Goal: Task Accomplishment & Management: Manage account settings

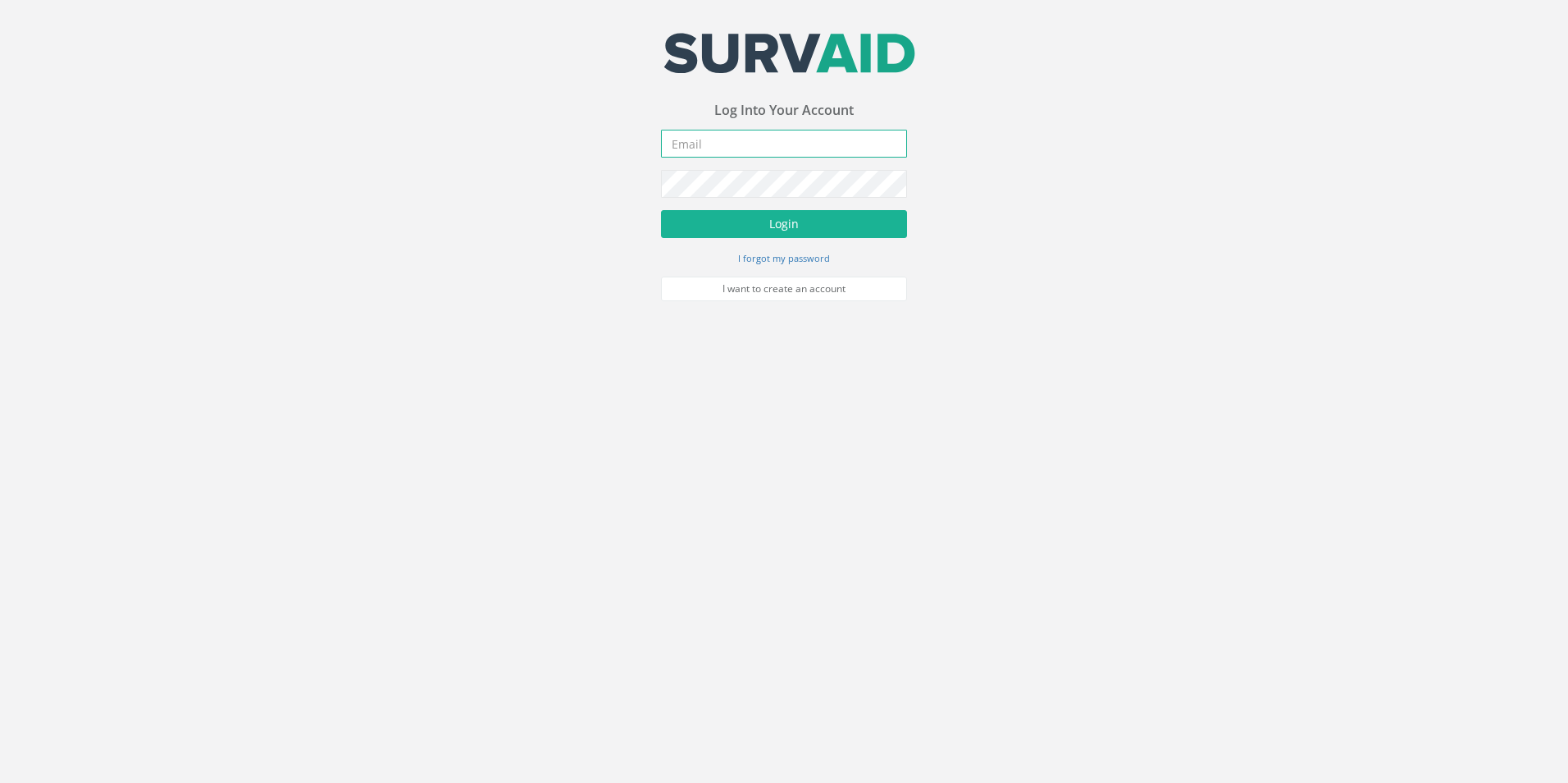
click at [761, 144] on input "email" at bounding box center [784, 143] width 246 height 28
click at [781, 147] on input "email" at bounding box center [784, 143] width 246 height 28
paste input "[EMAIL_ADDRESS][DOMAIN_NAME]"
type input "[EMAIL_ADDRESS][DOMAIN_NAME]"
click at [774, 214] on button "Login" at bounding box center [784, 223] width 246 height 28
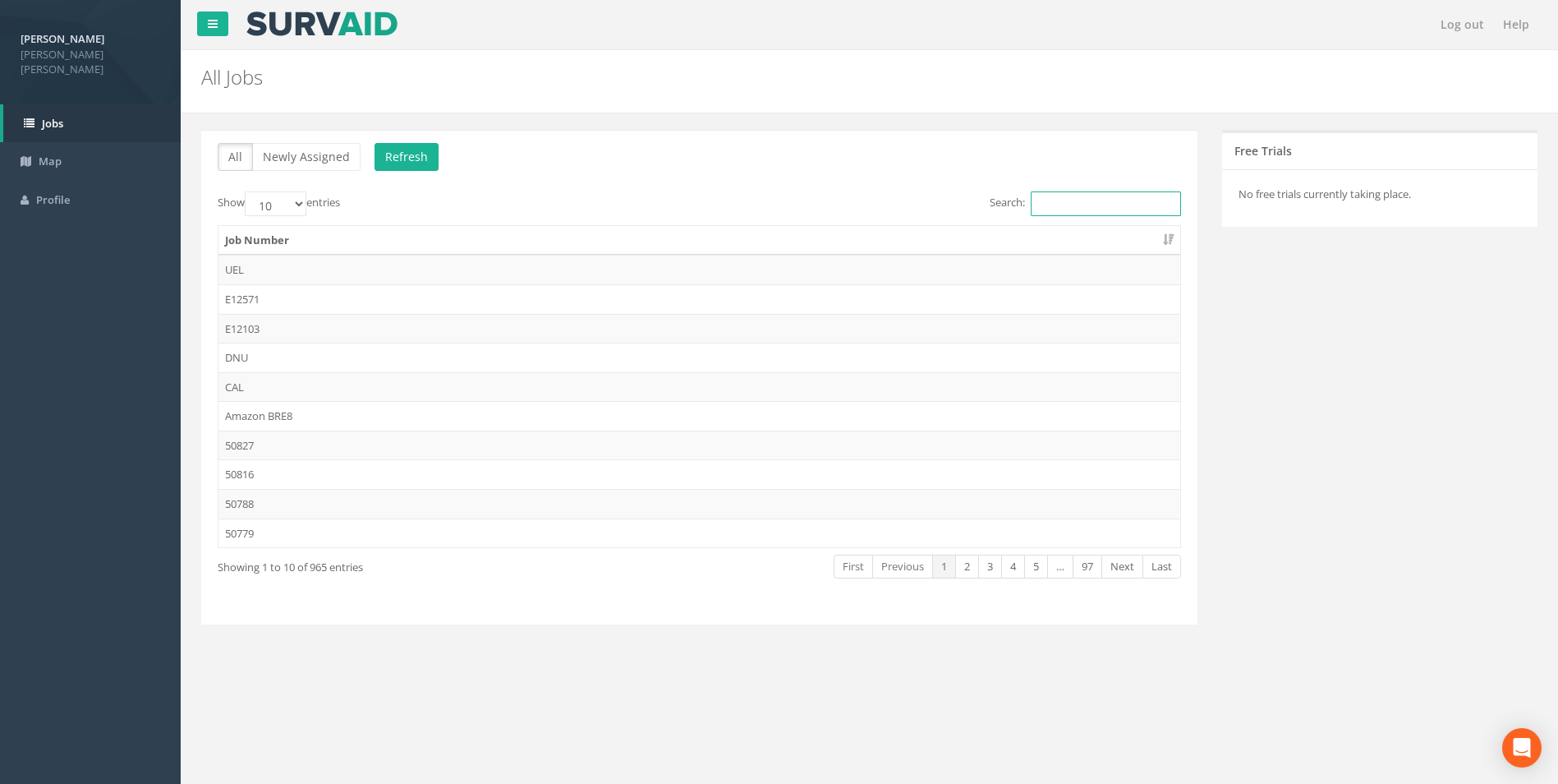
click at [1081, 209] on input "Search:" at bounding box center [1106, 204] width 150 height 24
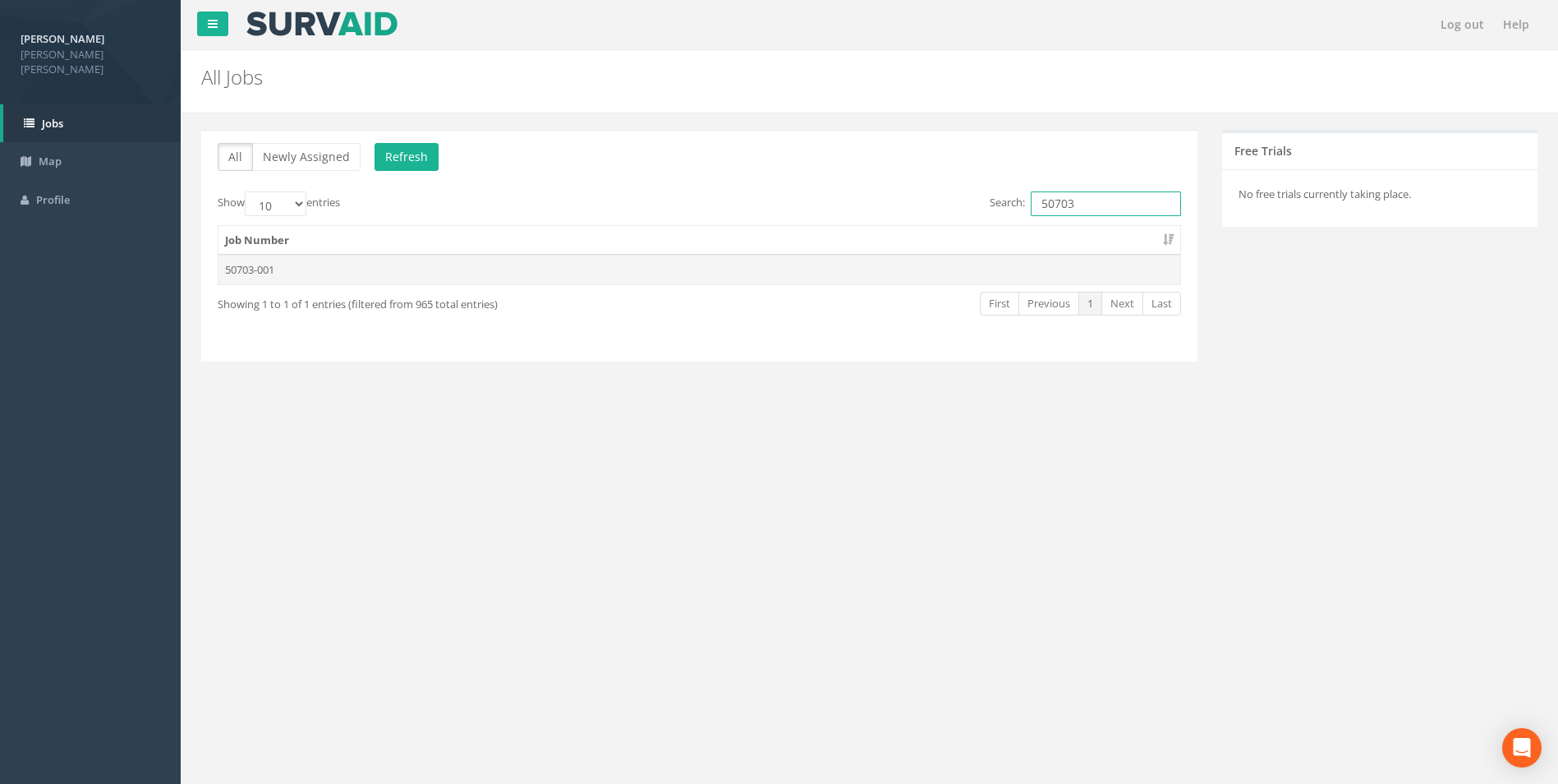
type input "50703"
click at [273, 269] on td "50703-001" at bounding box center [699, 269] width 962 height 29
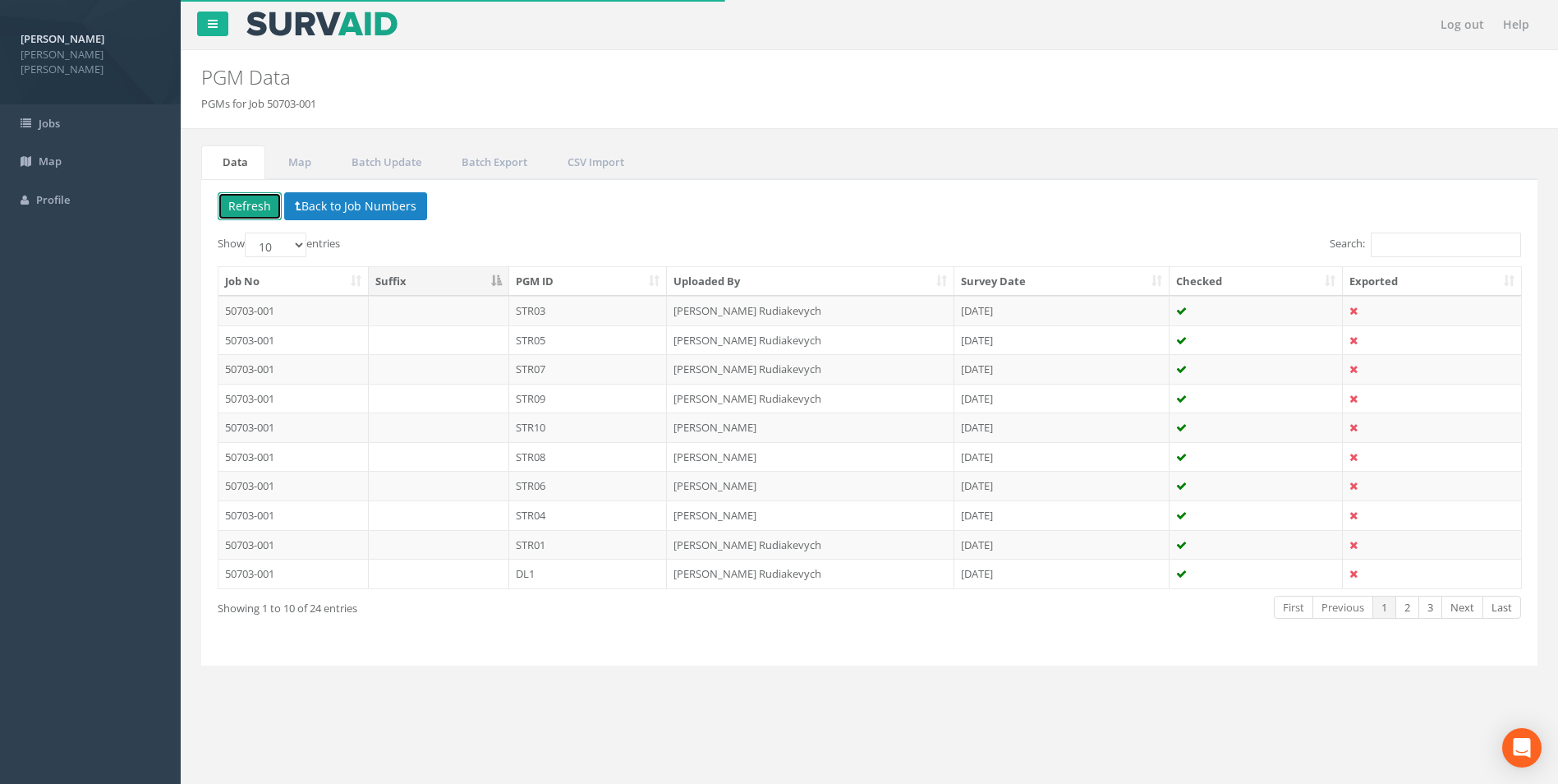
click at [240, 196] on button "Refresh" at bounding box center [250, 205] width 64 height 28
click at [252, 204] on button "Refresh" at bounding box center [250, 205] width 64 height 28
click at [279, 229] on div "Delete Refresh Back to Job Numbers Show 10 25 50 100 entries Search: Job No Suf…" at bounding box center [869, 422] width 1337 height 487
click at [288, 245] on select "10 25 50 100" at bounding box center [276, 245] width 62 height 24
select select "100"
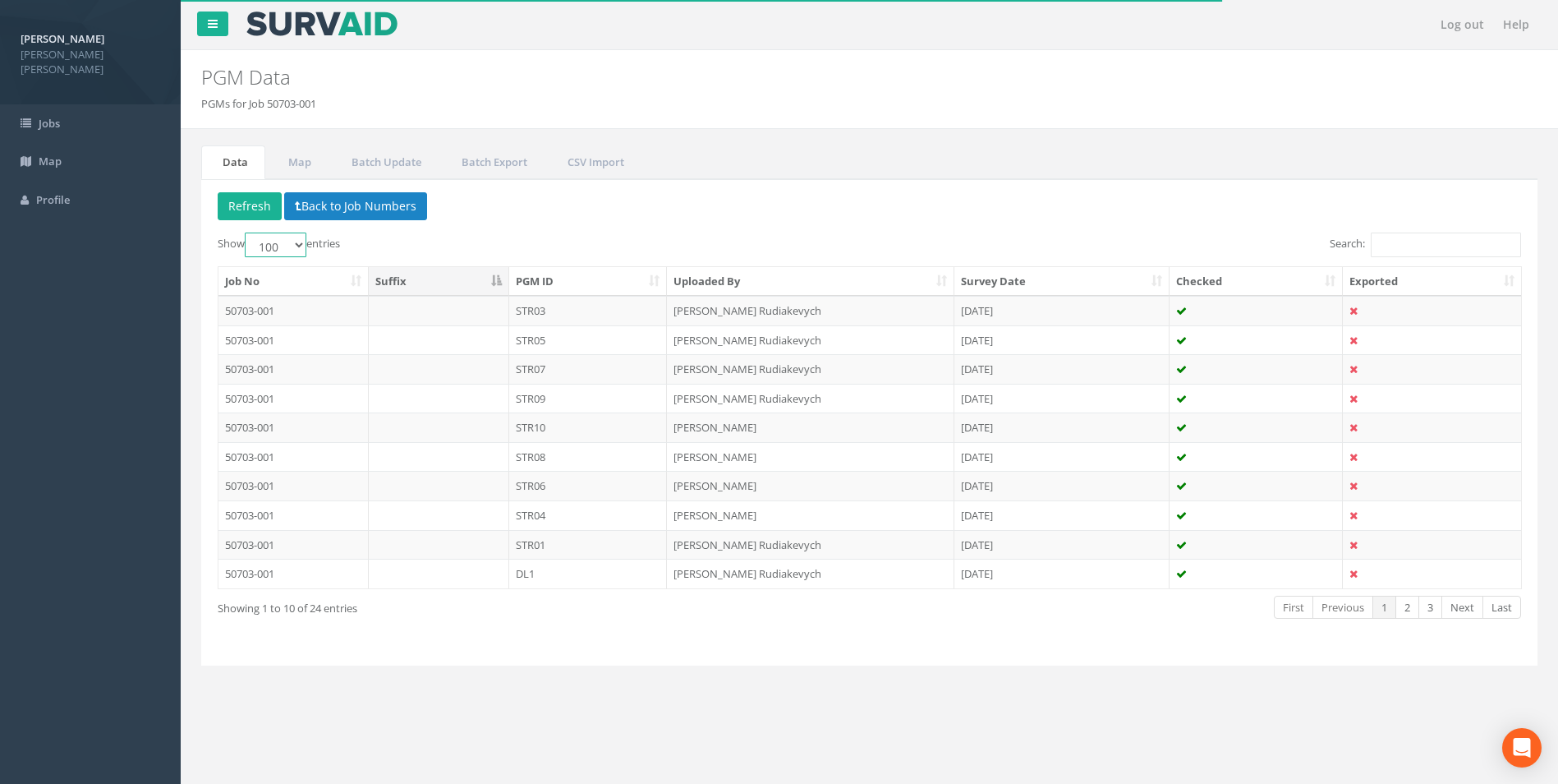
click at [247, 233] on select "10 25 50 100" at bounding box center [276, 245] width 62 height 24
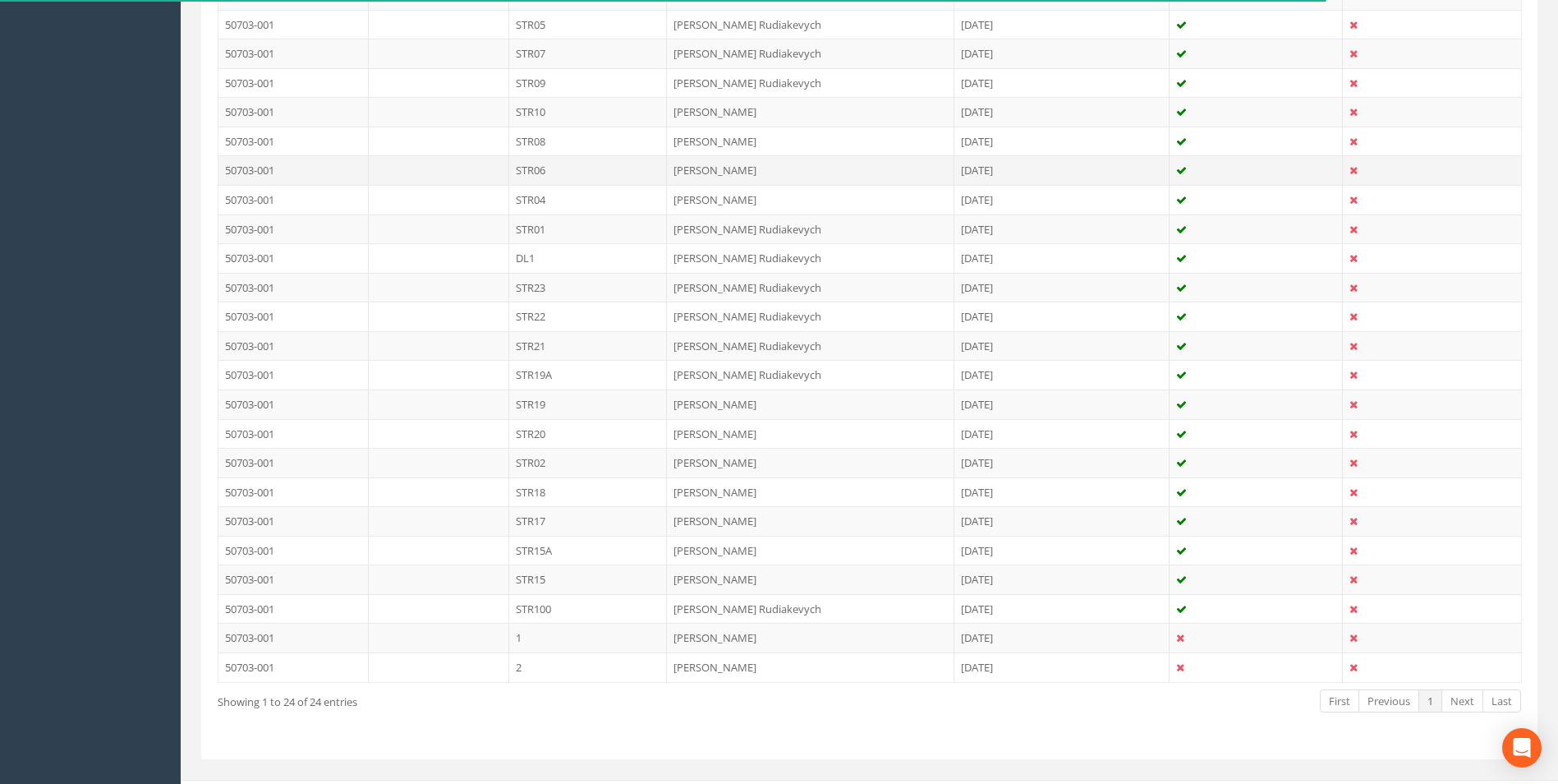
scroll to position [344, 0]
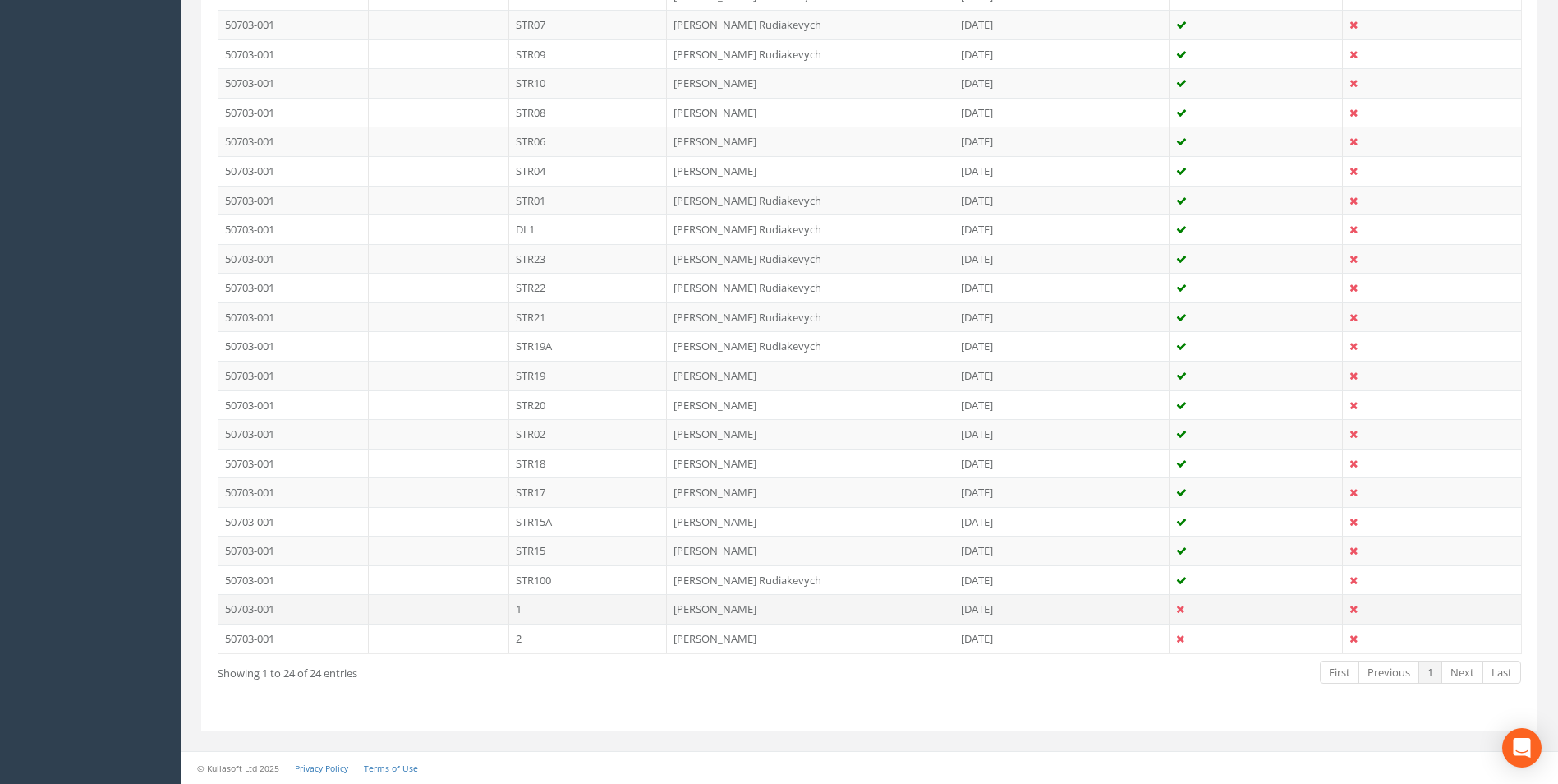
click at [555, 616] on td "1" at bounding box center [588, 608] width 158 height 29
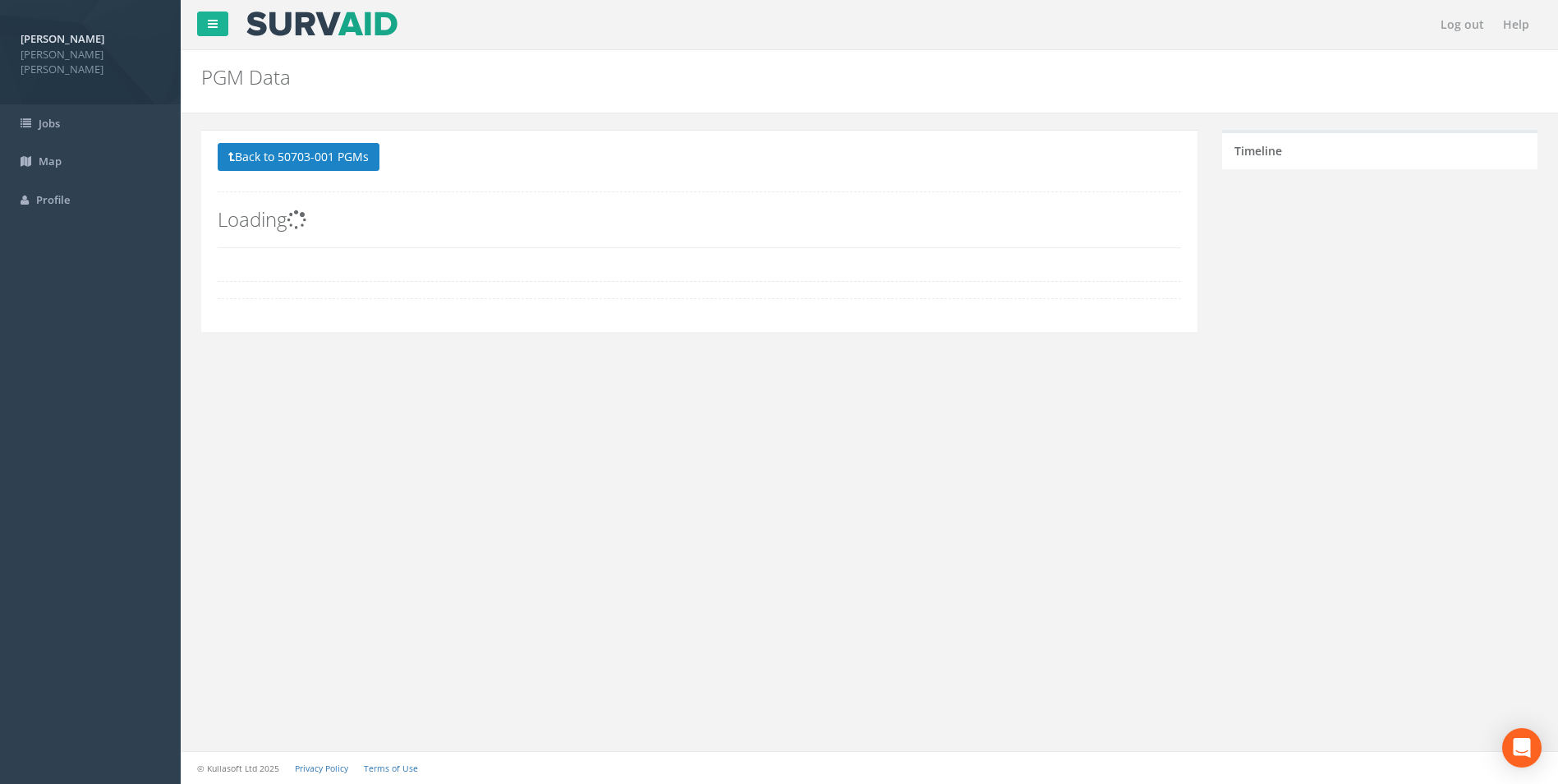
scroll to position [0, 0]
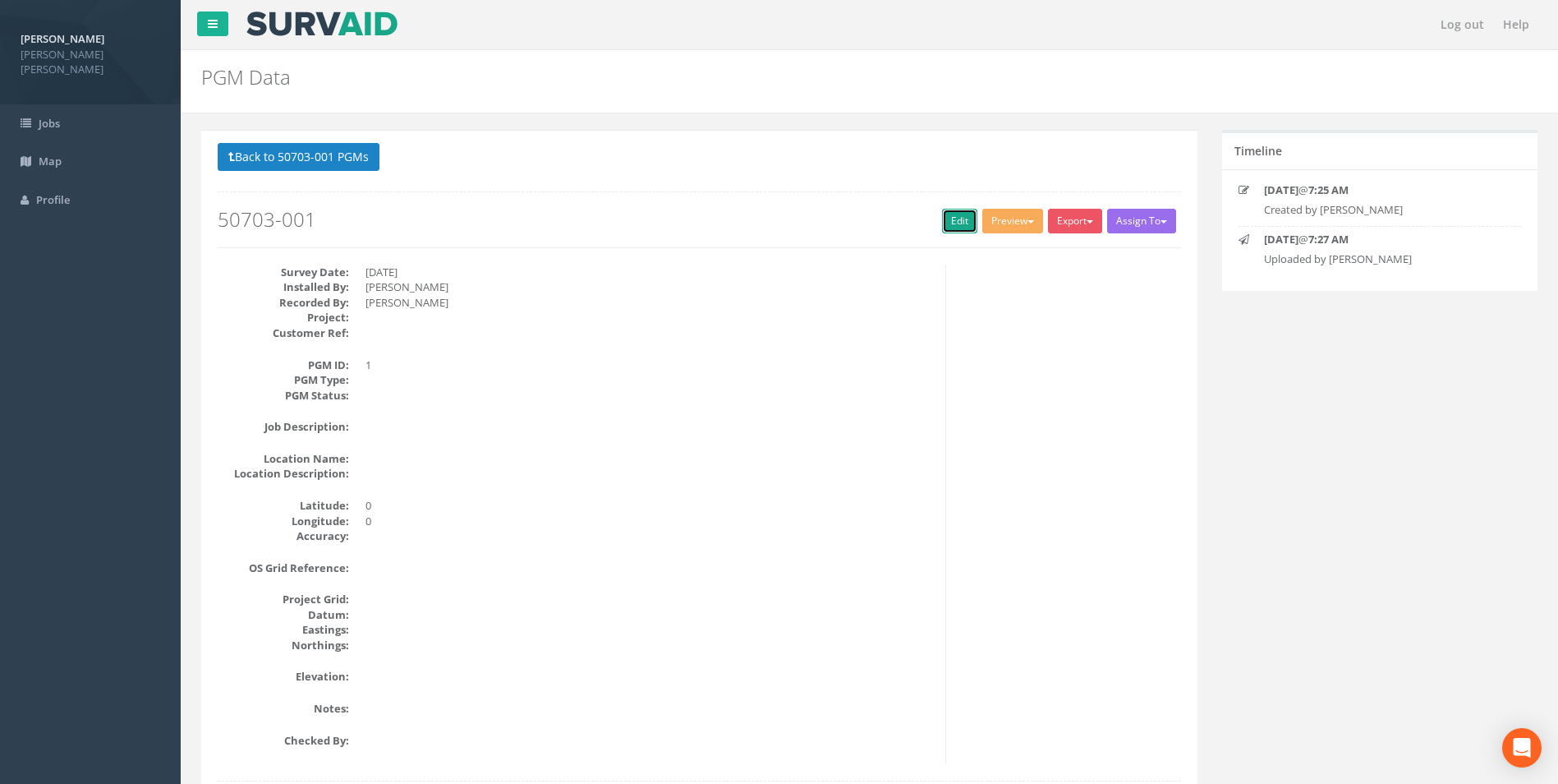
click at [956, 222] on link "Edit" at bounding box center [960, 220] width 35 height 24
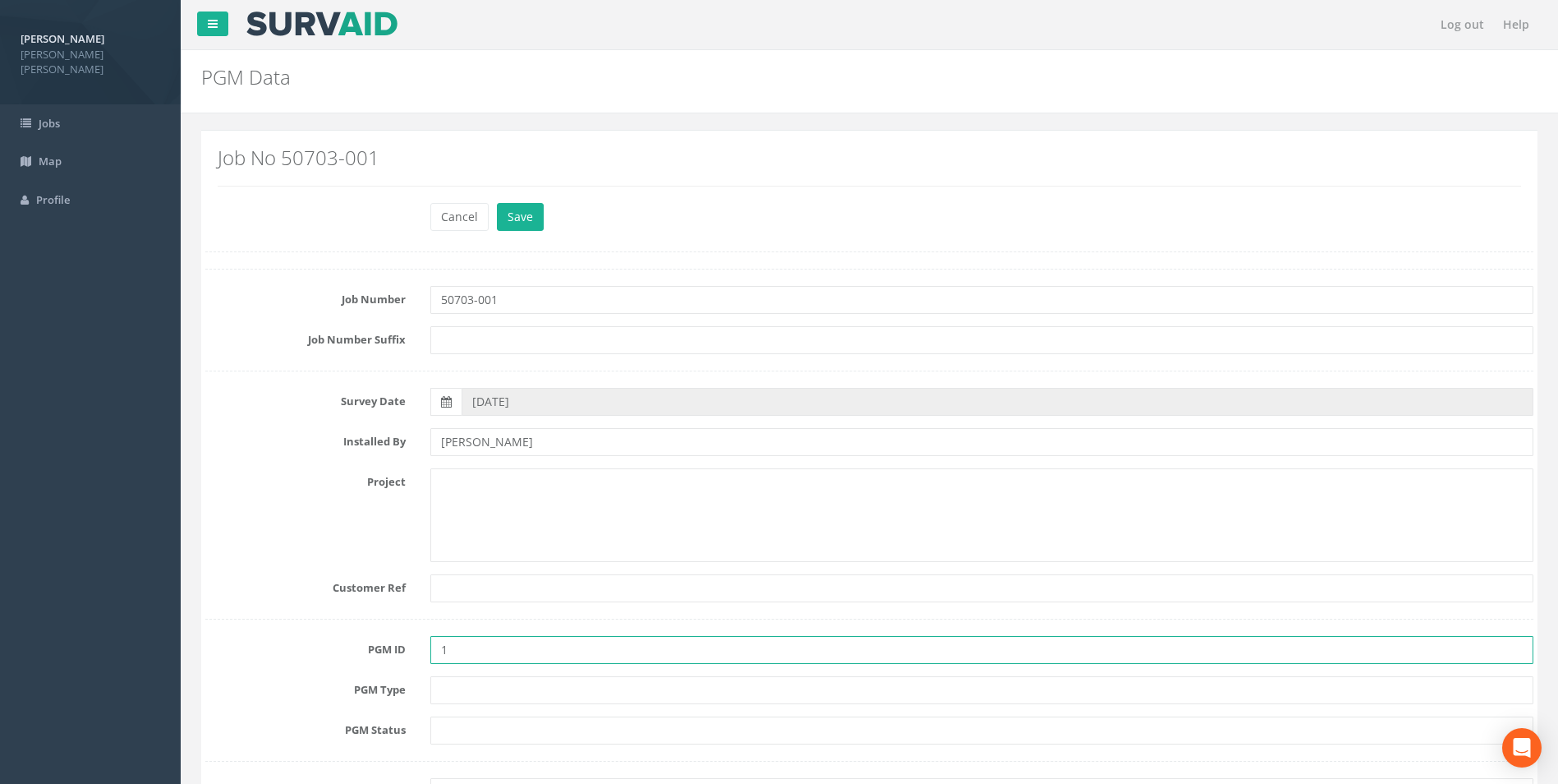
drag, startPoint x: 462, startPoint y: 645, endPoint x: 410, endPoint y: 642, distance: 52.1
click at [410, 642] on div "PGM ID 1" at bounding box center [869, 649] width 1353 height 28
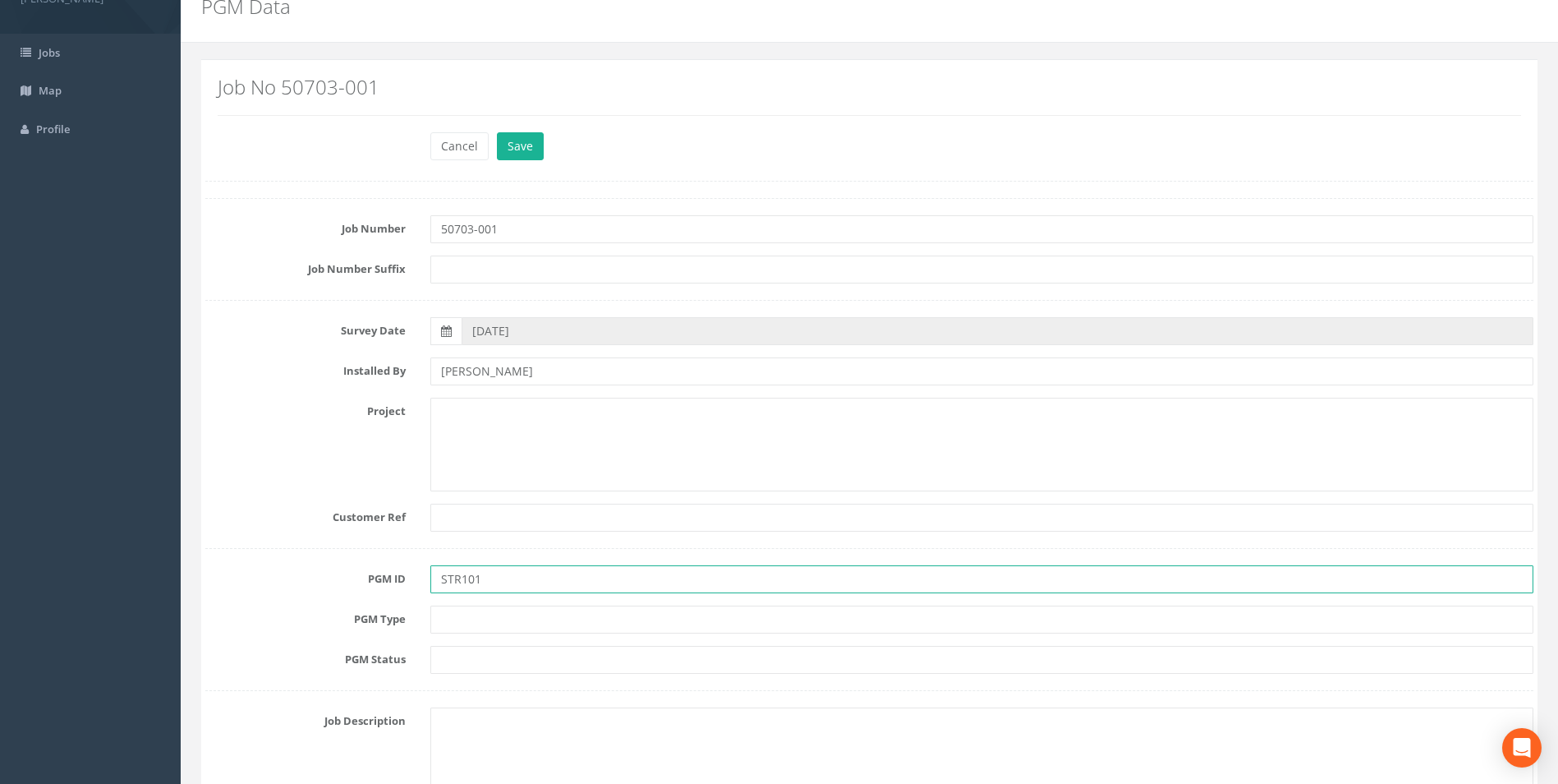
scroll to position [164, 0]
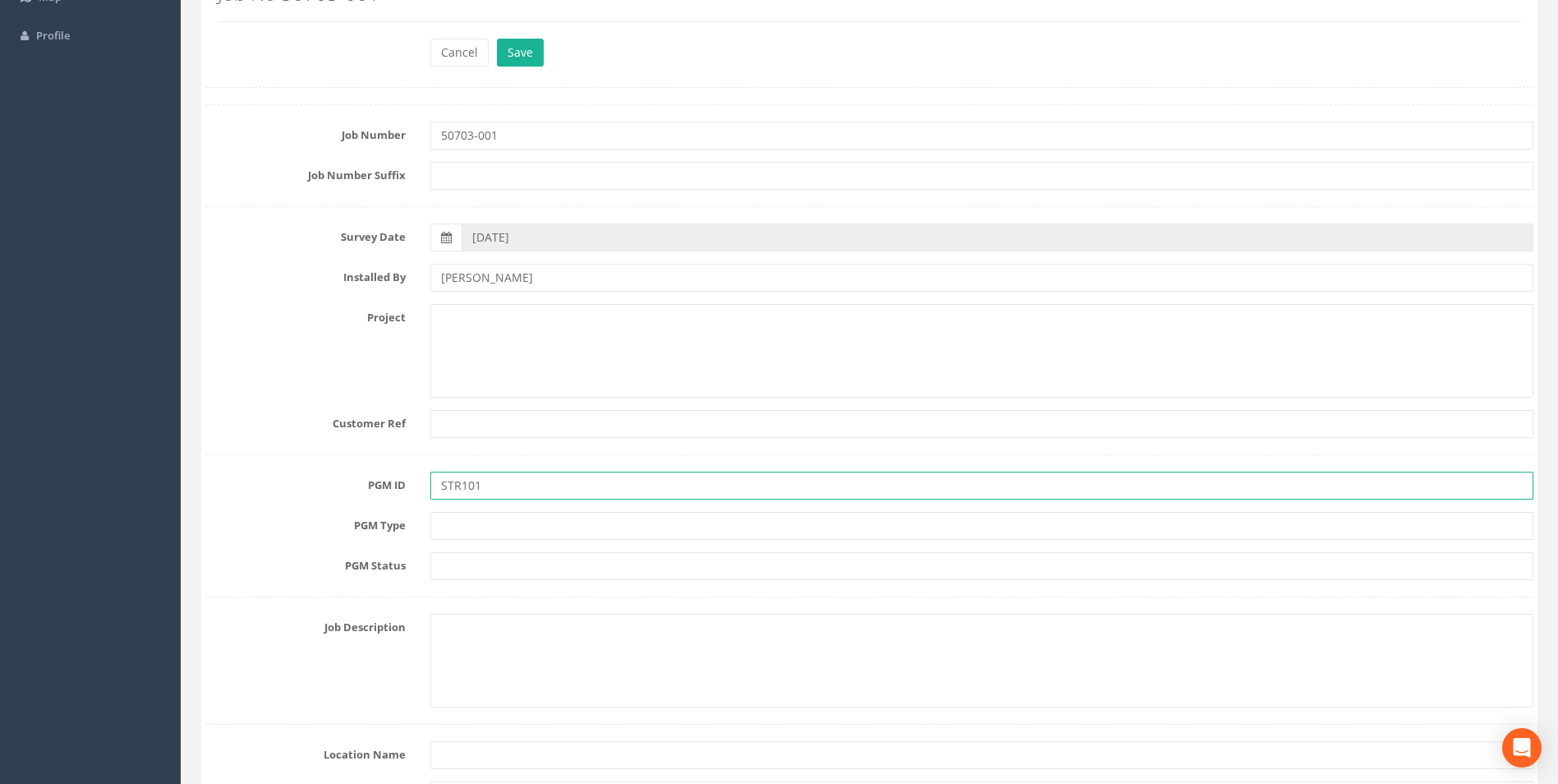
type input "STR101"
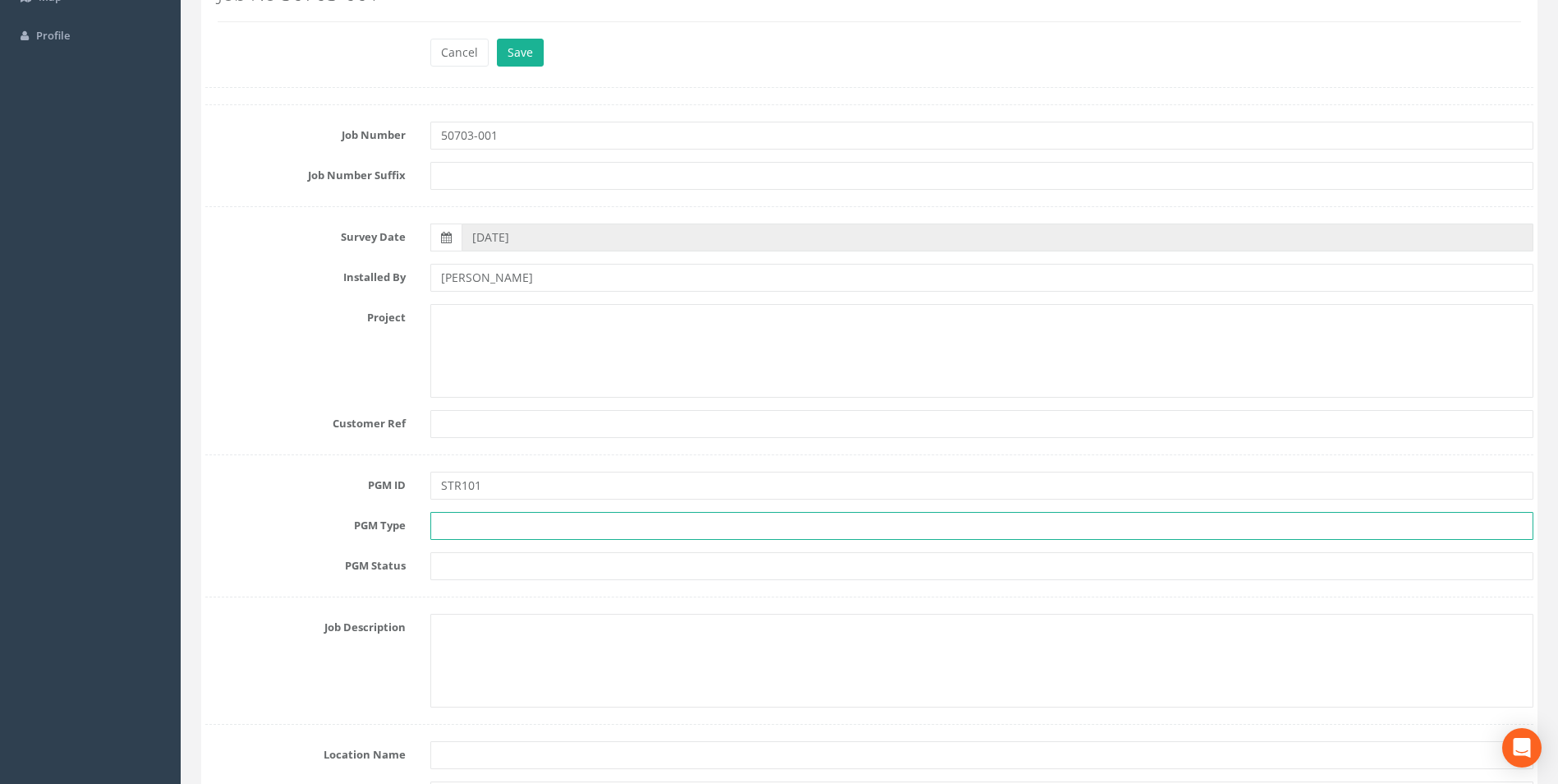
click at [479, 520] on input "text" at bounding box center [982, 525] width 1103 height 28
type input "Type 4 - PK Nail"
type input "Tertiary"
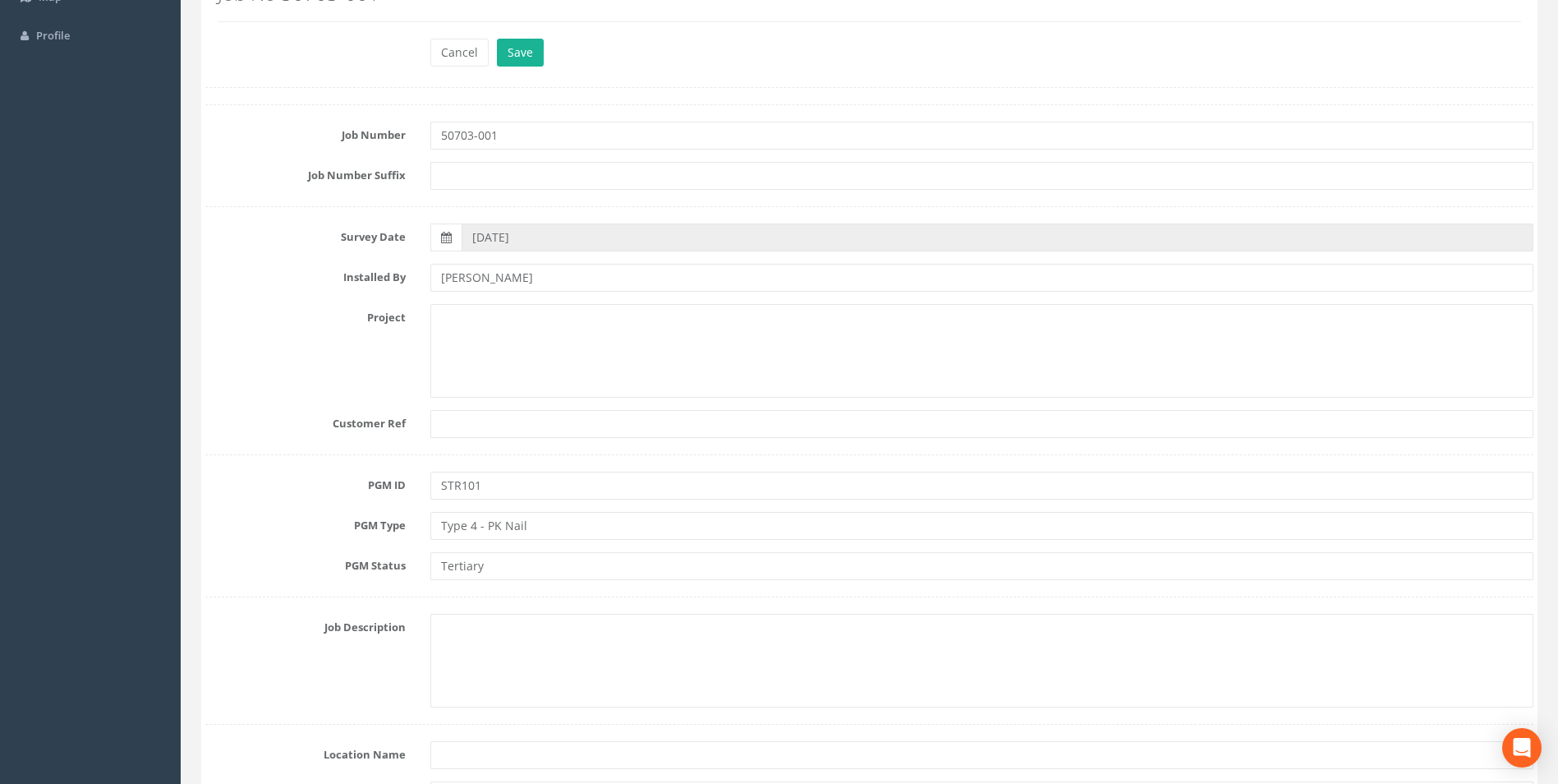
type input "[GEOGRAPHIC_DATA]"
type input "29"
type input "OSGB36(SF1)"
type input "Ordnance Datum Newlyn"
type input "GC"
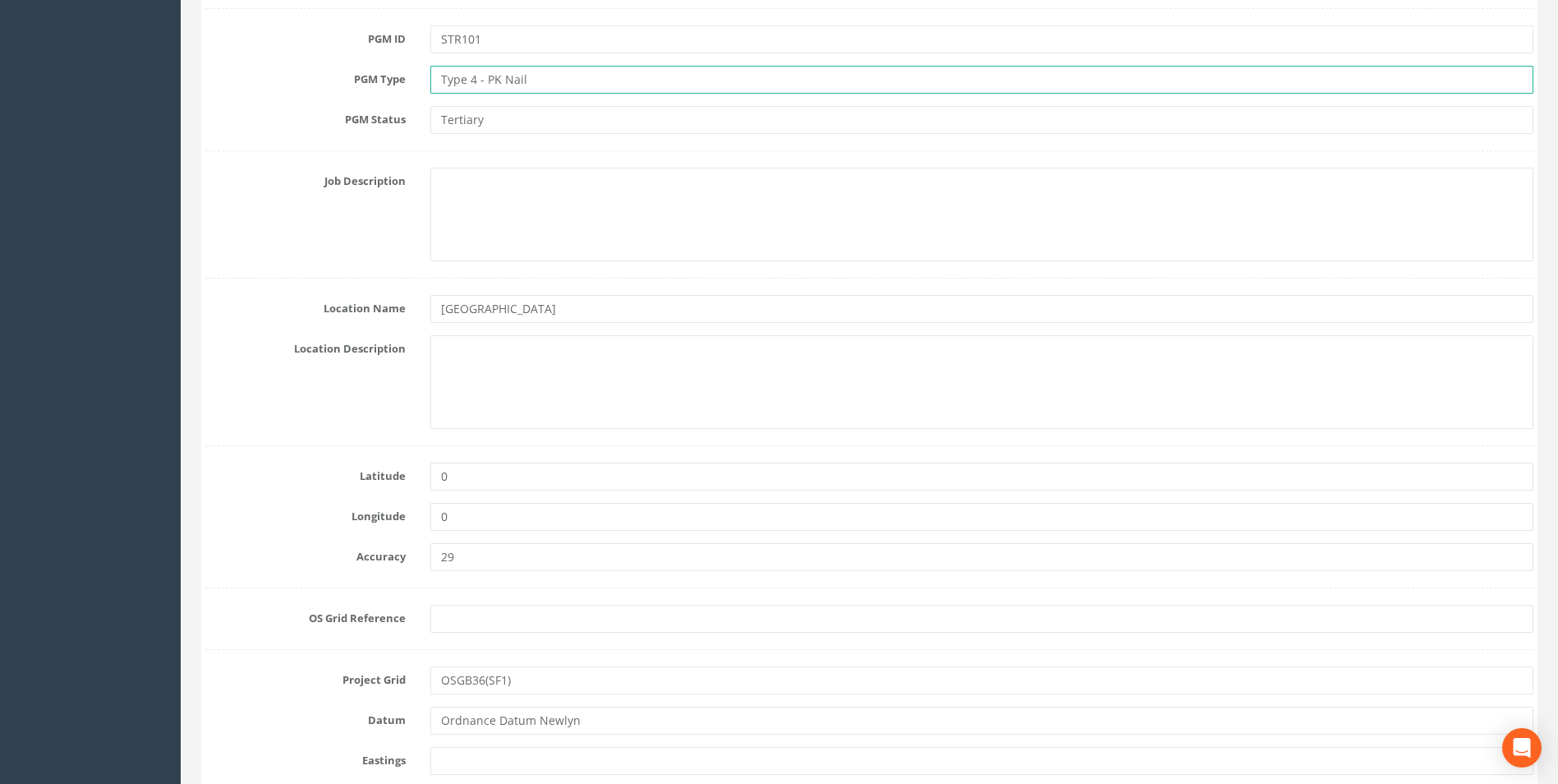
scroll to position [658, 0]
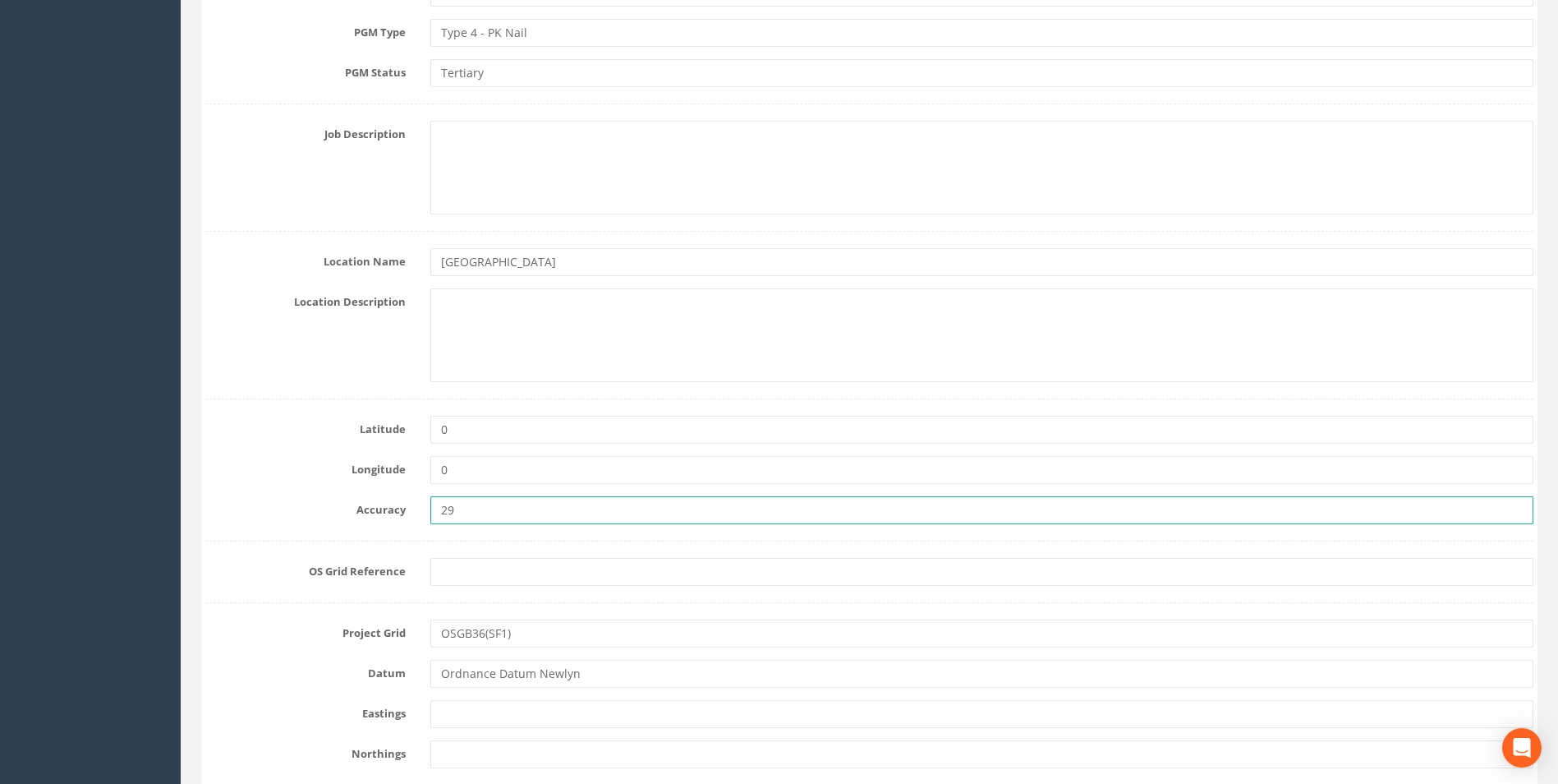
drag, startPoint x: 471, startPoint y: 510, endPoint x: 389, endPoint y: 505, distance: 82.2
click at [389, 505] on div "Accuracy 29" at bounding box center [869, 509] width 1353 height 28
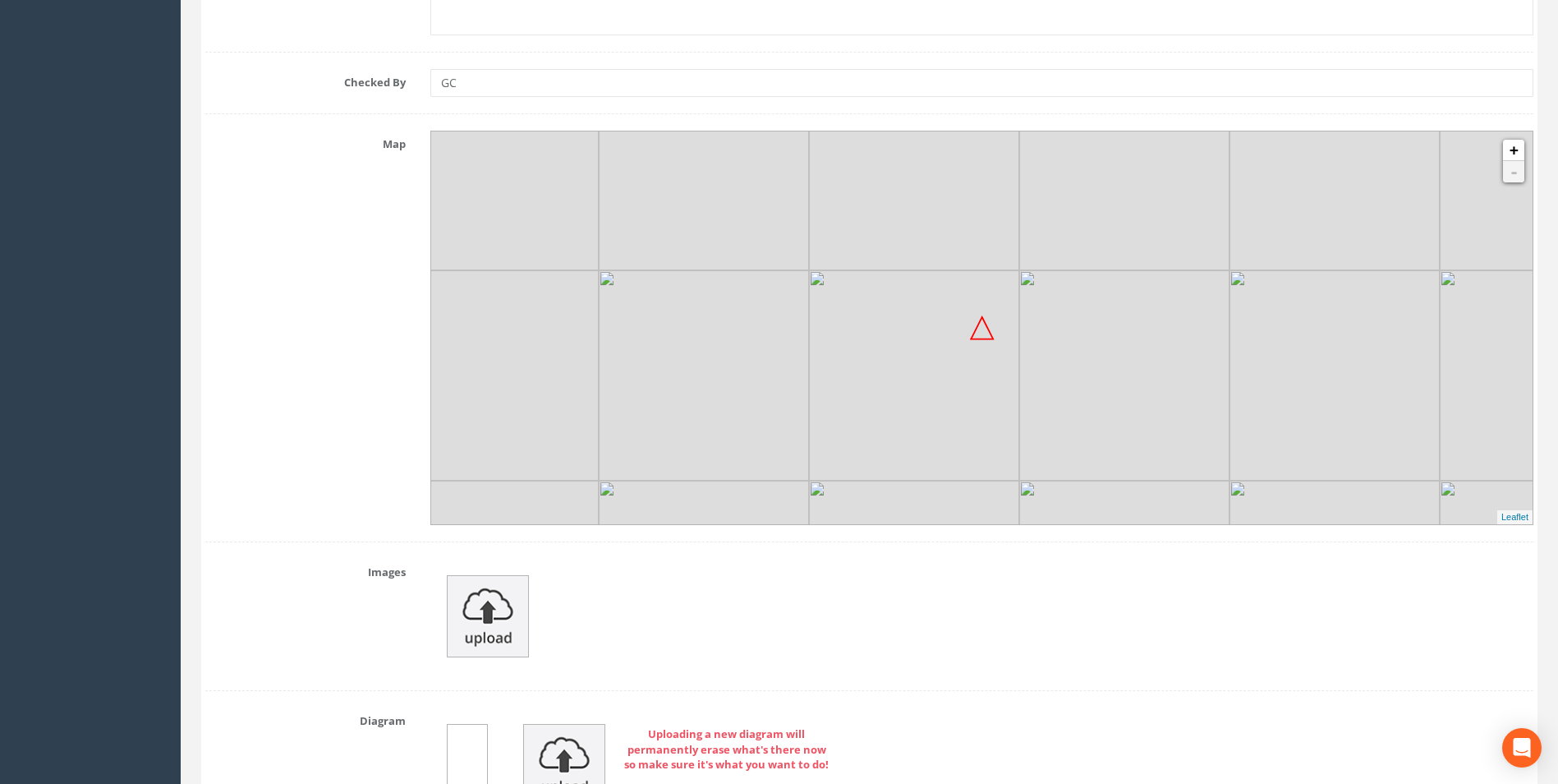
scroll to position [1954, 0]
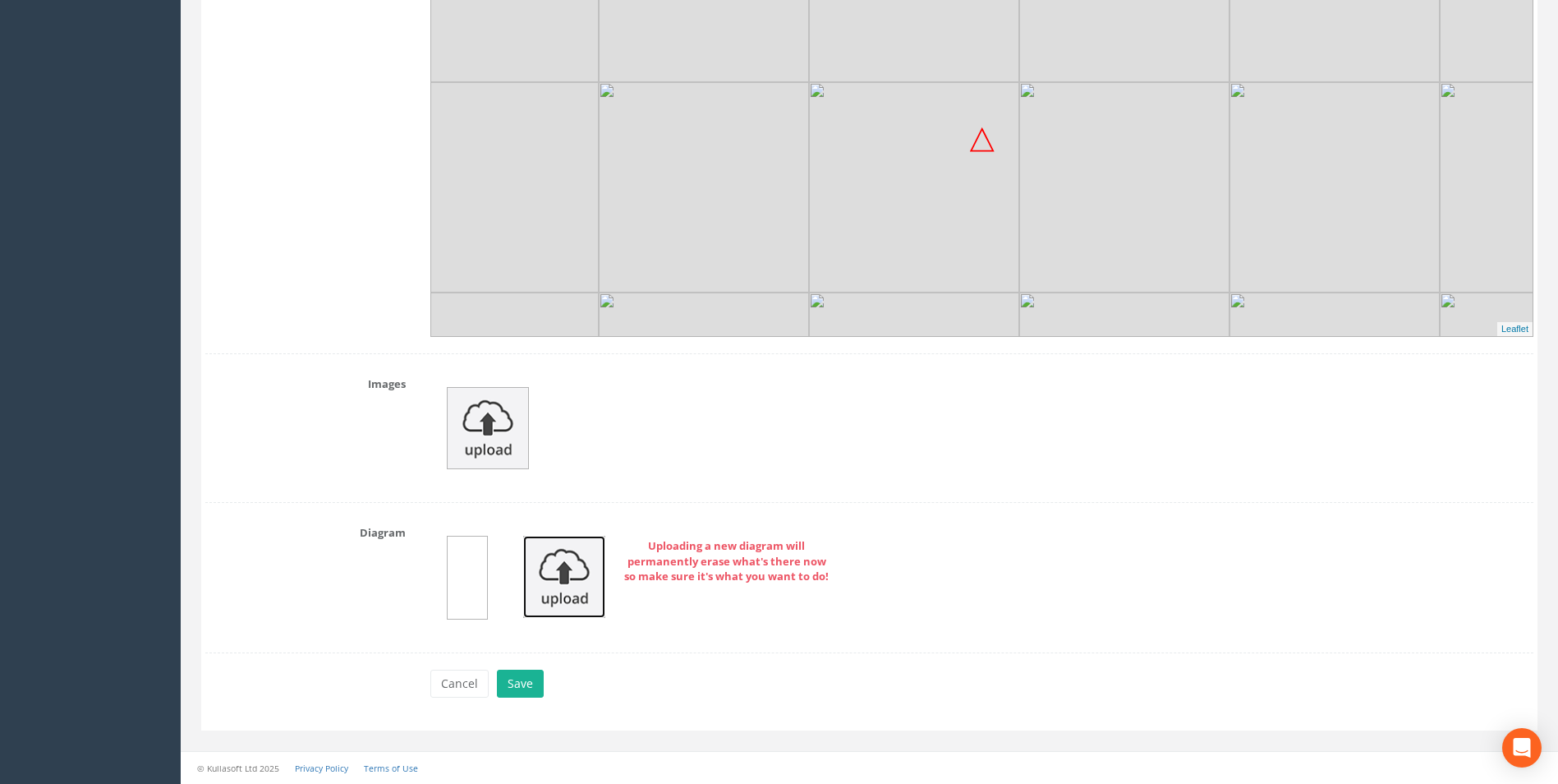
click at [540, 574] on img at bounding box center [565, 576] width 82 height 82
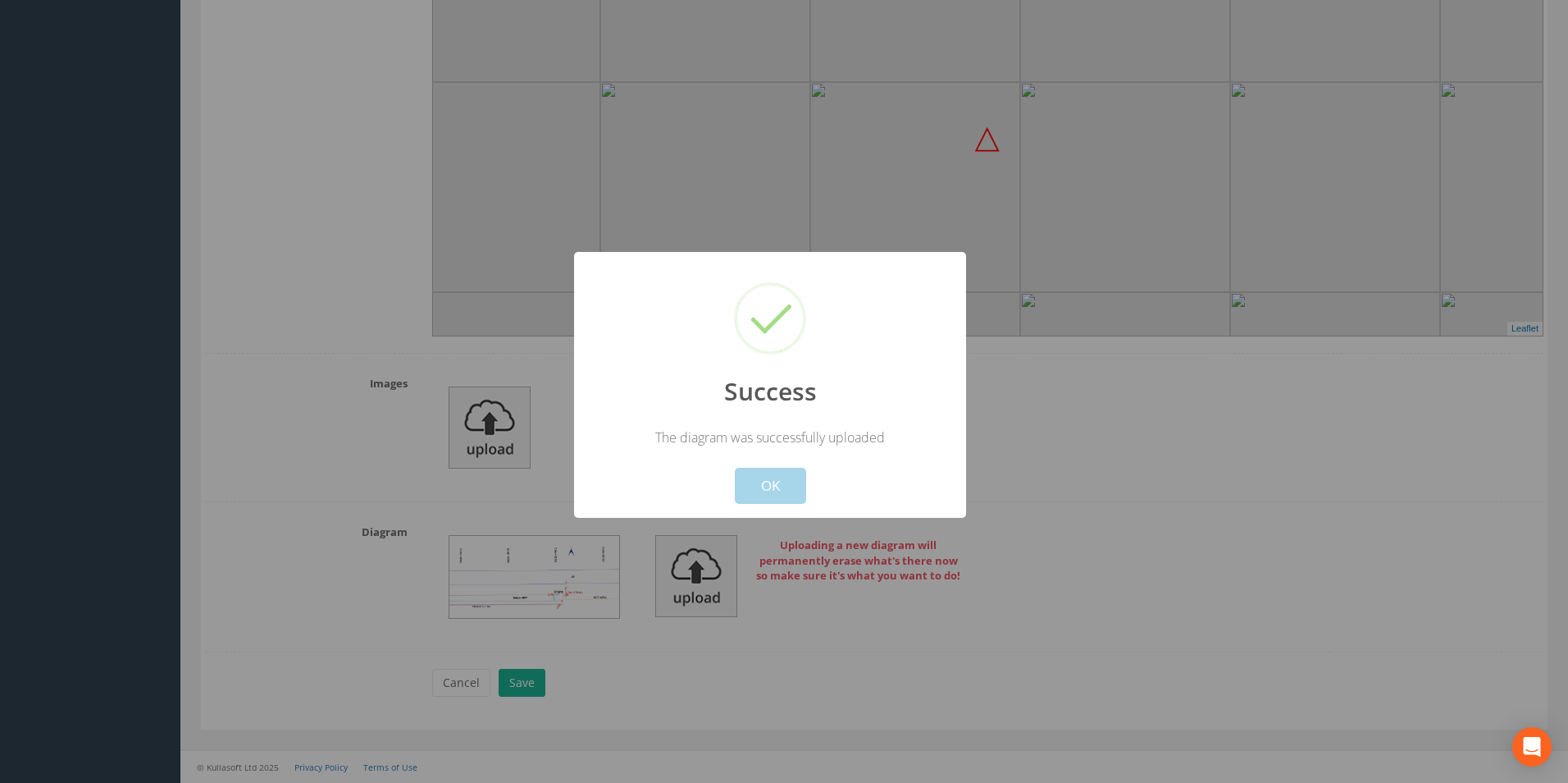
click at [771, 480] on button "OK" at bounding box center [770, 485] width 71 height 36
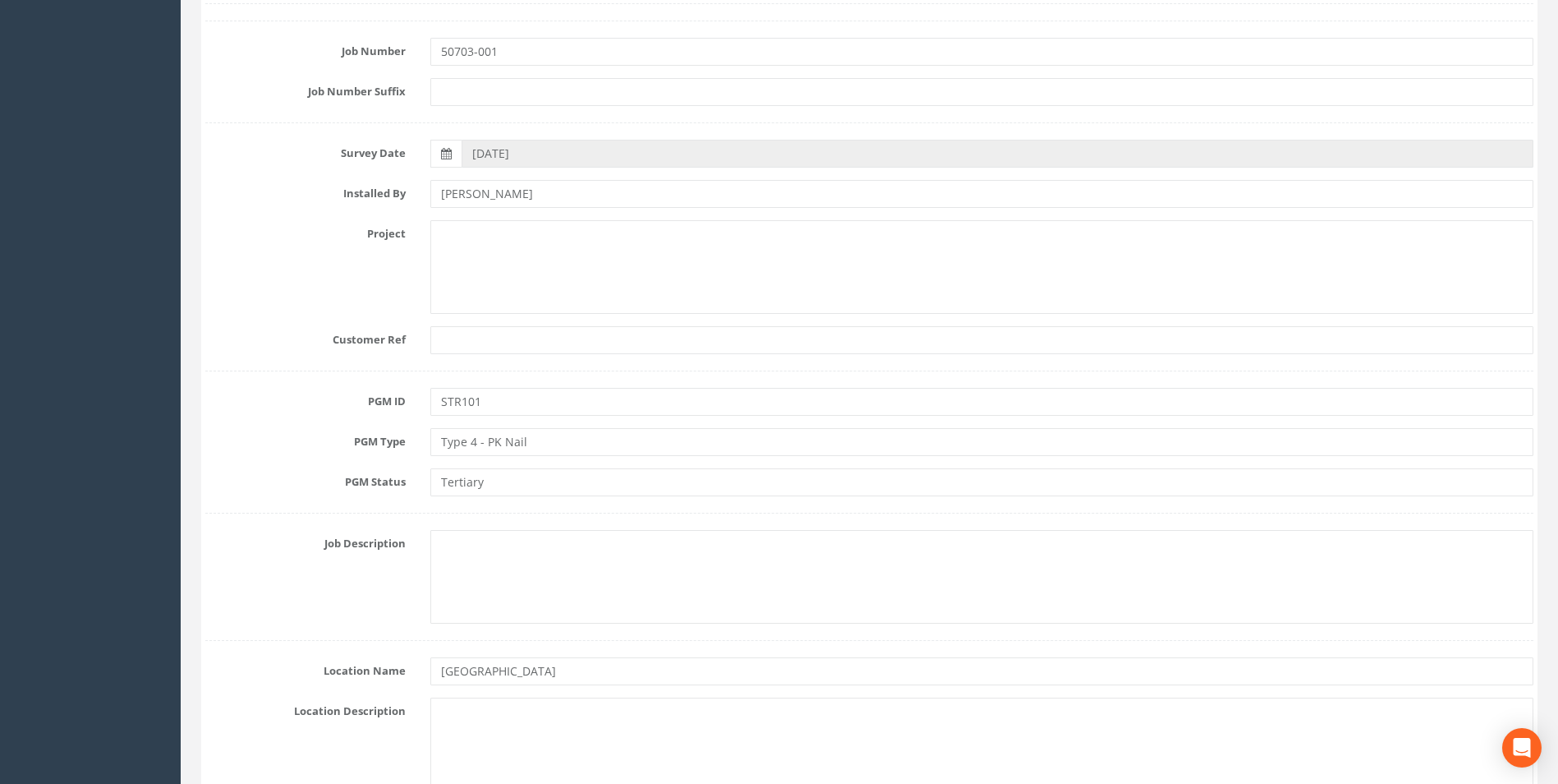
scroll to position [0, 0]
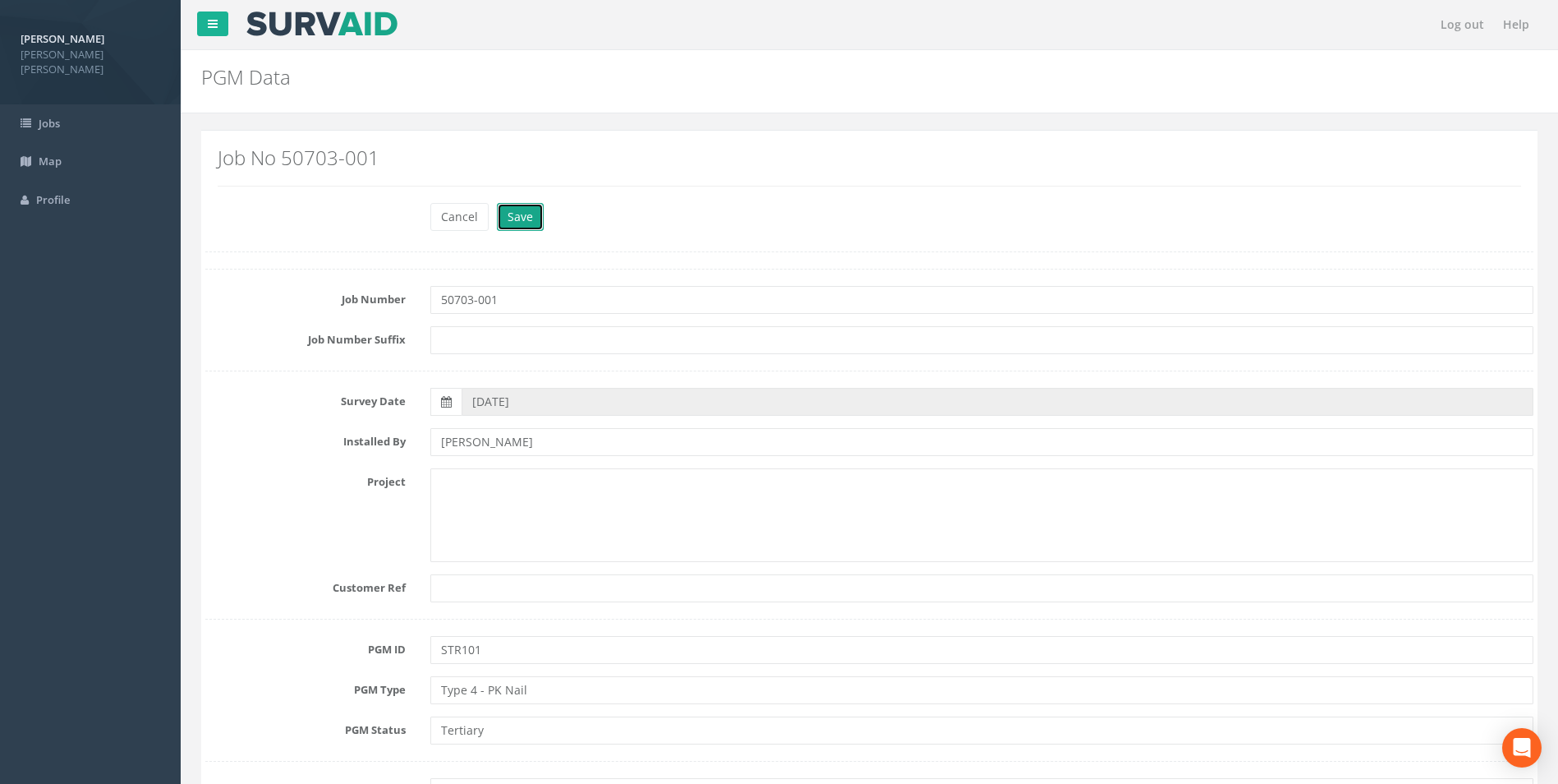
click at [531, 207] on button "Save" at bounding box center [520, 216] width 47 height 28
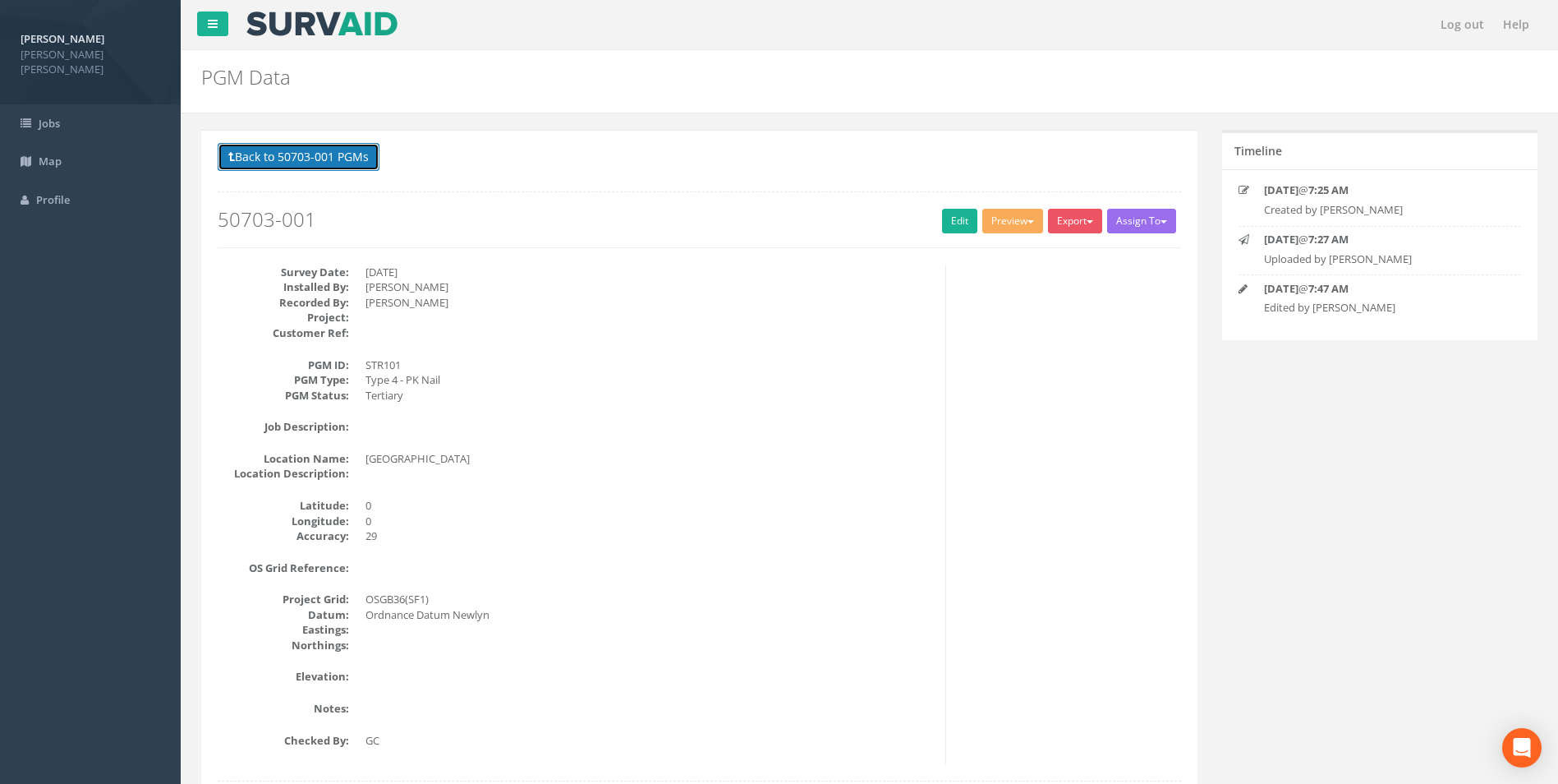
click at [328, 157] on button "Back to 50703-001 PGMs" at bounding box center [298, 157] width 162 height 28
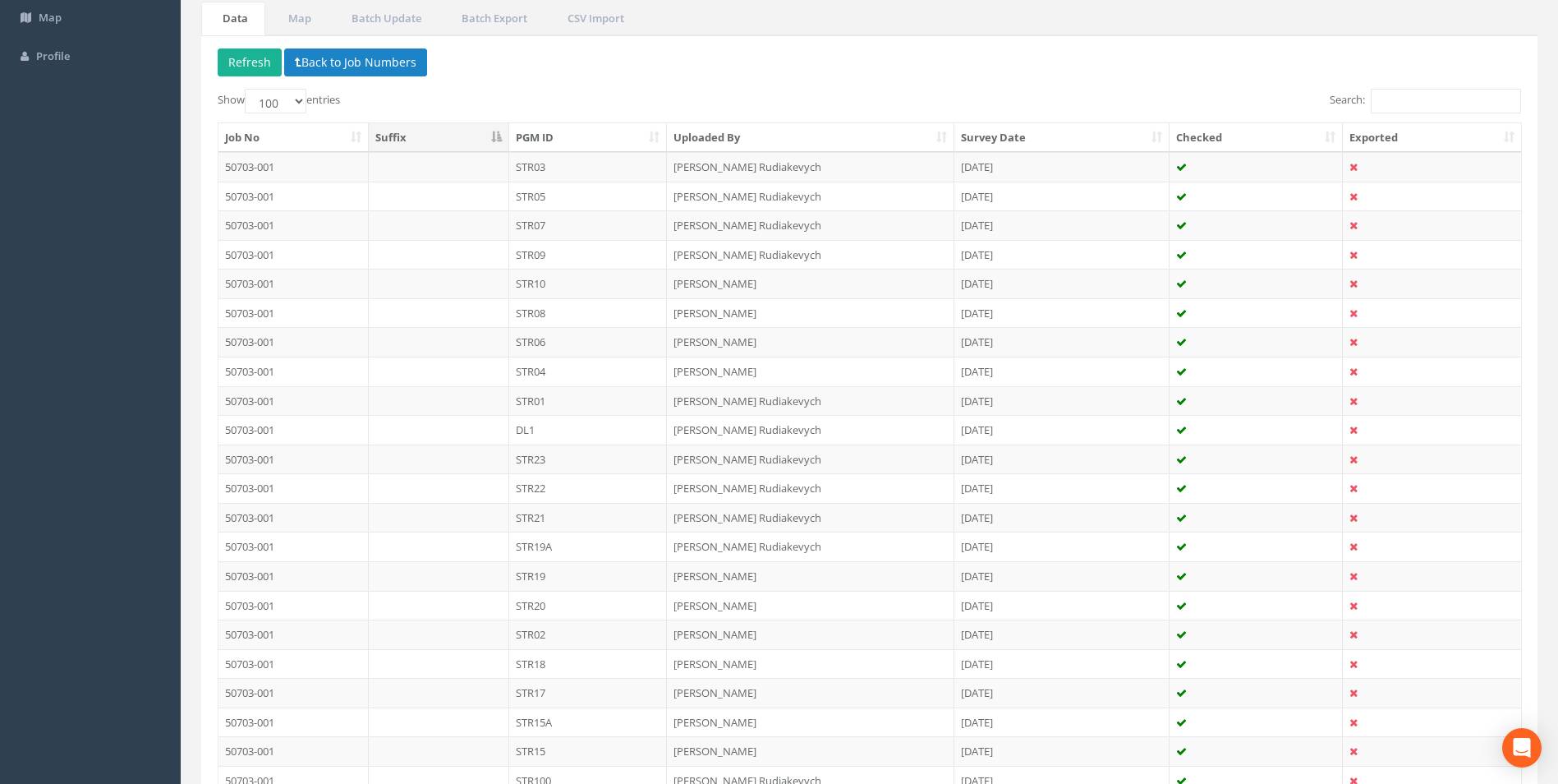
scroll to position [344, 0]
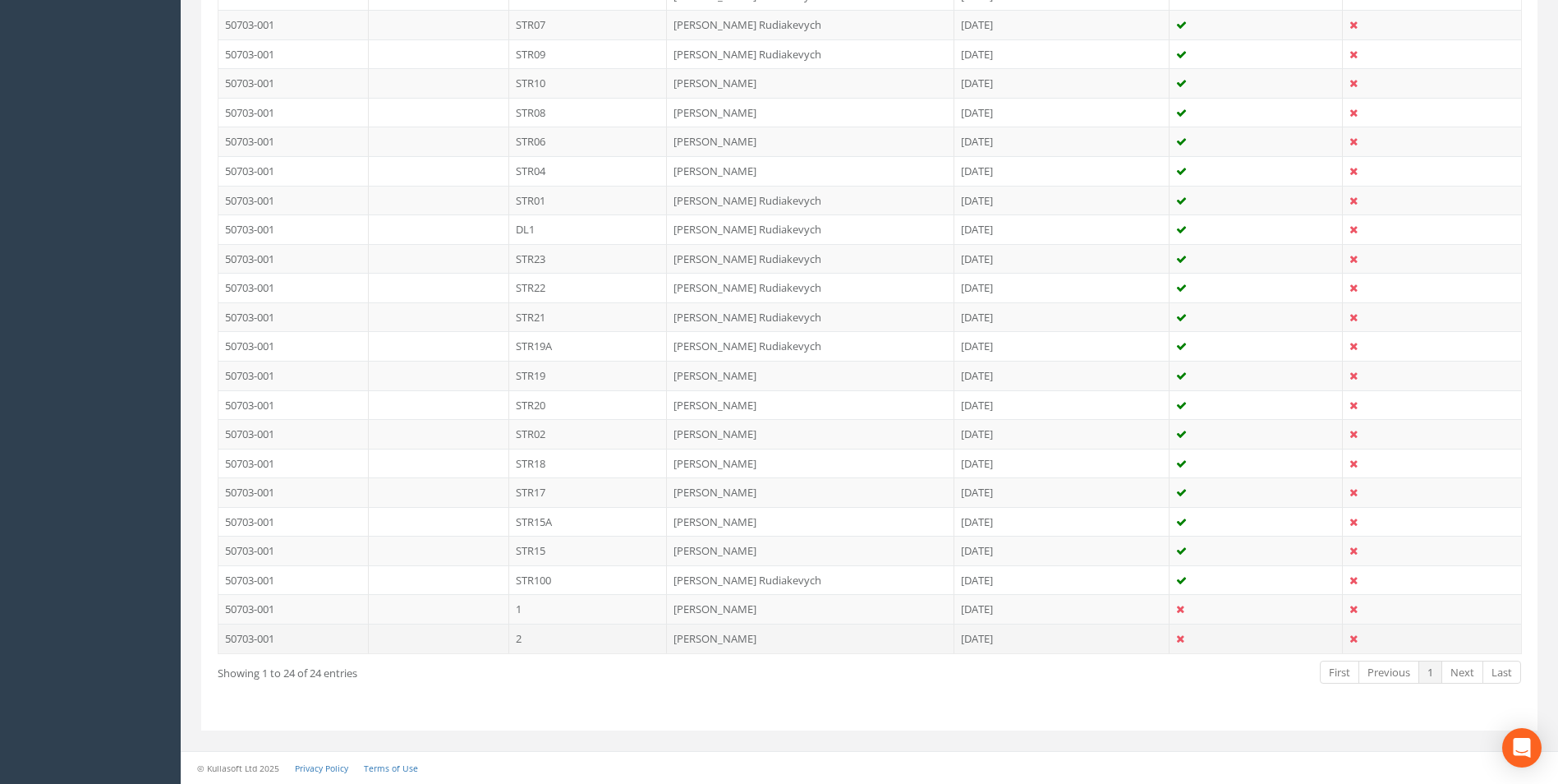
click at [535, 646] on td "2" at bounding box center [588, 637] width 158 height 29
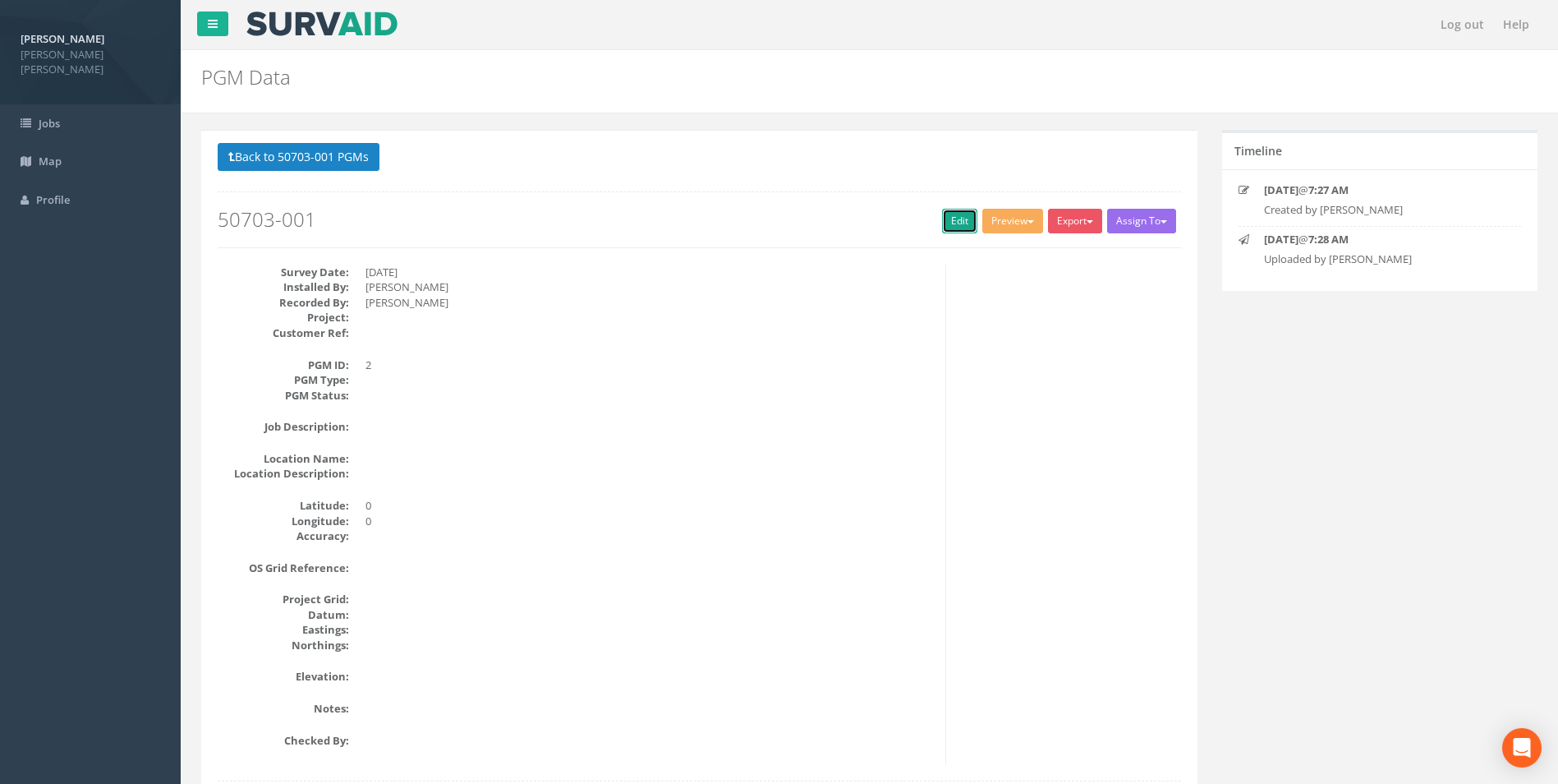
click at [957, 228] on link "Edit" at bounding box center [960, 220] width 35 height 24
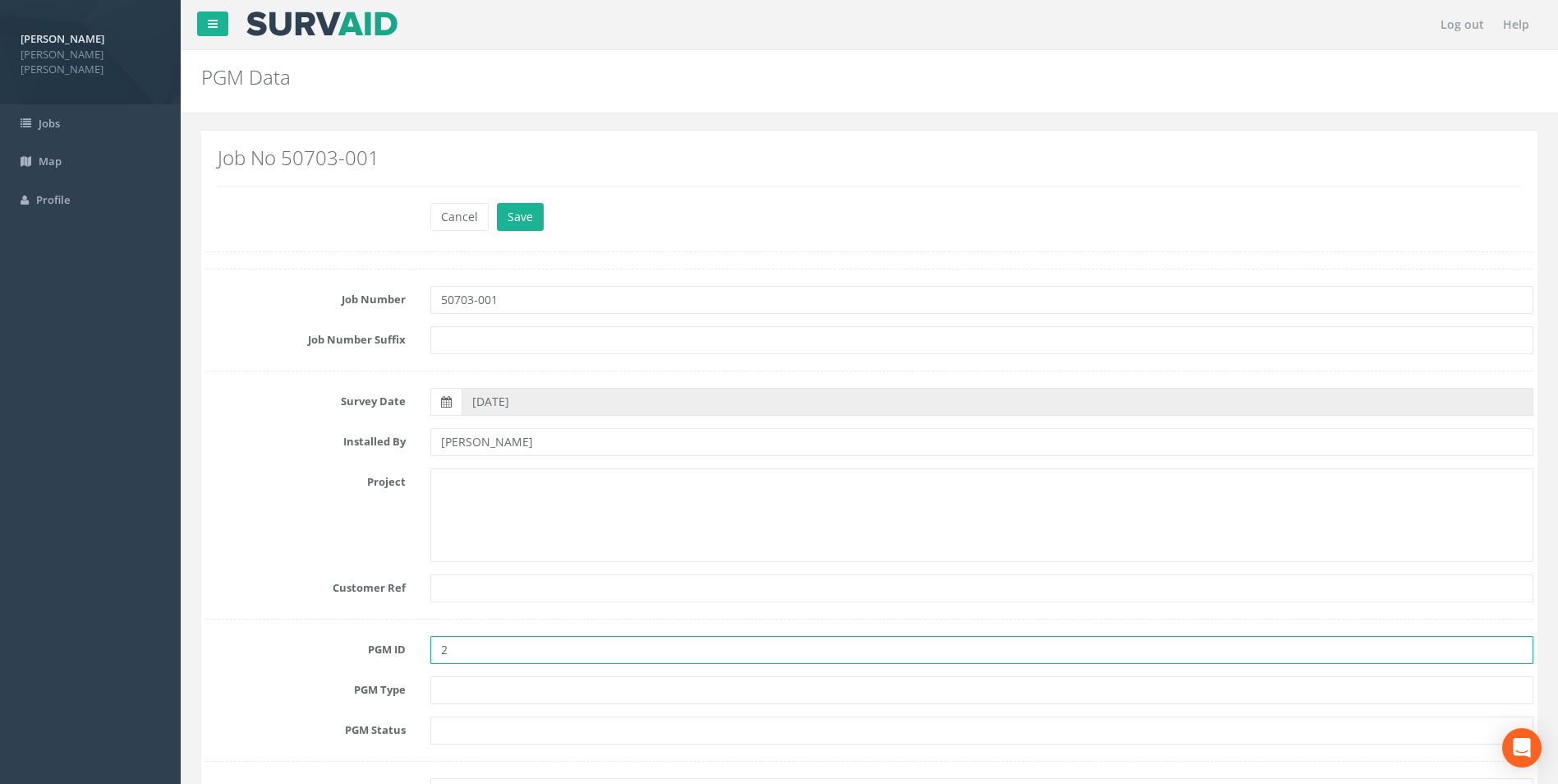
drag, startPoint x: 463, startPoint y: 650, endPoint x: 374, endPoint y: 650, distance: 89.0
click at [374, 650] on div "PGM ID 2" at bounding box center [869, 649] width 1353 height 28
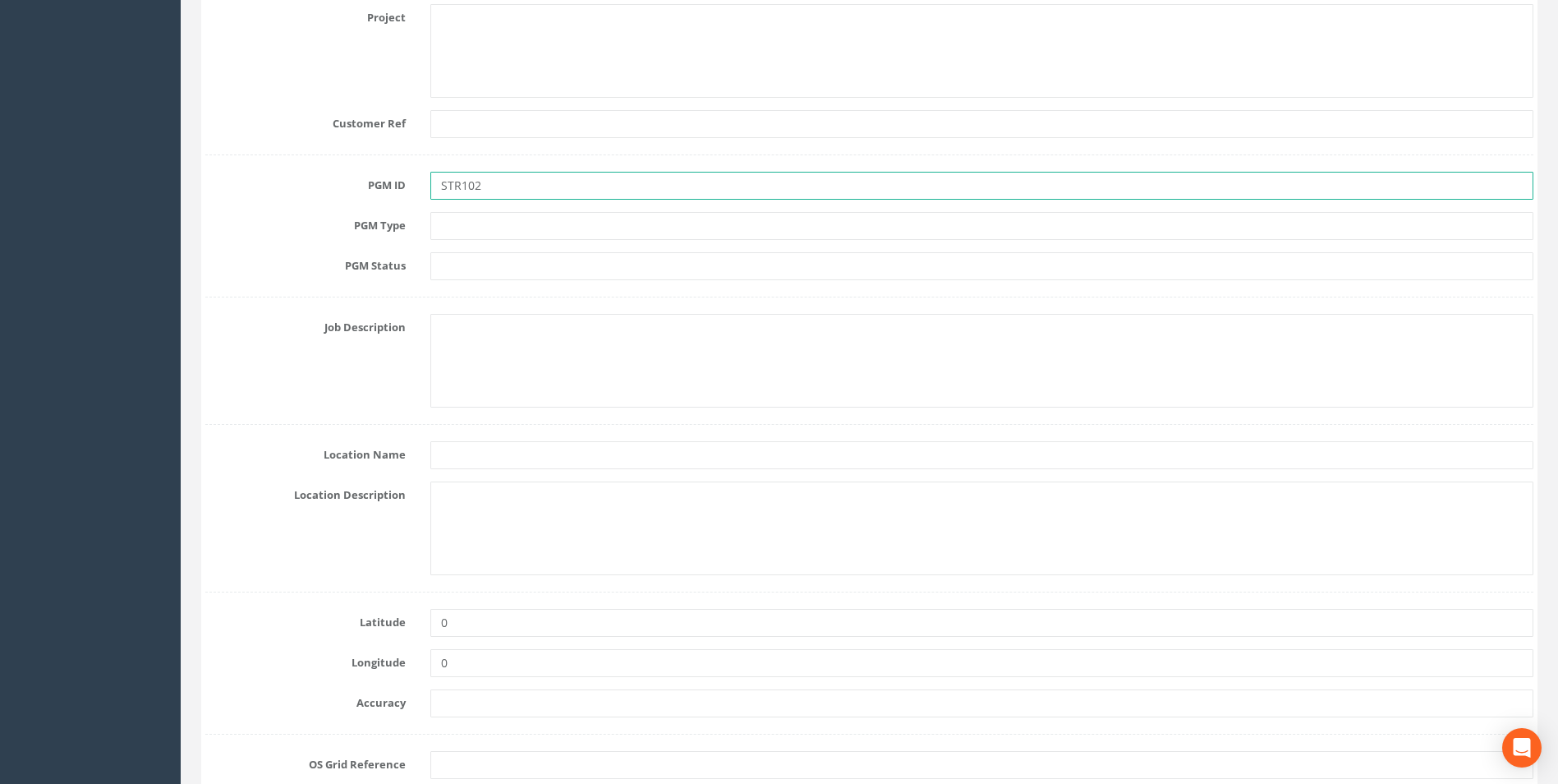
scroll to position [493, 0]
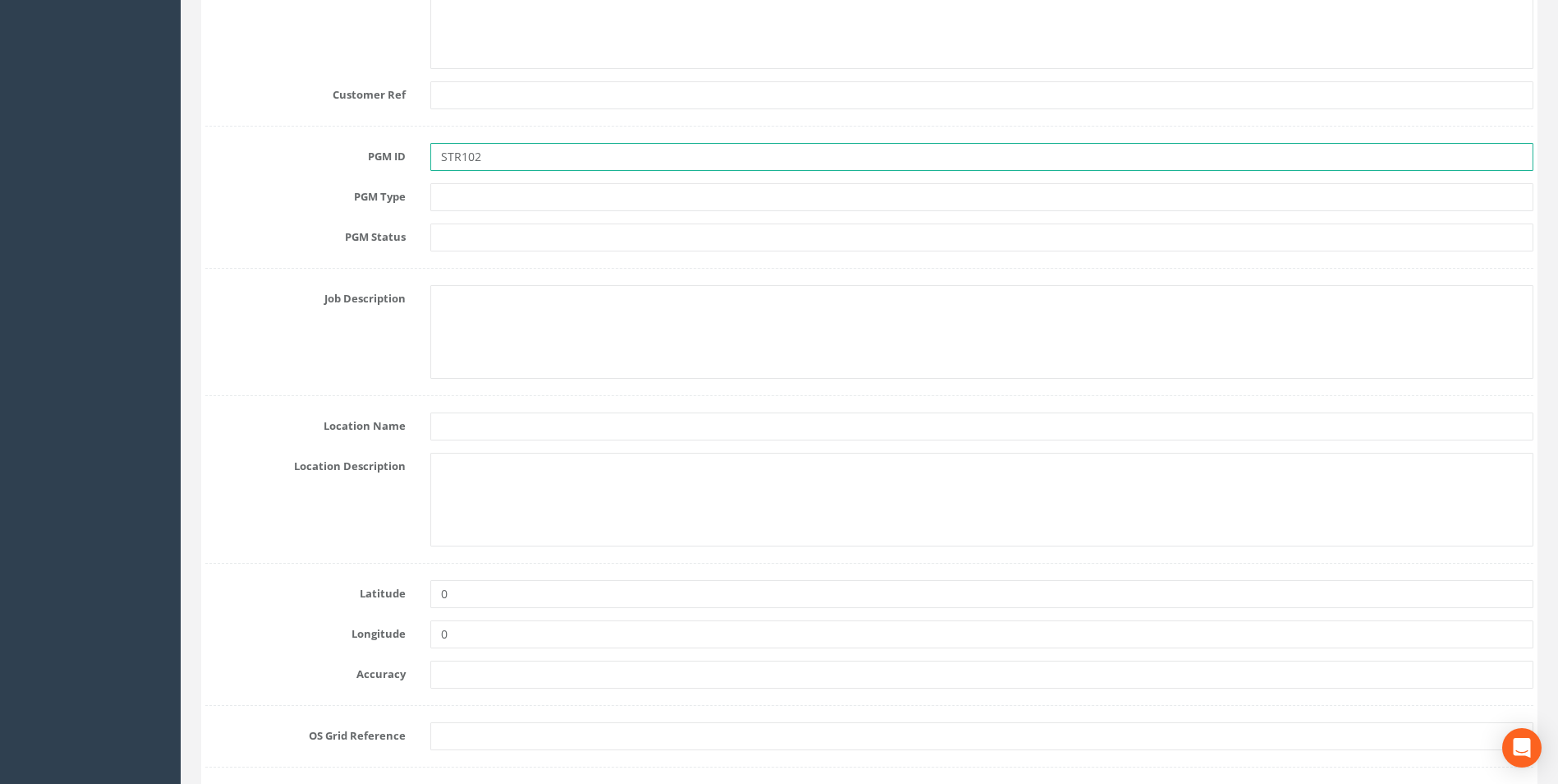
type input "STR102"
click at [453, 203] on input "text" at bounding box center [982, 197] width 1103 height 28
type input "Type 4 - PK Nail"
type input "Tertiary"
type input "[GEOGRAPHIC_DATA]"
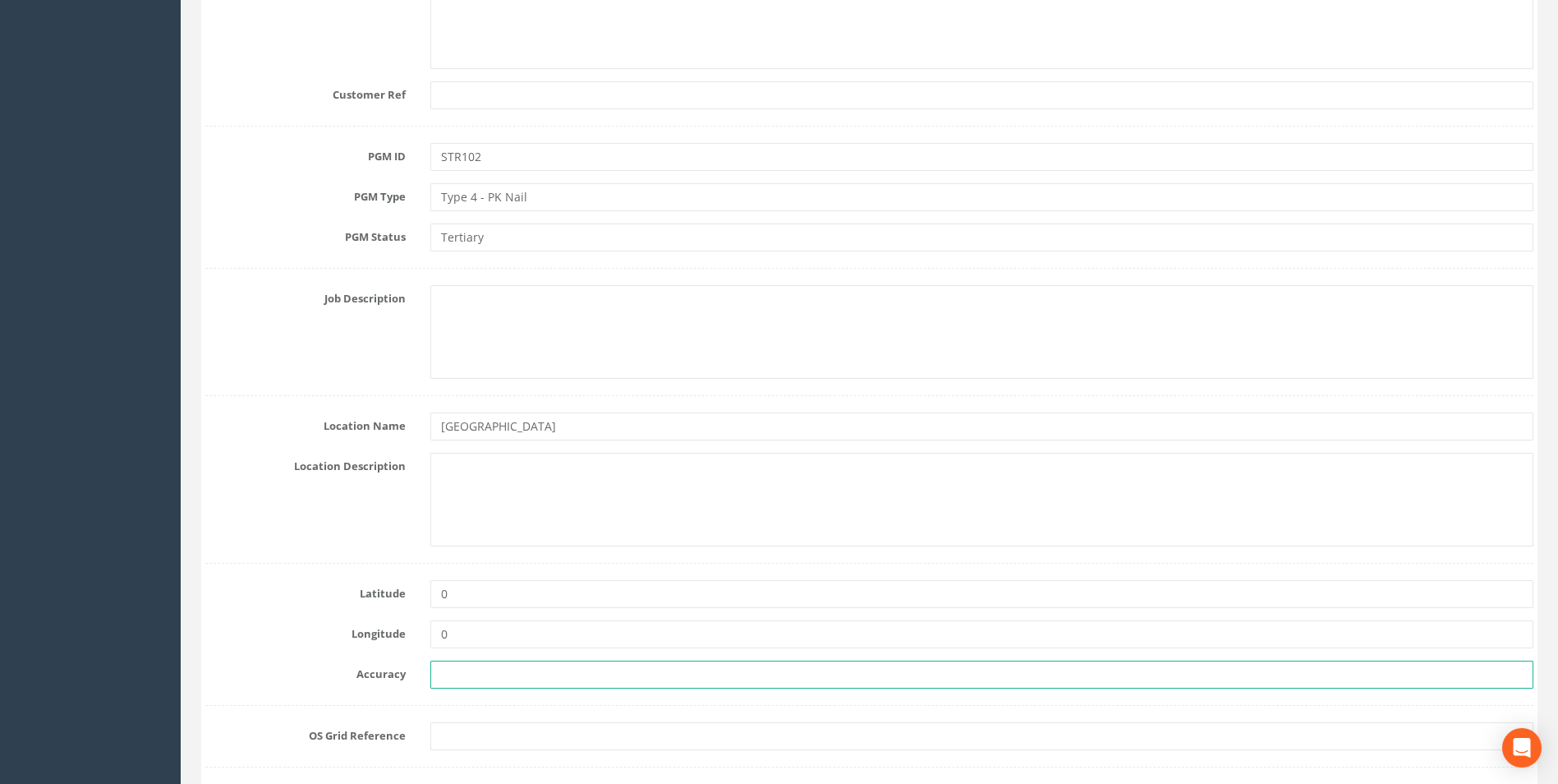
type input "29"
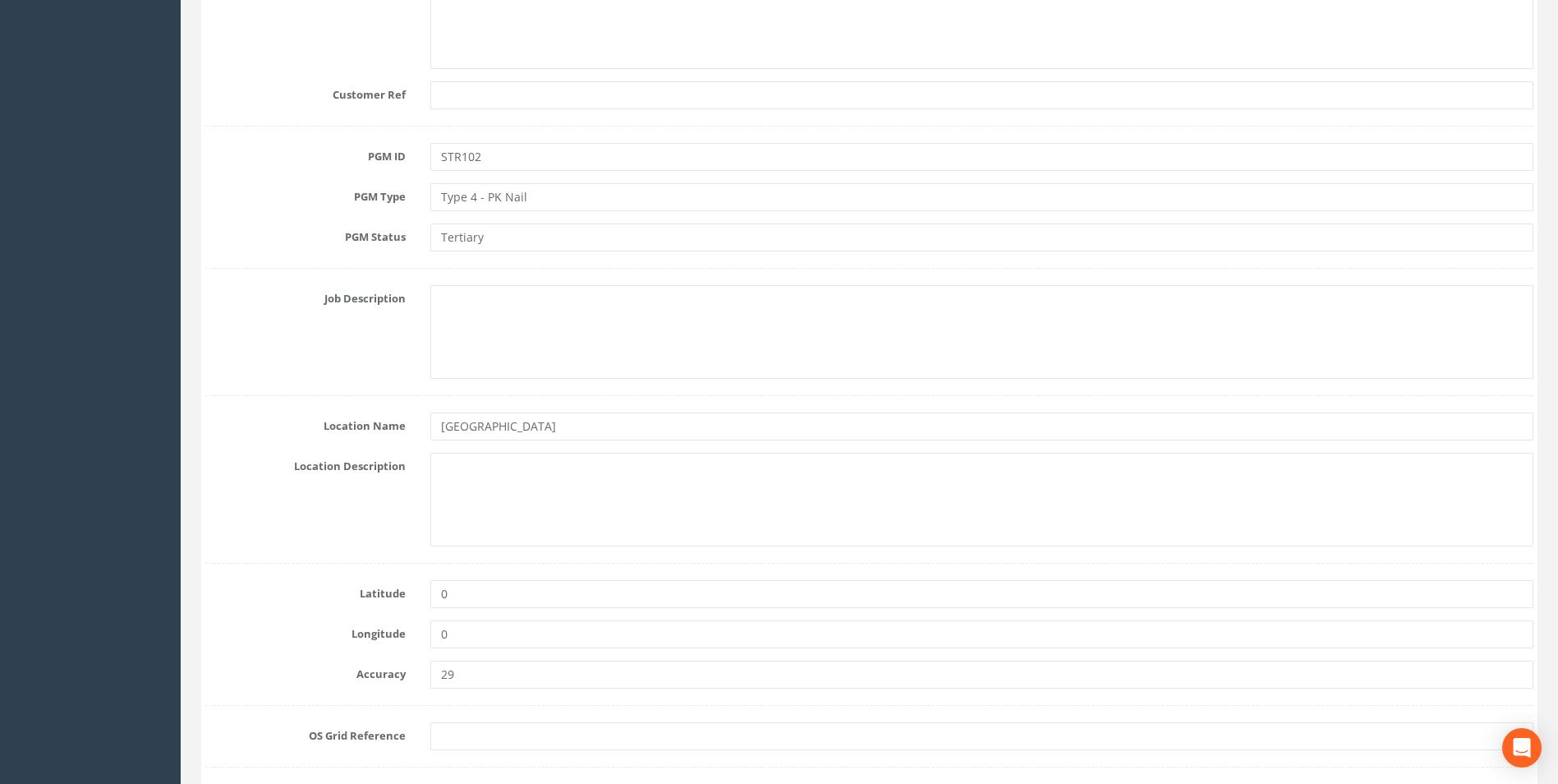
type input "OSGB36(SF1)"
type input "Ordnance Datum Newlyn"
type input "GC"
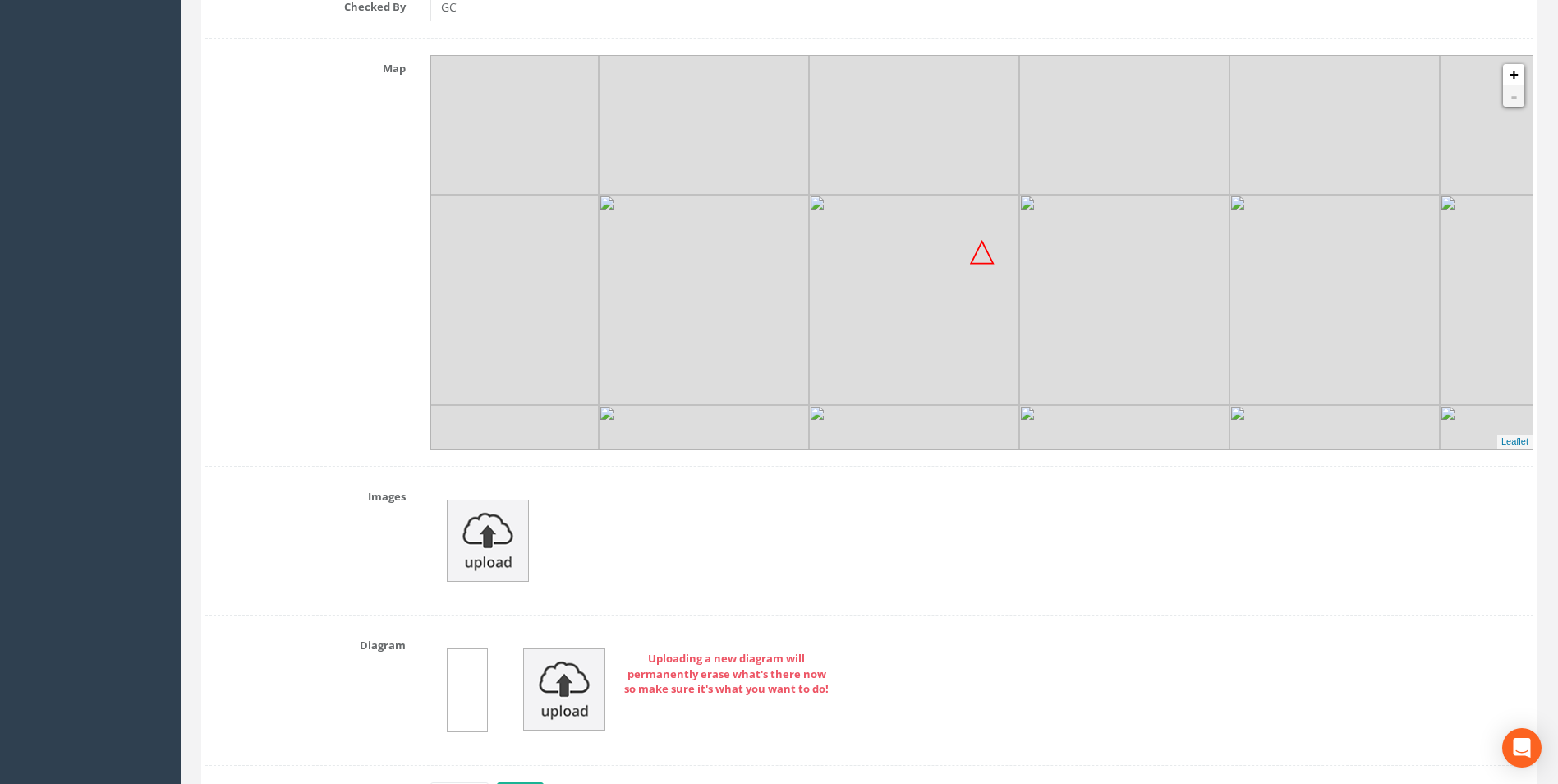
scroll to position [1954, 0]
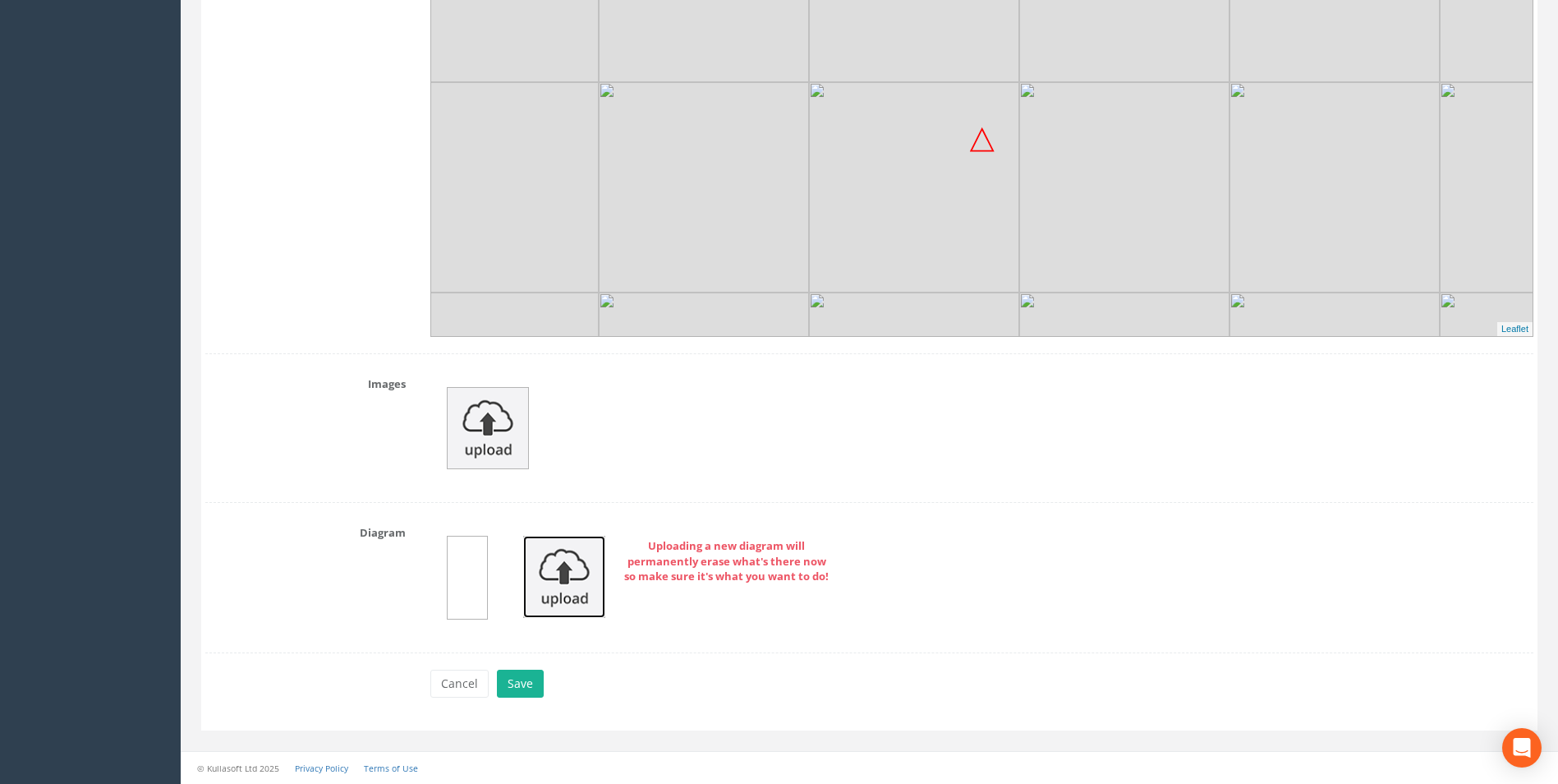
click at [578, 572] on img at bounding box center [565, 576] width 82 height 82
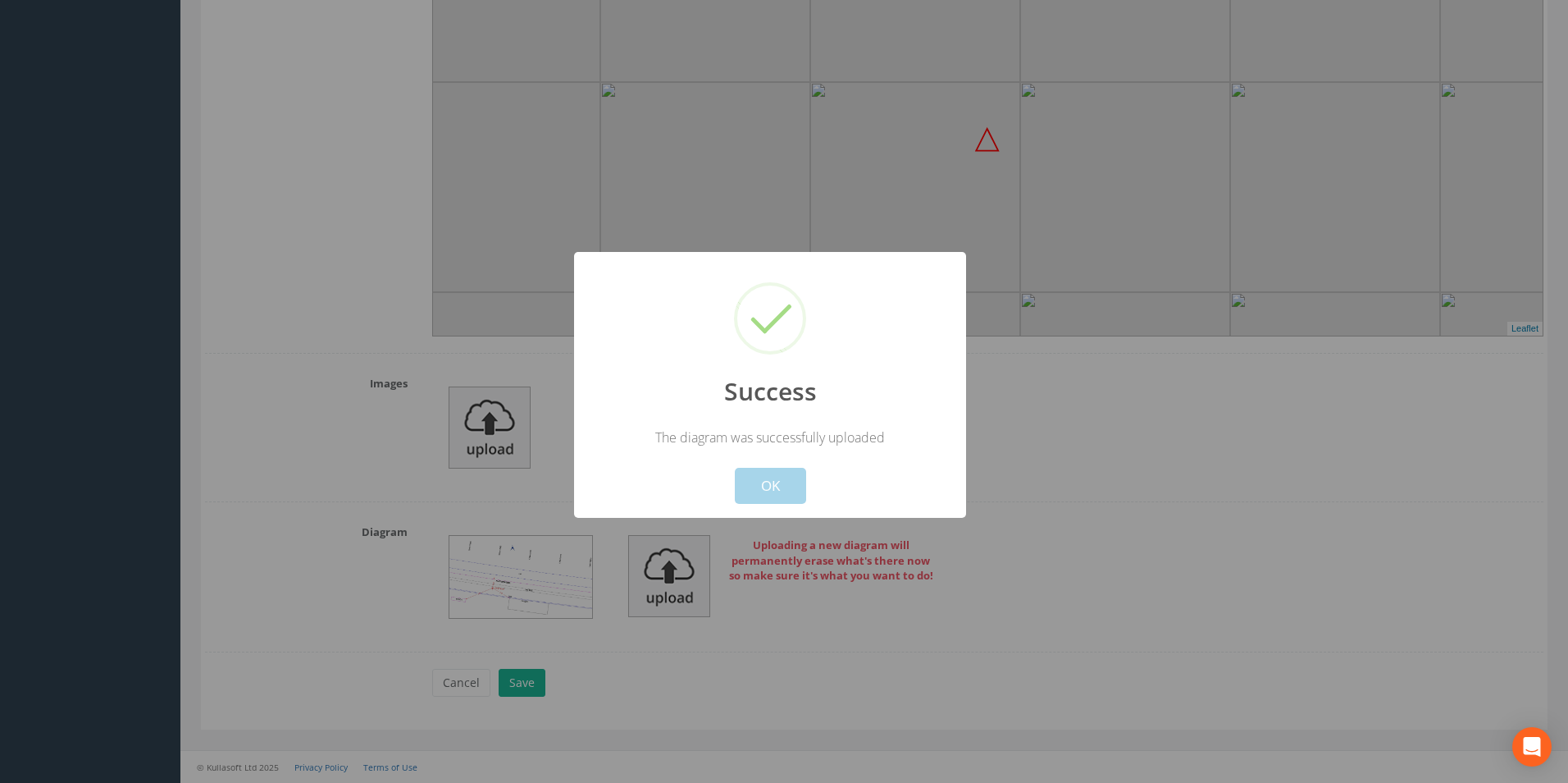
click at [775, 490] on button "OK" at bounding box center [770, 485] width 71 height 36
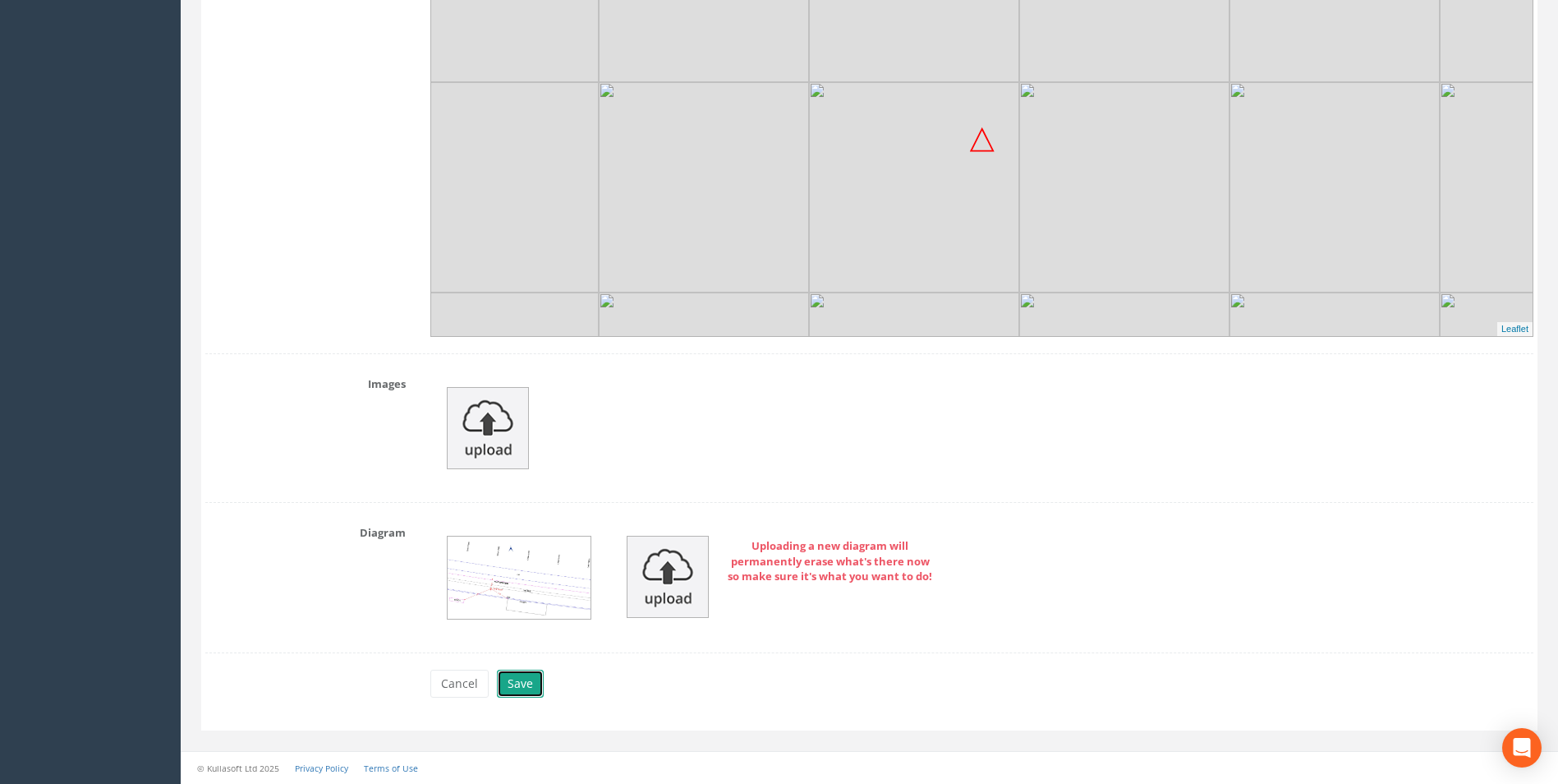
click at [527, 681] on button "Save" at bounding box center [520, 683] width 47 height 28
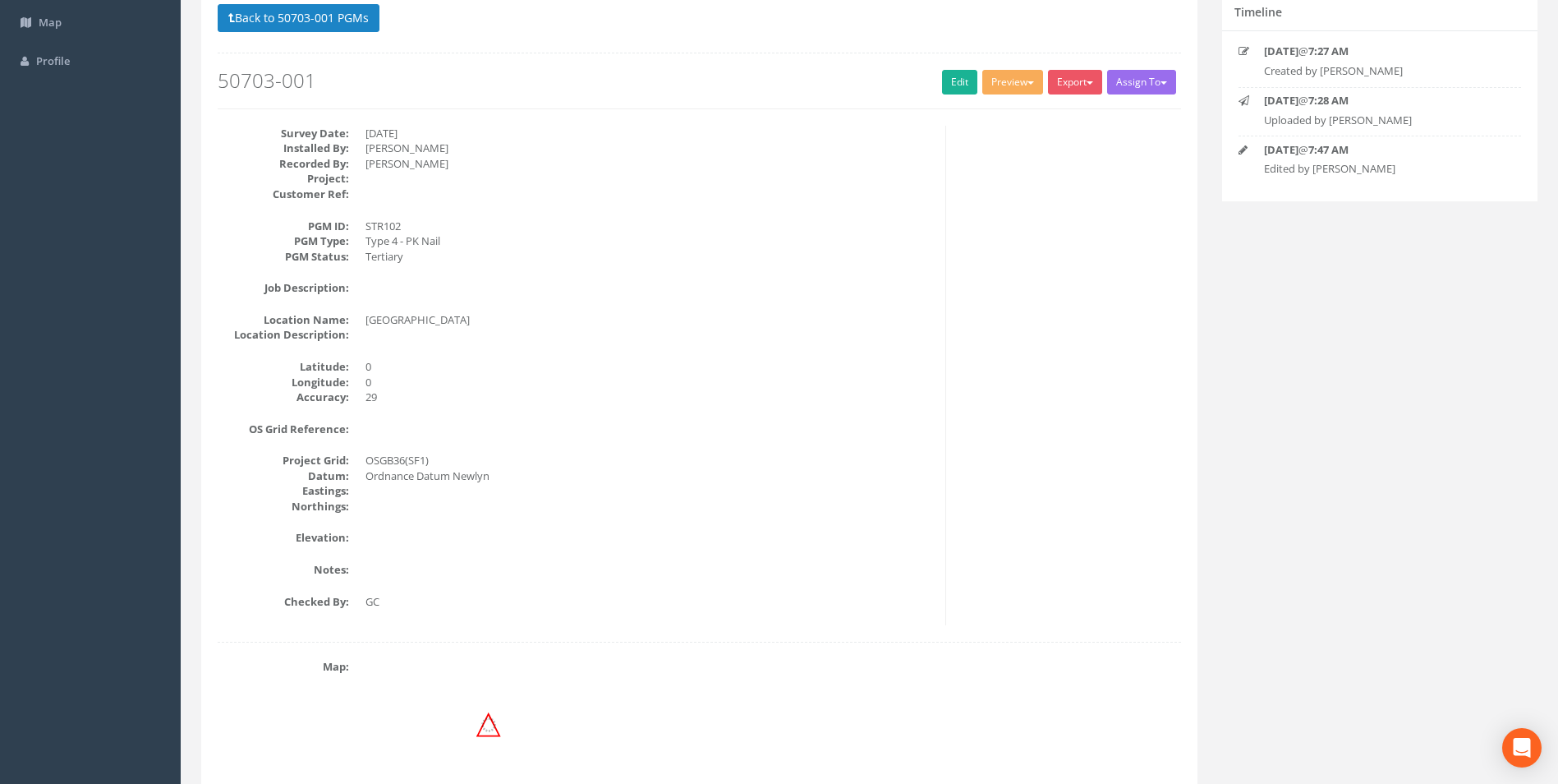
scroll to position [0, 0]
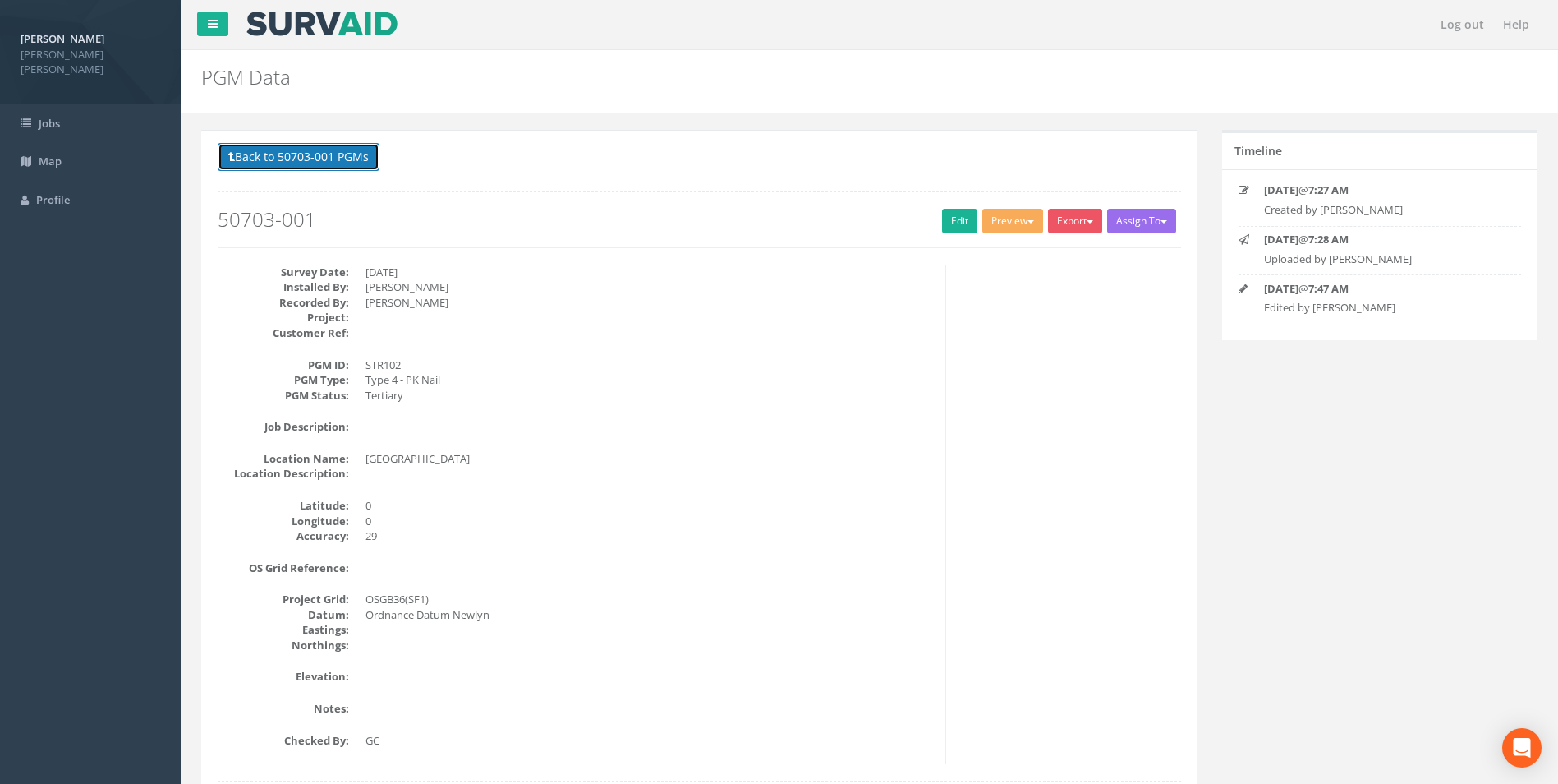
click at [295, 161] on button "Back to 50703-001 PGMs" at bounding box center [298, 157] width 162 height 28
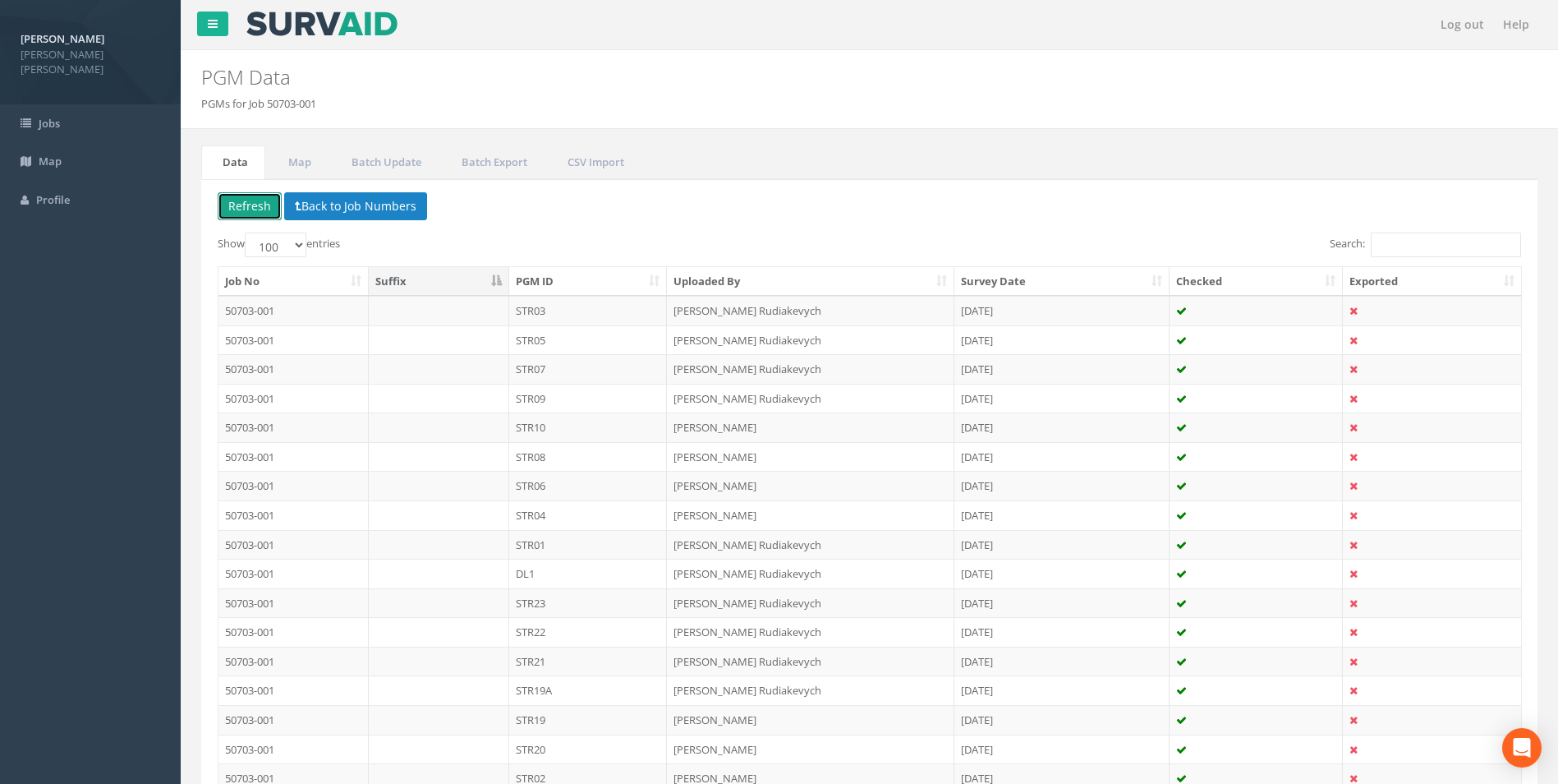
click at [239, 201] on button "Refresh" at bounding box center [250, 205] width 64 height 28
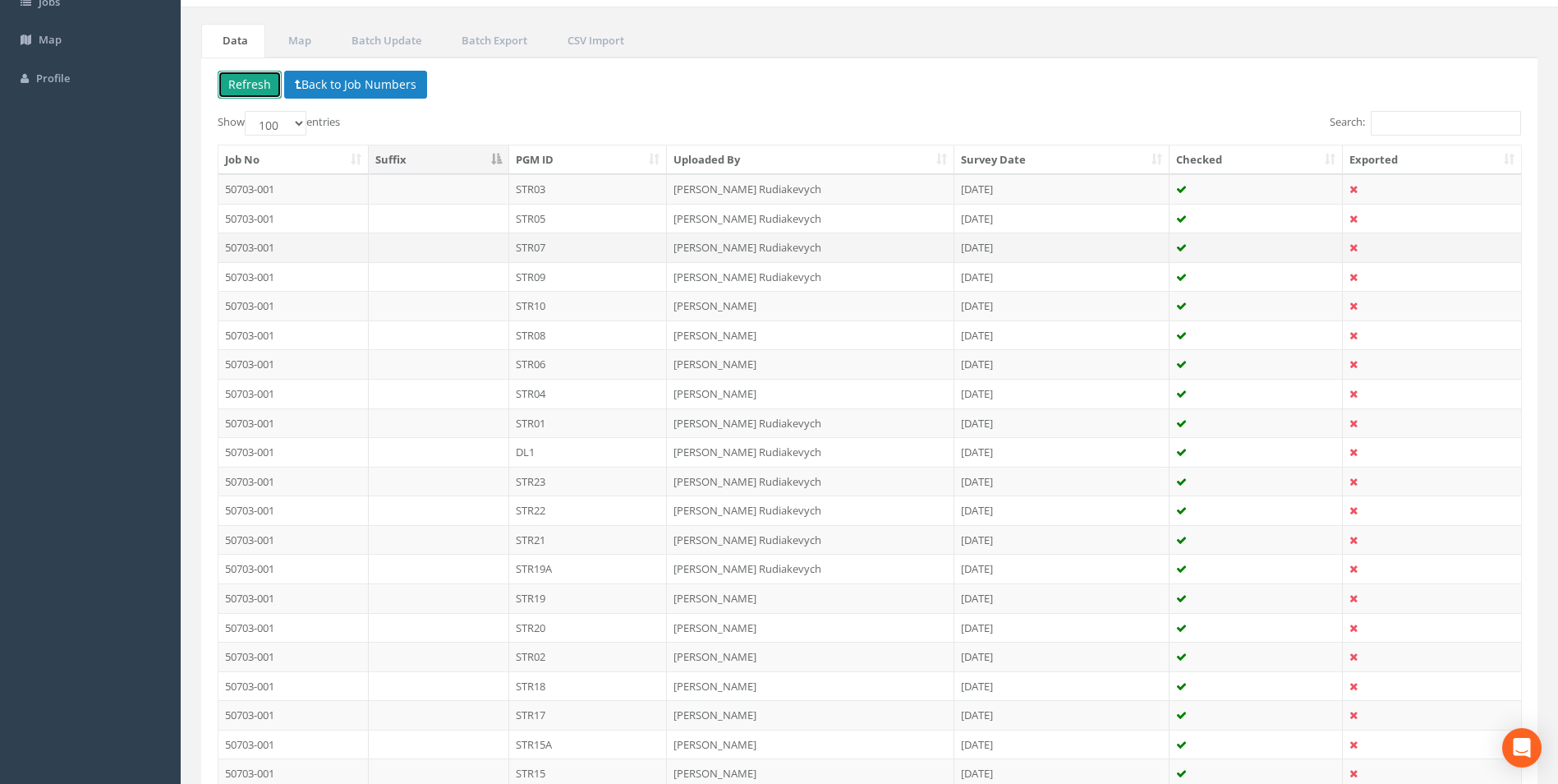
scroll to position [344, 0]
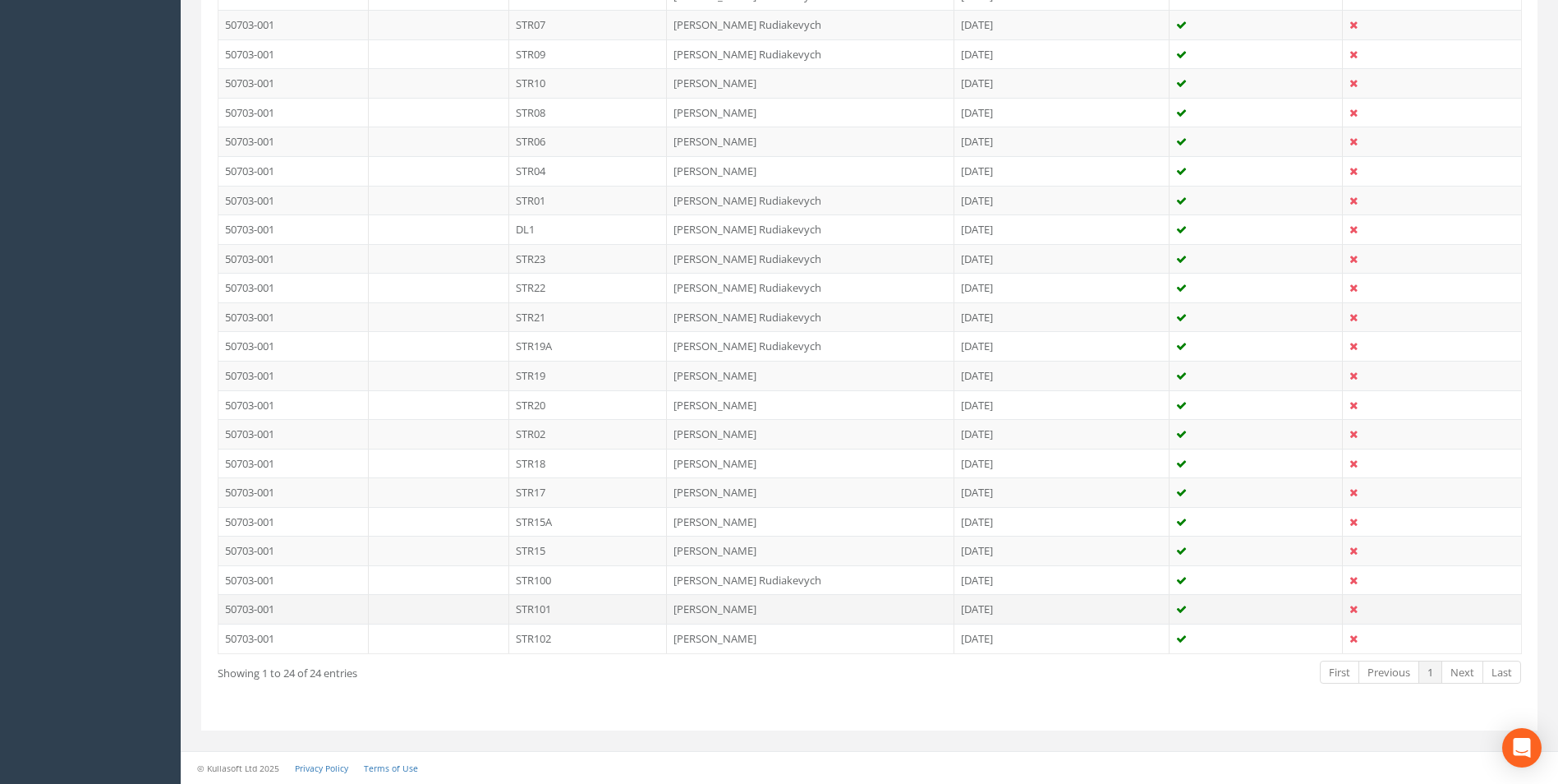
click at [560, 614] on td "STR101" at bounding box center [588, 608] width 158 height 29
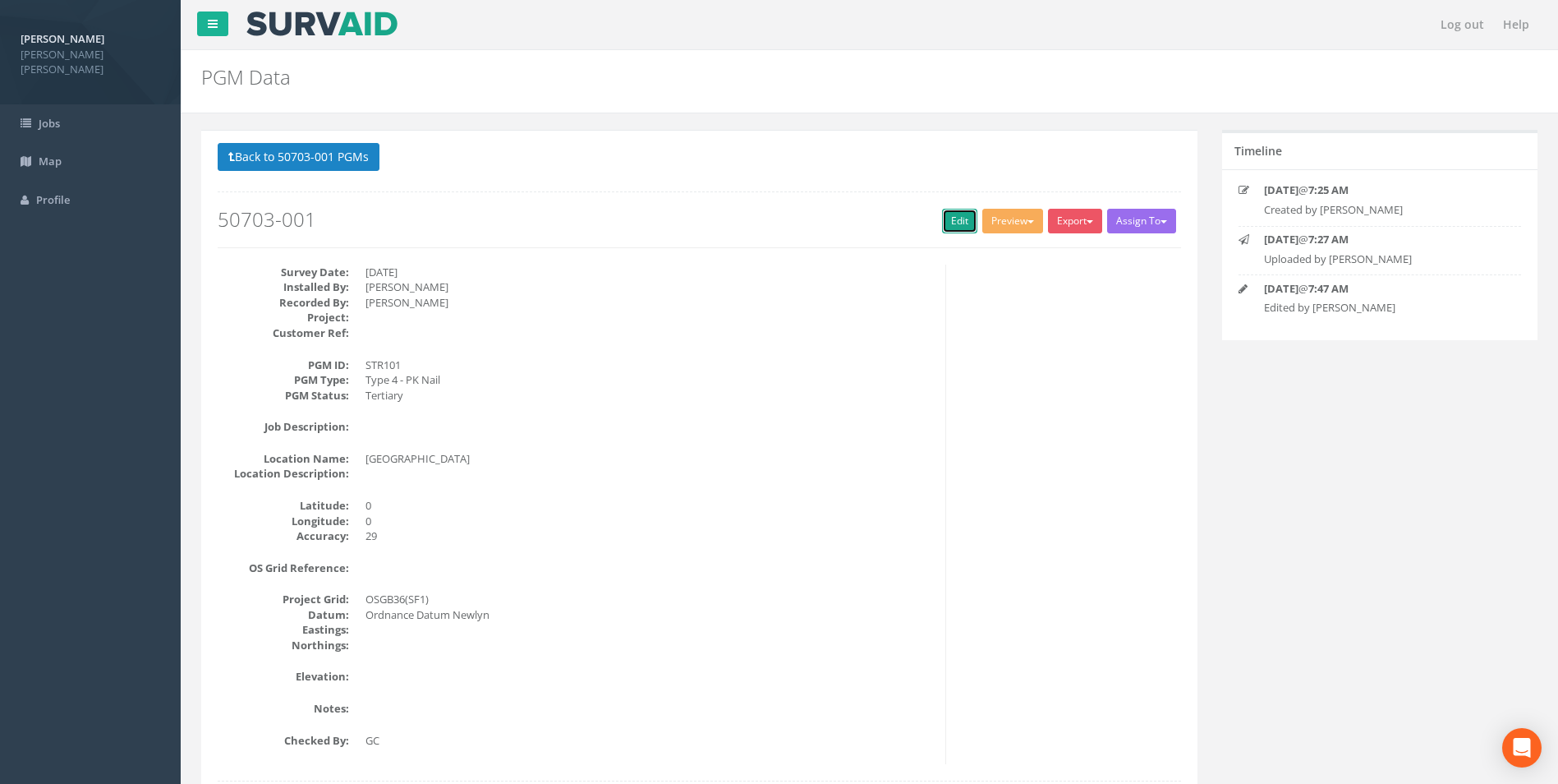
click at [950, 219] on link "Edit" at bounding box center [960, 220] width 35 height 24
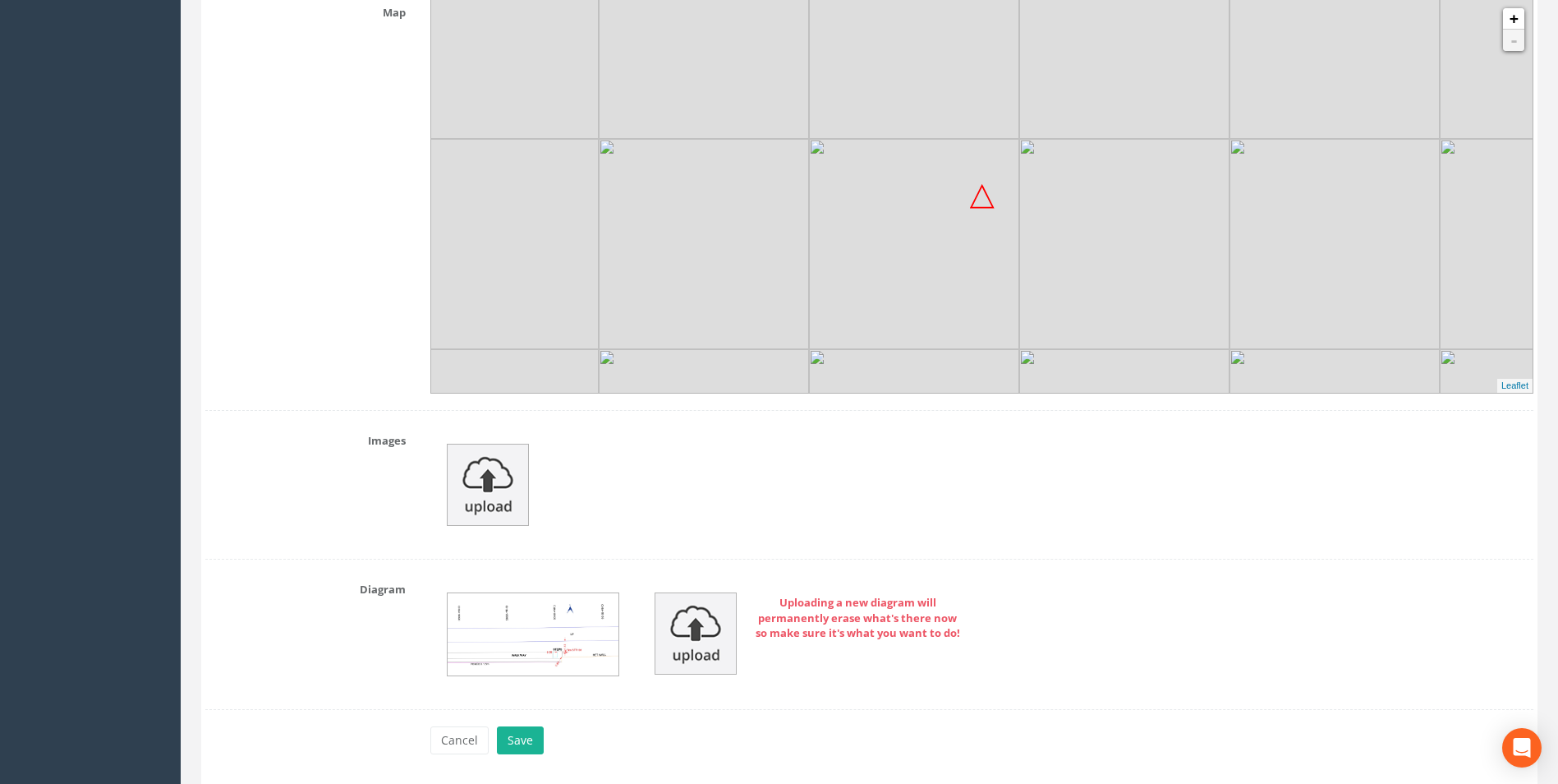
scroll to position [1954, 0]
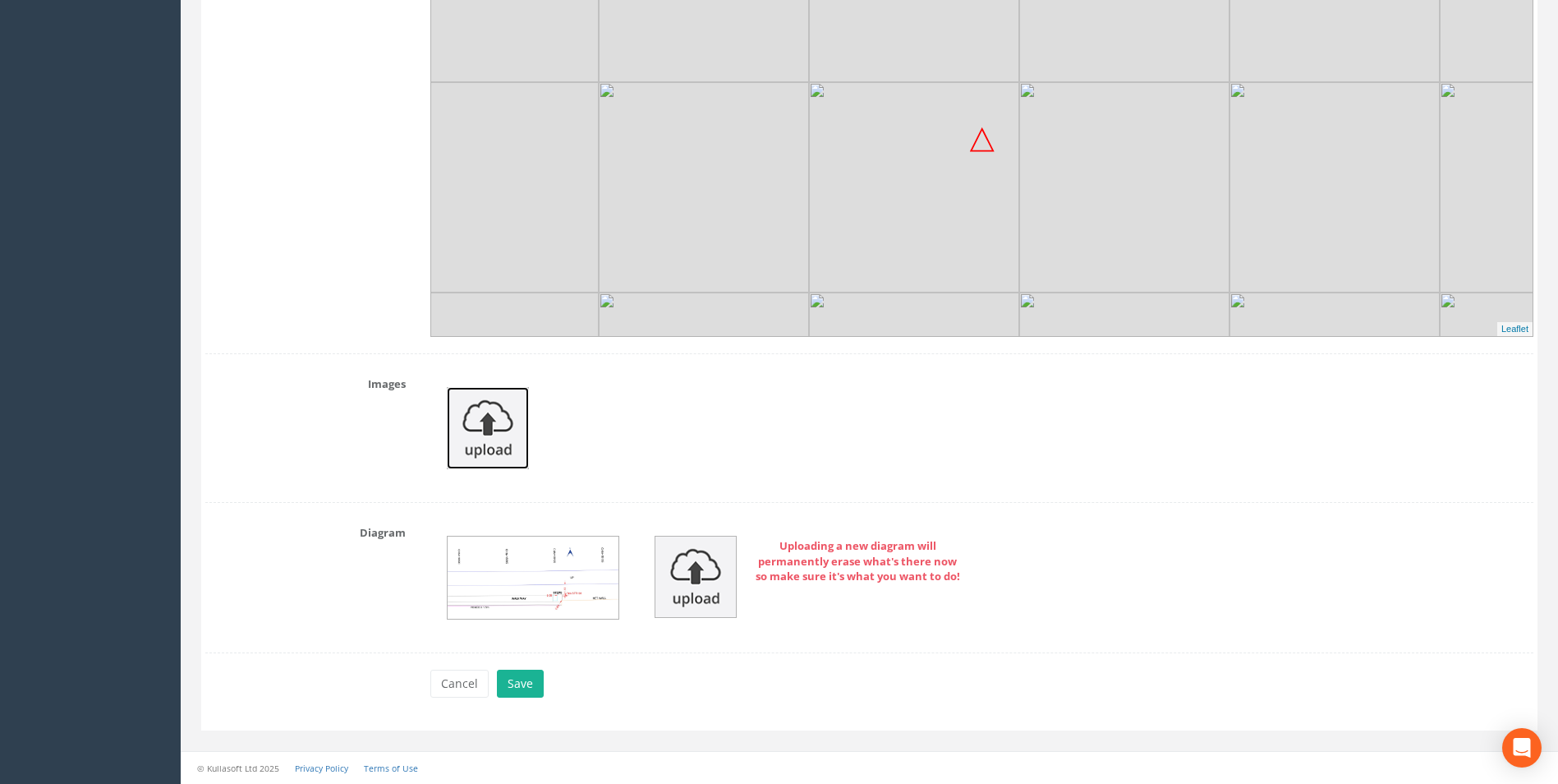
click at [502, 423] on img at bounding box center [488, 428] width 82 height 82
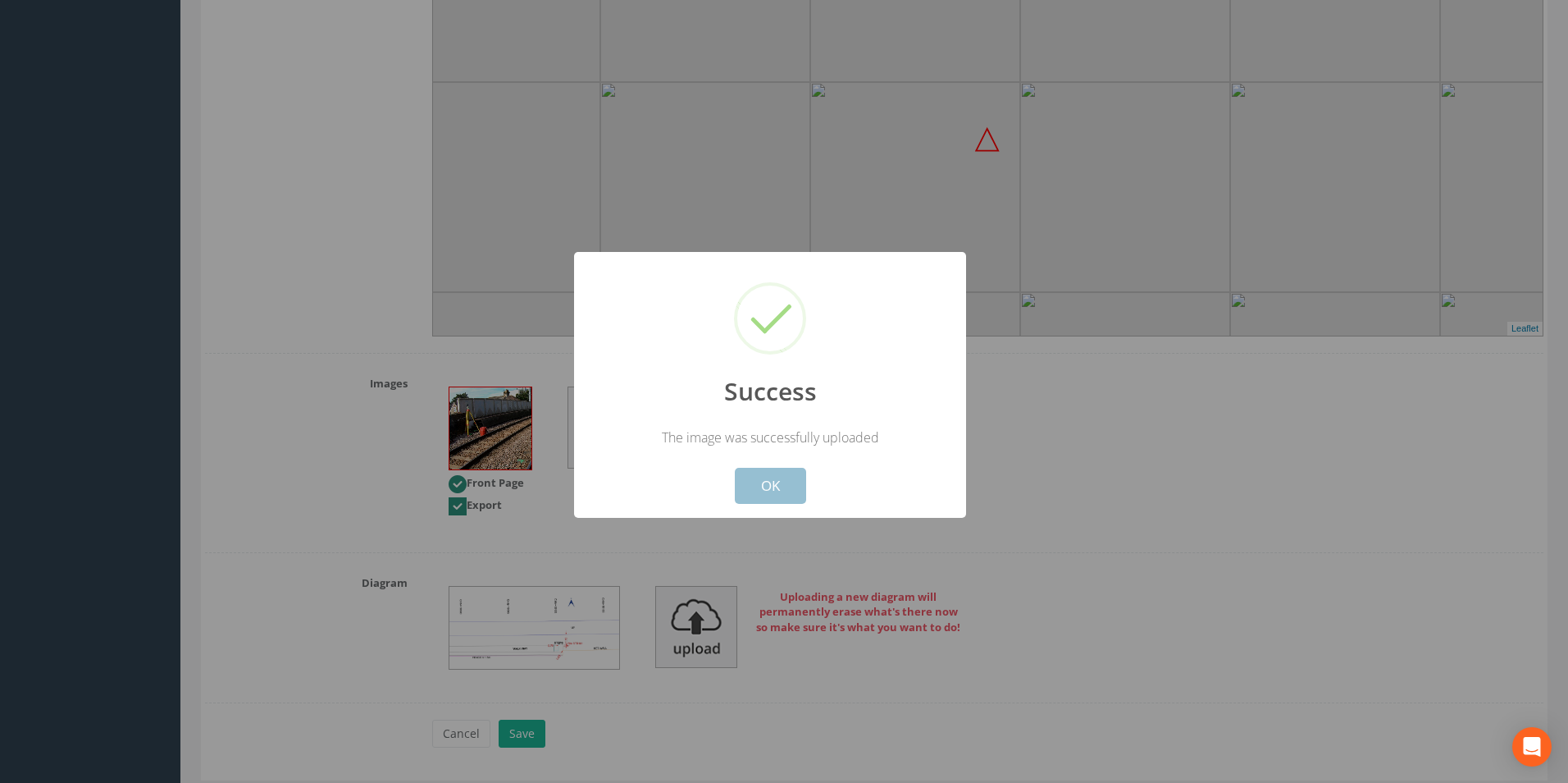
click at [774, 486] on button "OK" at bounding box center [770, 485] width 71 height 36
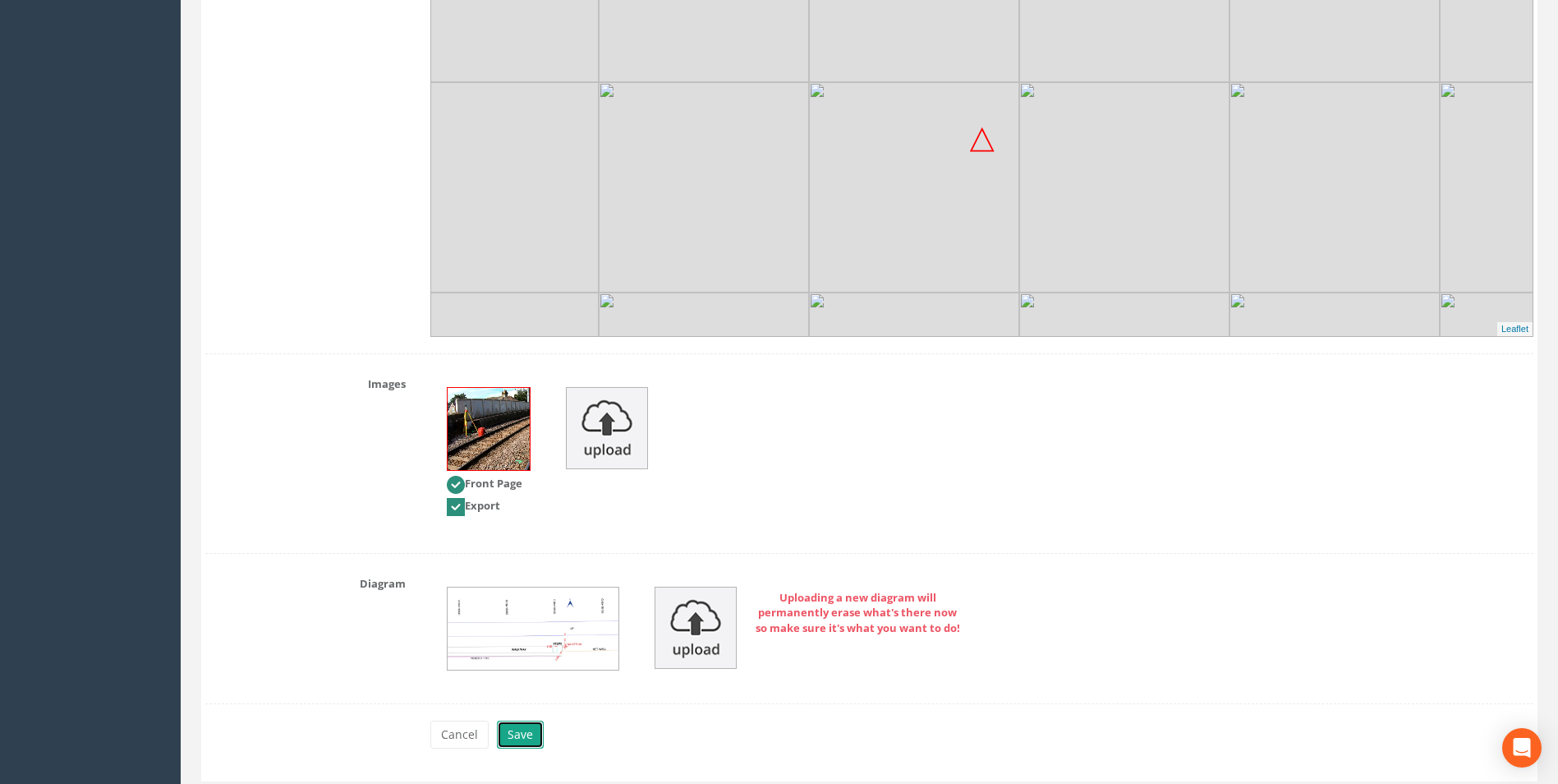
click at [526, 741] on button "Save" at bounding box center [520, 734] width 47 height 28
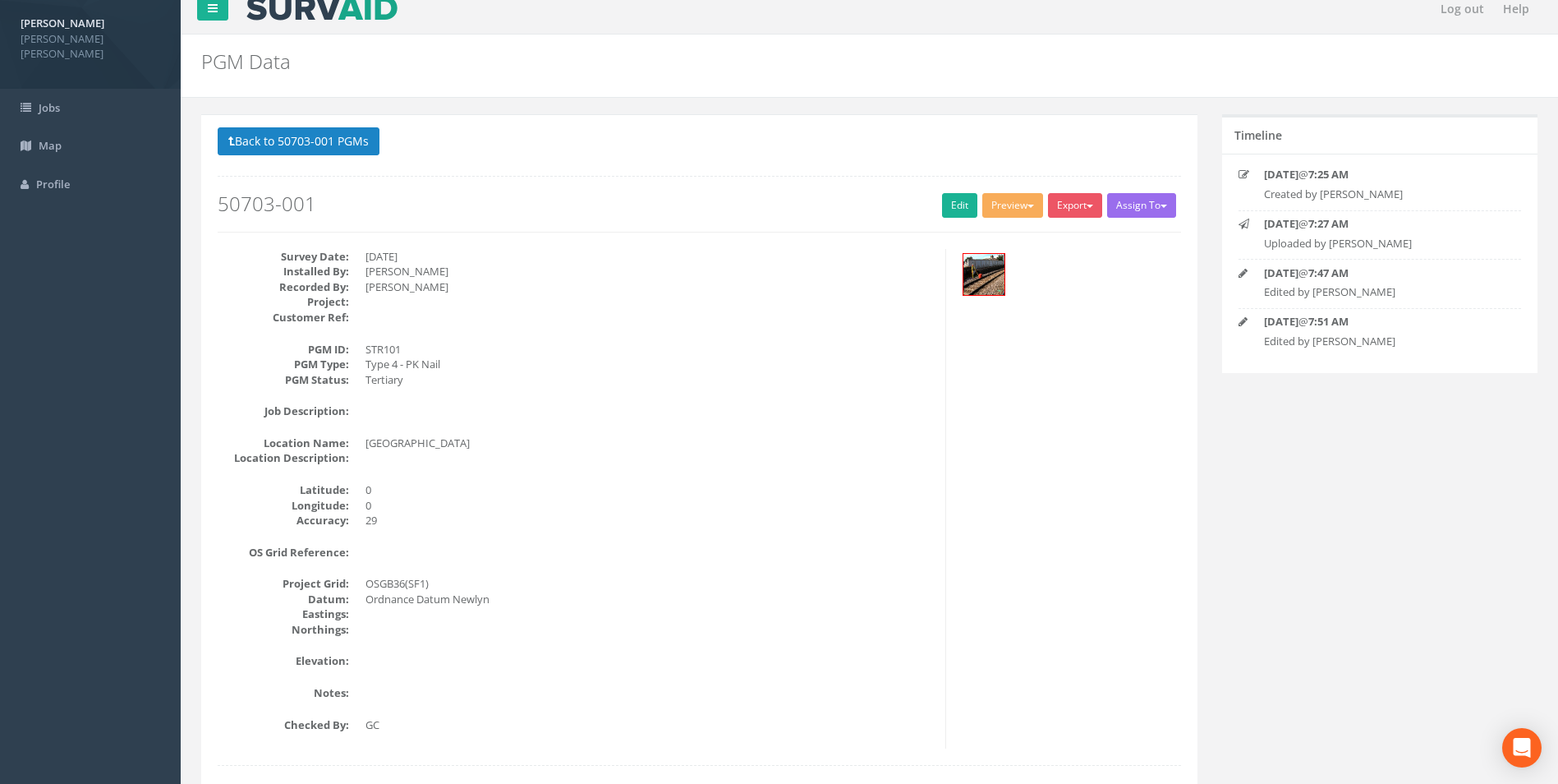
scroll to position [0, 0]
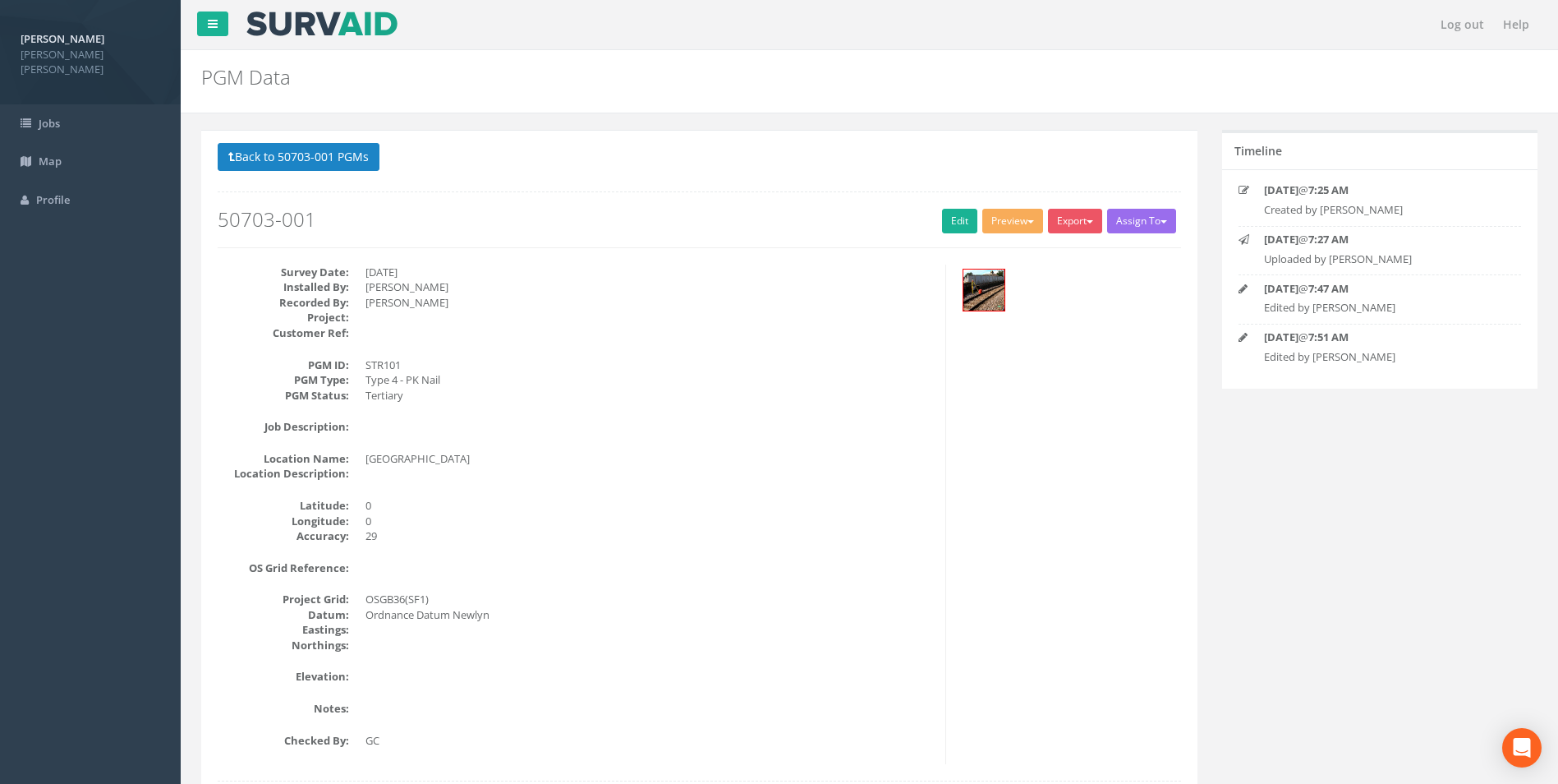
click at [305, 173] on p "Back to 50703-001 PGMs Back to Map" at bounding box center [699, 159] width 963 height 32
click at [330, 152] on button "Back to 50703-001 PGMs" at bounding box center [298, 157] width 162 height 28
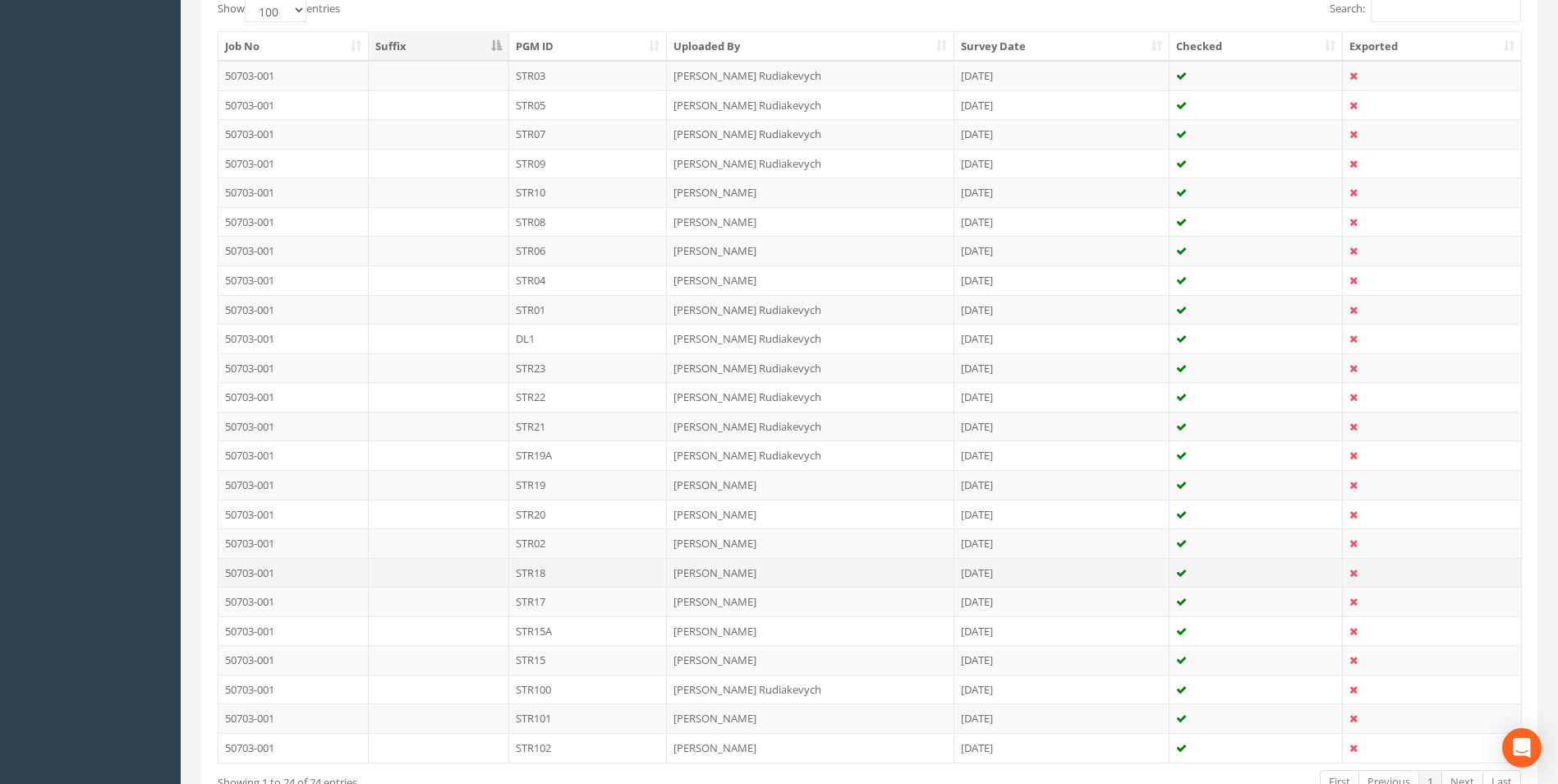
scroll to position [344, 0]
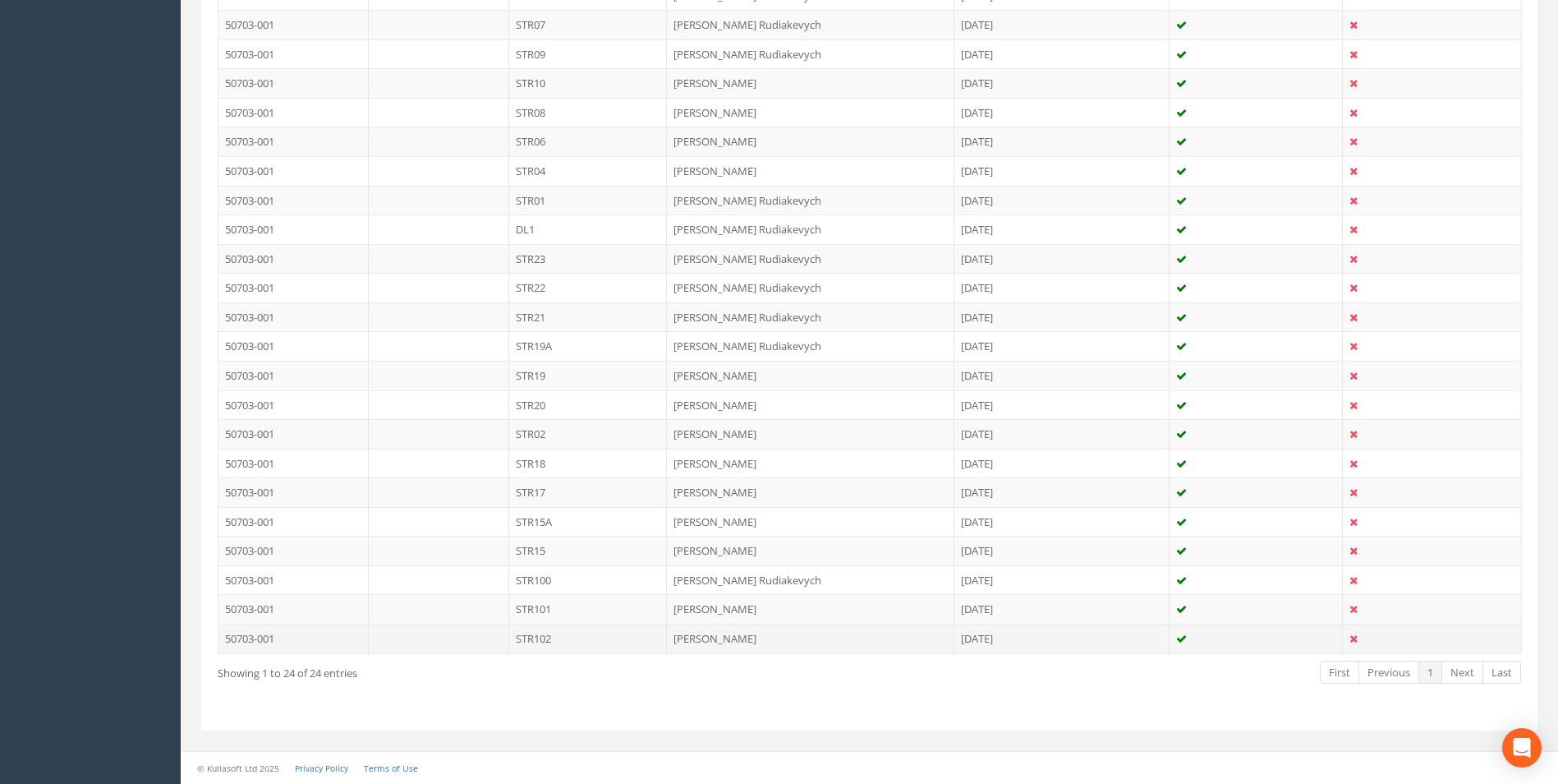
click at [524, 641] on td "STR102" at bounding box center [588, 637] width 158 height 29
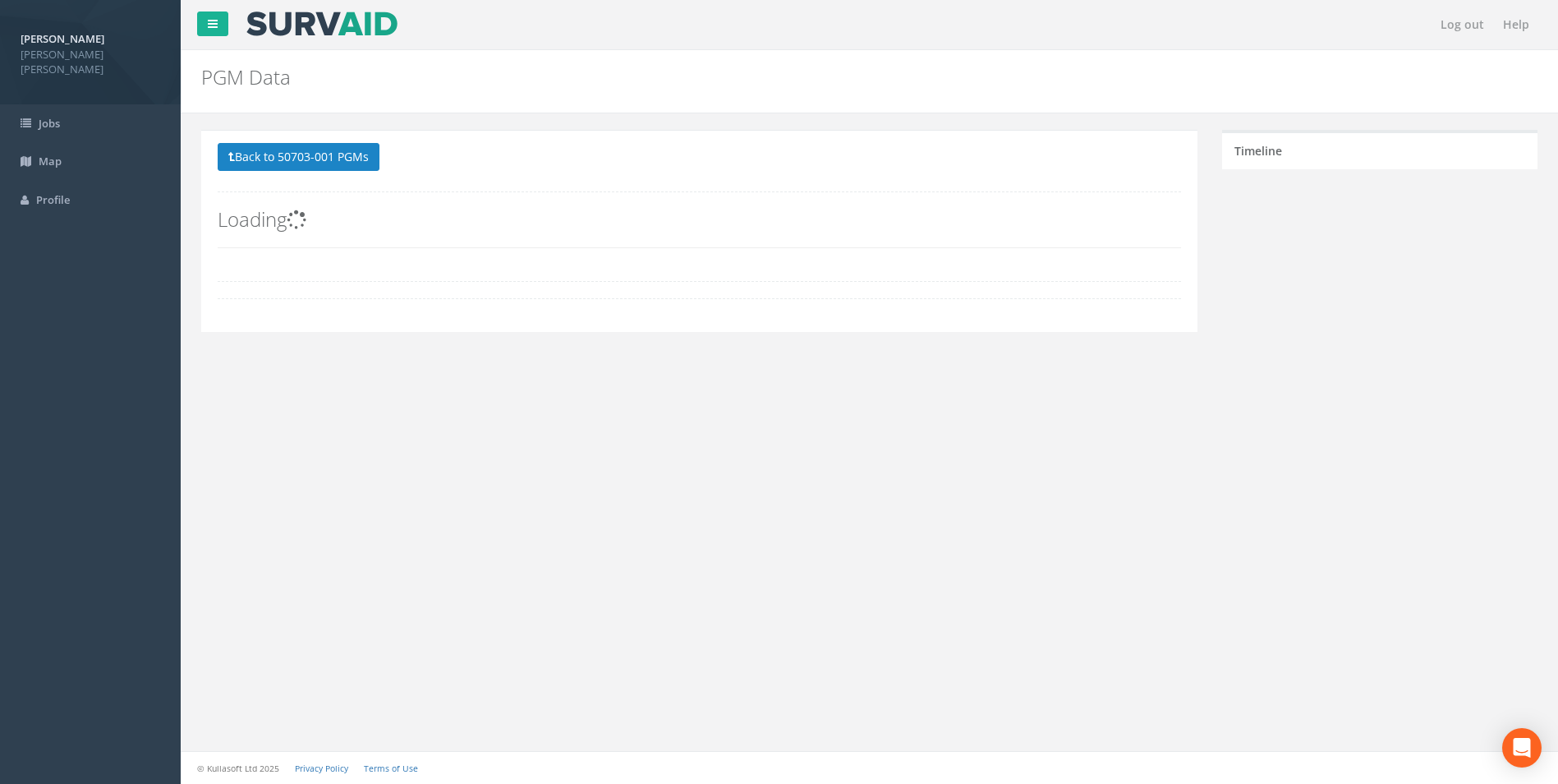
scroll to position [0, 0]
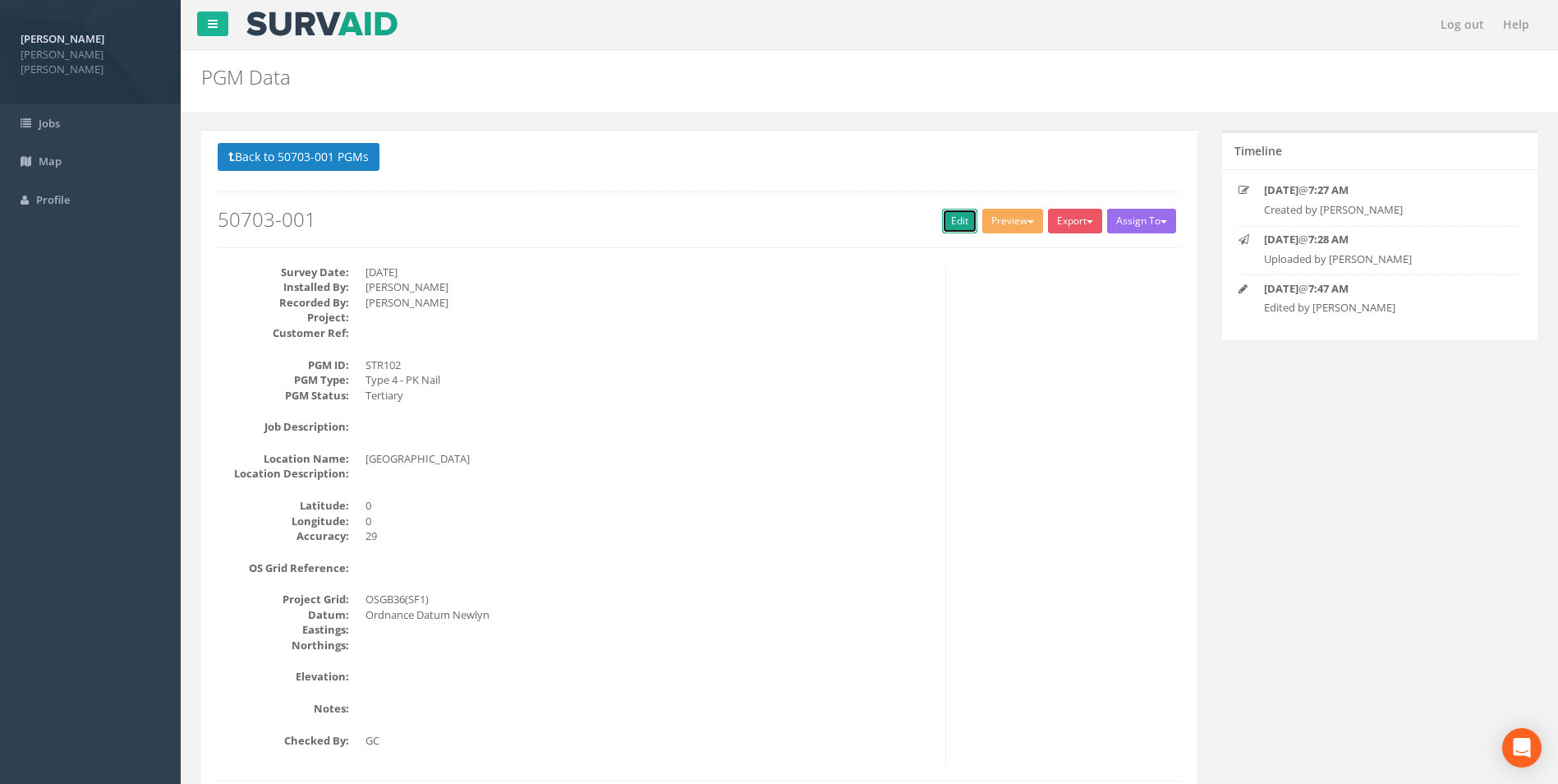
click at [963, 221] on link "Edit" at bounding box center [960, 220] width 35 height 24
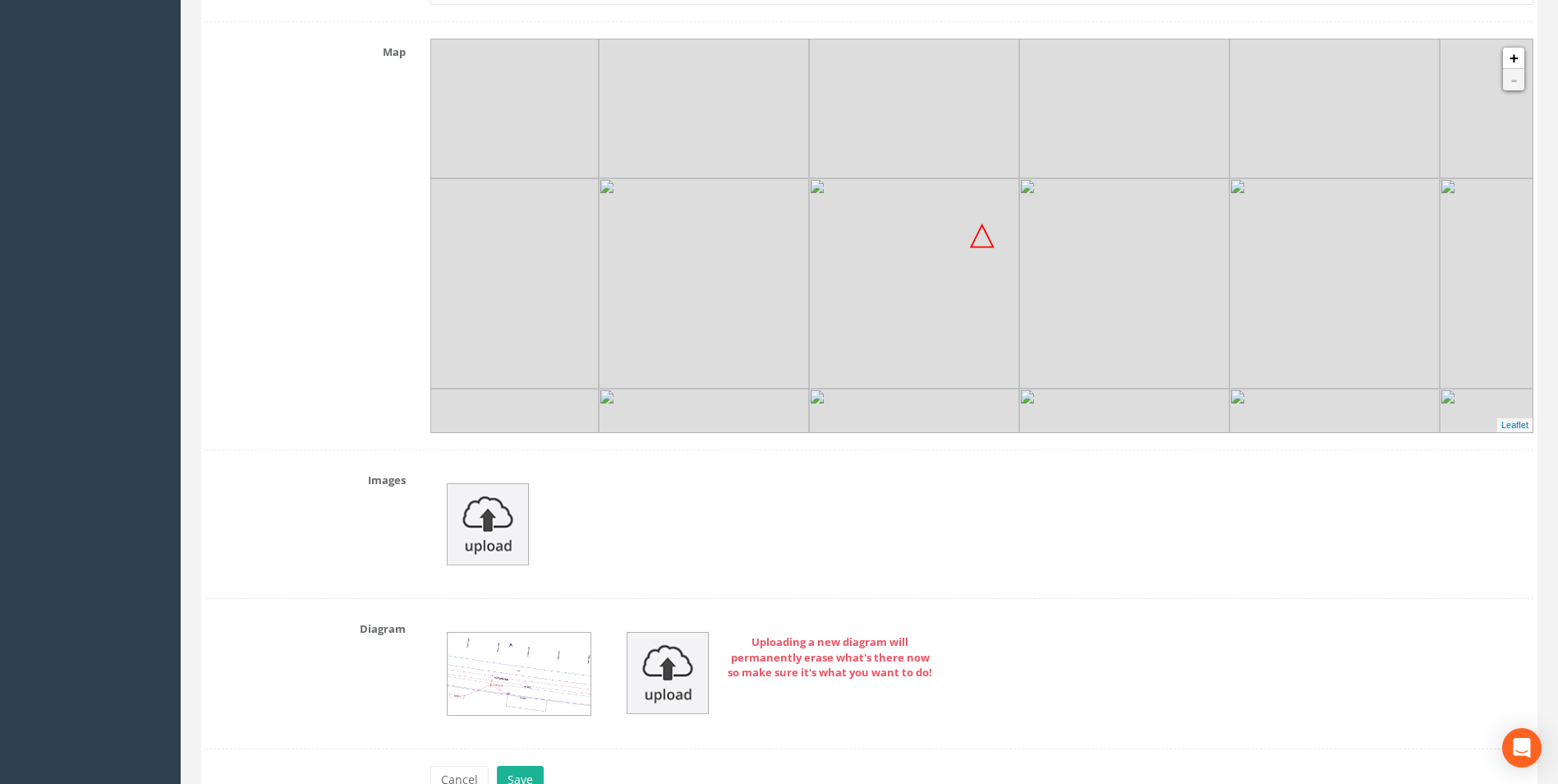
scroll to position [1954, 0]
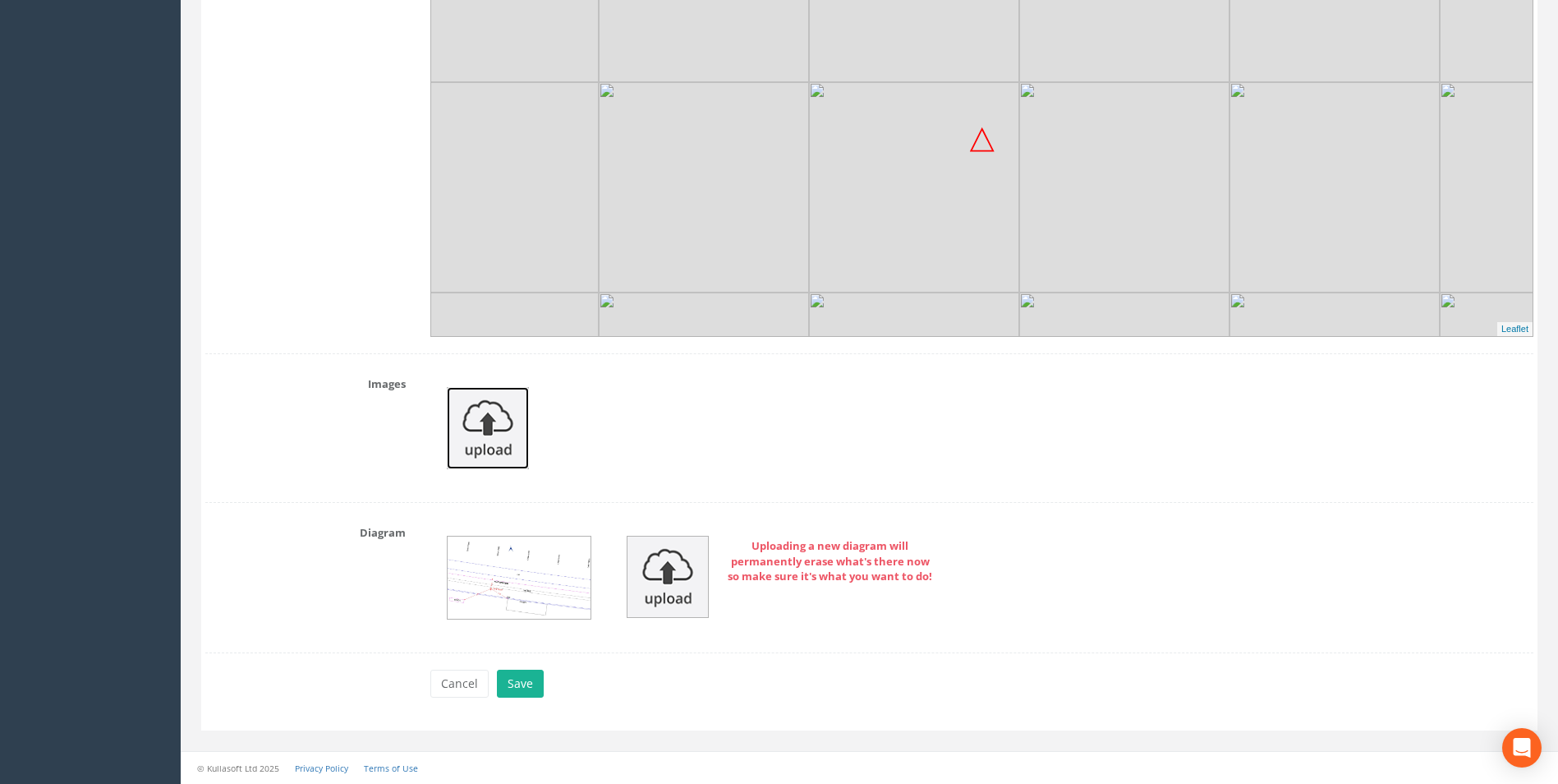
click at [493, 413] on img at bounding box center [488, 428] width 82 height 82
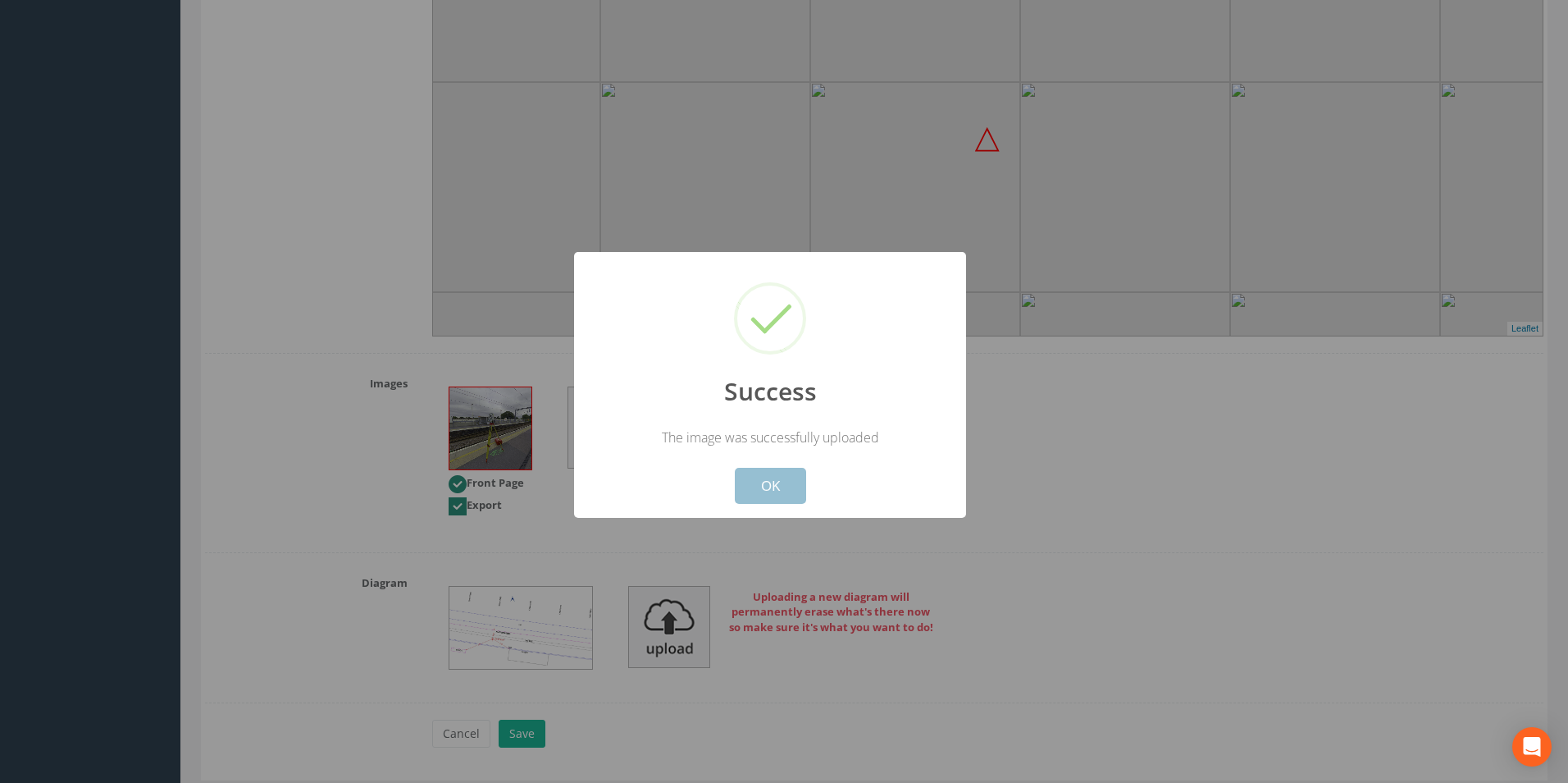
click at [774, 488] on button "OK" at bounding box center [770, 485] width 71 height 36
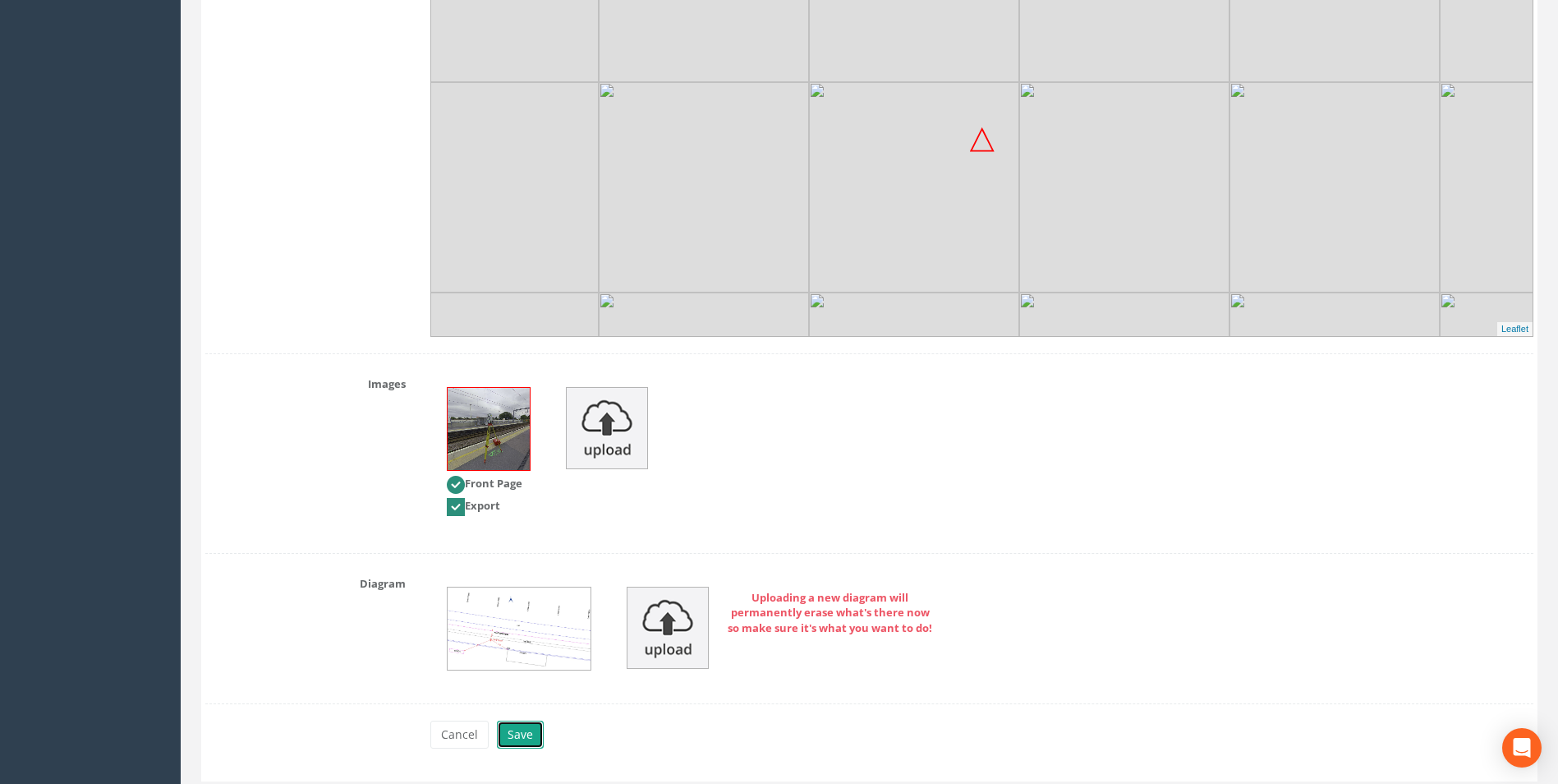
click at [522, 724] on button "Save" at bounding box center [520, 734] width 47 height 28
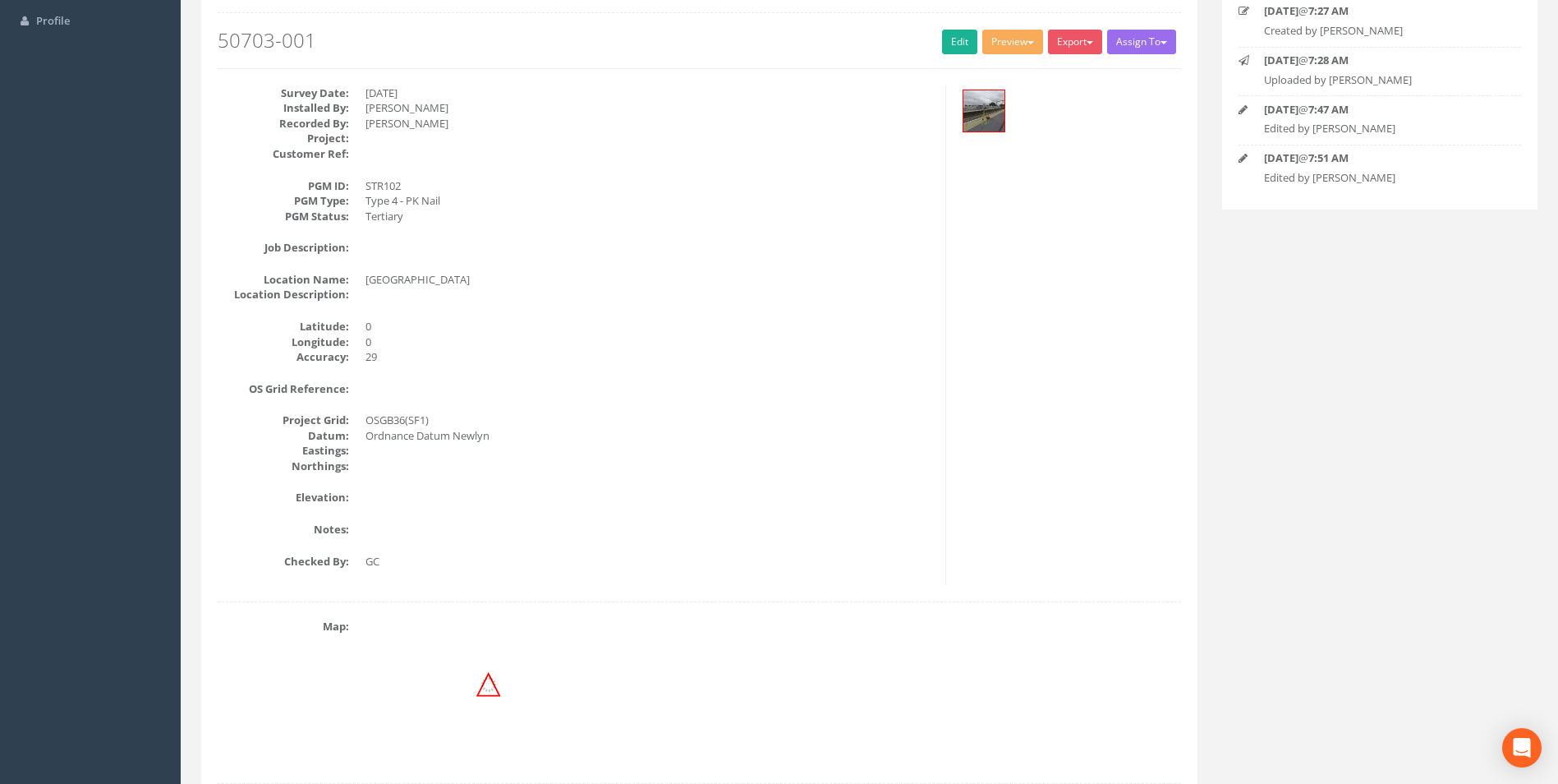
scroll to position [0, 0]
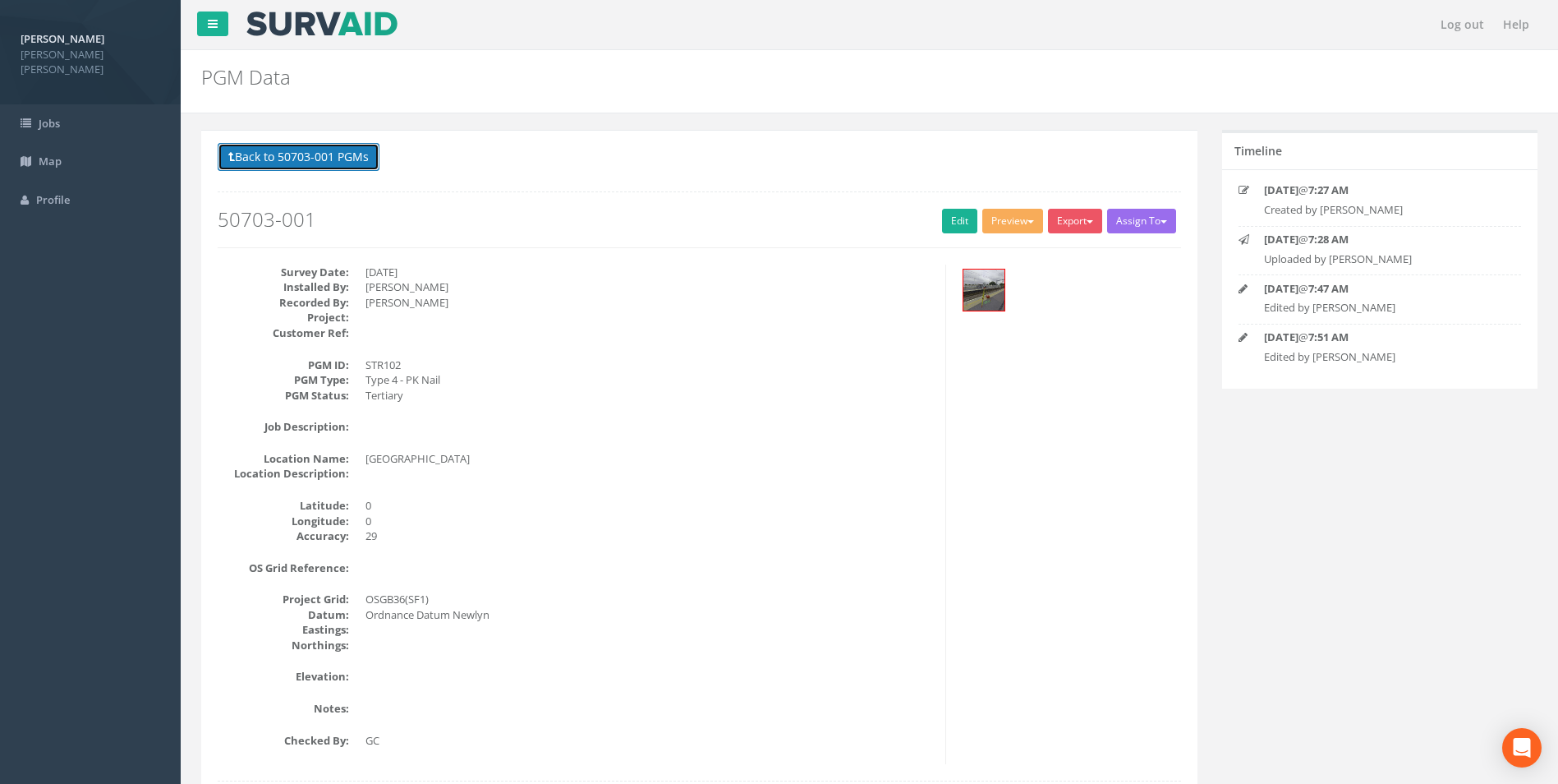
click at [291, 156] on button "Back to 50703-001 PGMs" at bounding box center [298, 157] width 162 height 28
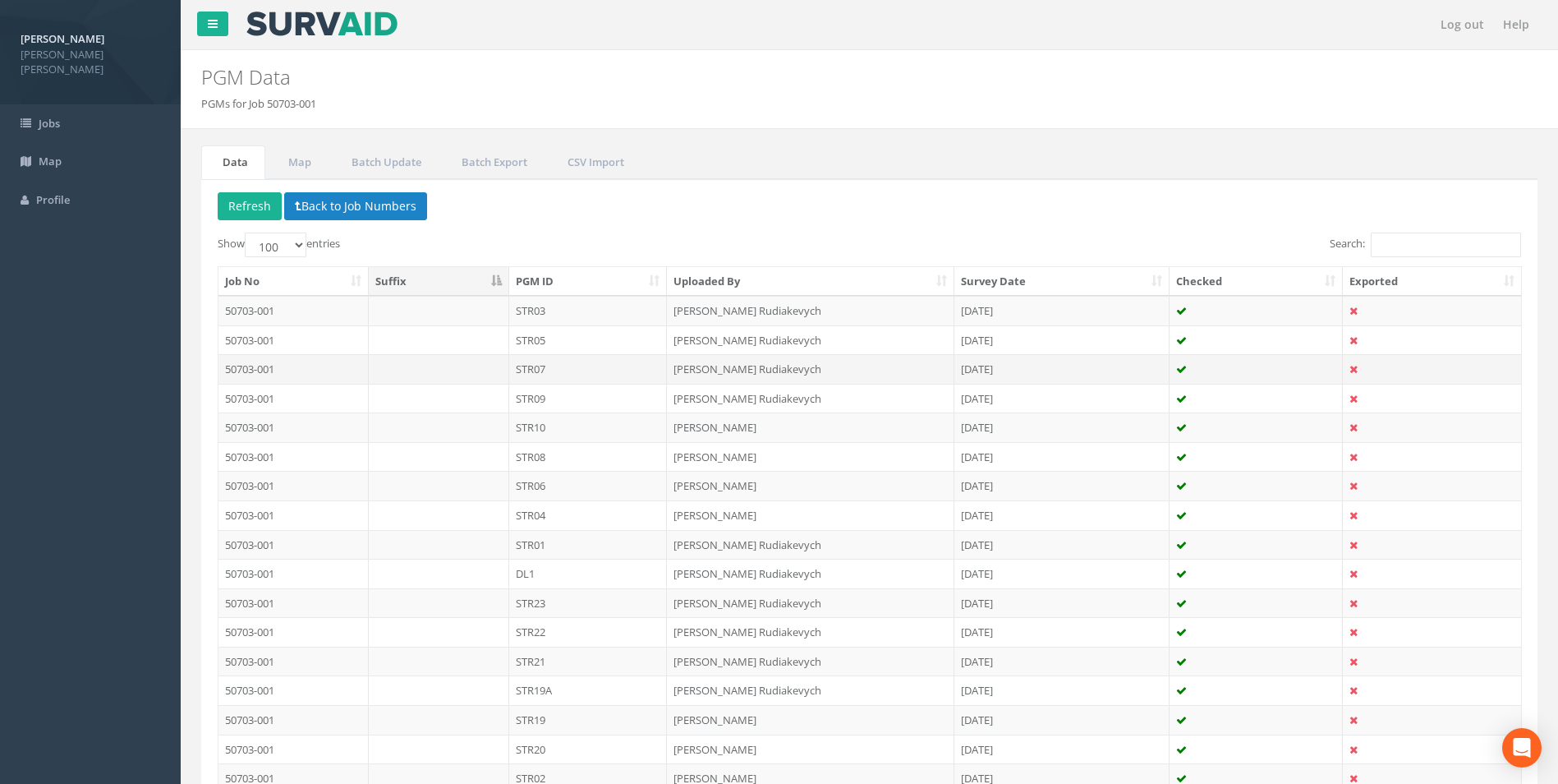
drag, startPoint x: 773, startPoint y: 102, endPoint x: 444, endPoint y: 364, distance: 420.6
click at [773, 102] on ol "PGMs for Job 50703-001" at bounding box center [756, 104] width 1110 height 16
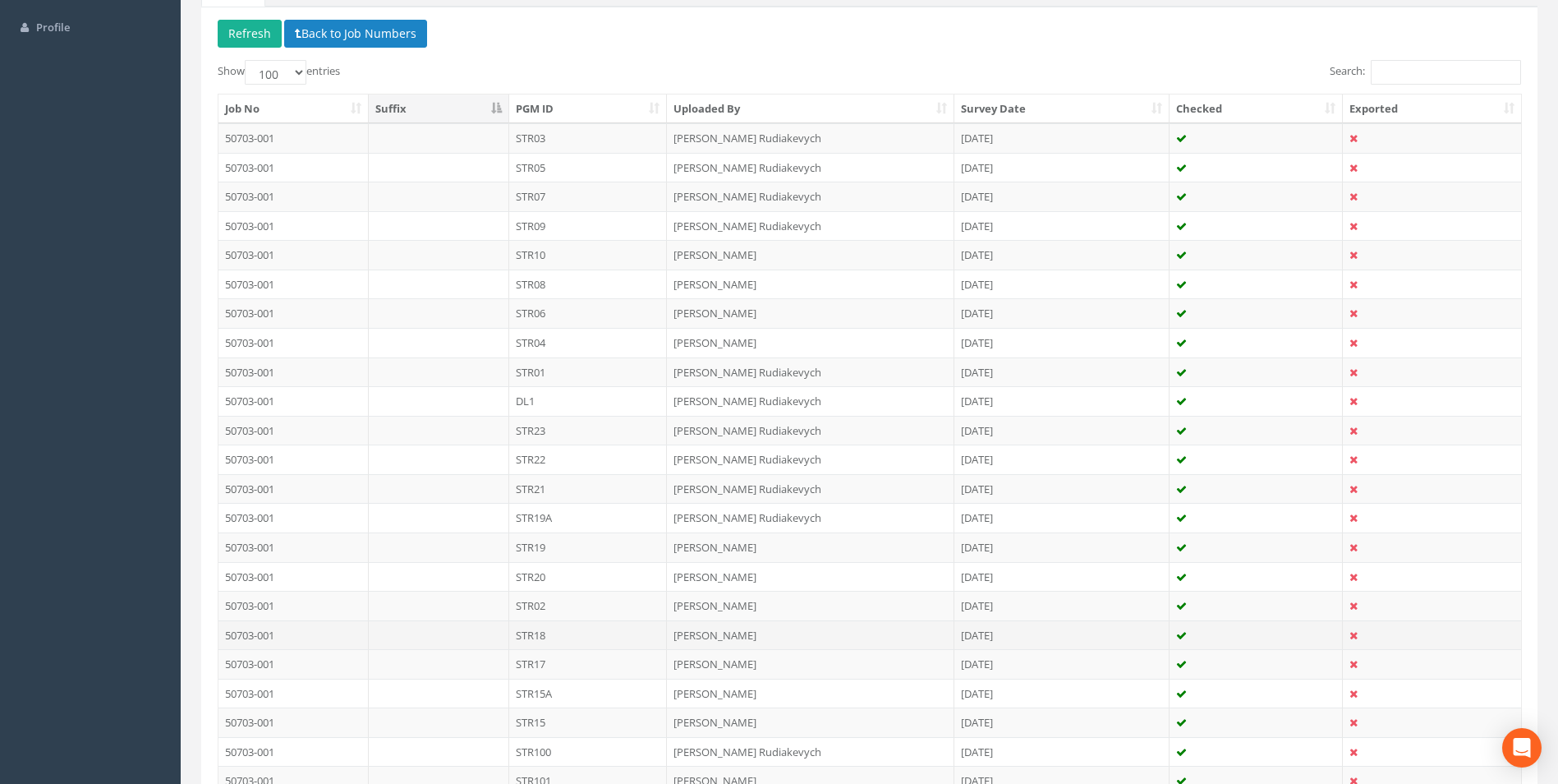
scroll to position [344, 0]
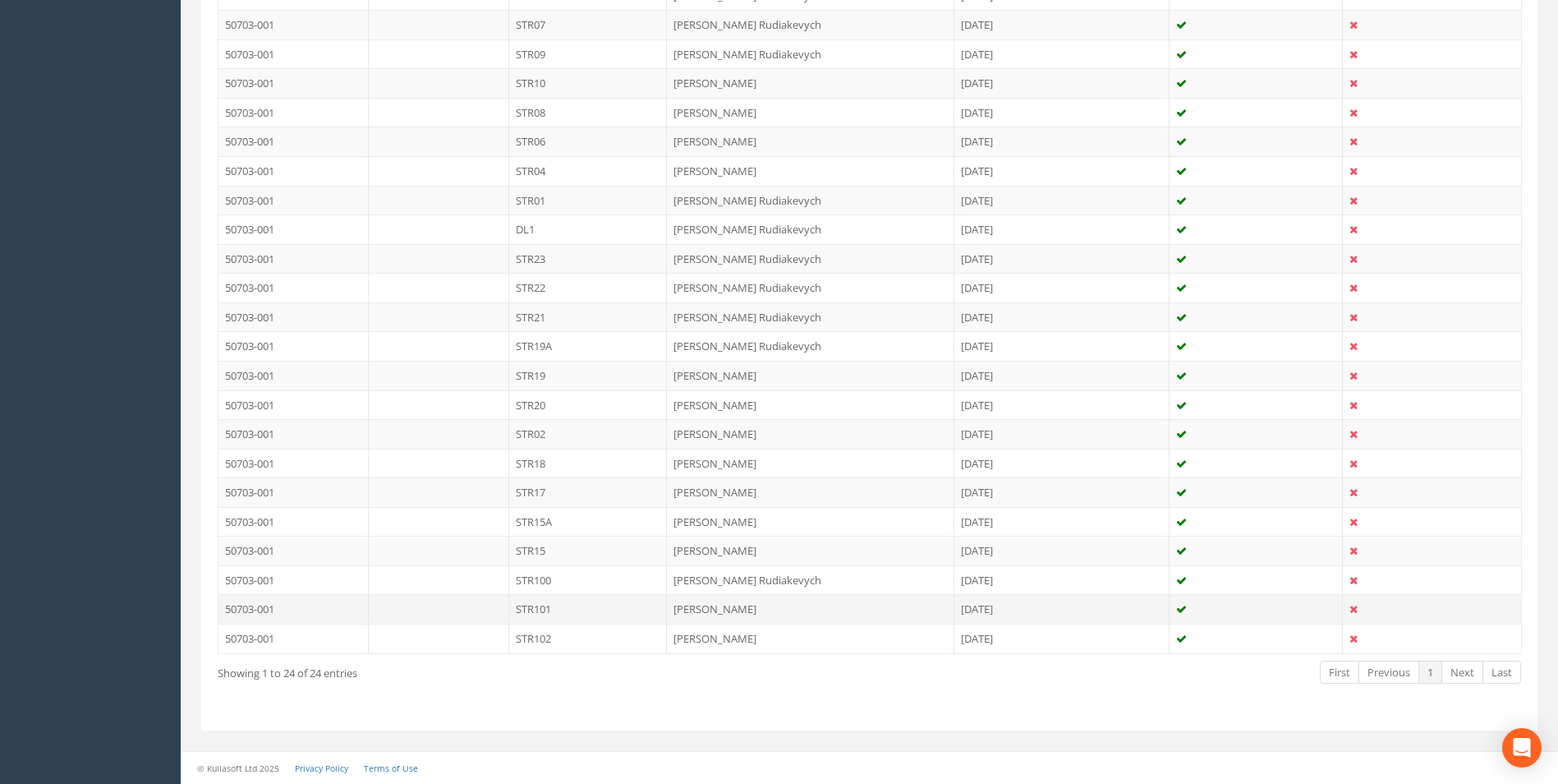
click at [578, 611] on td "STR101" at bounding box center [588, 608] width 158 height 29
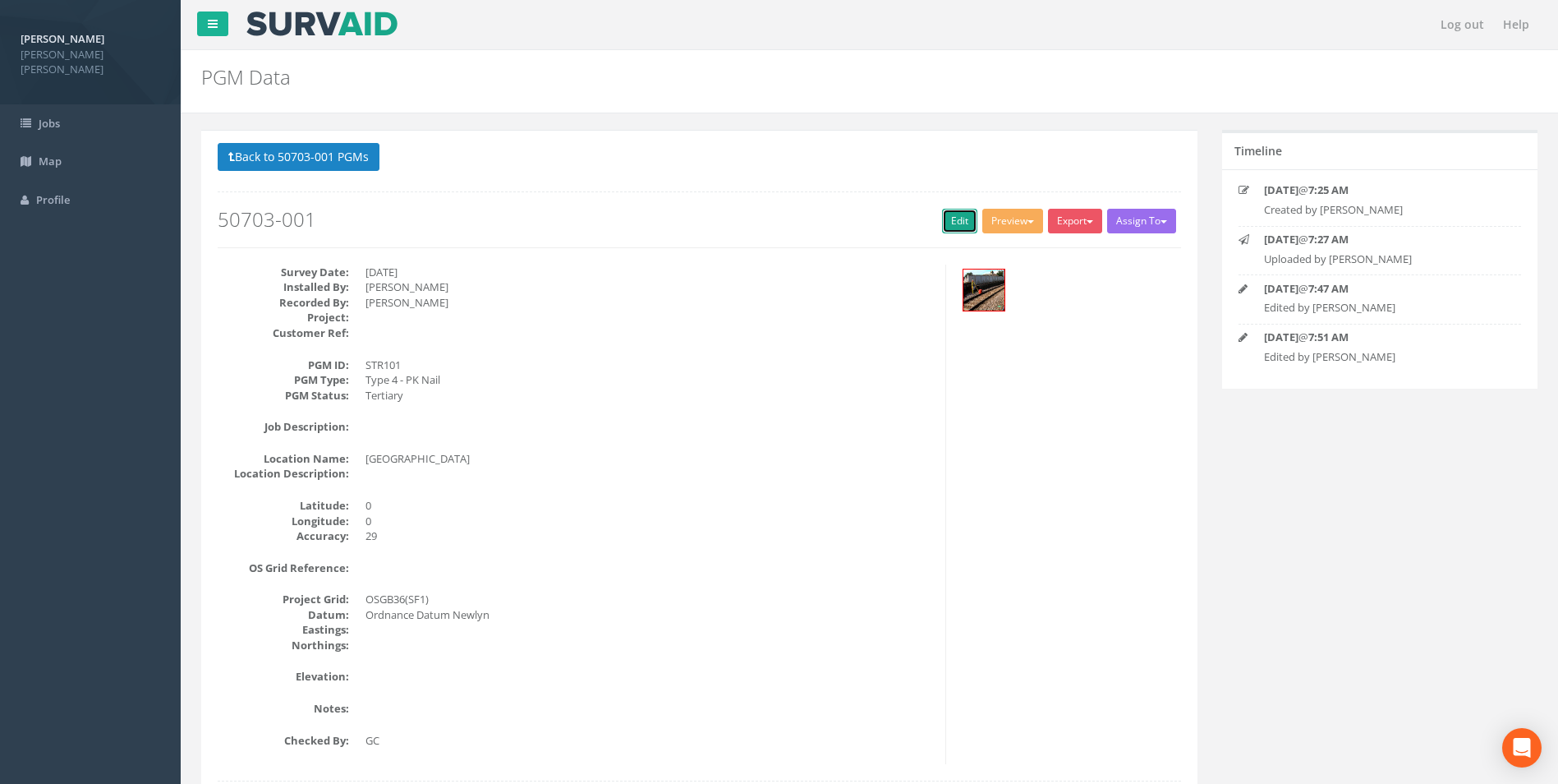
click at [957, 221] on link "Edit" at bounding box center [960, 220] width 35 height 24
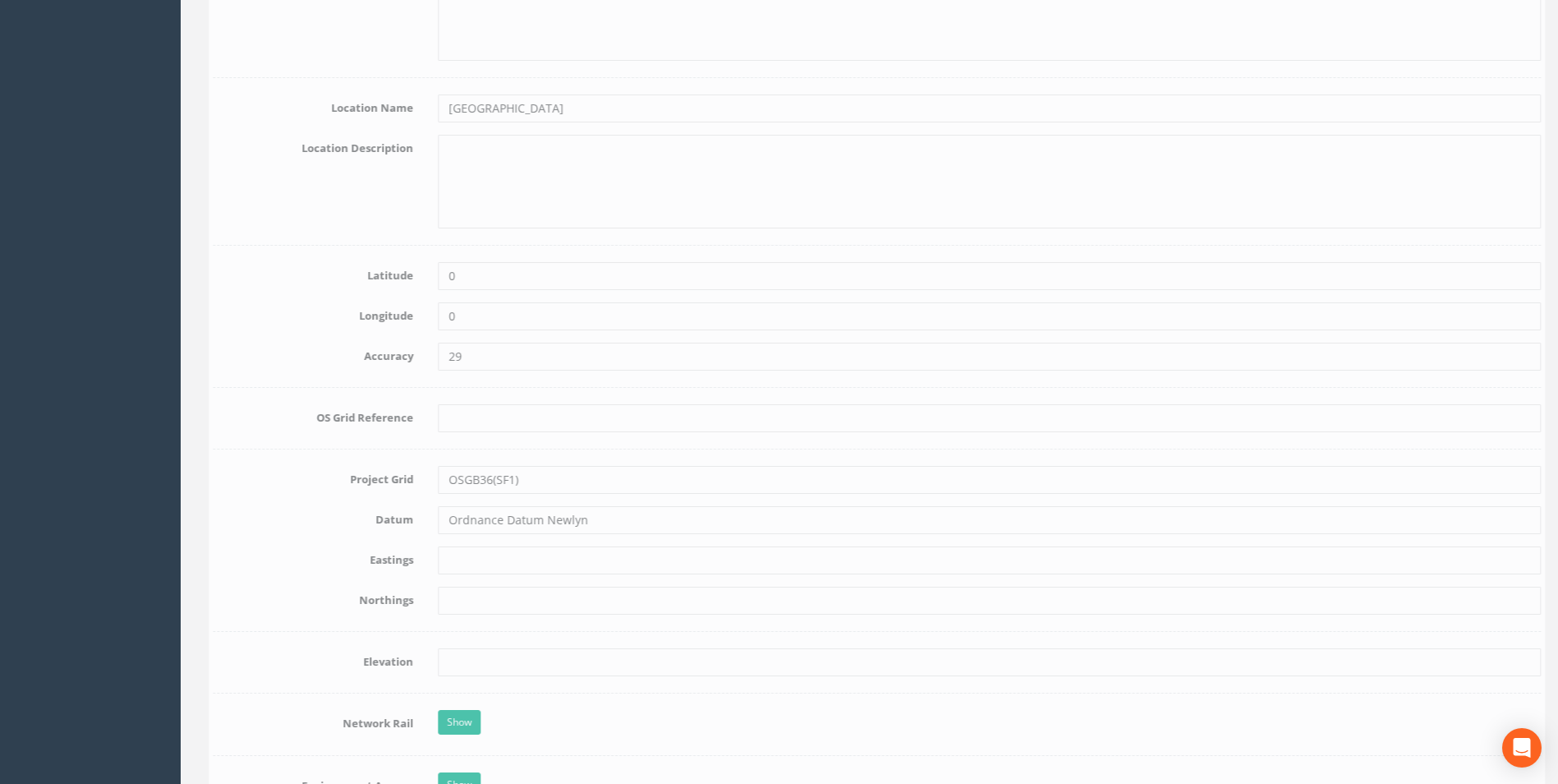
scroll to position [904, 0]
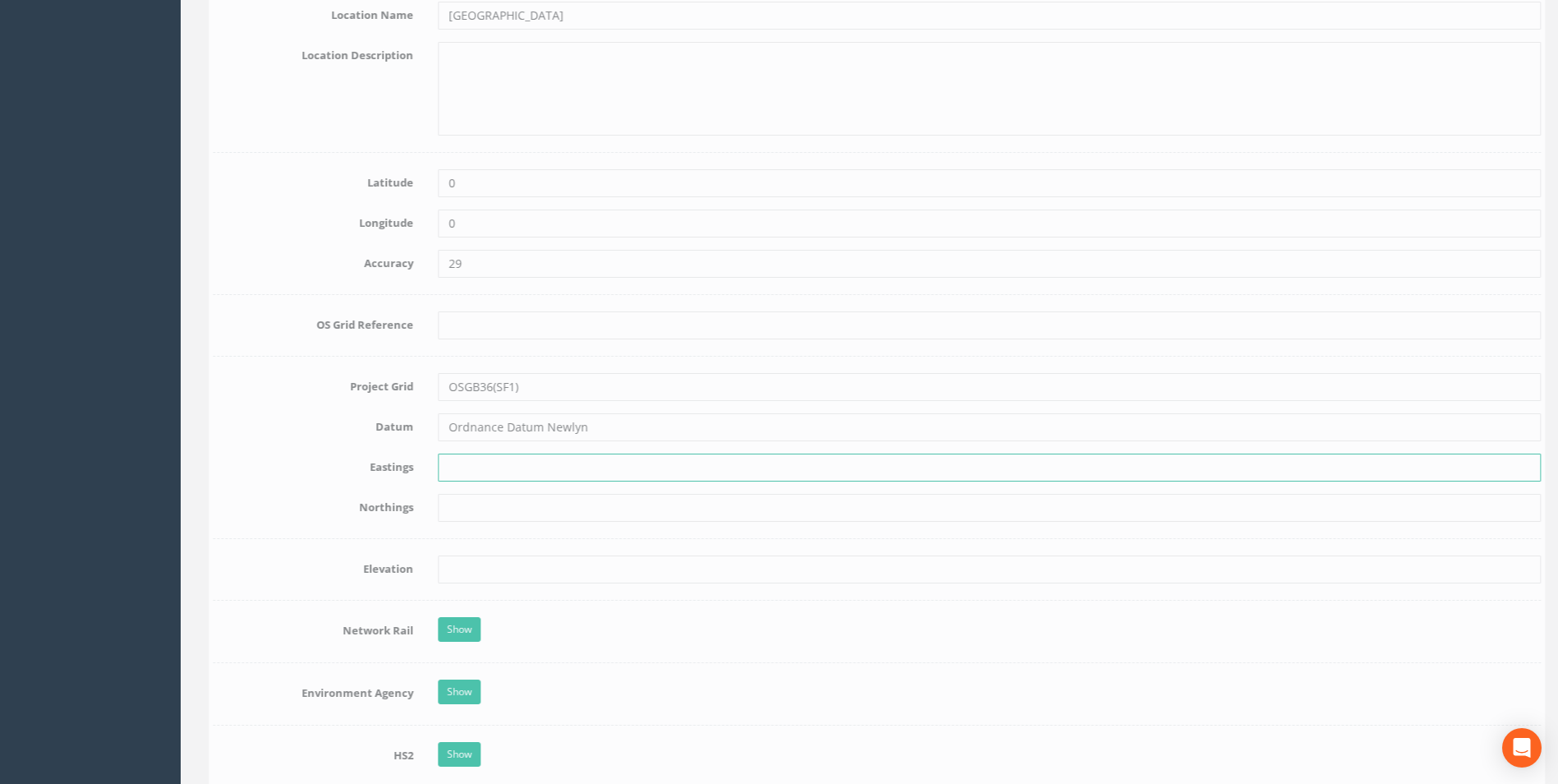
drag, startPoint x: 501, startPoint y: 460, endPoint x: 499, endPoint y: 475, distance: 15.1
click at [501, 460] on input "text" at bounding box center [982, 467] width 1103 height 28
paste input "540686.966"
type input "540686.966"
click at [625, 496] on input "text" at bounding box center [982, 507] width 1103 height 28
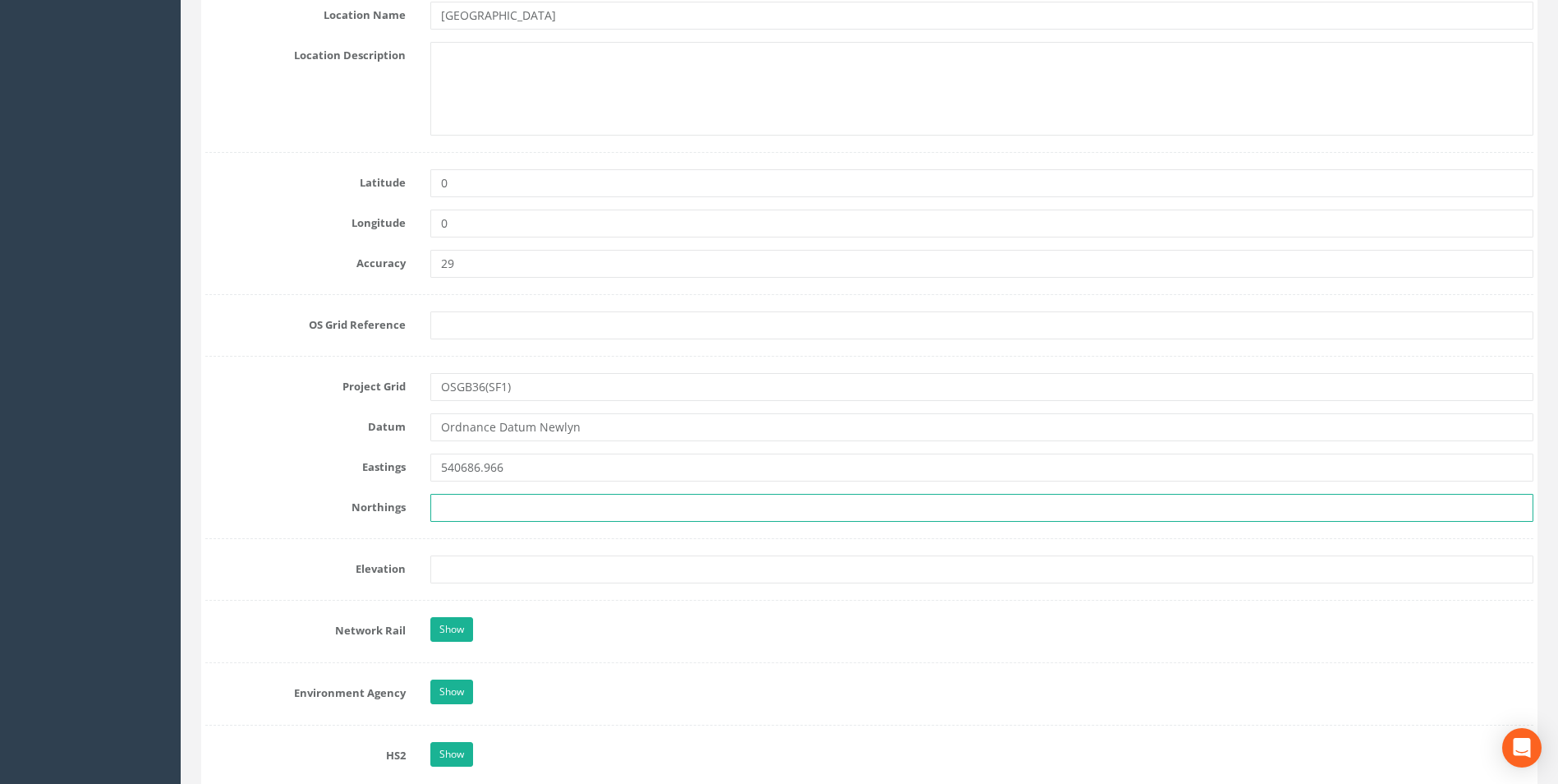
paste input "185585.099"
type input "185585.099"
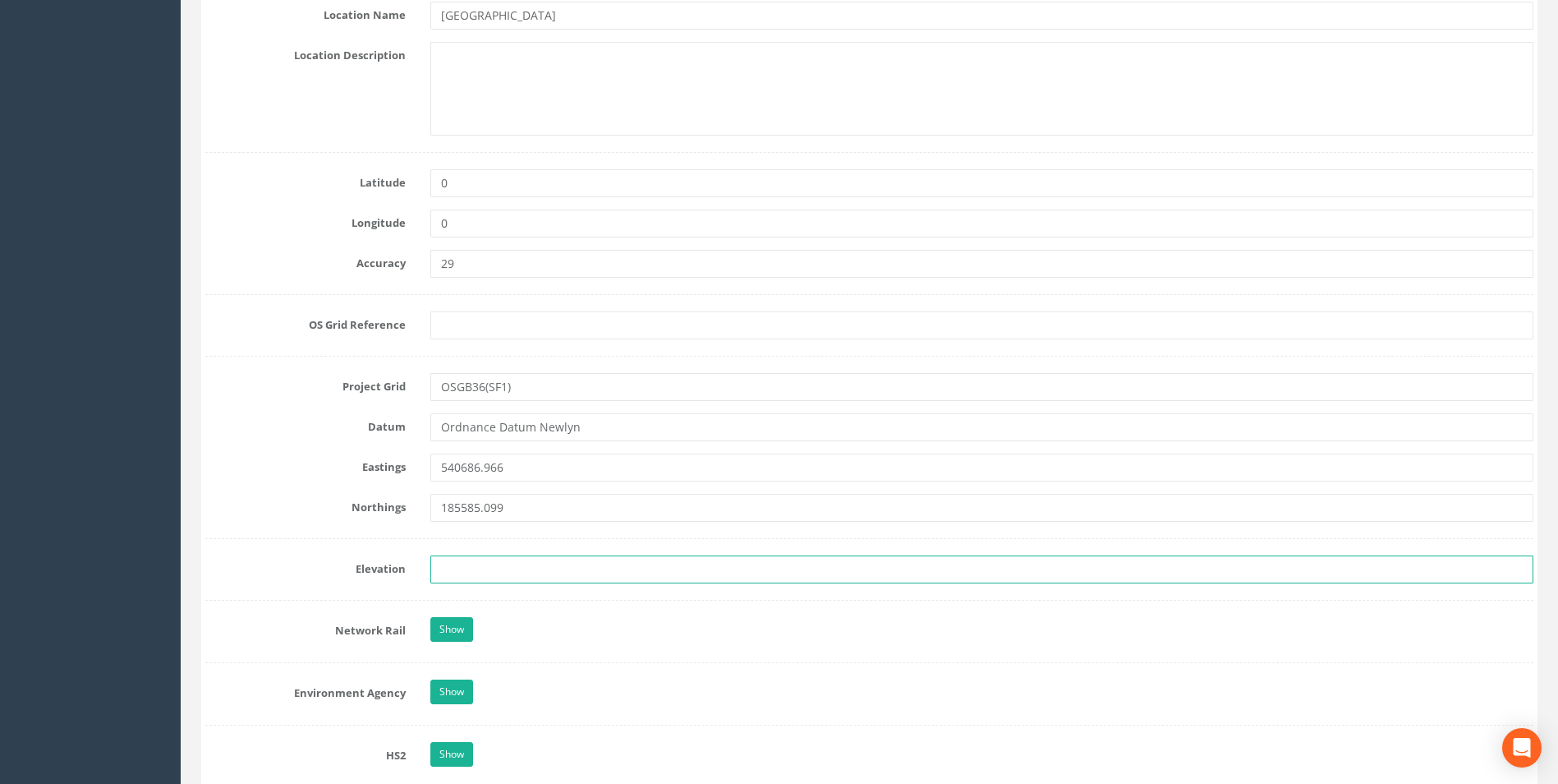
click at [493, 575] on input "text" at bounding box center [982, 569] width 1103 height 28
paste input "16.799"
type input "16.799"
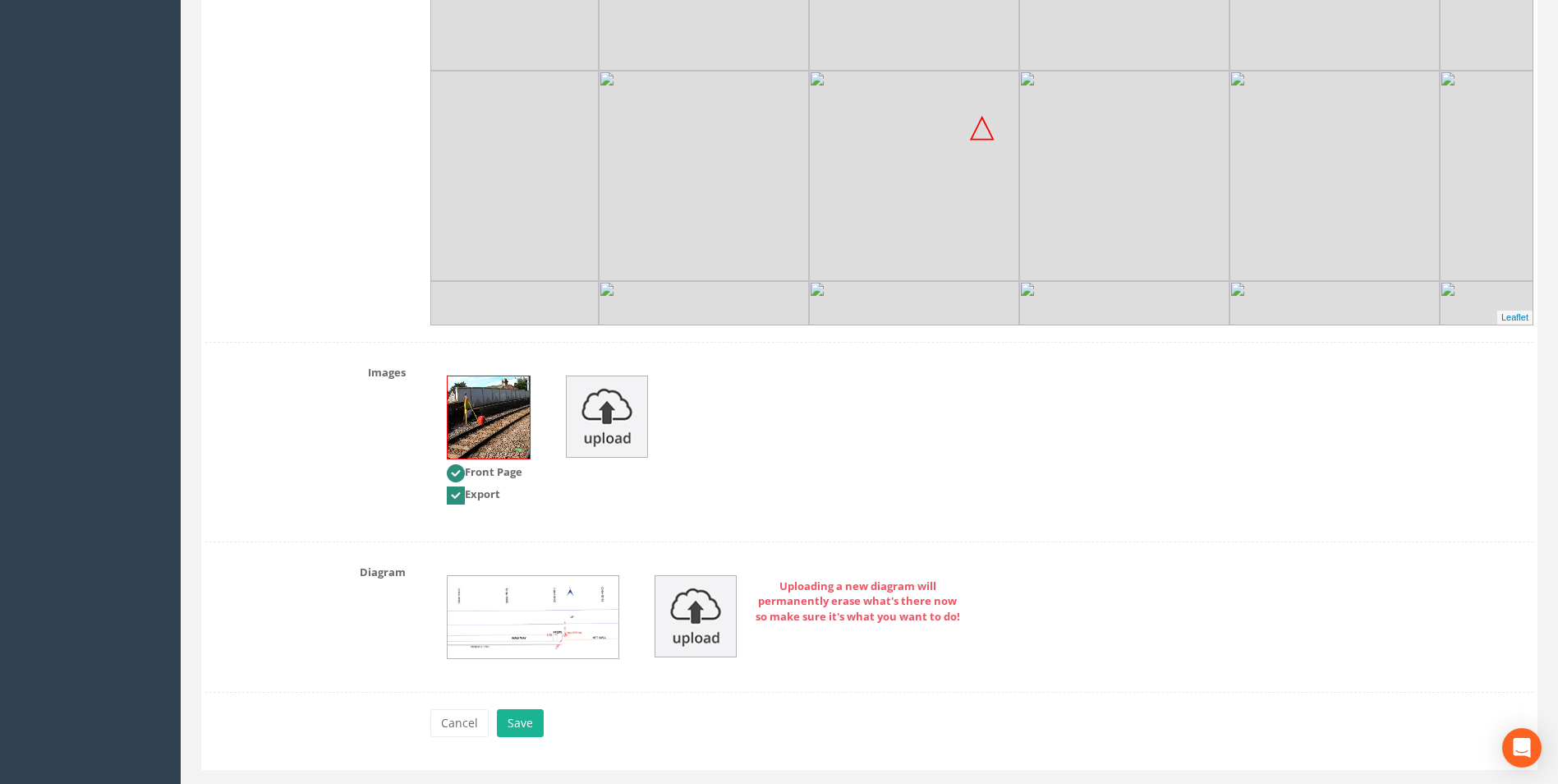
scroll to position [1972, 0]
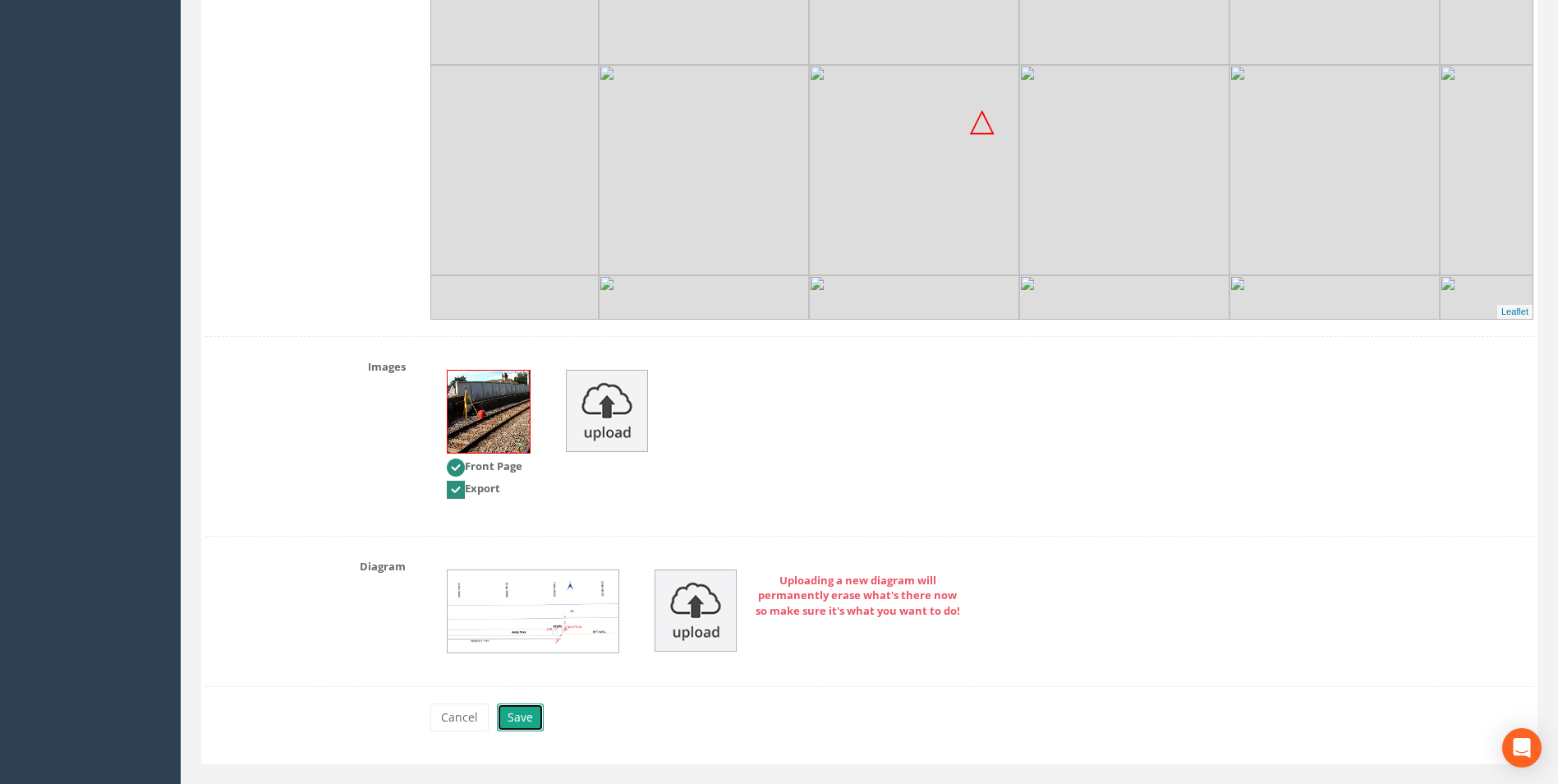
drag, startPoint x: 528, startPoint y: 726, endPoint x: 537, endPoint y: 714, distance: 15.0
click at [528, 726] on button "Save" at bounding box center [520, 717] width 47 height 28
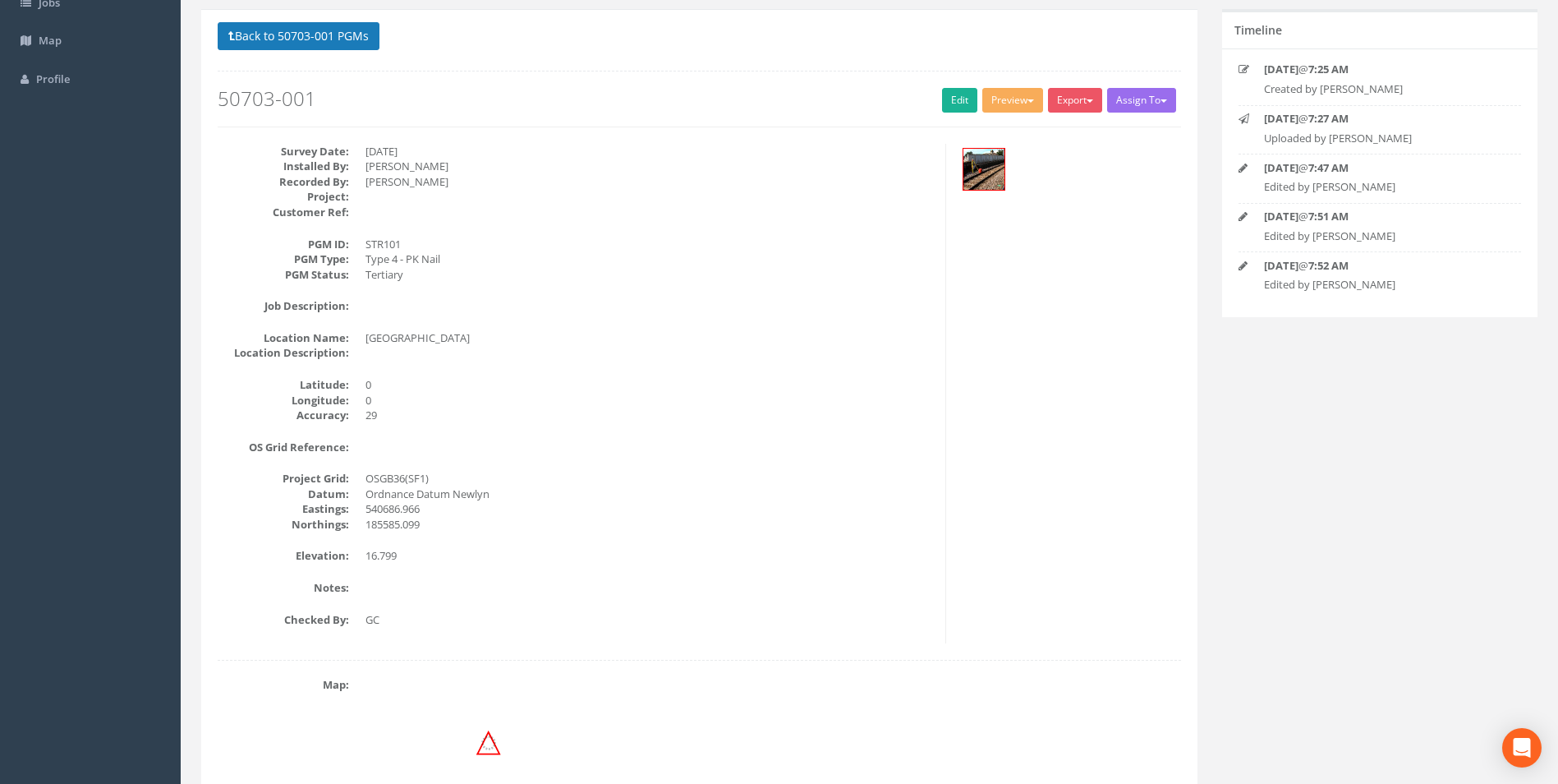
scroll to position [0, 0]
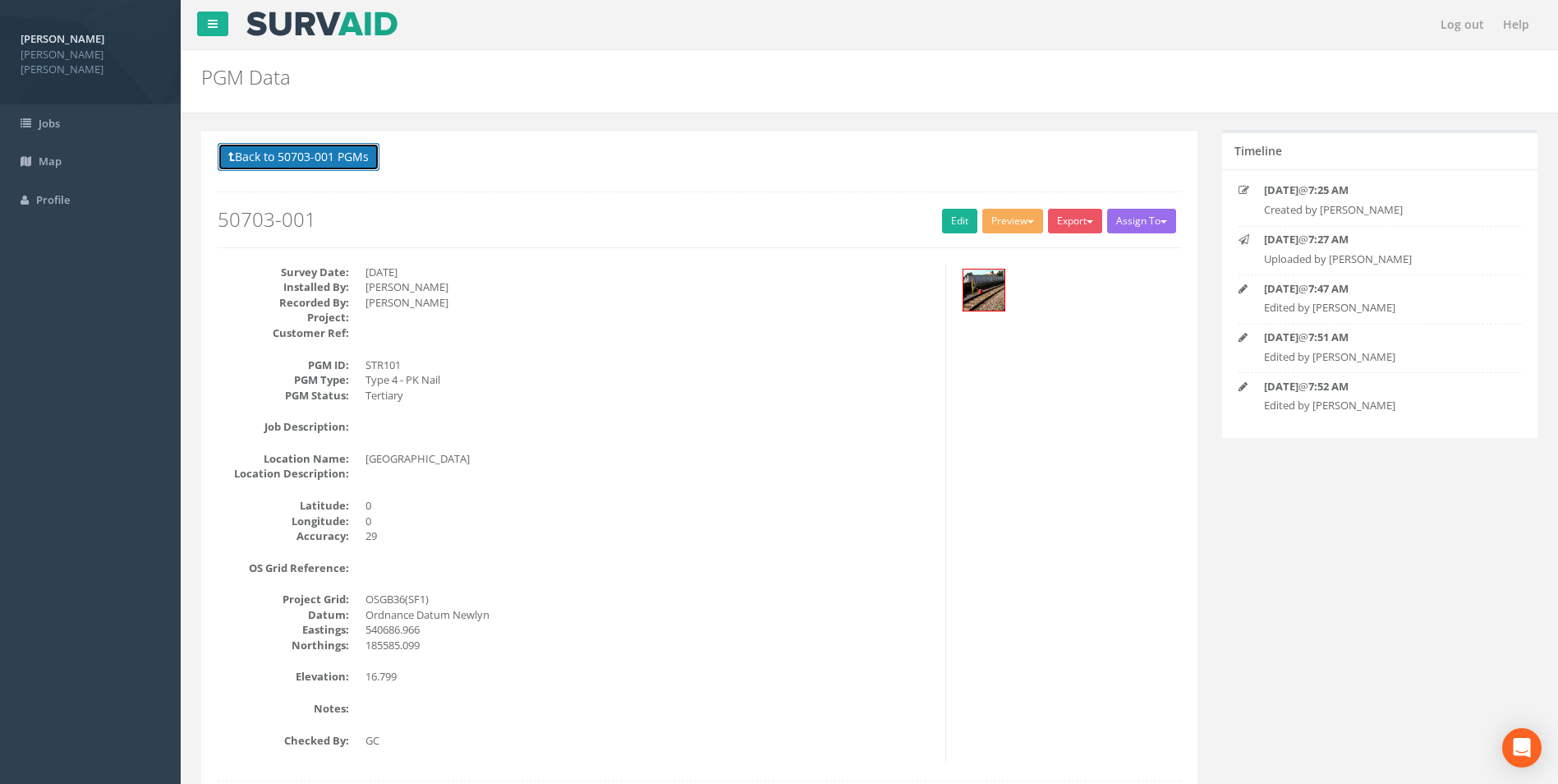
click at [323, 167] on button "Back to 50703-001 PGMs" at bounding box center [298, 157] width 162 height 28
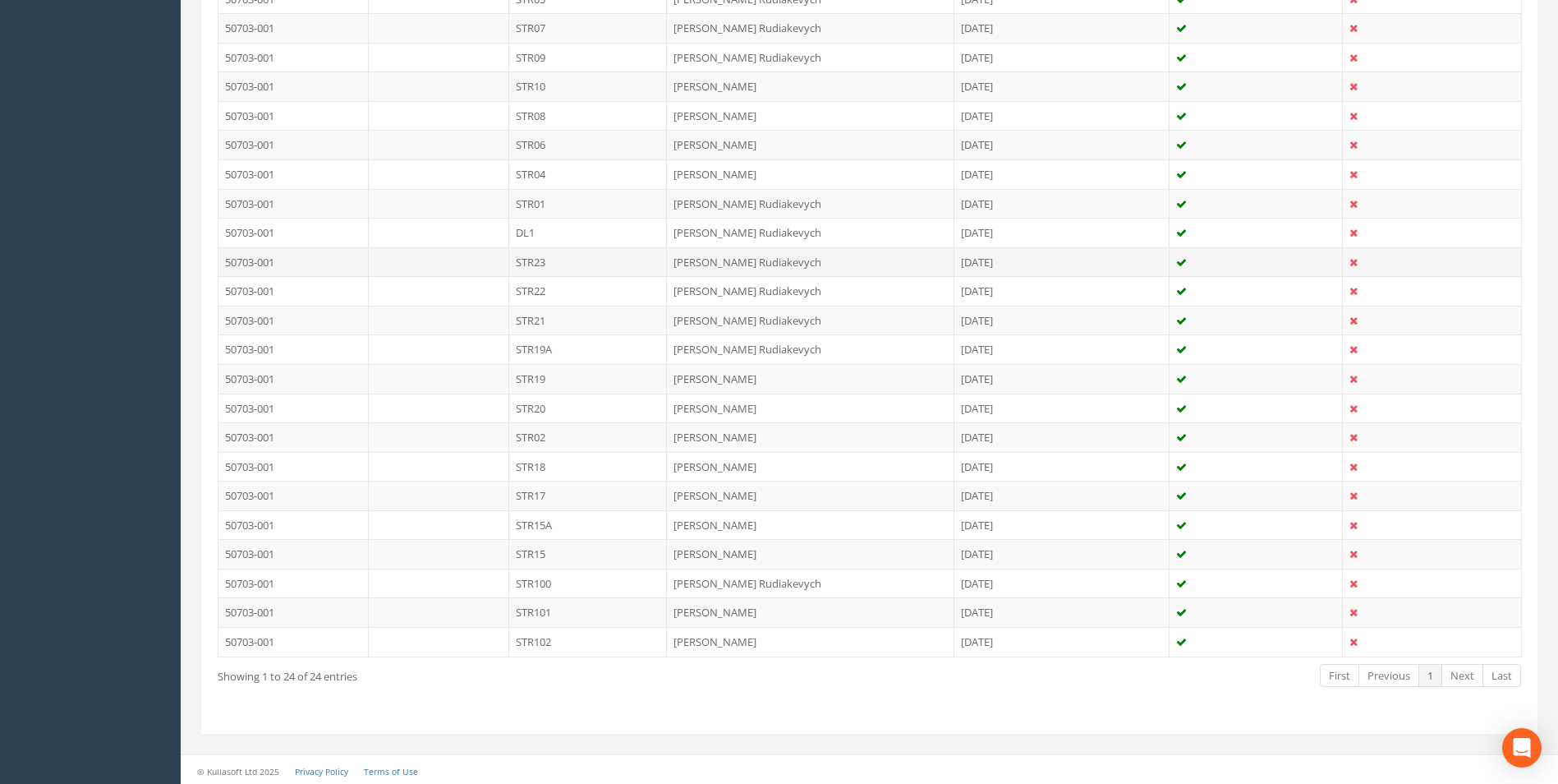
scroll to position [344, 0]
click at [534, 642] on td "STR102" at bounding box center [588, 637] width 158 height 29
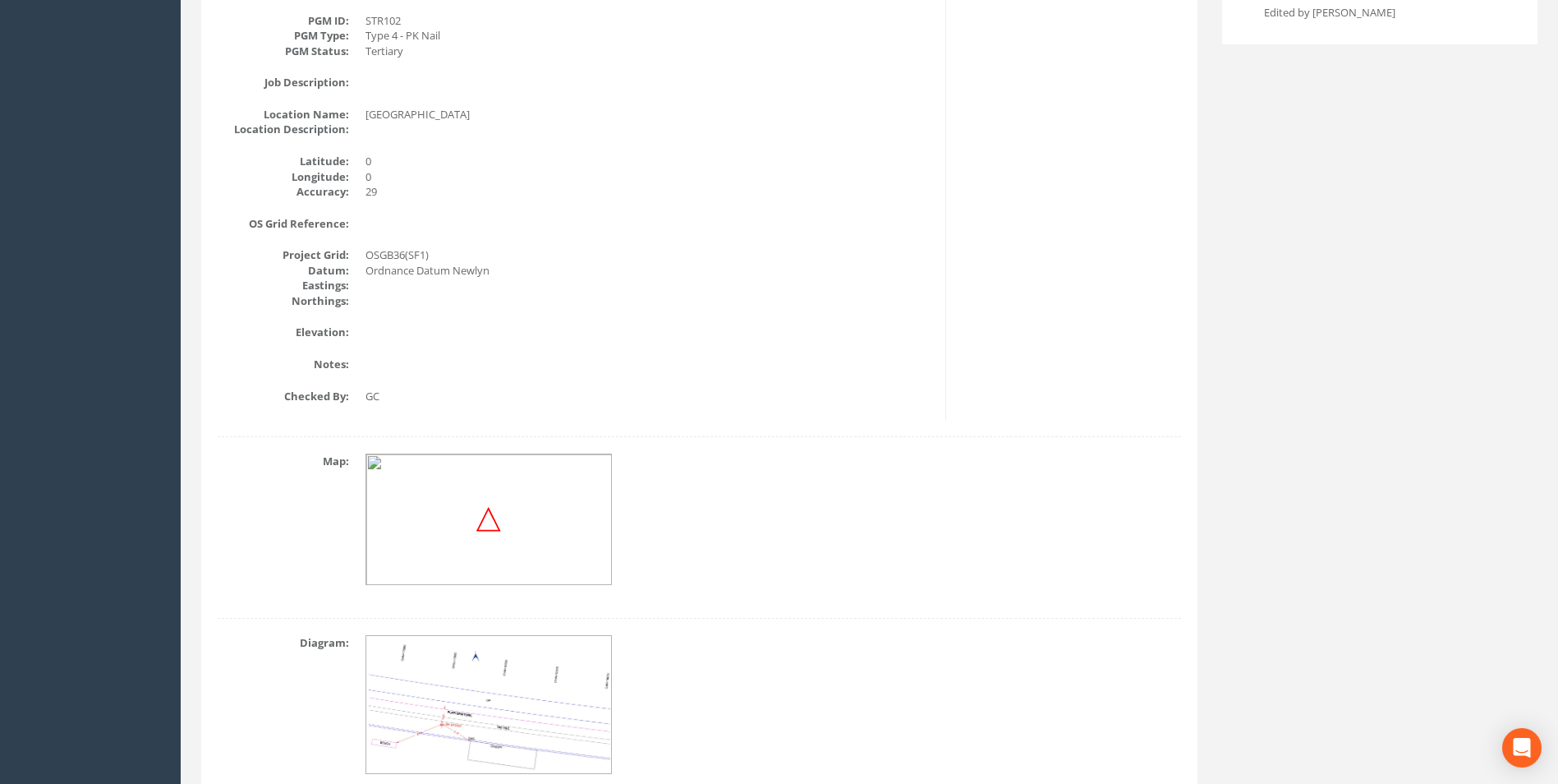
scroll to position [0, 0]
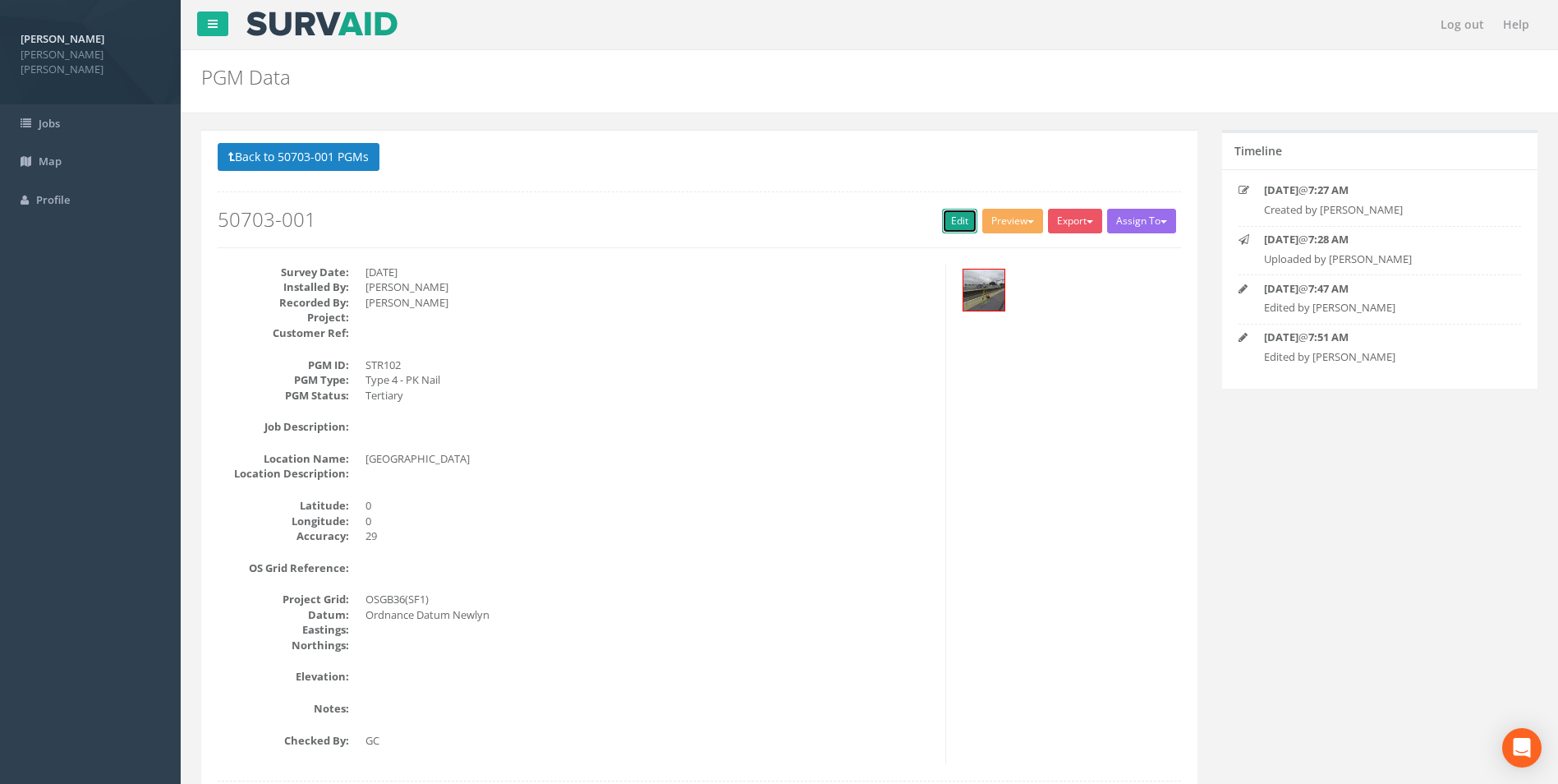
click at [947, 220] on link "Edit" at bounding box center [960, 220] width 35 height 24
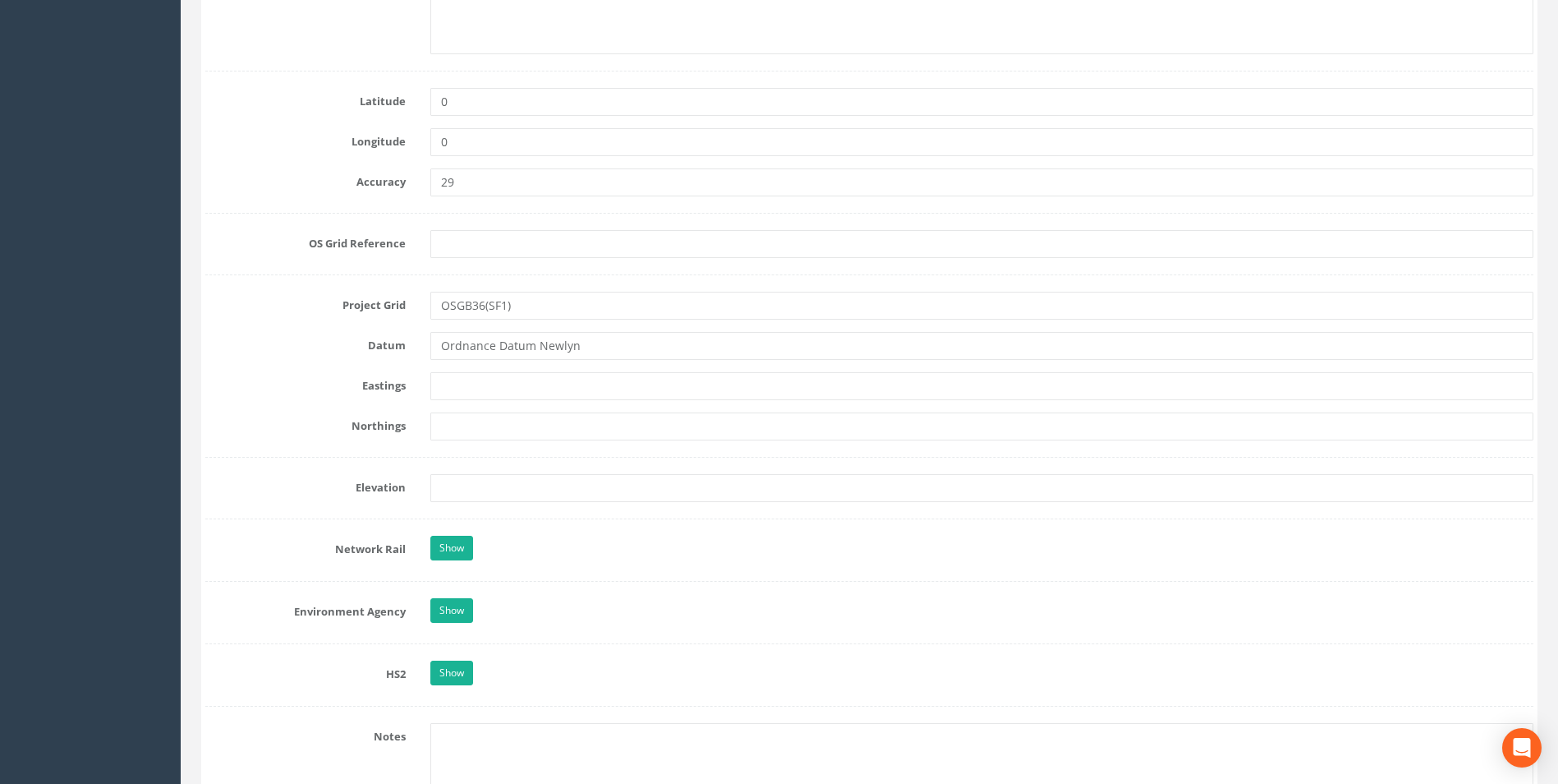
scroll to position [986, 0]
click at [467, 364] on form "Cancel Save Delete Job Number 50703-001 Job Number Suffix Survey Date [DATE] In…" at bounding box center [869, 469] width 1328 height 2504
drag, startPoint x: 457, startPoint y: 384, endPoint x: 464, endPoint y: 393, distance: 11.4
click at [457, 384] on input "text" at bounding box center [982, 384] width 1103 height 28
paste input "540580.306"
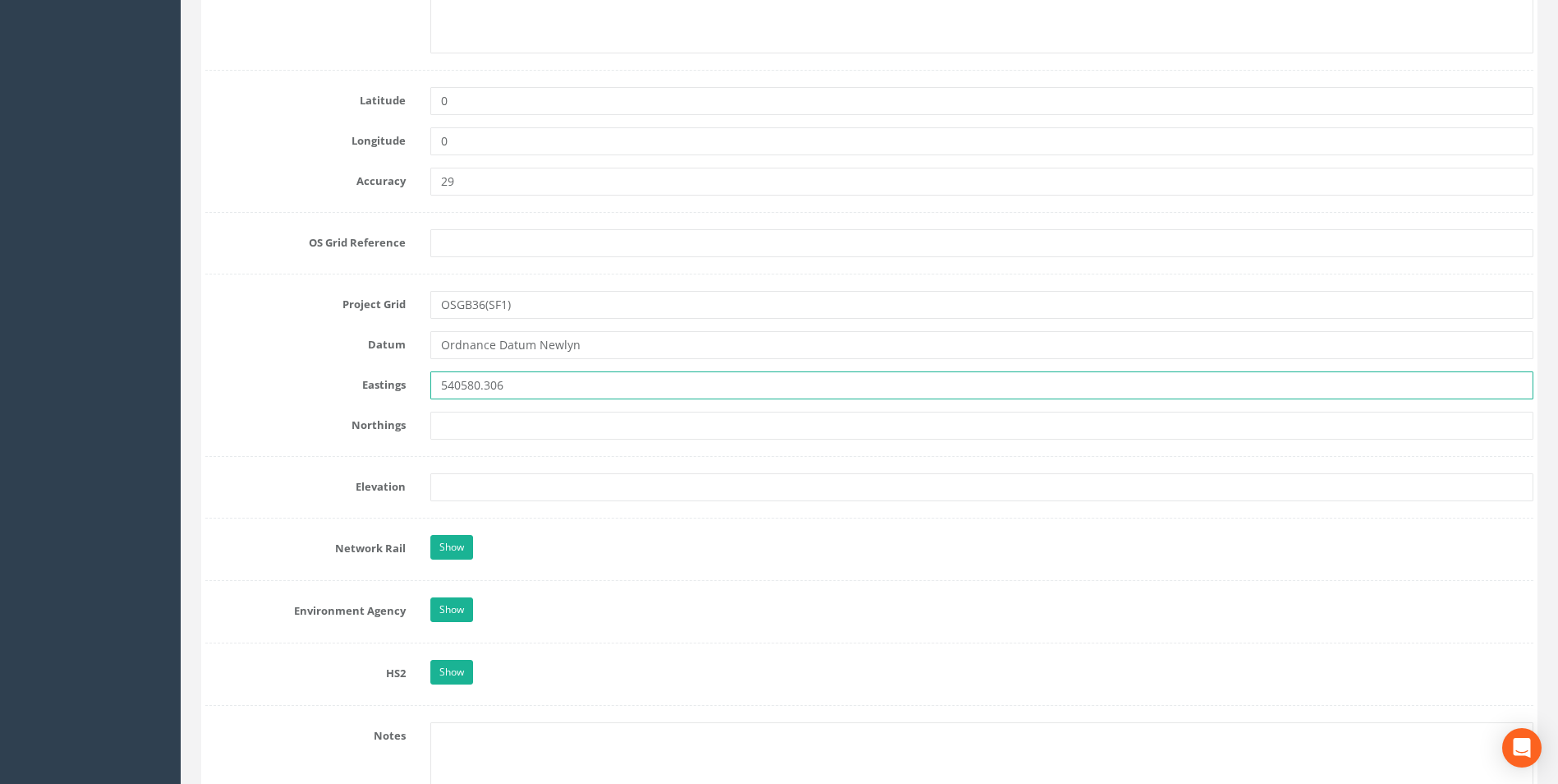
type input "540580.306"
drag, startPoint x: 462, startPoint y: 426, endPoint x: 456, endPoint y: 455, distance: 29.6
click at [462, 426] on input "text" at bounding box center [982, 425] width 1103 height 28
paste input "185590.509"
type input "185590.509"
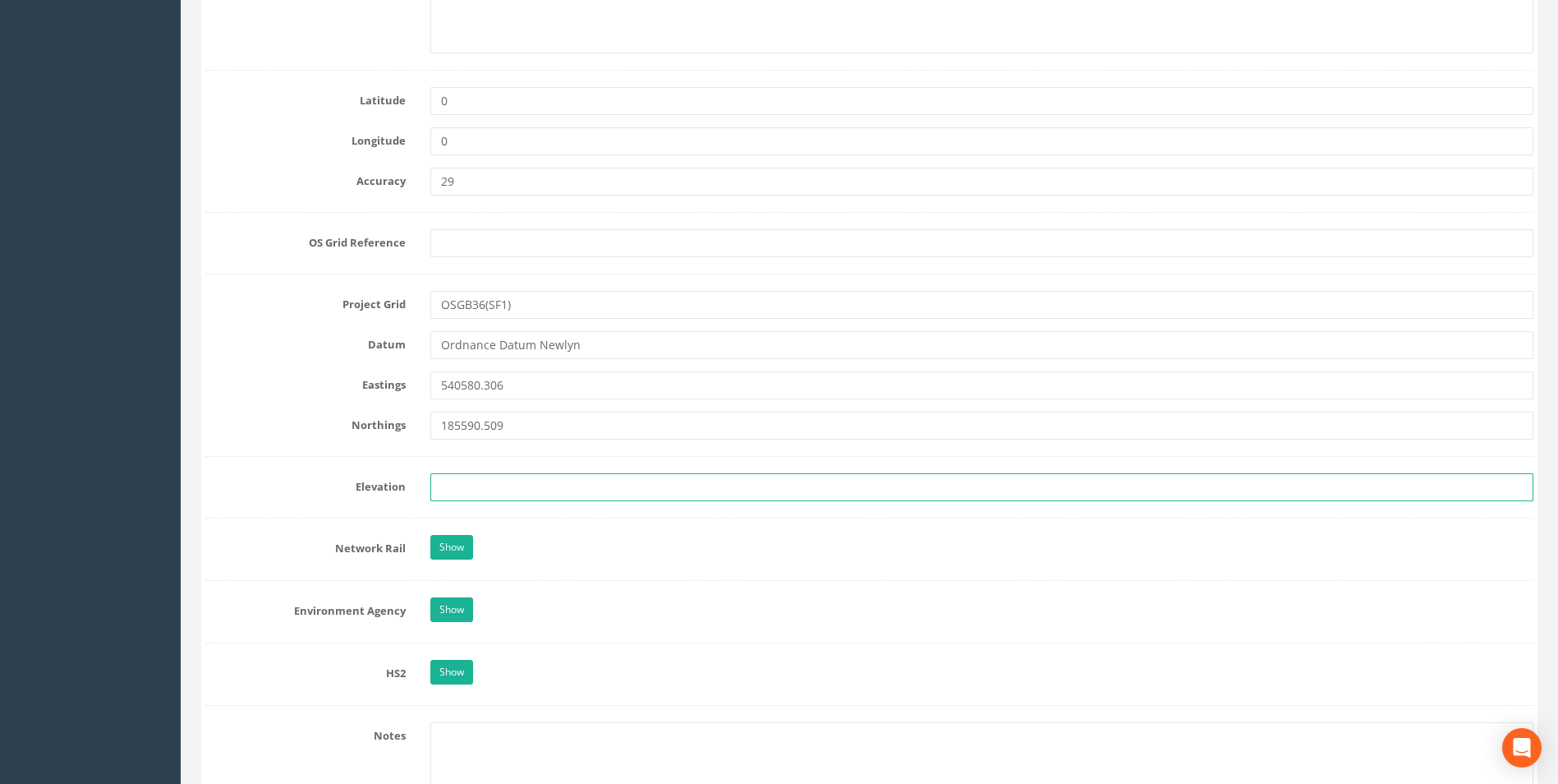
click at [521, 482] on input "text" at bounding box center [982, 487] width 1103 height 28
paste input "17.863"
type input "17.863"
click at [261, 400] on form "Cancel Save Delete Job Number 50703-001 Job Number Suffix Survey Date [DATE] In…" at bounding box center [869, 469] width 1328 height 2504
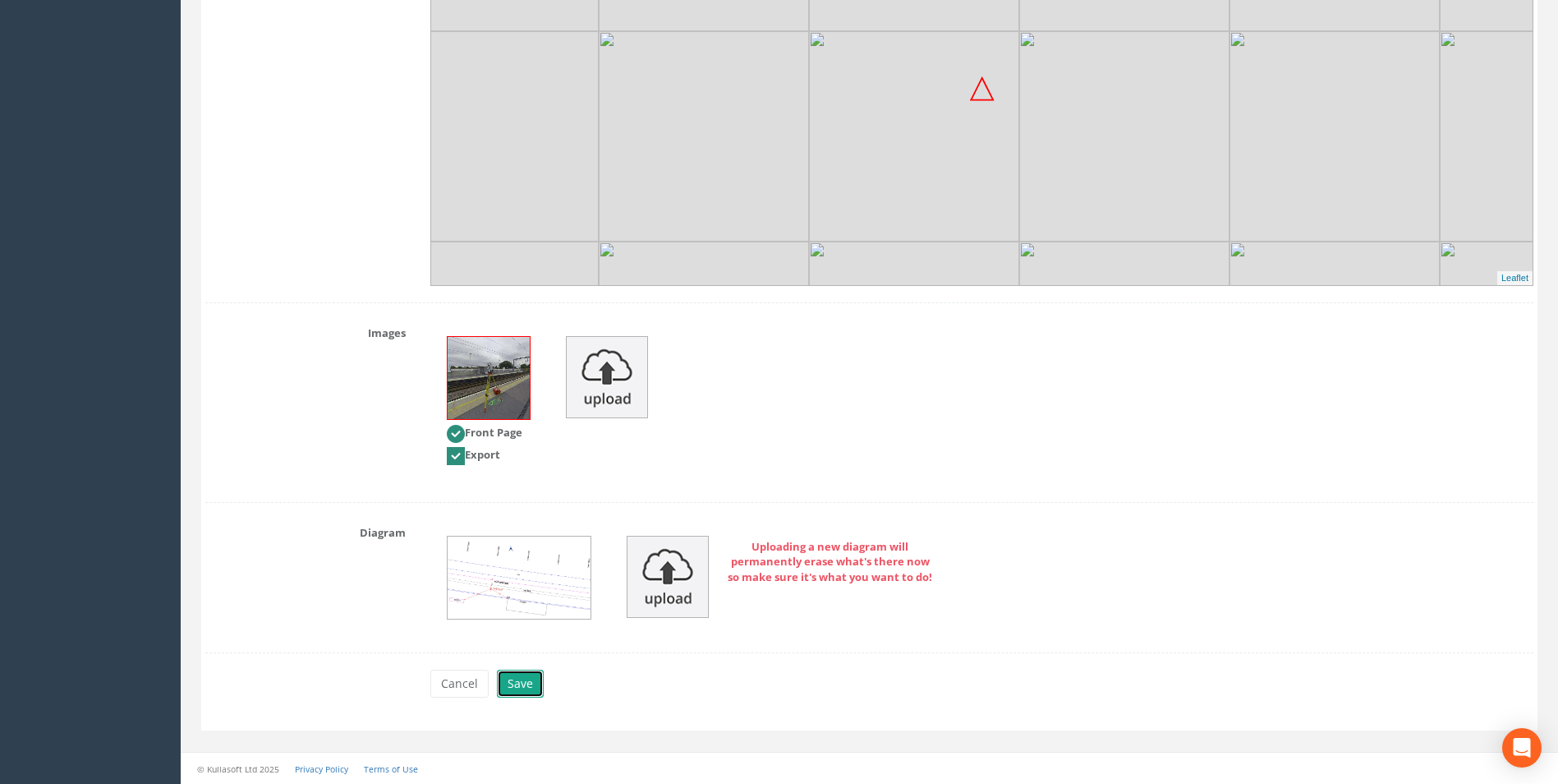
click at [523, 677] on button "Save" at bounding box center [520, 683] width 47 height 28
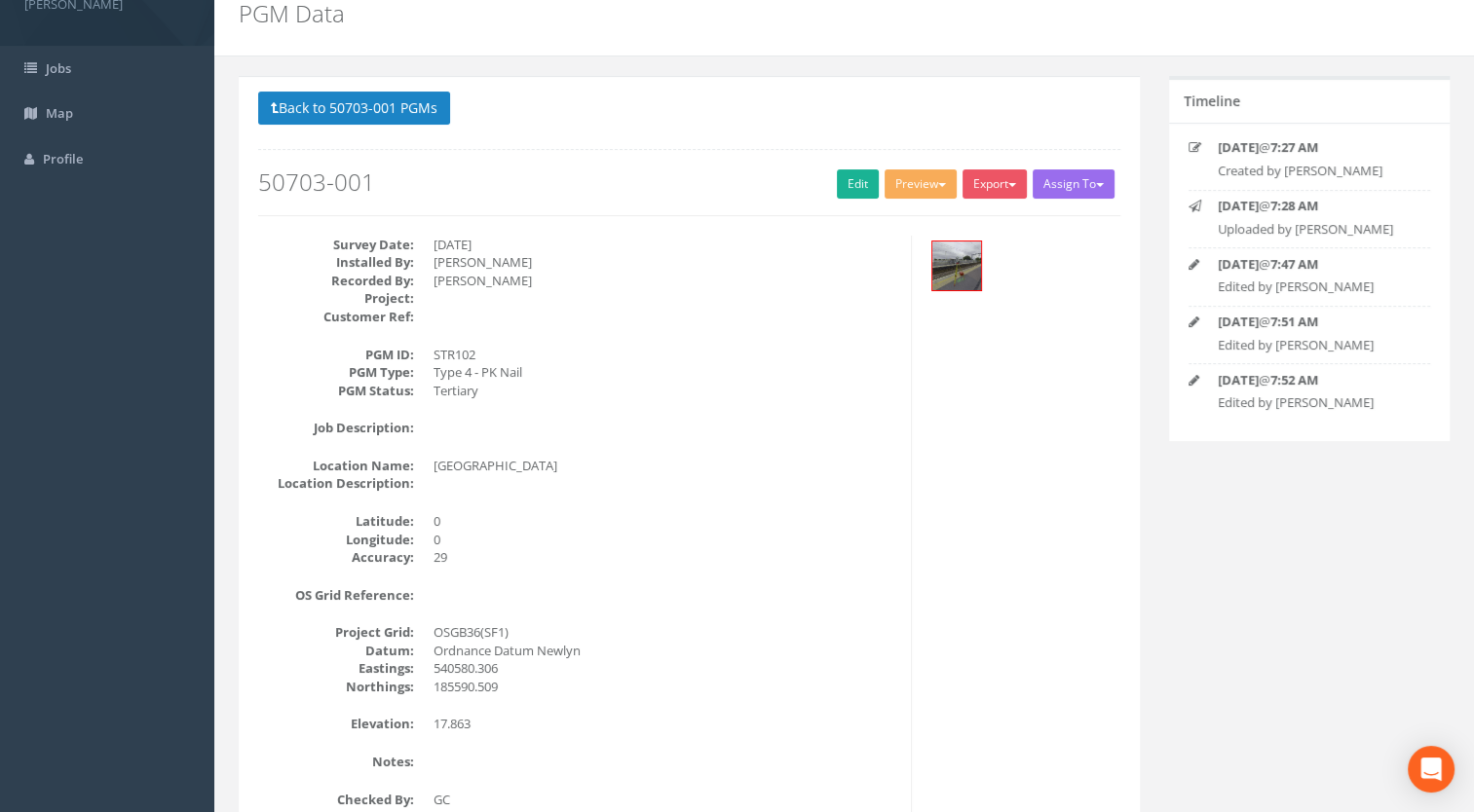
scroll to position [0, 0]
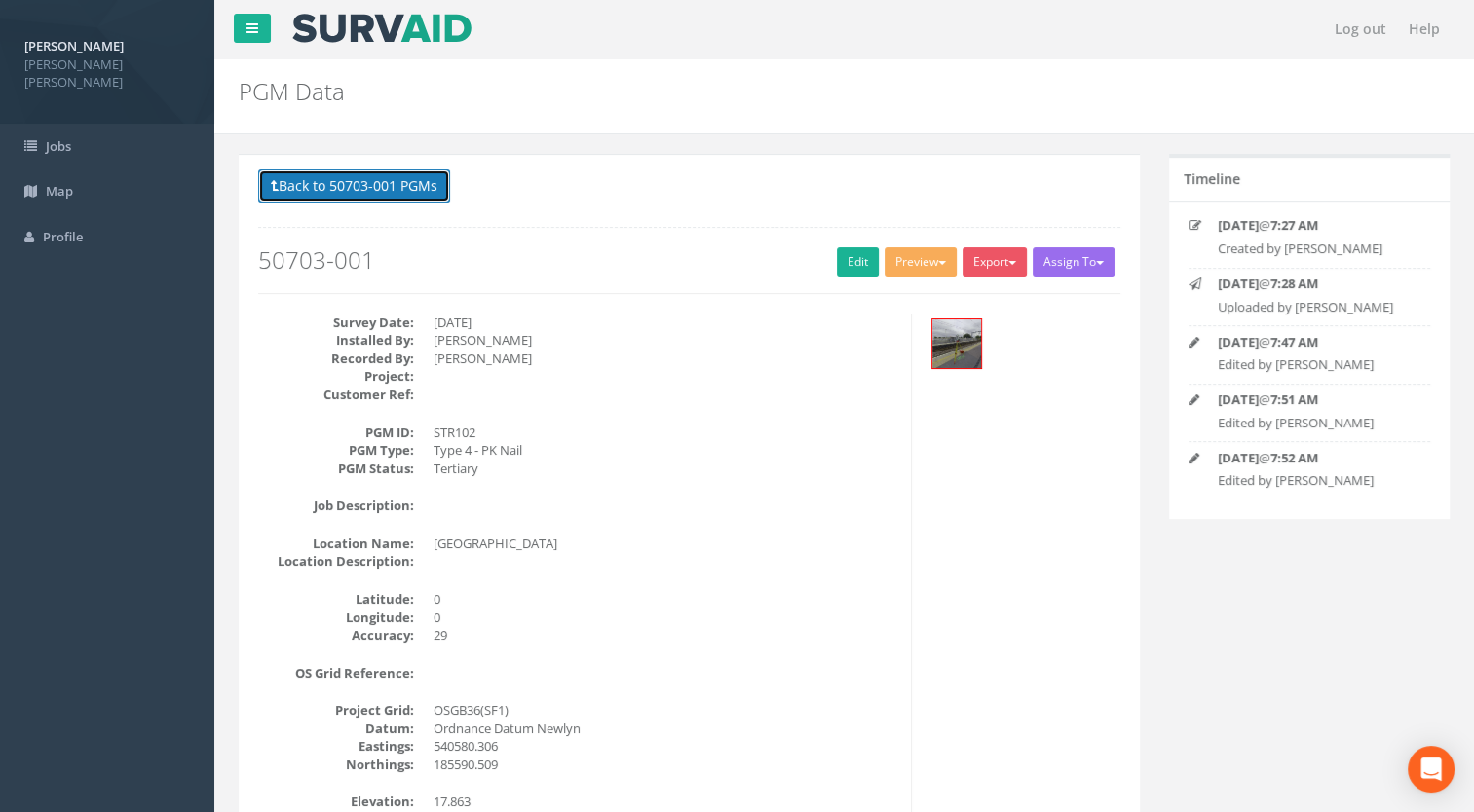
click at [323, 184] on button "Back to 50703-001 PGMs" at bounding box center [354, 186] width 192 height 33
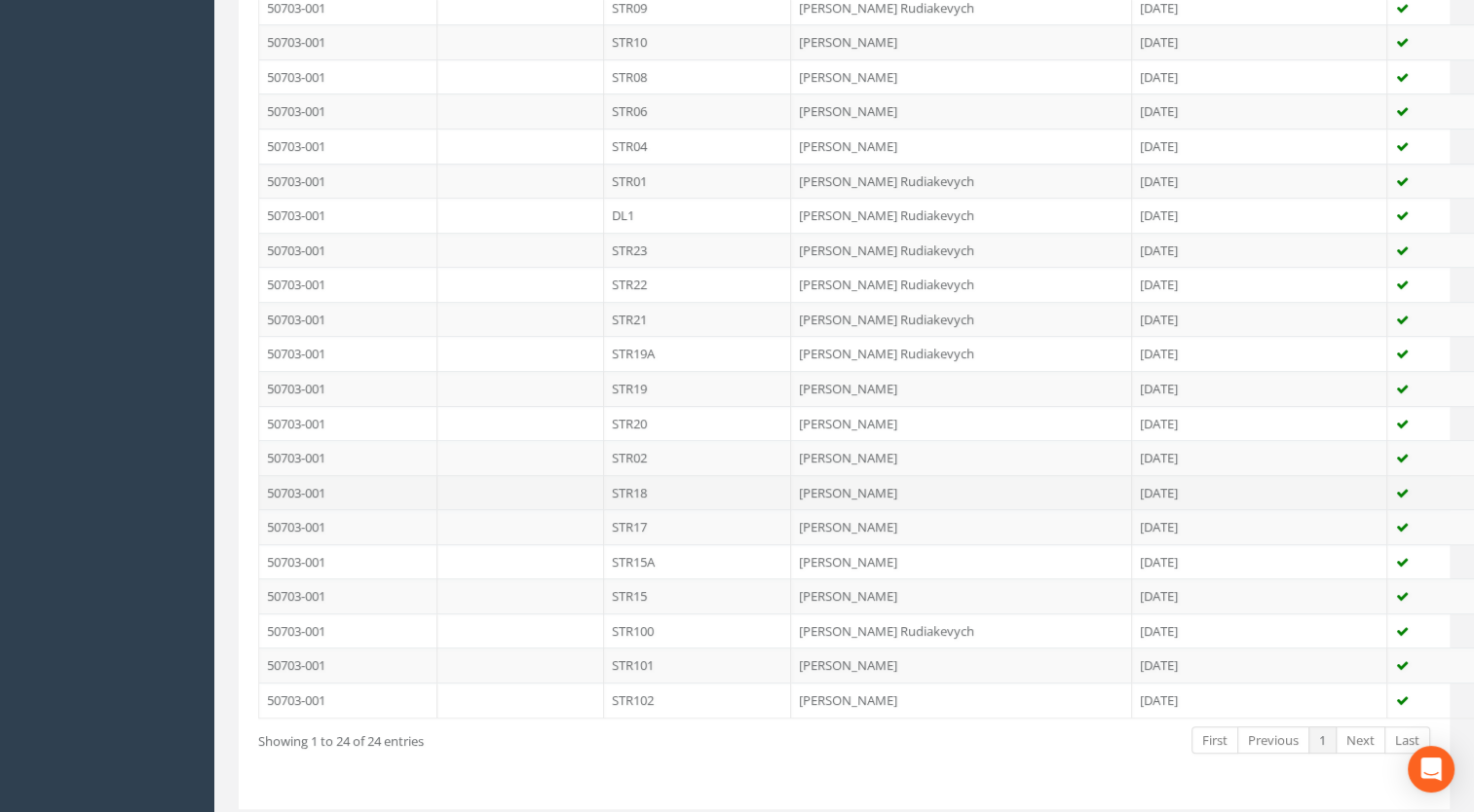
scroll to position [517, 0]
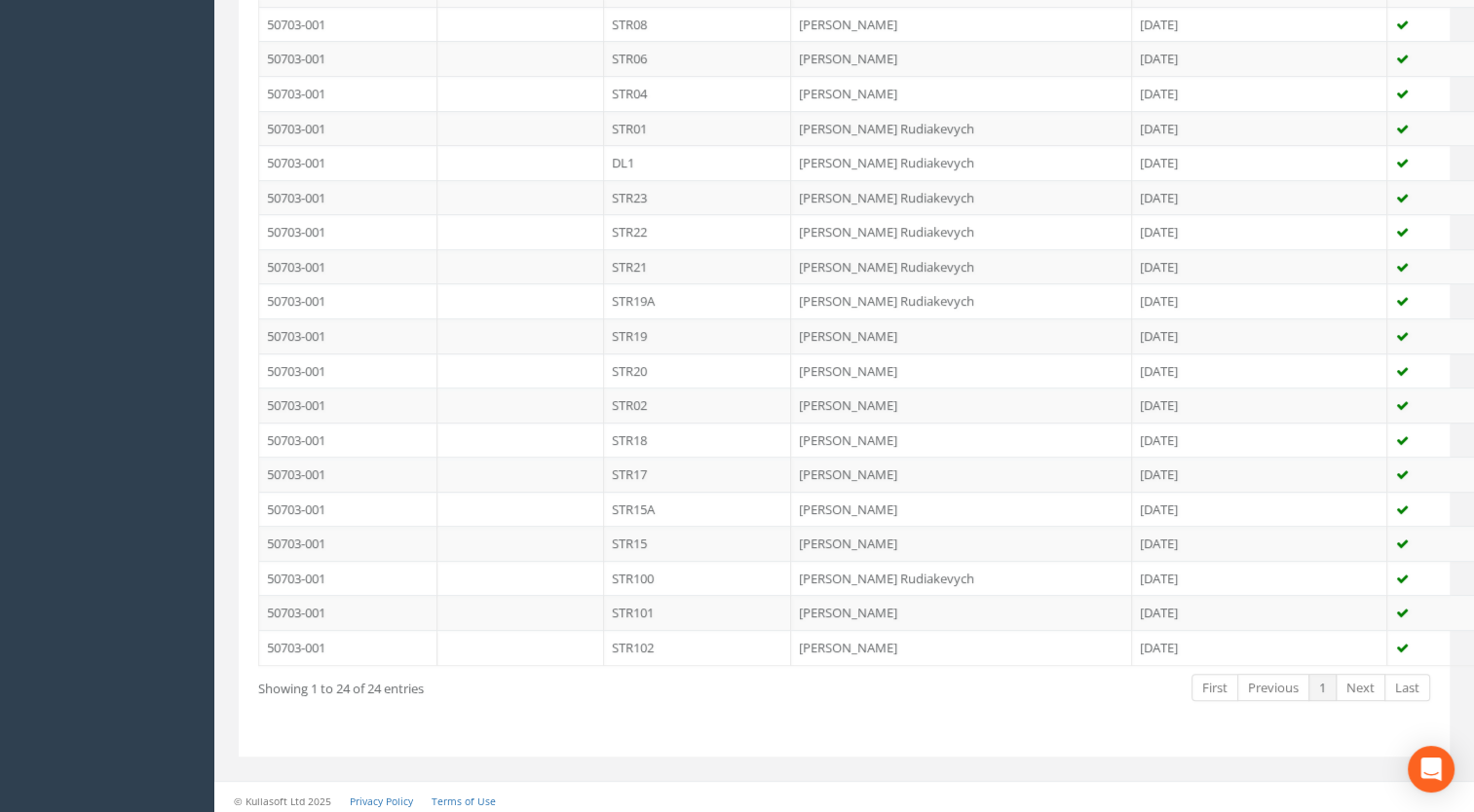
drag, startPoint x: 648, startPoint y: 606, endPoint x: 659, endPoint y: 604, distance: 11.2
click at [648, 606] on td "STR101" at bounding box center [697, 611] width 188 height 35
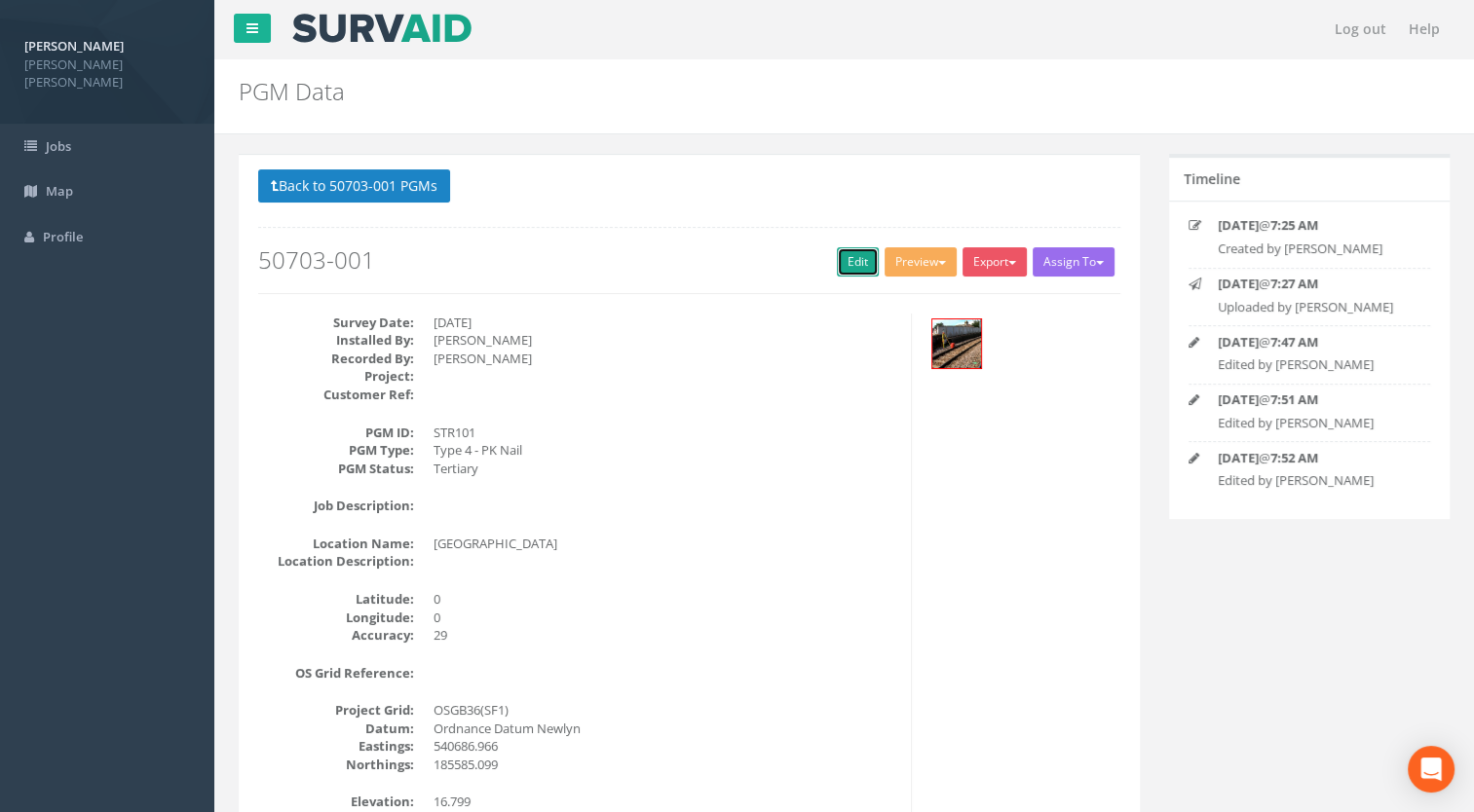
click at [848, 267] on link "Edit" at bounding box center [857, 261] width 42 height 29
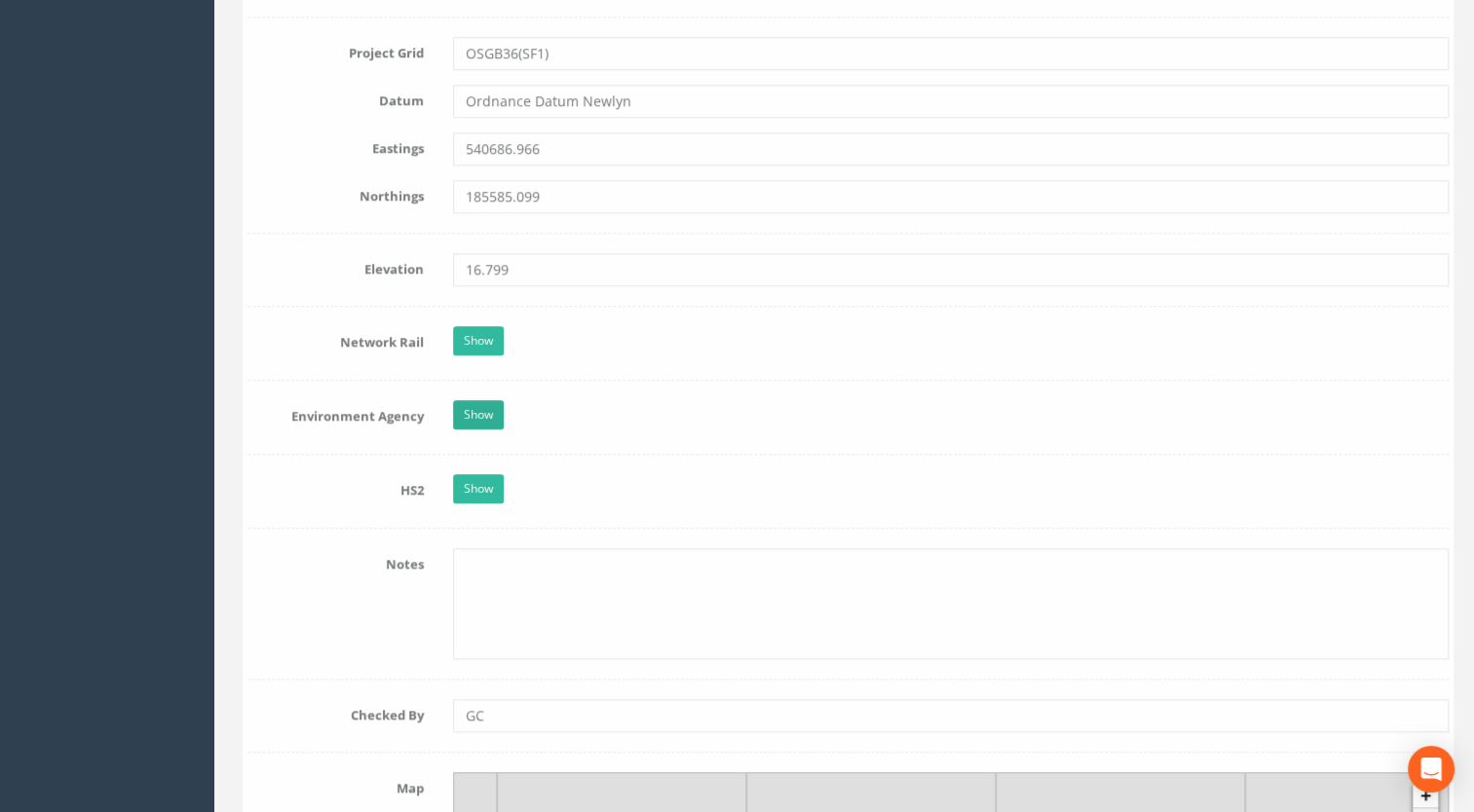
scroll to position [1460, 0]
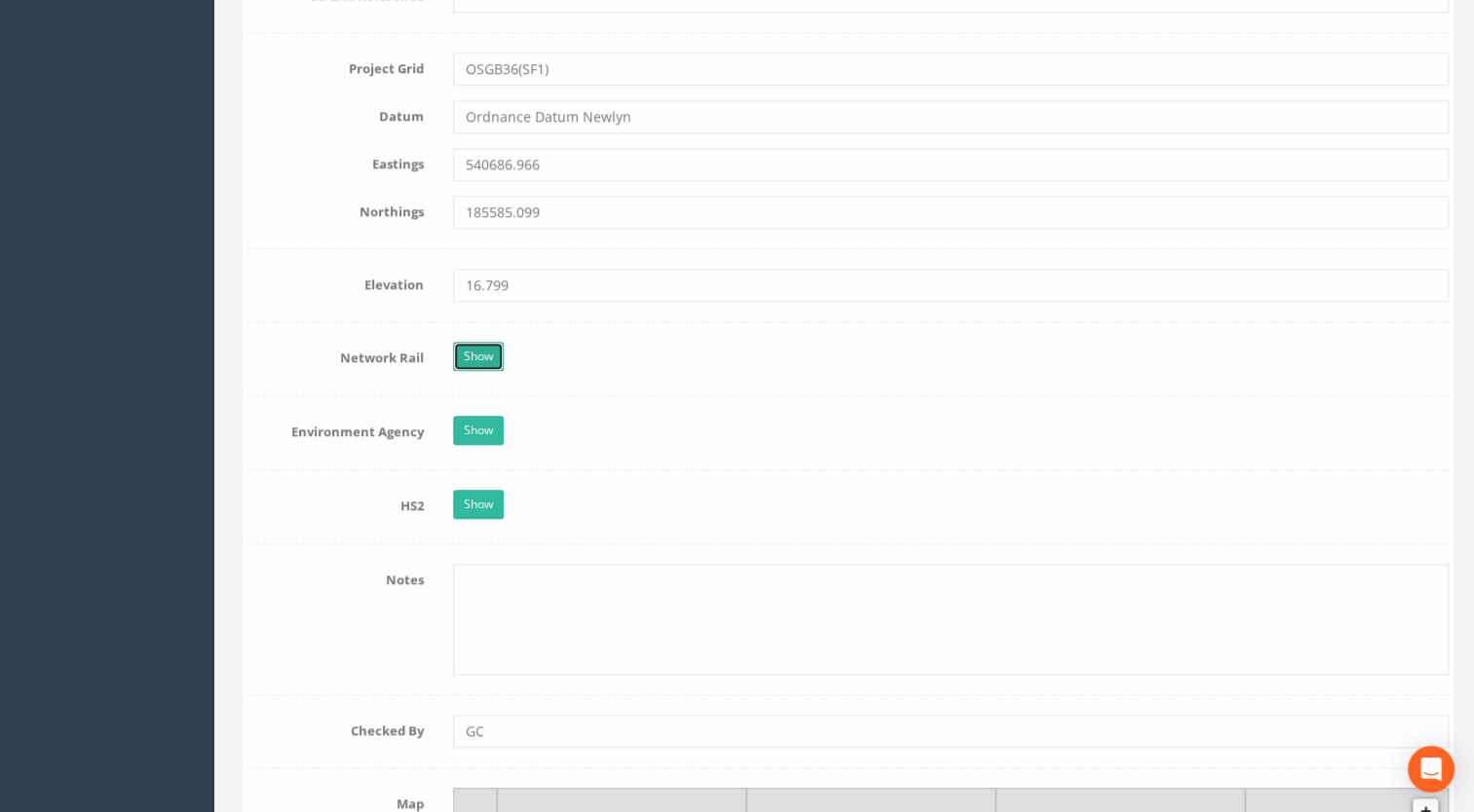
click at [472, 356] on link "Show" at bounding box center [474, 355] width 51 height 29
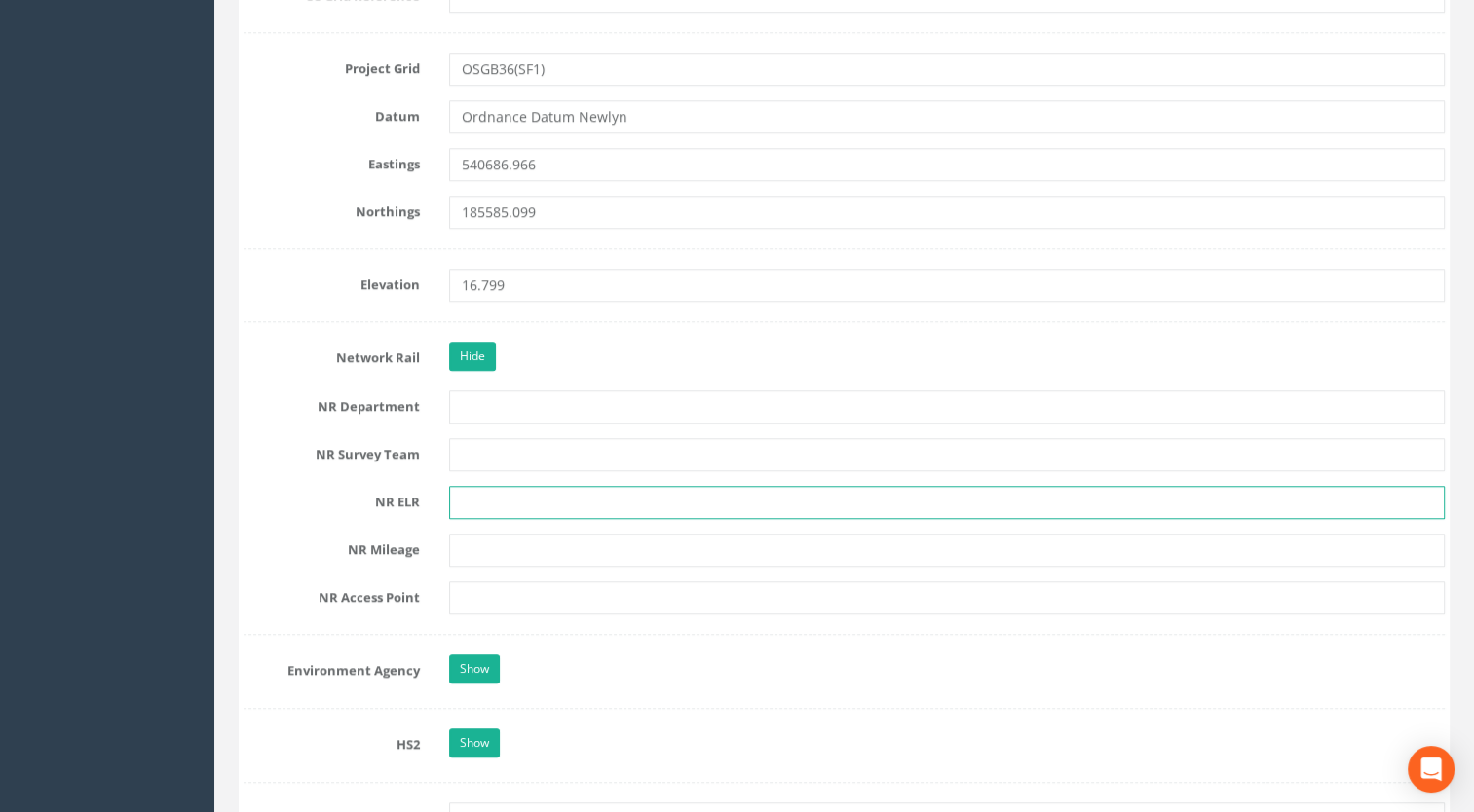
click at [486, 496] on input "text" at bounding box center [947, 501] width 996 height 33
type input "TAH2"
click at [468, 546] on input "text" at bounding box center [947, 549] width 996 height 33
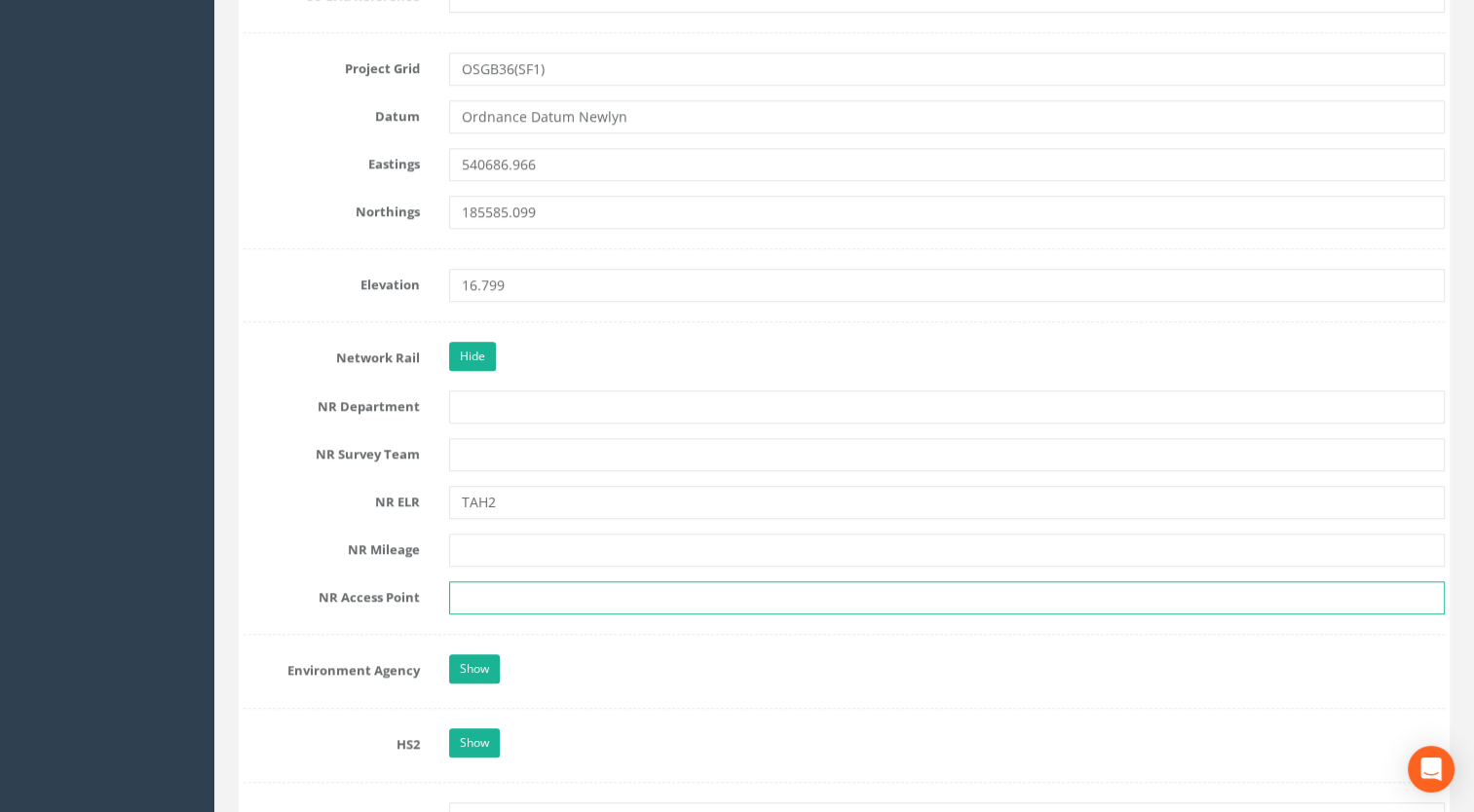
click at [482, 596] on input "text" at bounding box center [947, 598] width 996 height 33
type input "W"
click at [487, 597] on input "text" at bounding box center [947, 598] width 996 height 33
click at [468, 544] on input "text" at bounding box center [947, 549] width 996 height 33
paste input "11m 19ch 17.5y"
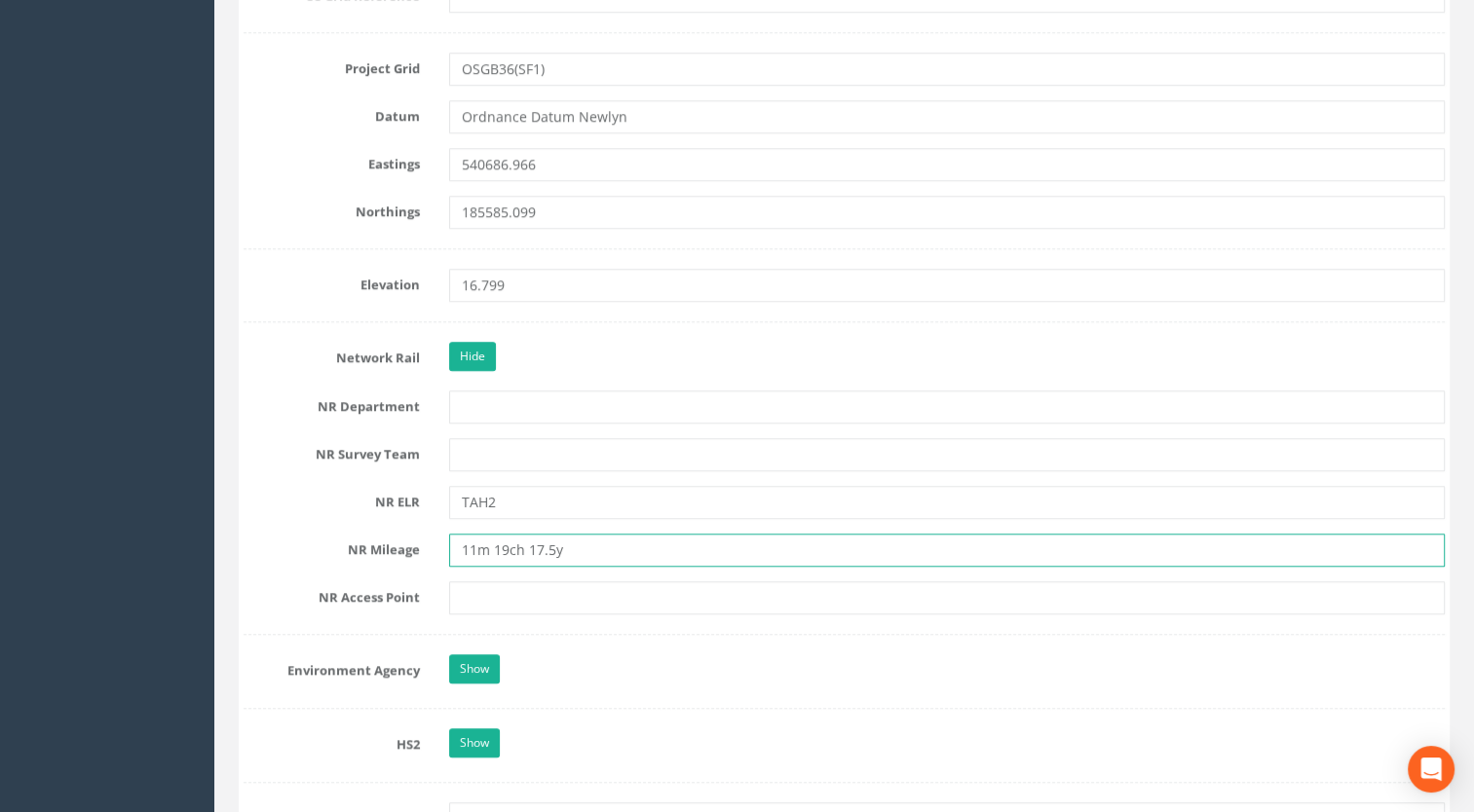
type input "11m 19ch 17.5y"
drag, startPoint x: 497, startPoint y: 593, endPoint x: 509, endPoint y: 593, distance: 12.0
click at [497, 593] on input "text" at bounding box center [947, 598] width 996 height 33
click at [498, 600] on input "text" at bounding box center [947, 598] width 996 height 33
paste input "[GEOGRAPHIC_DATA]"
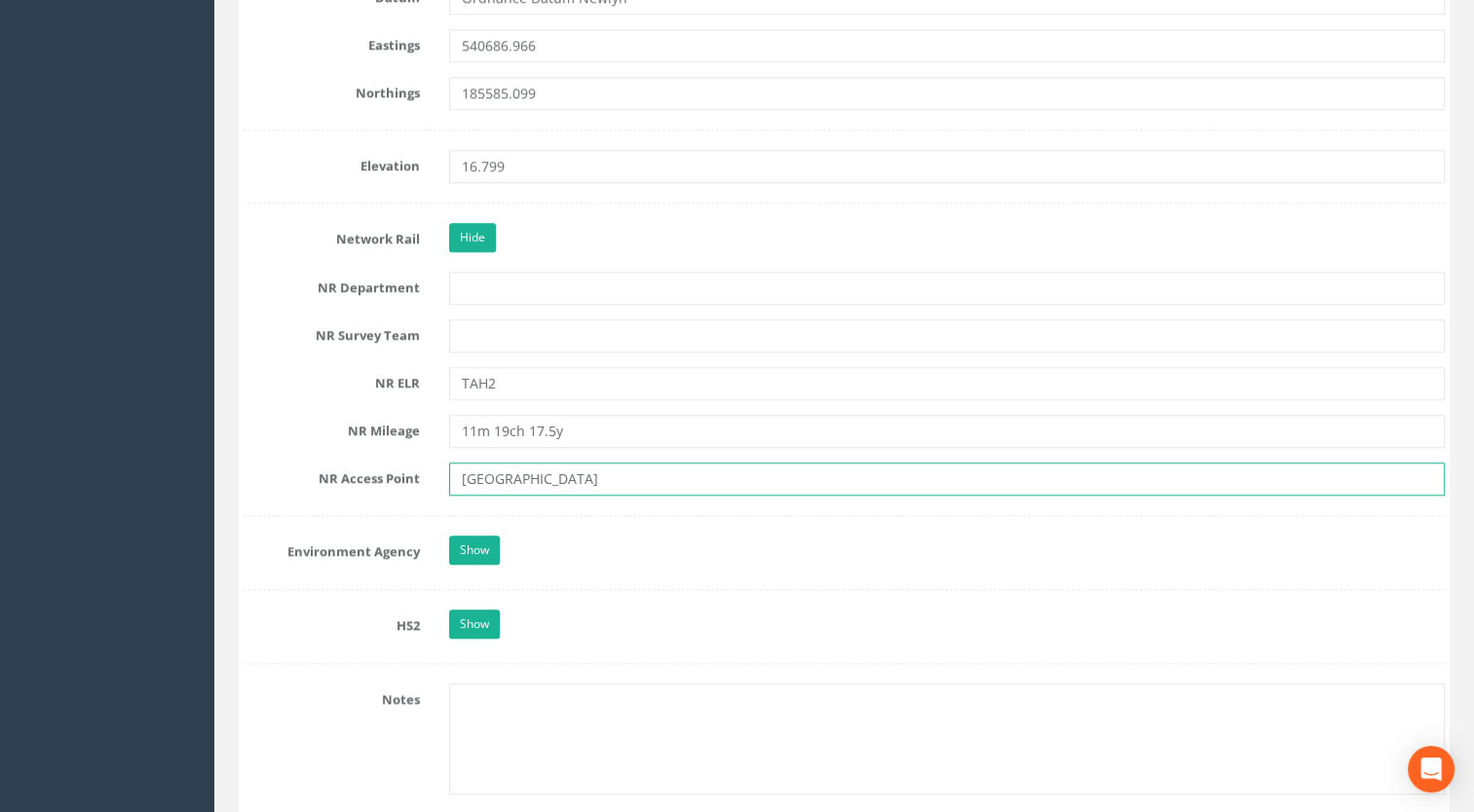
scroll to position [1849, 0]
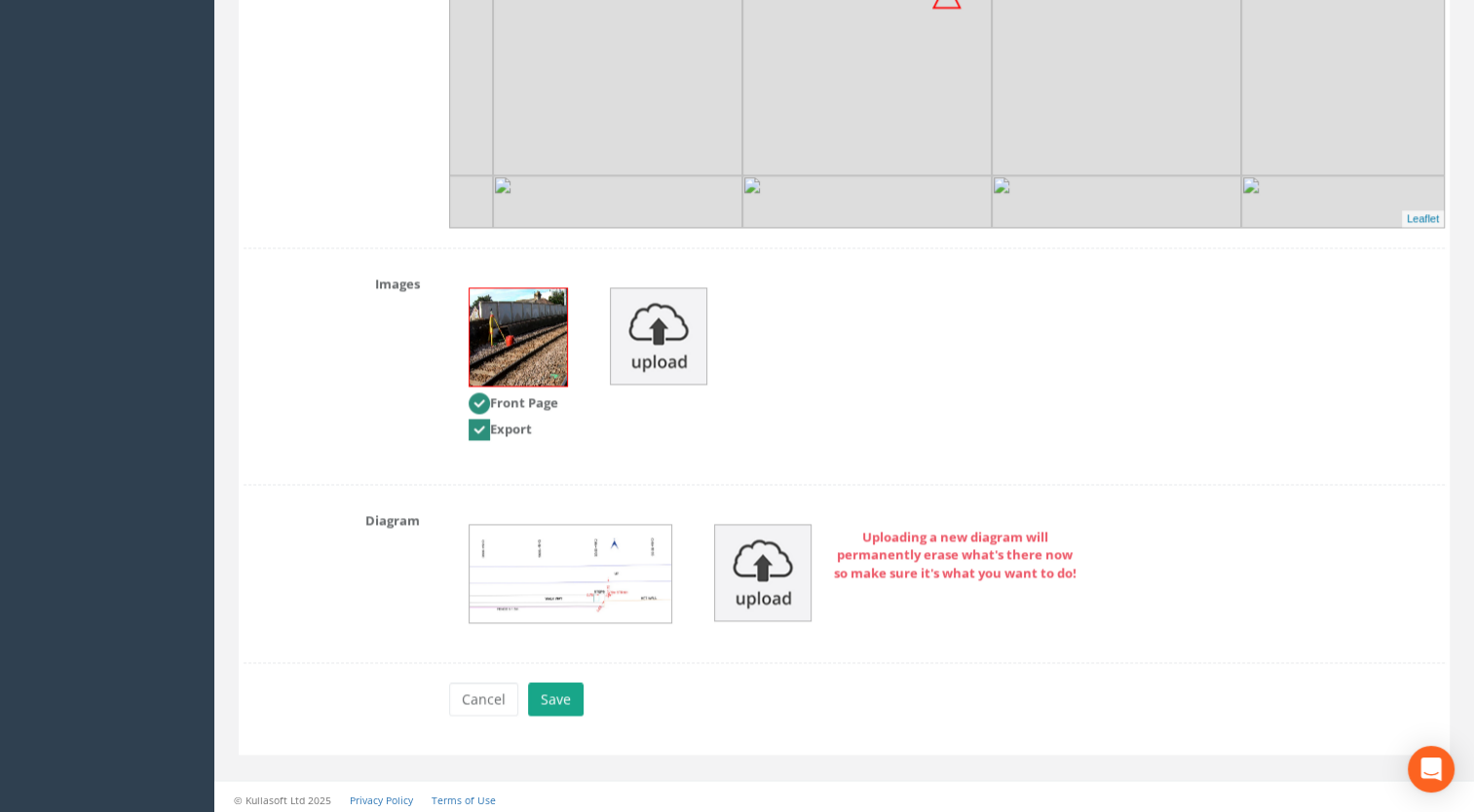
type input "[GEOGRAPHIC_DATA]"
click at [555, 688] on button "Save" at bounding box center [556, 699] width 56 height 33
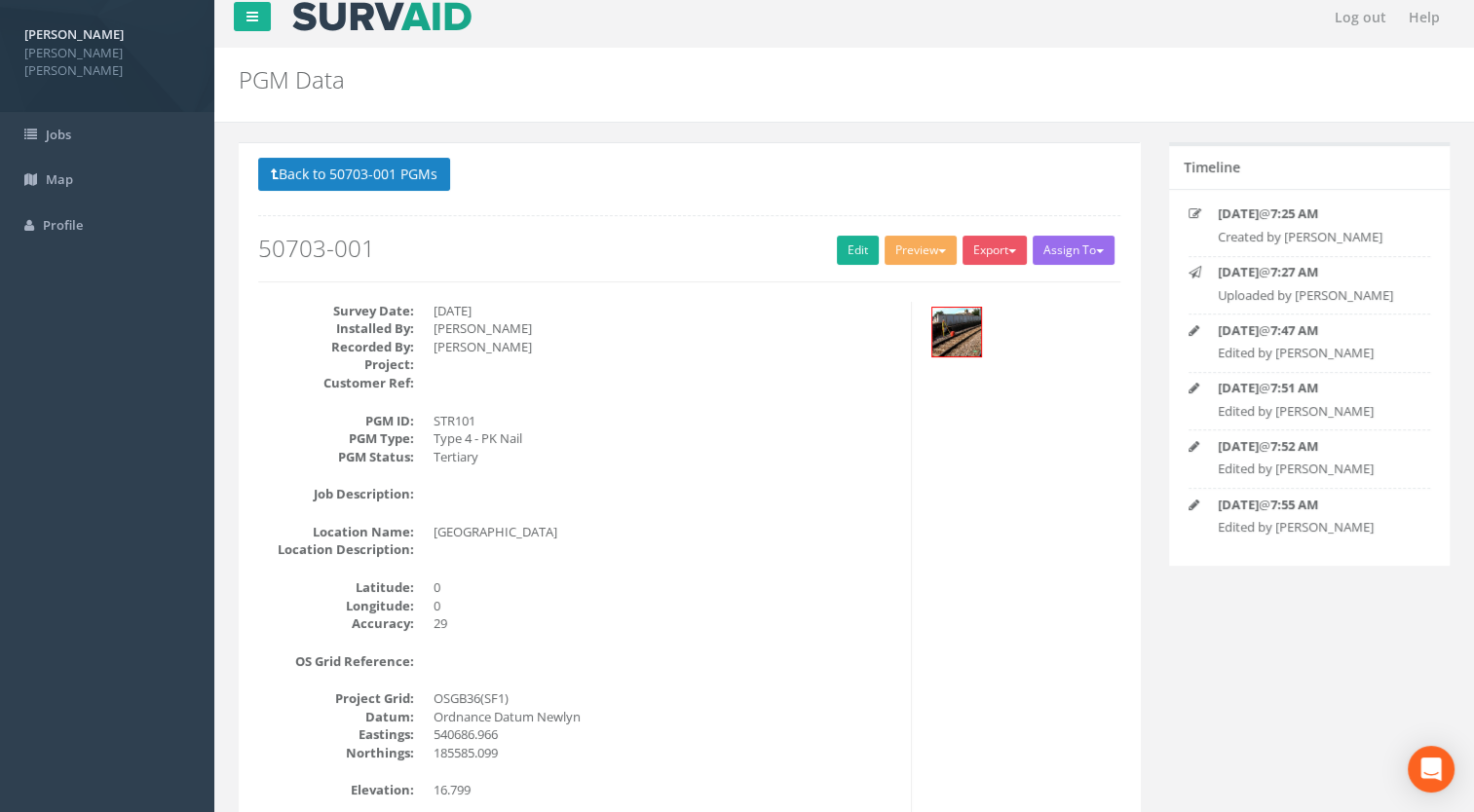
scroll to position [6, 0]
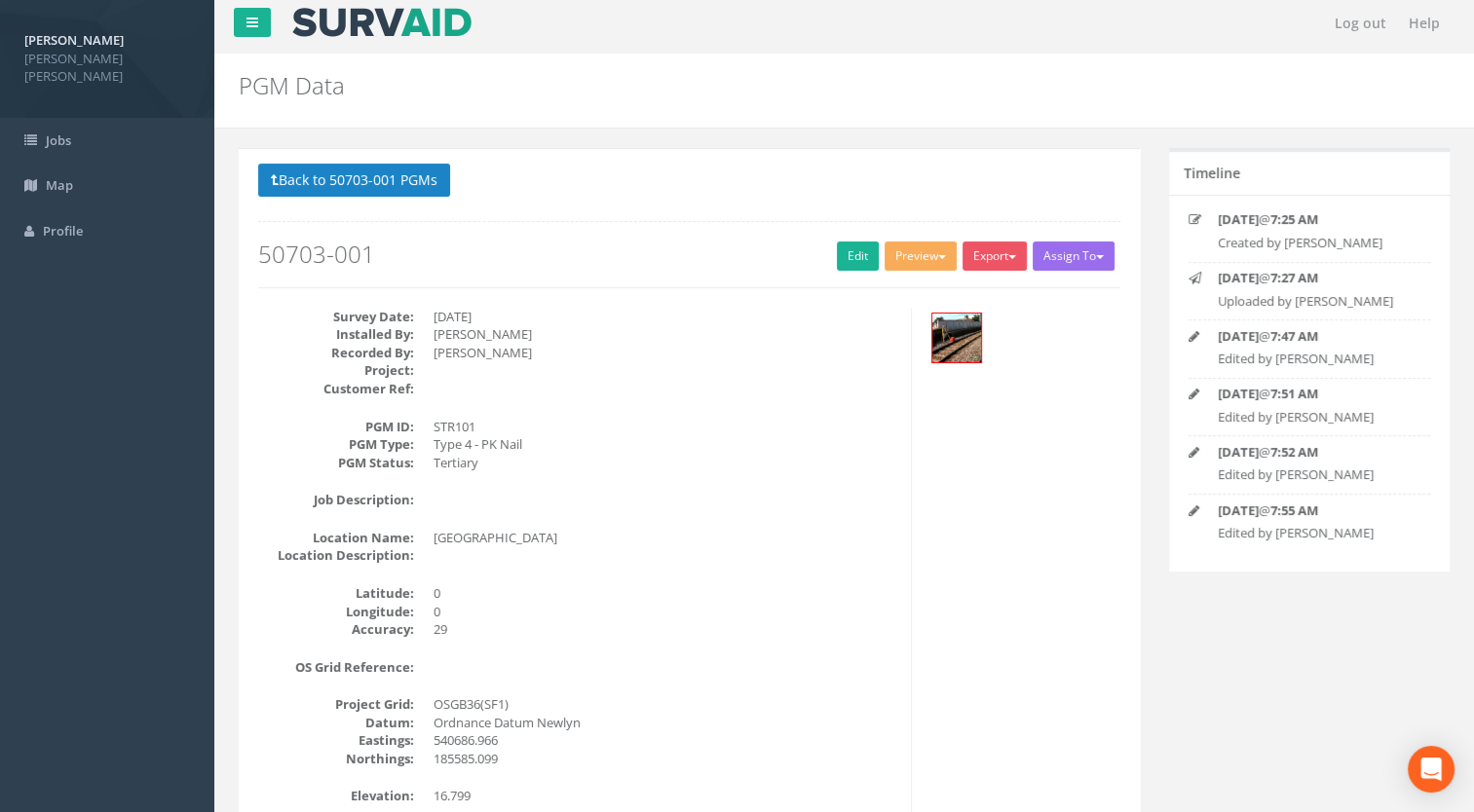
drag, startPoint x: 654, startPoint y: 496, endPoint x: 750, endPoint y: 326, distance: 195.2
click at [654, 496] on dd at bounding box center [664, 499] width 463 height 19
click at [848, 259] on link "Edit" at bounding box center [857, 255] width 42 height 29
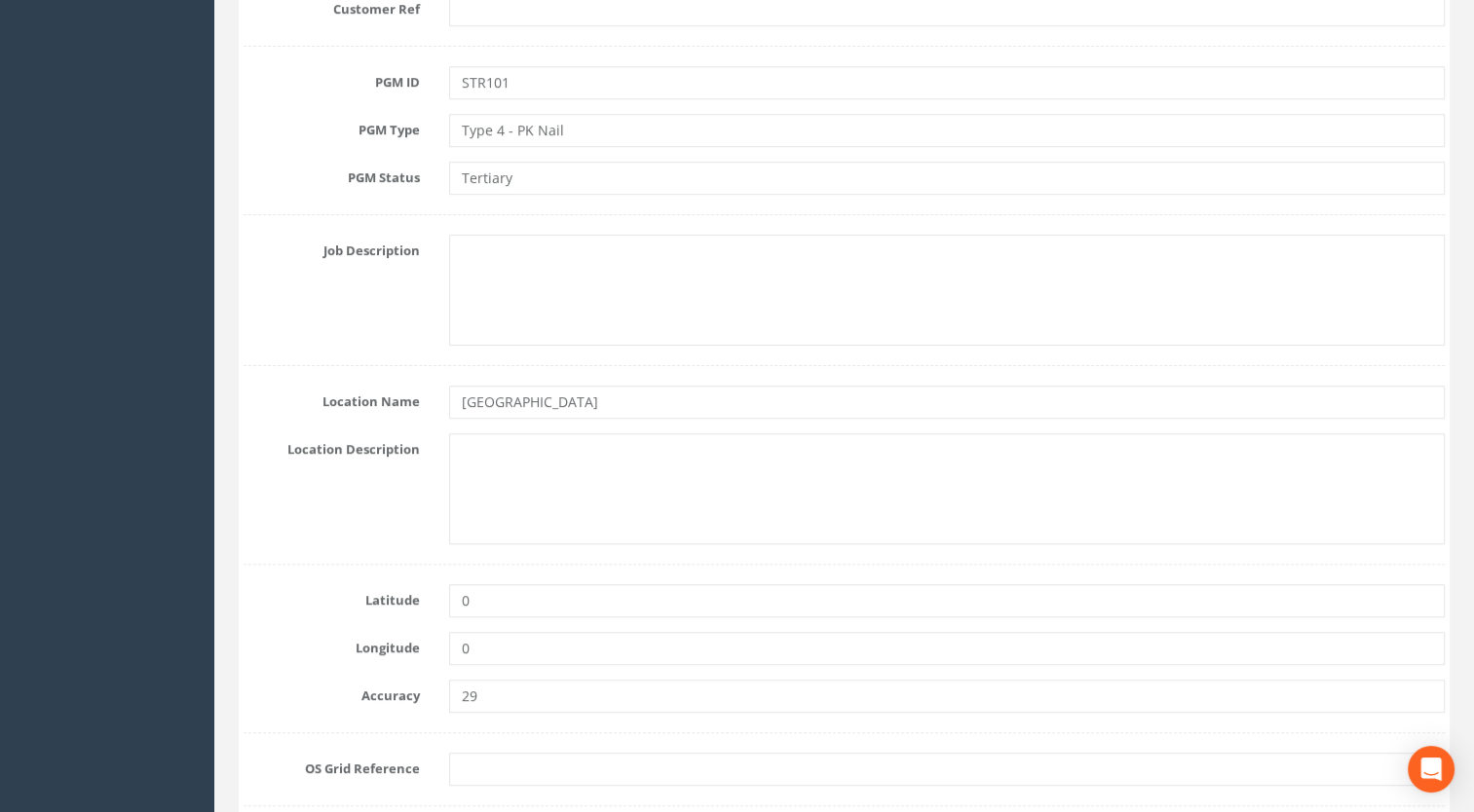
scroll to position [980, 0]
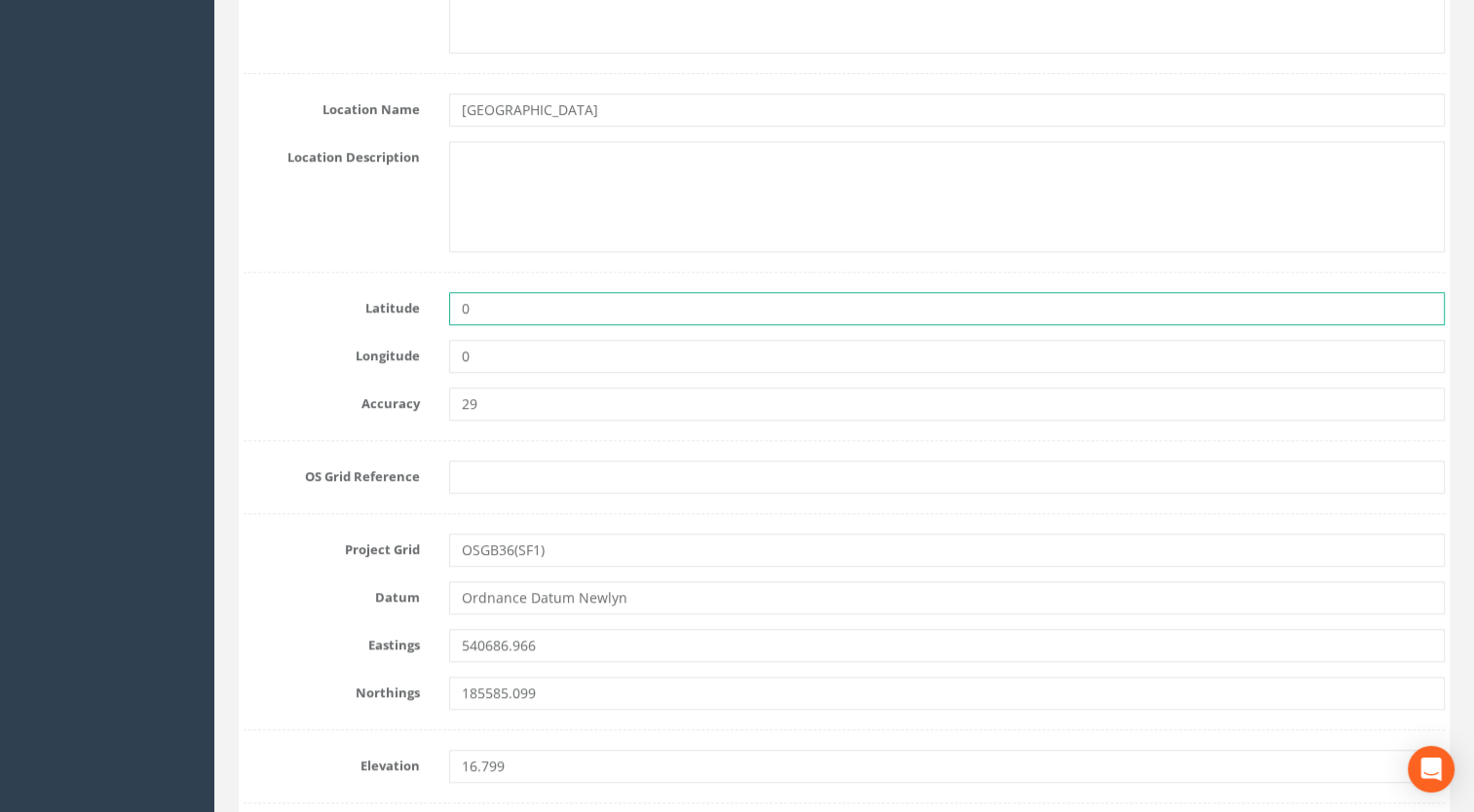
drag, startPoint x: 486, startPoint y: 320, endPoint x: 382, endPoint y: 315, distance: 104.1
click at [384, 316] on div "Latitude 0" at bounding box center [843, 308] width 1231 height 33
paste input "51.551621°"
type input "51.551621°"
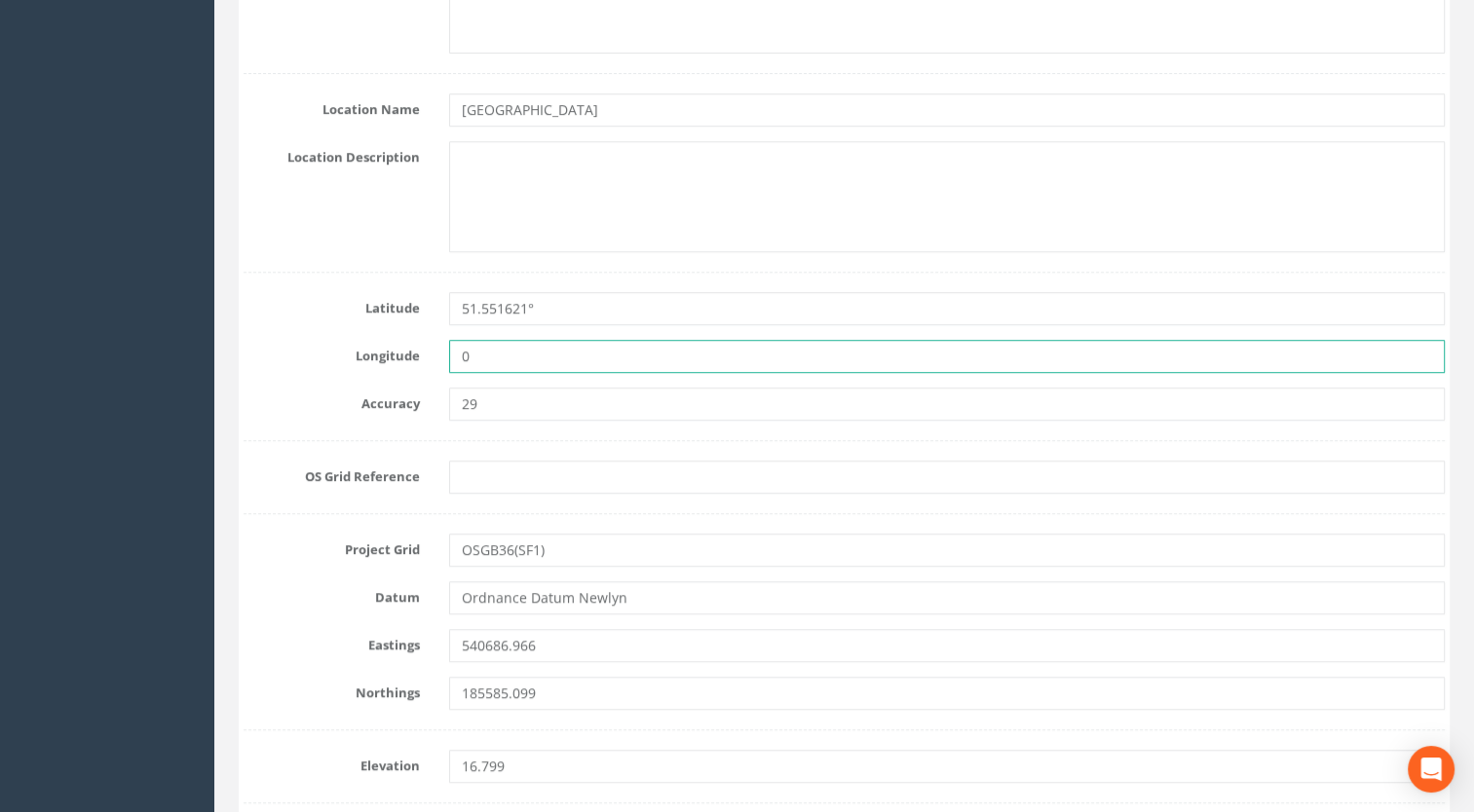
drag, startPoint x: 503, startPoint y: 363, endPoint x: 358, endPoint y: 363, distance: 145.0
click at [347, 355] on div "Longitude 0" at bounding box center [843, 355] width 1231 height 33
paste input "0.027783°"
type input "0.027783°"
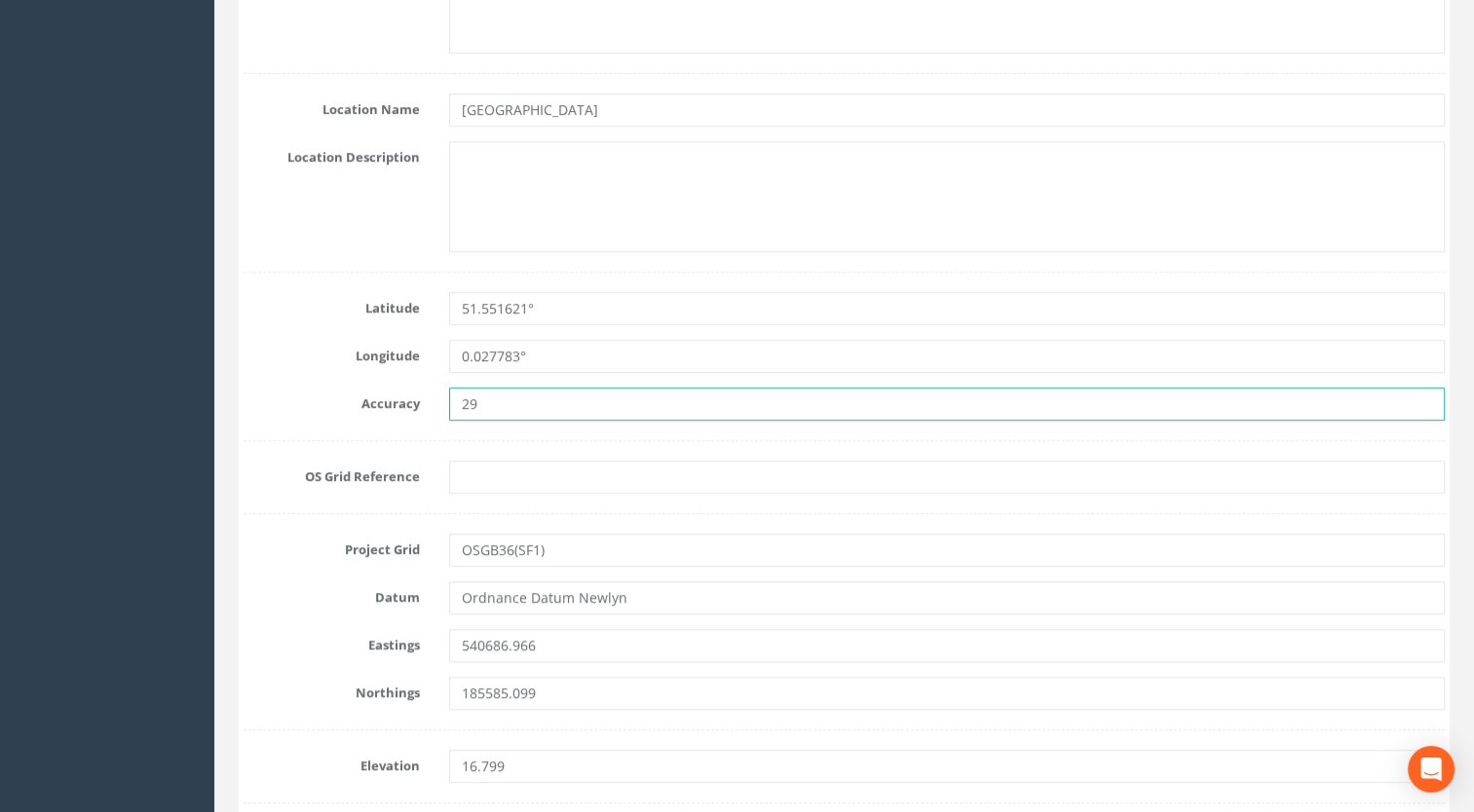
click at [469, 400] on input "29" at bounding box center [947, 403] width 996 height 33
drag, startPoint x: 495, startPoint y: 405, endPoint x: 395, endPoint y: 402, distance: 100.0
click at [396, 403] on div "Accuracy 29" at bounding box center [843, 403] width 1231 height 33
type input "5"
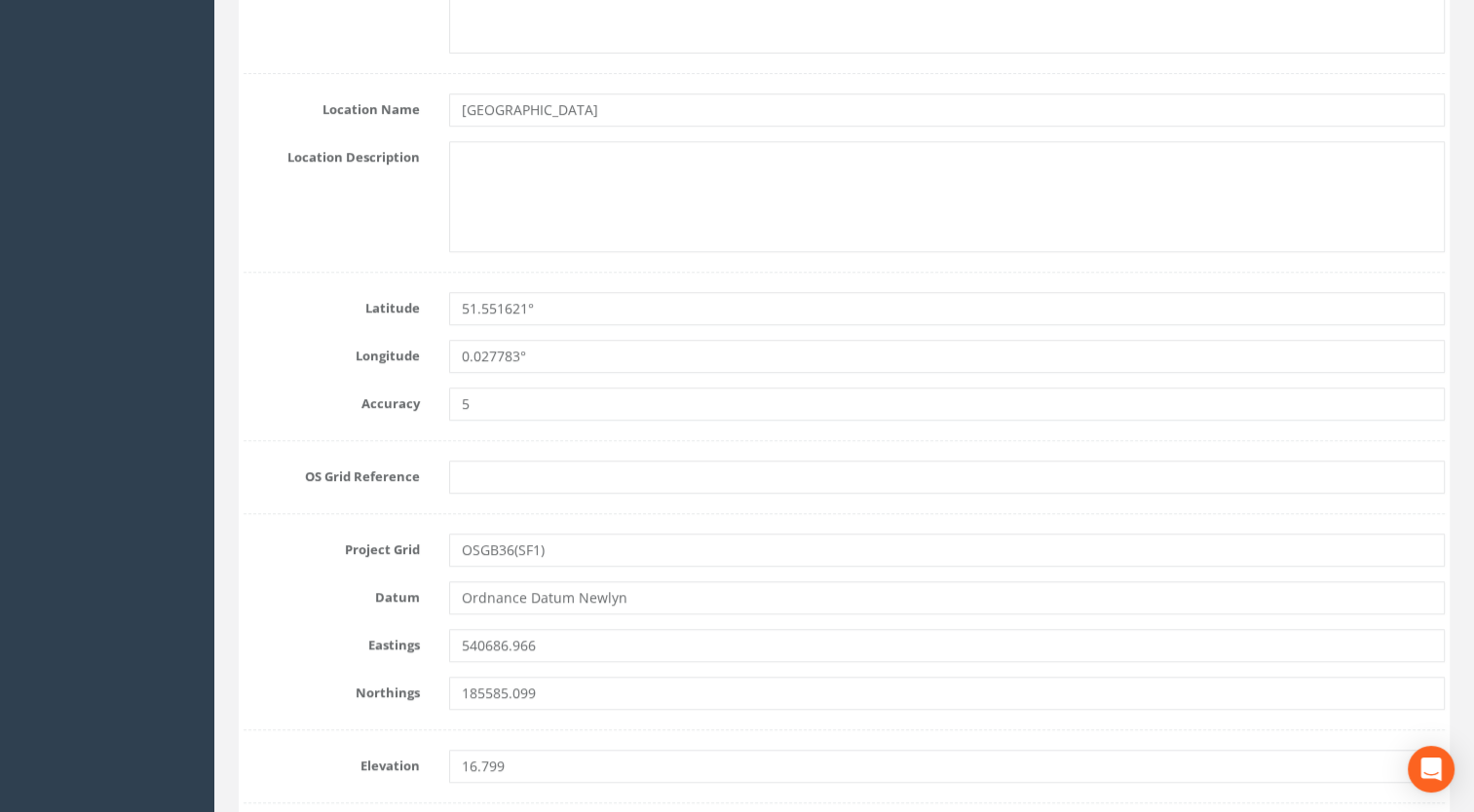
click at [315, 228] on div "Location Description" at bounding box center [843, 197] width 1231 height 111
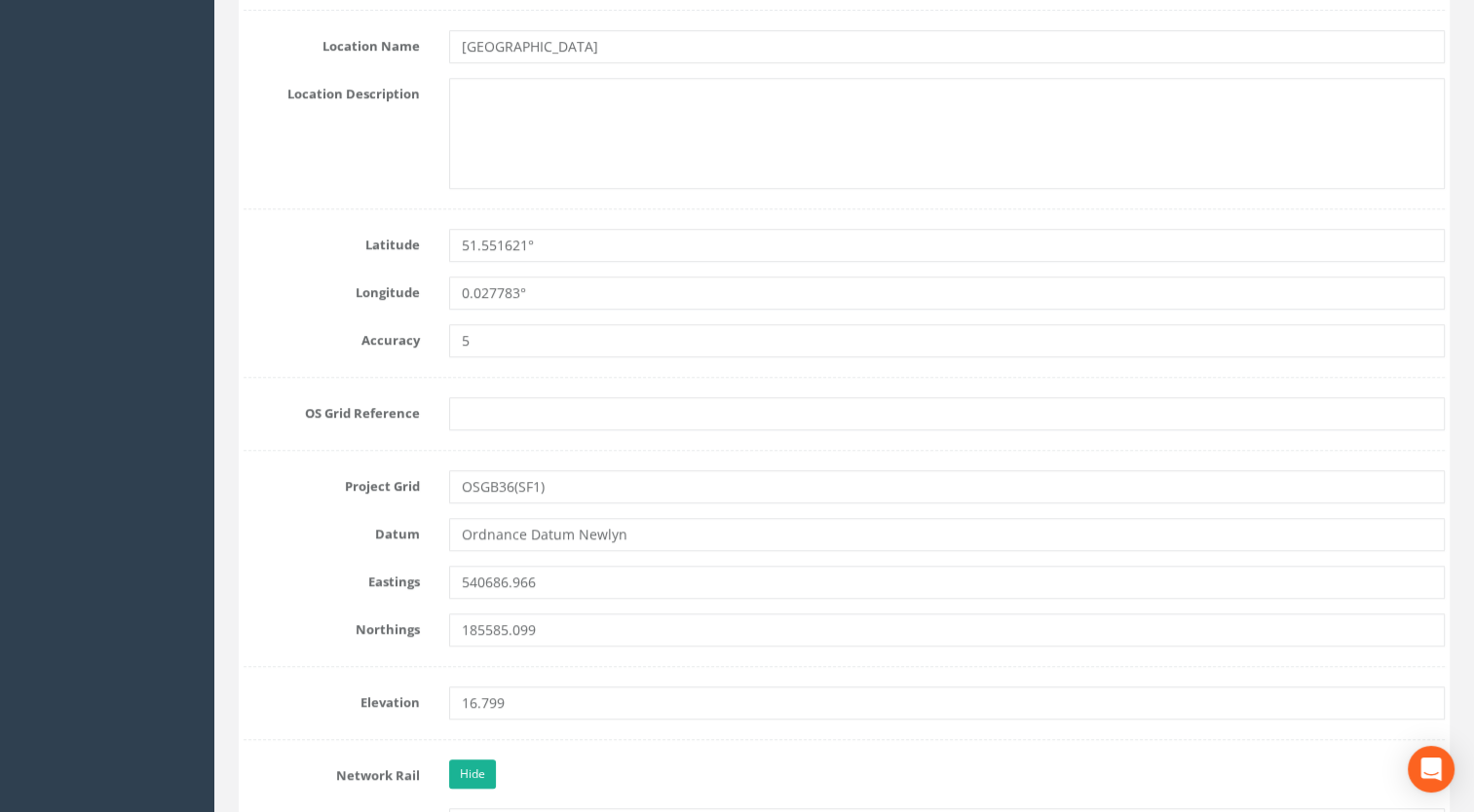
scroll to position [1174, 0]
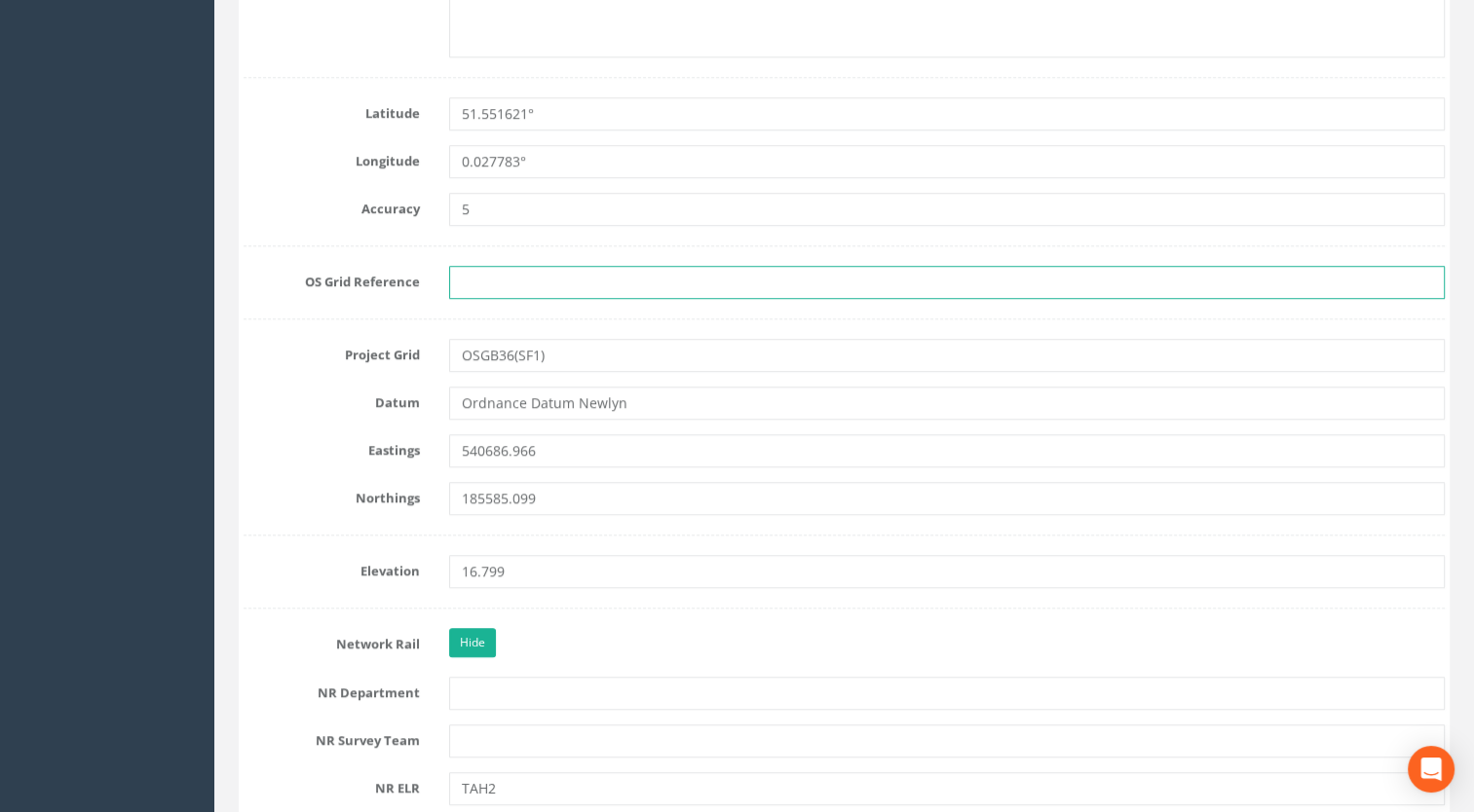
click at [494, 276] on input "text" at bounding box center [947, 282] width 996 height 33
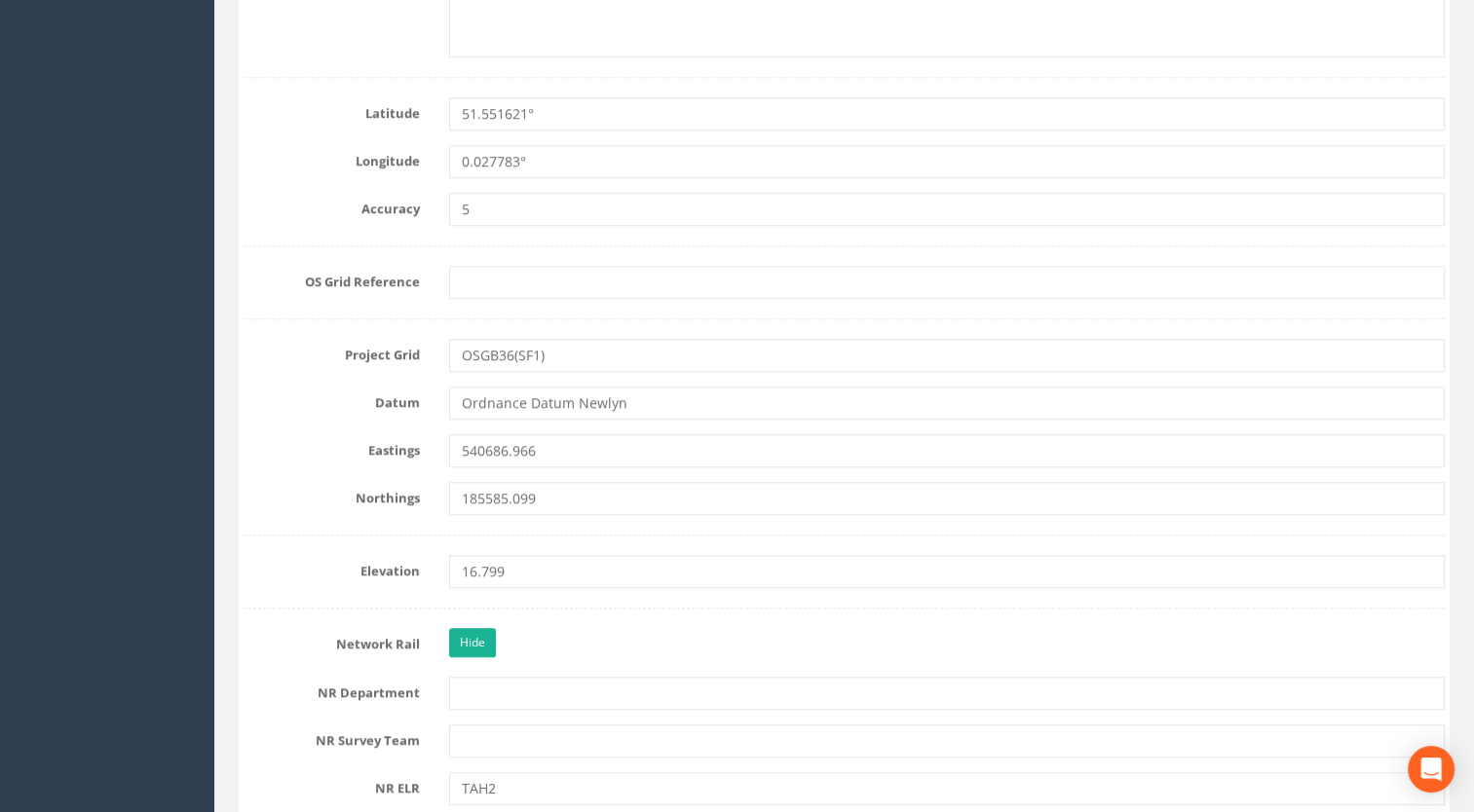
click at [307, 170] on div "Longitude 0.027783°" at bounding box center [843, 161] width 1231 height 33
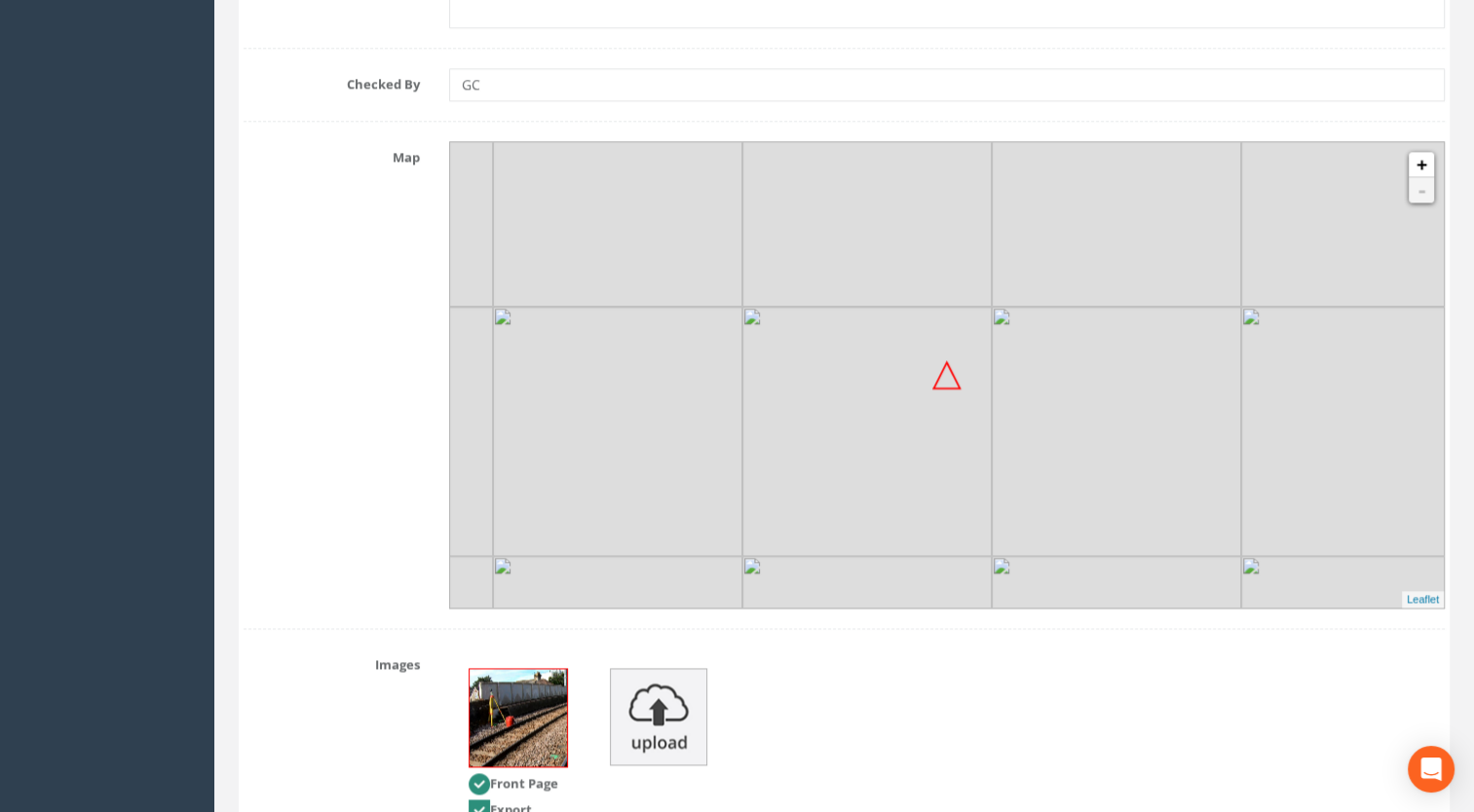
scroll to position [2343, 0]
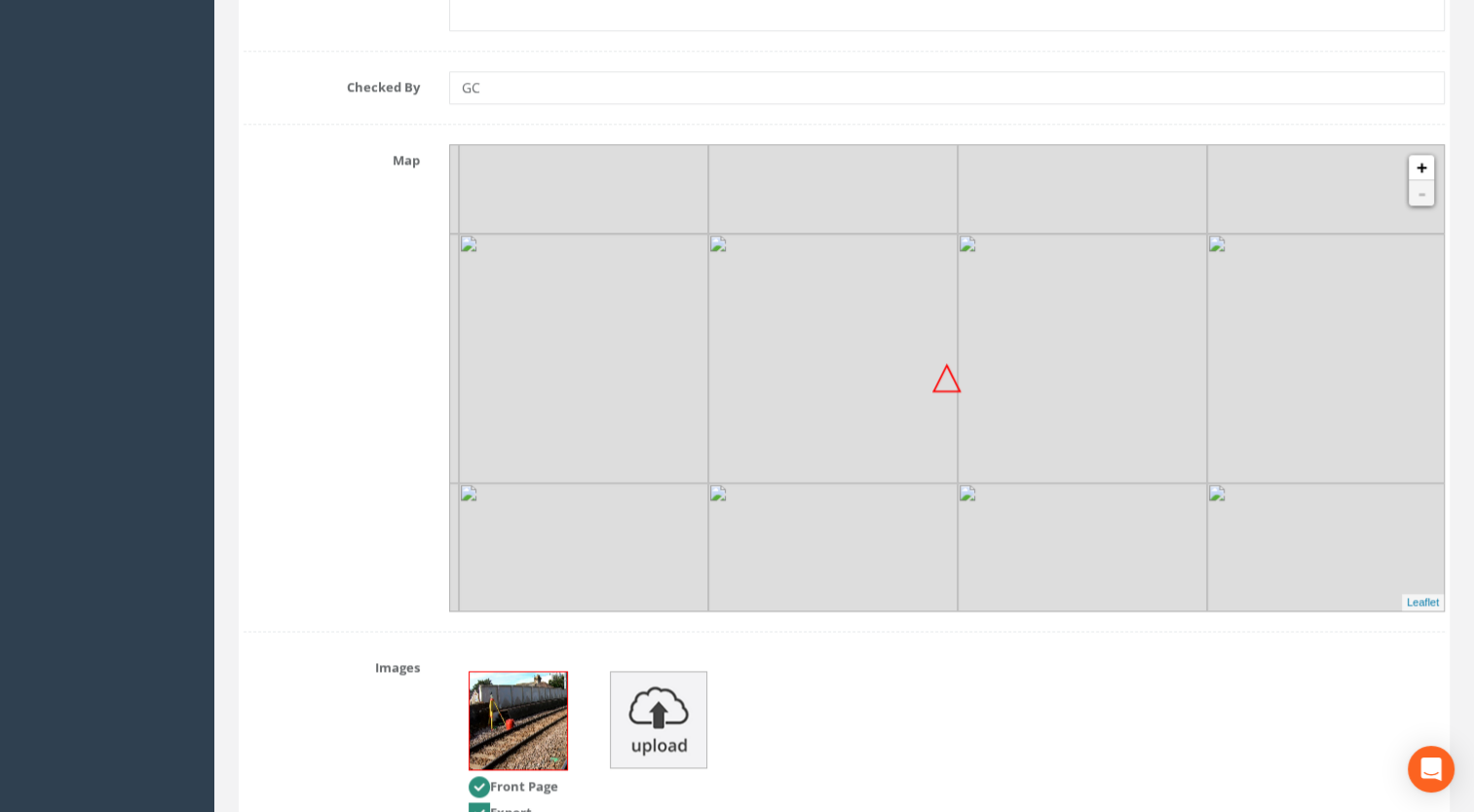
drag, startPoint x: 958, startPoint y: 454, endPoint x: 919, endPoint y: 373, distance: 89.9
click at [919, 373] on img at bounding box center [832, 357] width 249 height 249
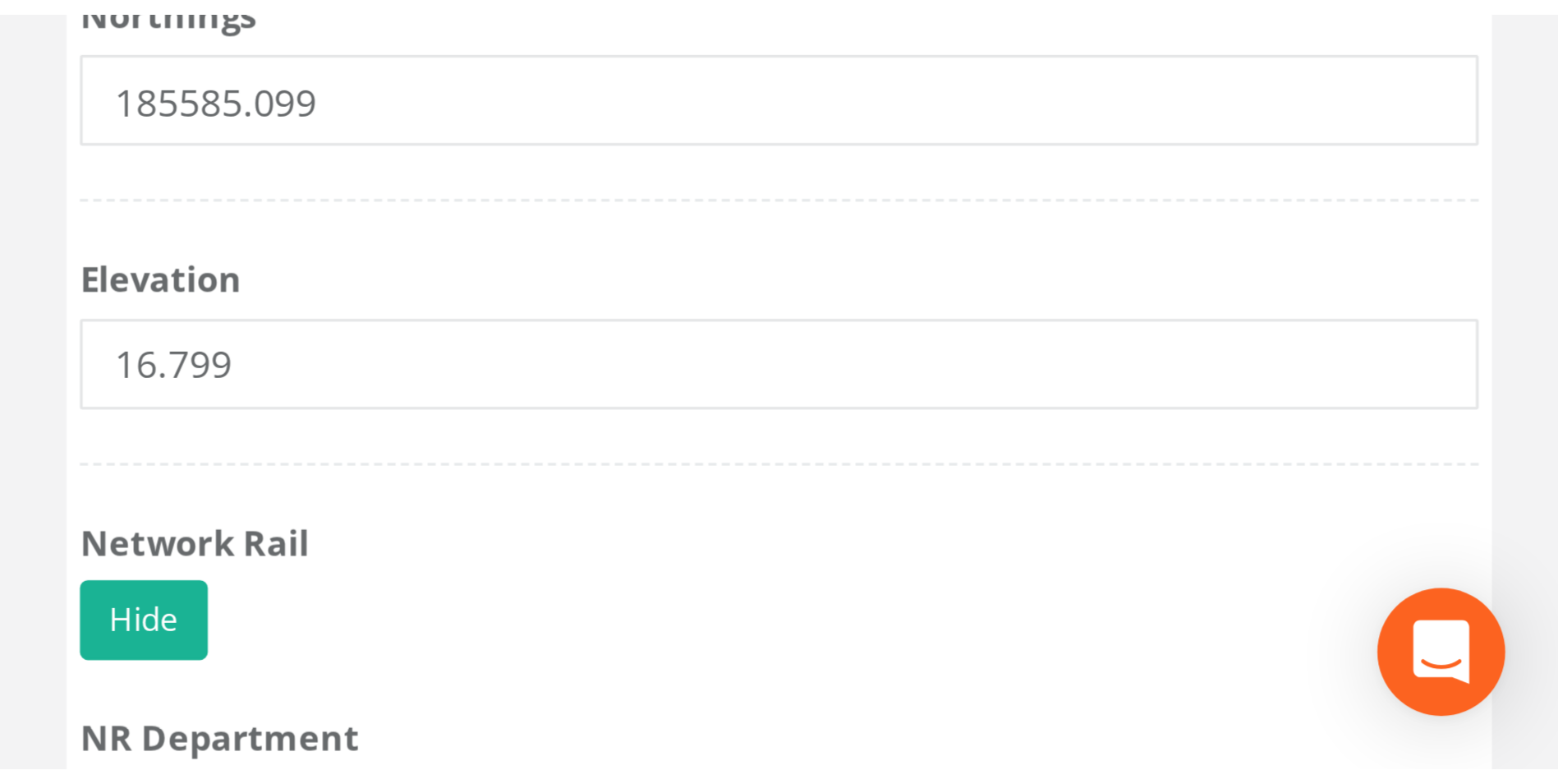
scroll to position [1772, 0]
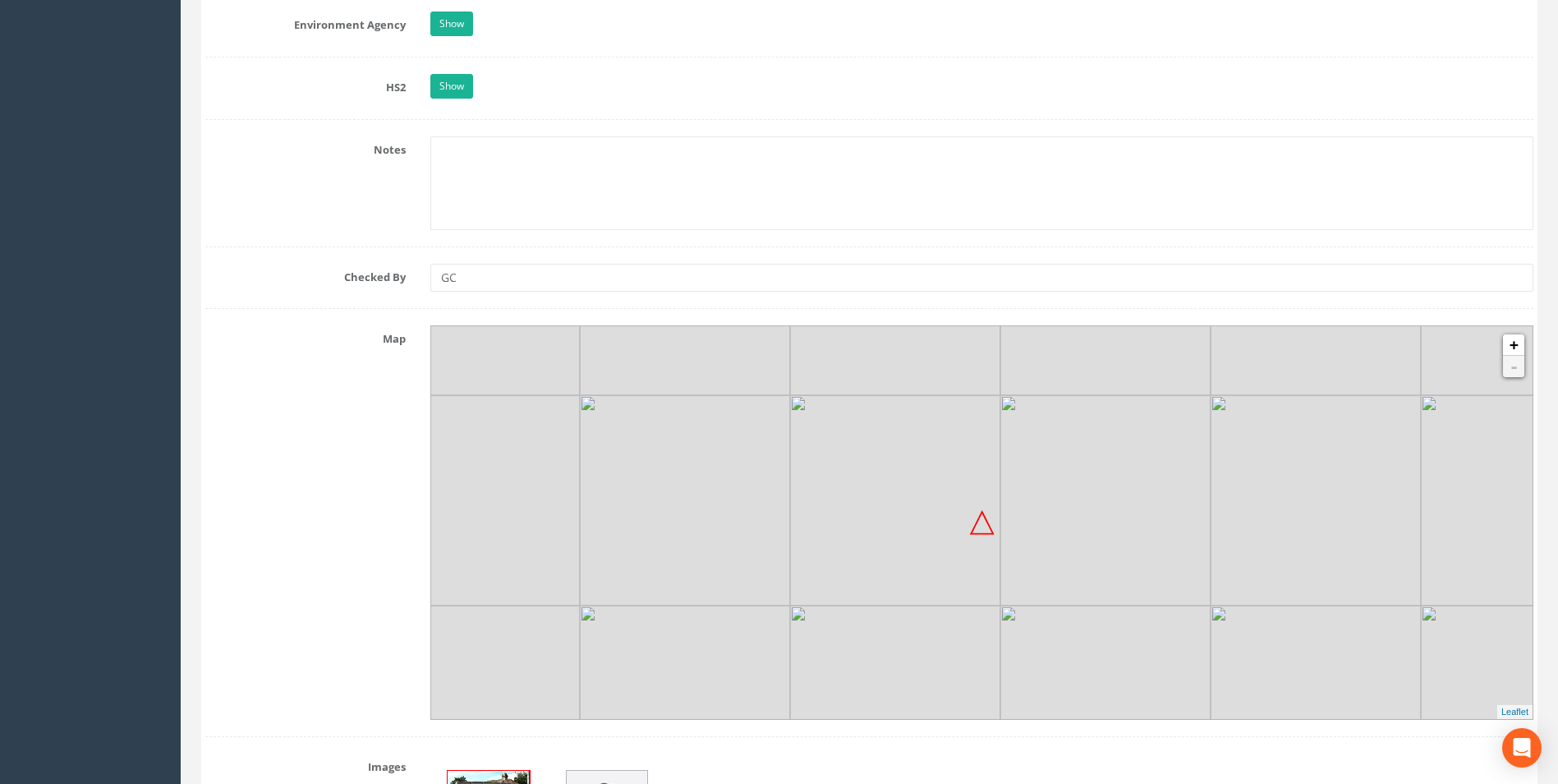
drag, startPoint x: 996, startPoint y: 552, endPoint x: 928, endPoint y: 547, distance: 68.2
click at [928, 547] on img at bounding box center [895, 500] width 210 height 210
click at [1526, 349] on img at bounding box center [1526, 290] width 210 height 210
click at [1520, 345] on link "+" at bounding box center [1514, 344] width 21 height 21
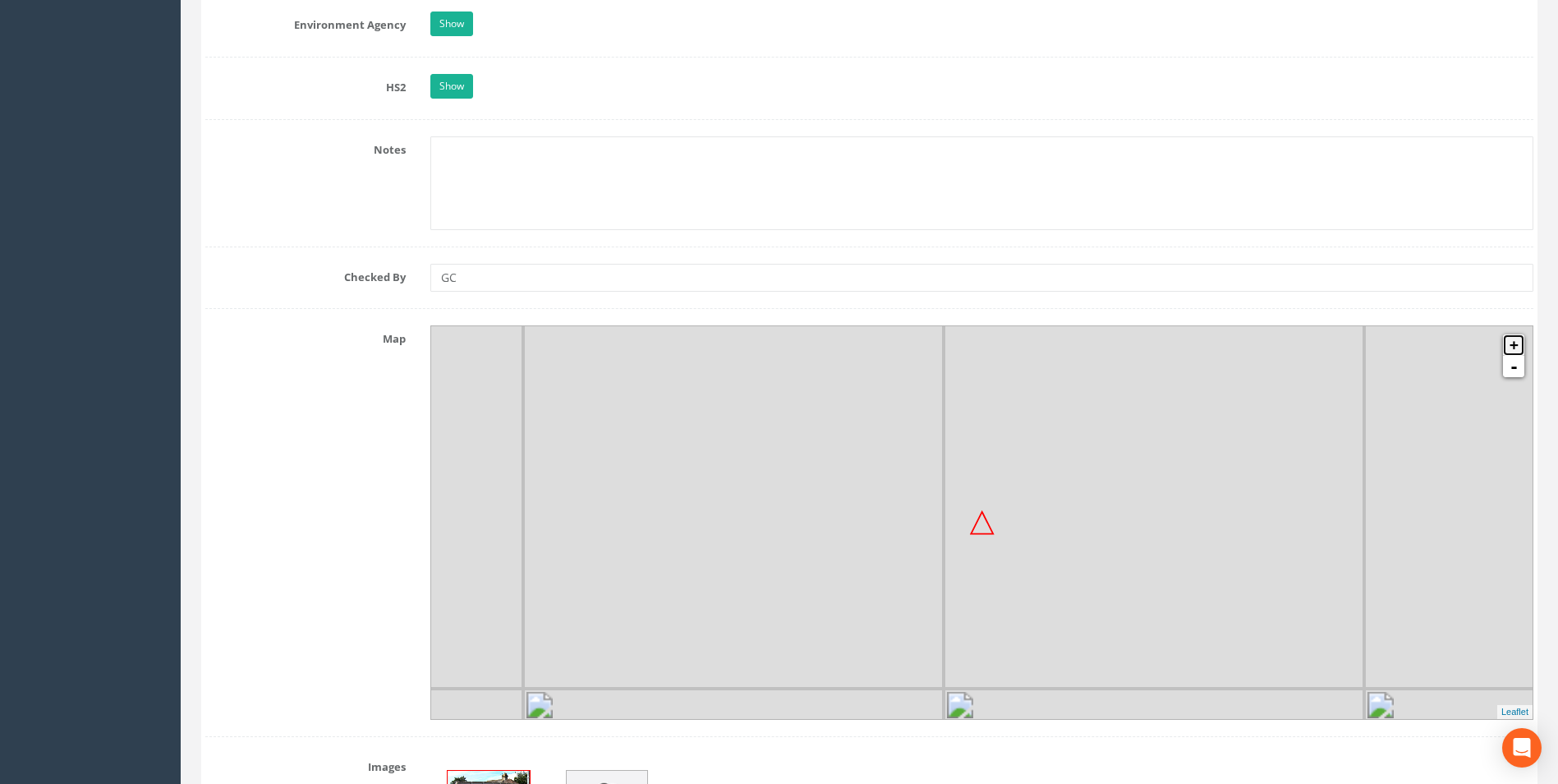
click at [1520, 345] on link "+" at bounding box center [1514, 344] width 21 height 21
drag, startPoint x: 998, startPoint y: 627, endPoint x: 1082, endPoint y: 618, distance: 84.5
click at [1082, 623] on img at bounding box center [1043, 728] width 210 height 210
click at [1514, 343] on link "+" at bounding box center [1514, 344] width 21 height 21
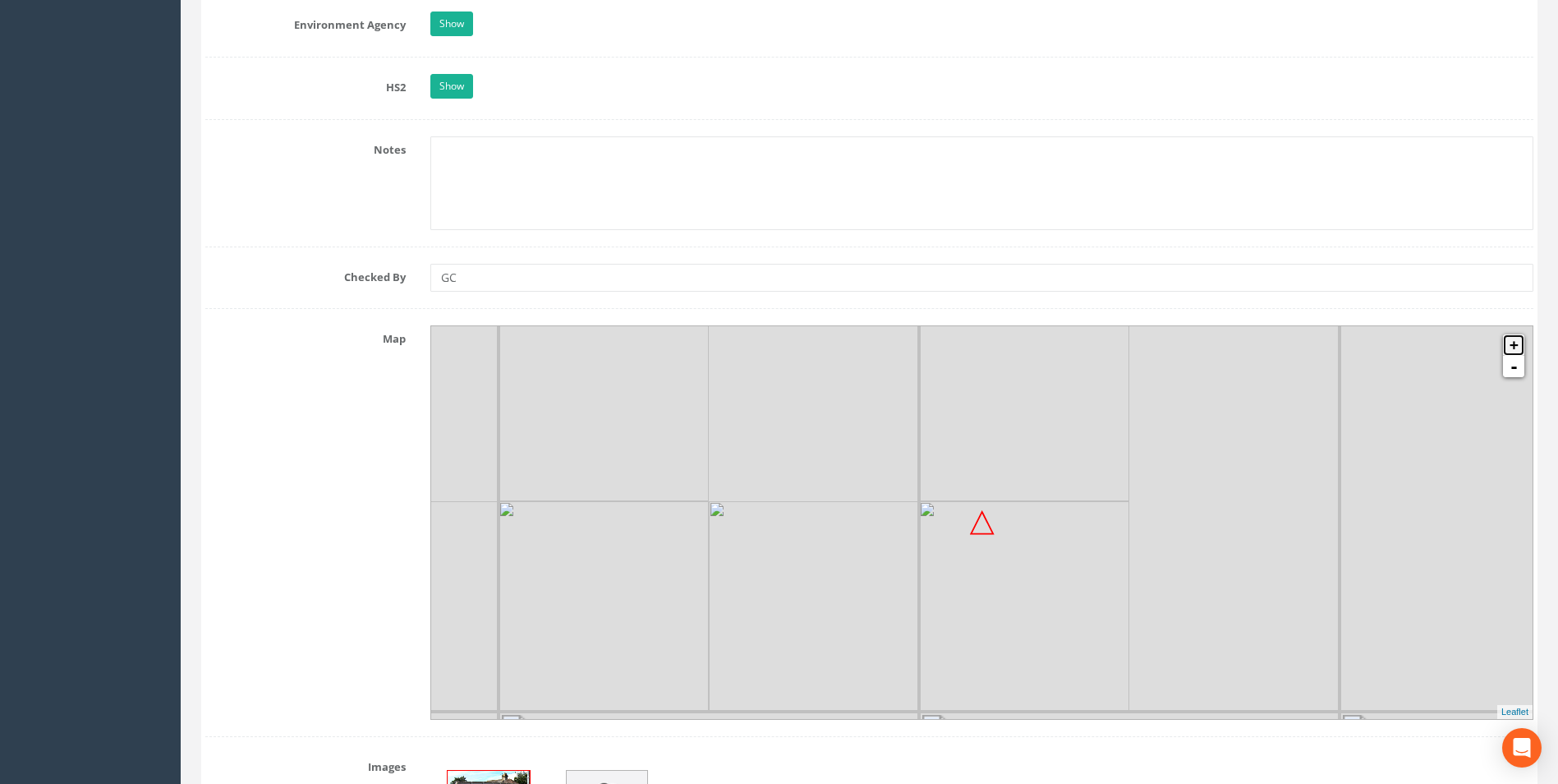
click at [1514, 343] on link "+" at bounding box center [1514, 344] width 21 height 21
drag, startPoint x: 682, startPoint y: 615, endPoint x: 1058, endPoint y: 627, distance: 376.2
click at [1058, 627] on img at bounding box center [1095, 561] width 210 height 210
drag, startPoint x: 1046, startPoint y: 625, endPoint x: 1026, endPoint y: 628, distance: 20.2
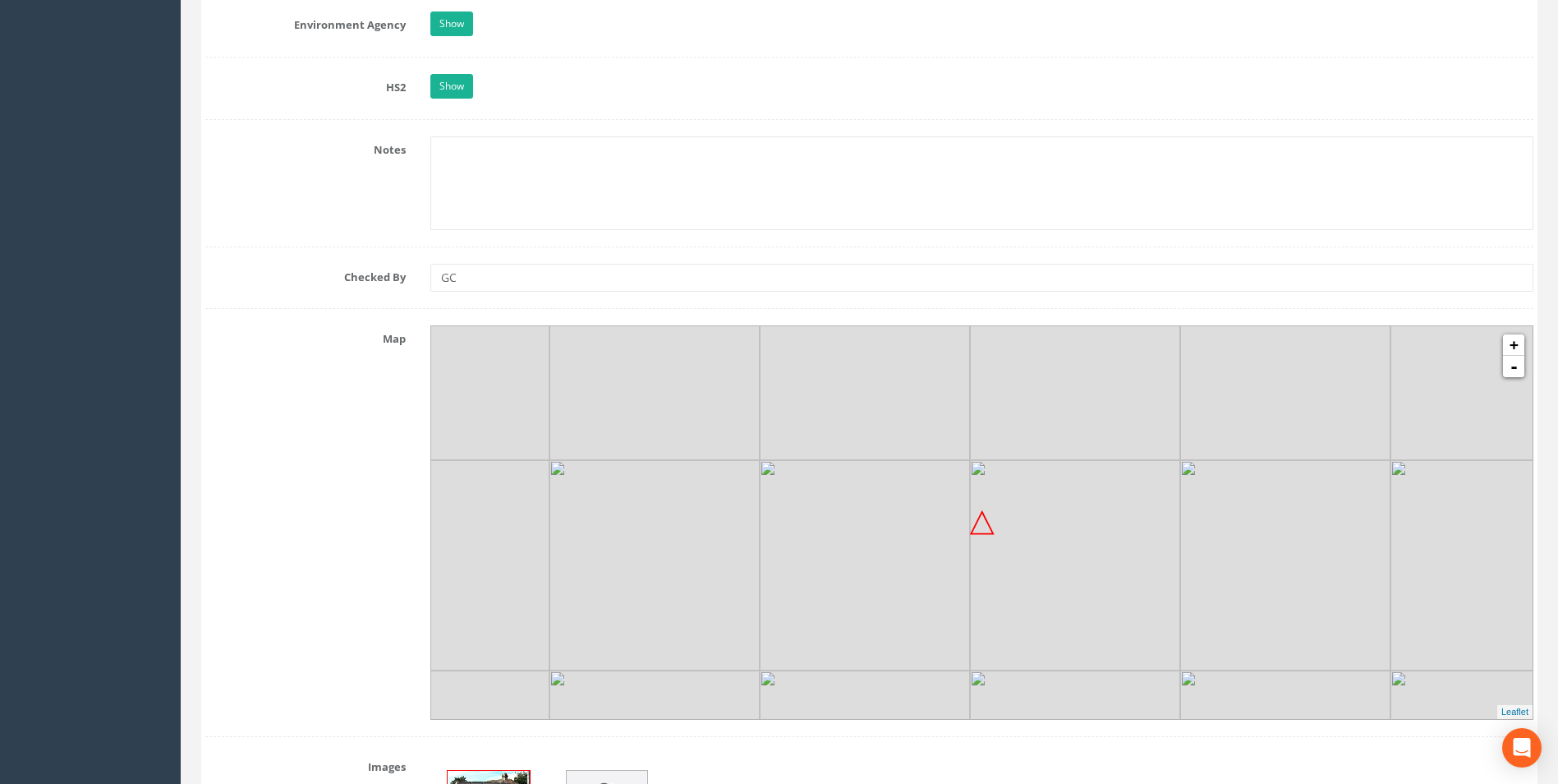
click at [1026, 628] on img at bounding box center [1075, 565] width 210 height 210
click at [1518, 348] on link "+" at bounding box center [1514, 344] width 21 height 21
drag, startPoint x: 794, startPoint y: 548, endPoint x: 992, endPoint y: 638, distance: 217.5
click at [993, 637] on img at bounding box center [1019, 674] width 210 height 210
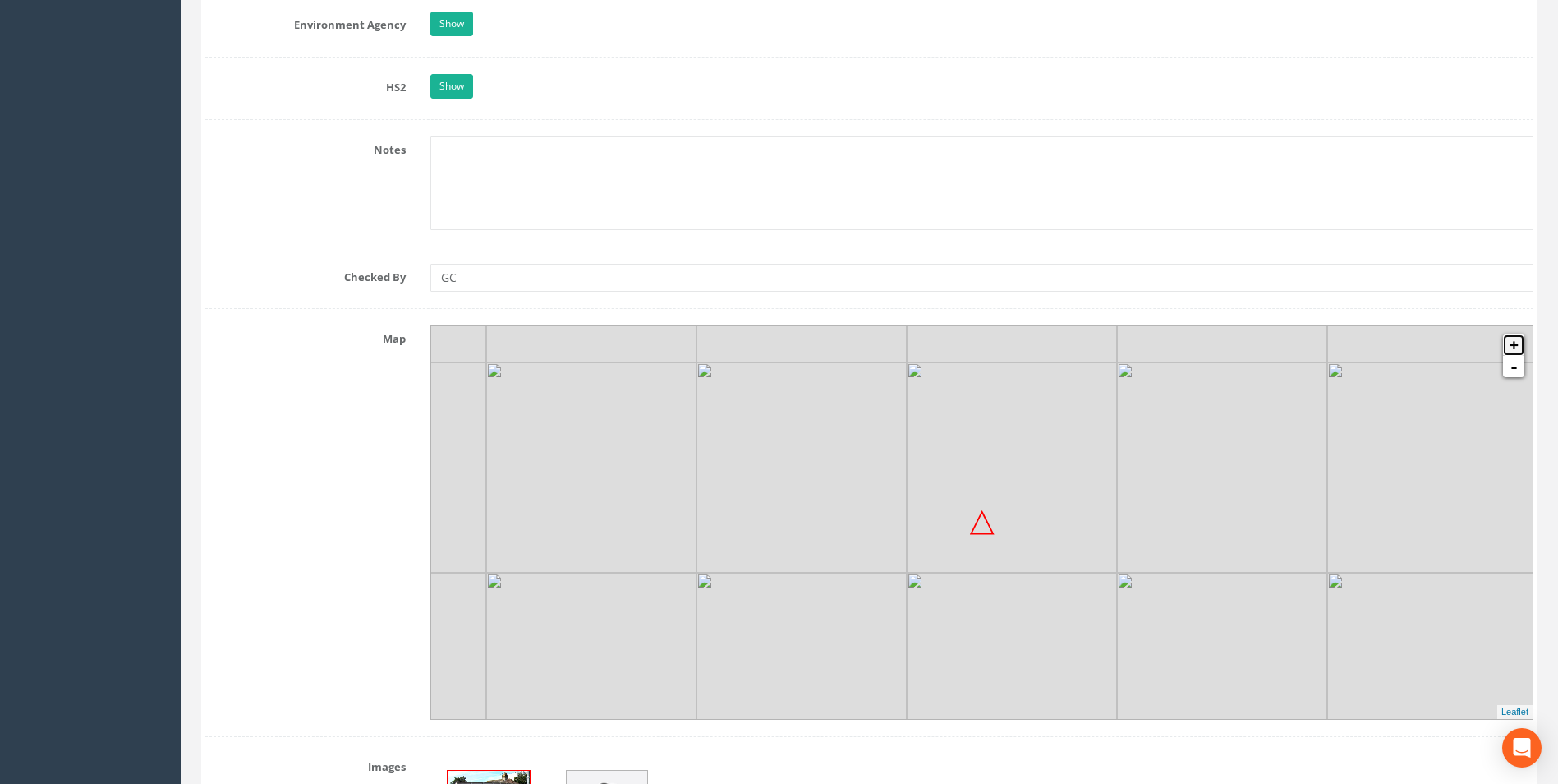
click at [1522, 347] on link "+" at bounding box center [1514, 344] width 21 height 21
drag, startPoint x: 663, startPoint y: 513, endPoint x: 1015, endPoint y: 477, distance: 353.8
click at [1015, 477] on img at bounding box center [976, 372] width 210 height 210
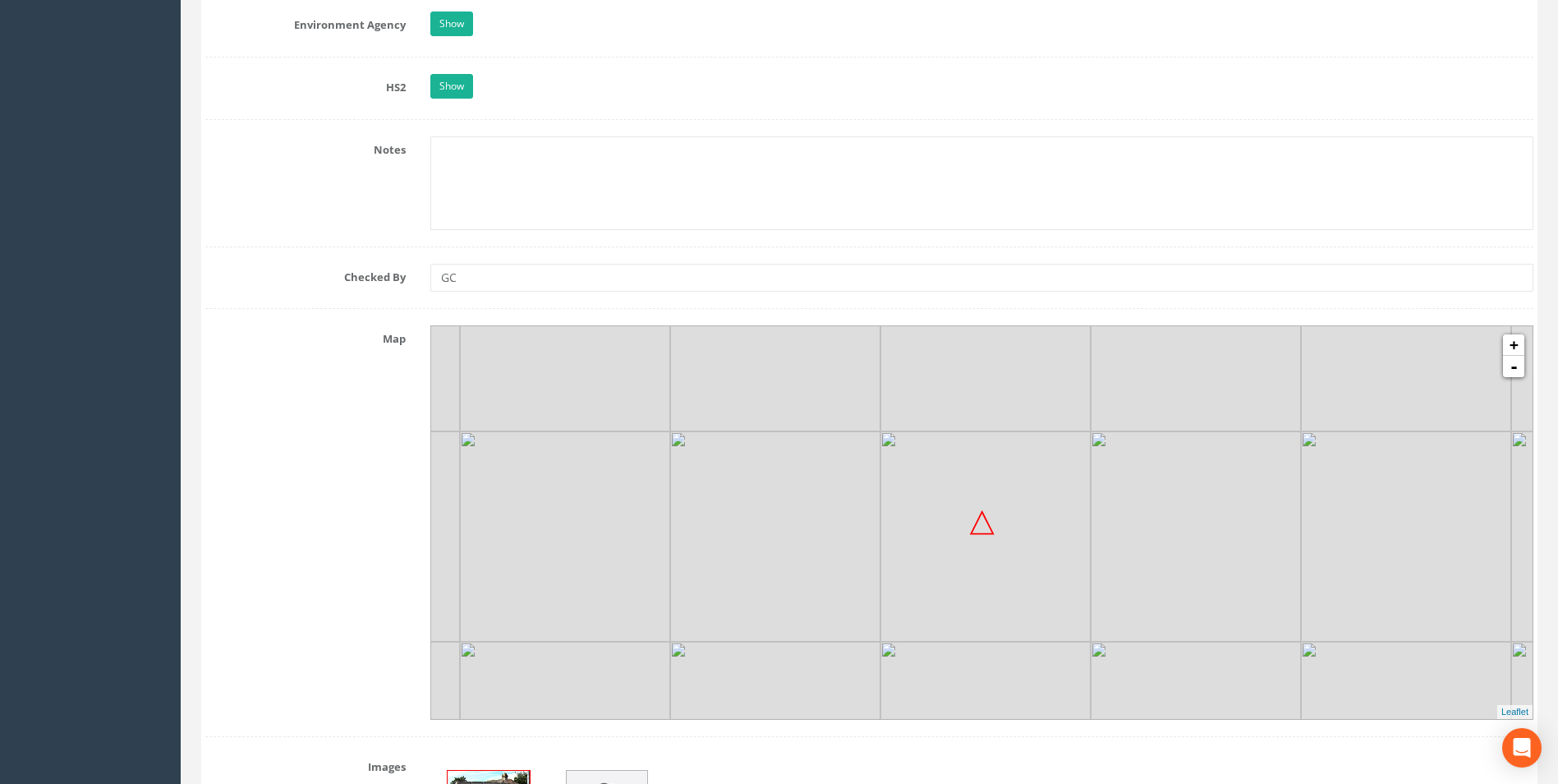
drag, startPoint x: 726, startPoint y: 447, endPoint x: 737, endPoint y: 611, distance: 164.4
click at [737, 611] on img at bounding box center [775, 536] width 210 height 210
drag, startPoint x: 1003, startPoint y: 506, endPoint x: 792, endPoint y: 383, distance: 244.2
click at [792, 383] on img at bounding box center [761, 401] width 210 height 210
click at [1519, 366] on link "-" at bounding box center [1514, 366] width 21 height 21
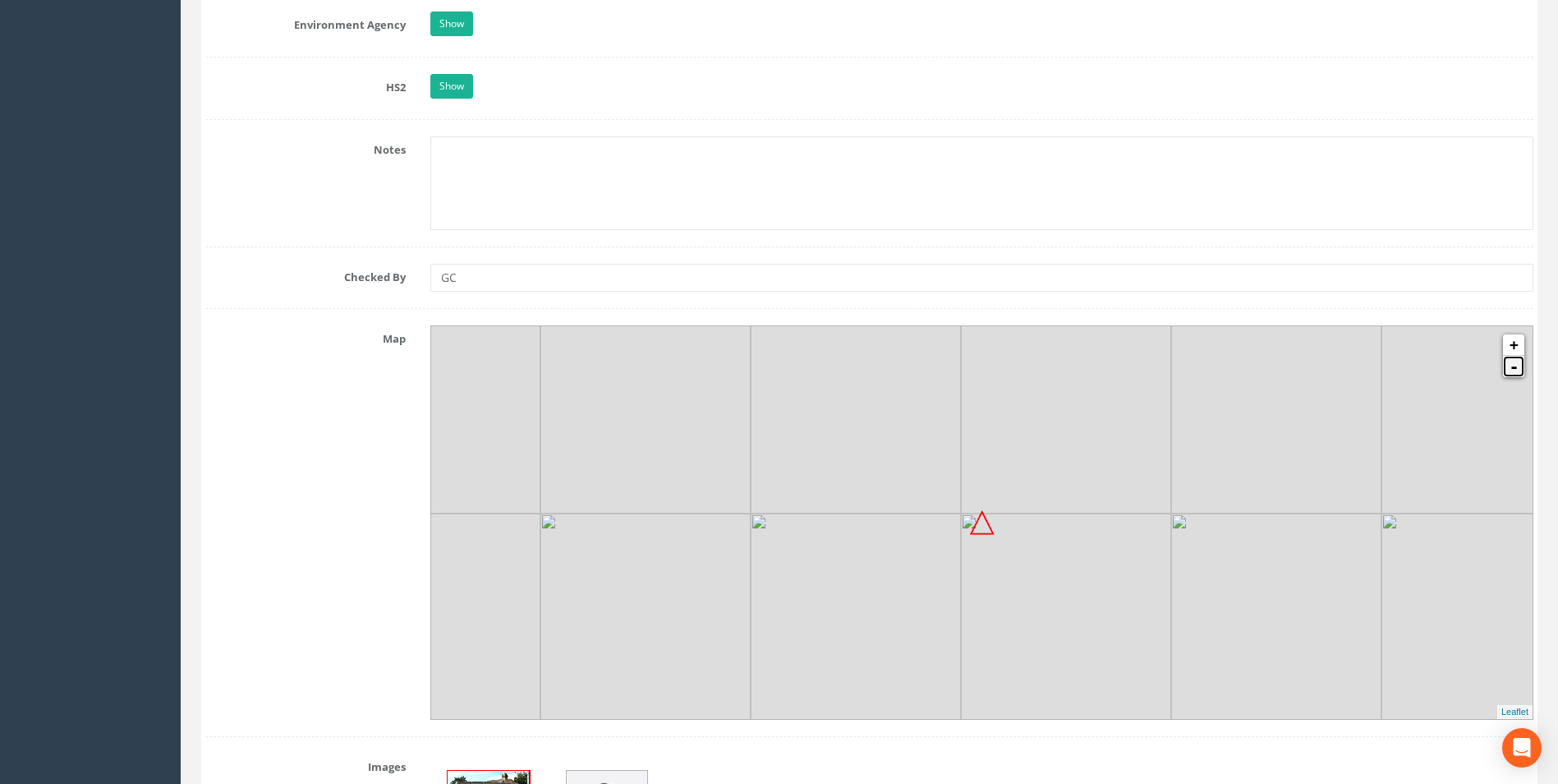
click at [1519, 366] on link "-" at bounding box center [1514, 366] width 21 height 21
drag, startPoint x: 821, startPoint y: 614, endPoint x: 854, endPoint y: 537, distance: 83.8
click at [854, 537] on img at bounding box center [936, 441] width 210 height 210
click at [1516, 348] on link "+" at bounding box center [1514, 344] width 21 height 21
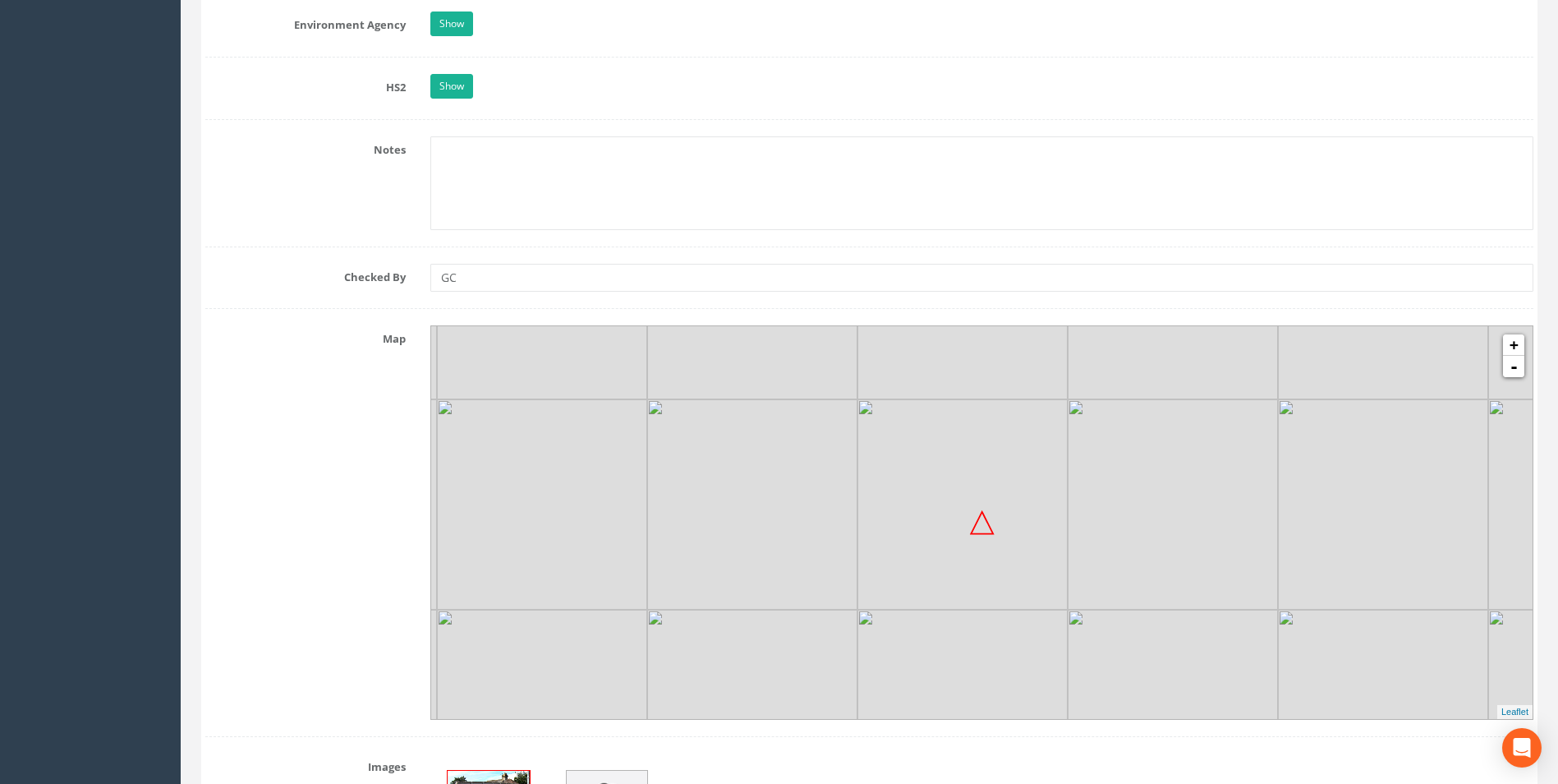
drag, startPoint x: 1128, startPoint y: 601, endPoint x: 857, endPoint y: 615, distance: 271.4
click at [857, 615] on img at bounding box center [752, 714] width 210 height 210
drag, startPoint x: 1163, startPoint y: 497, endPoint x: 1033, endPoint y: 434, distance: 144.5
click at [1033, 434] on img at bounding box center [1044, 441] width 210 height 210
drag, startPoint x: 1026, startPoint y: 585, endPoint x: 1055, endPoint y: 706, distance: 124.4
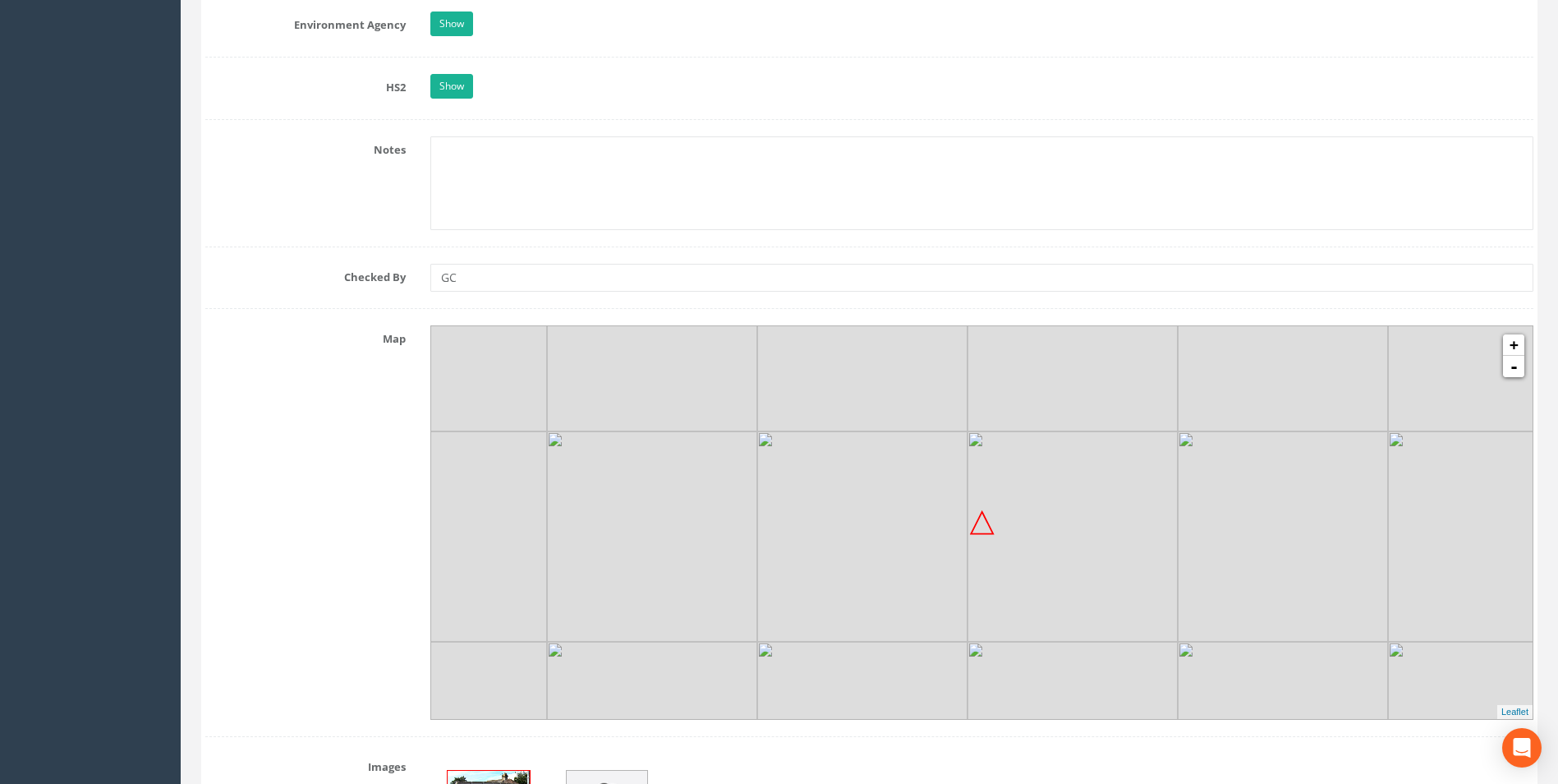
click at [1055, 706] on img at bounding box center [1072, 746] width 210 height 210
drag, startPoint x: 928, startPoint y: 468, endPoint x: 980, endPoint y: 603, distance: 144.7
click at [980, 603] on img at bounding box center [915, 671] width 210 height 210
drag, startPoint x: 921, startPoint y: 441, endPoint x: 842, endPoint y: 514, distance: 107.6
click at [842, 514] on img at bounding box center [841, 536] width 210 height 210
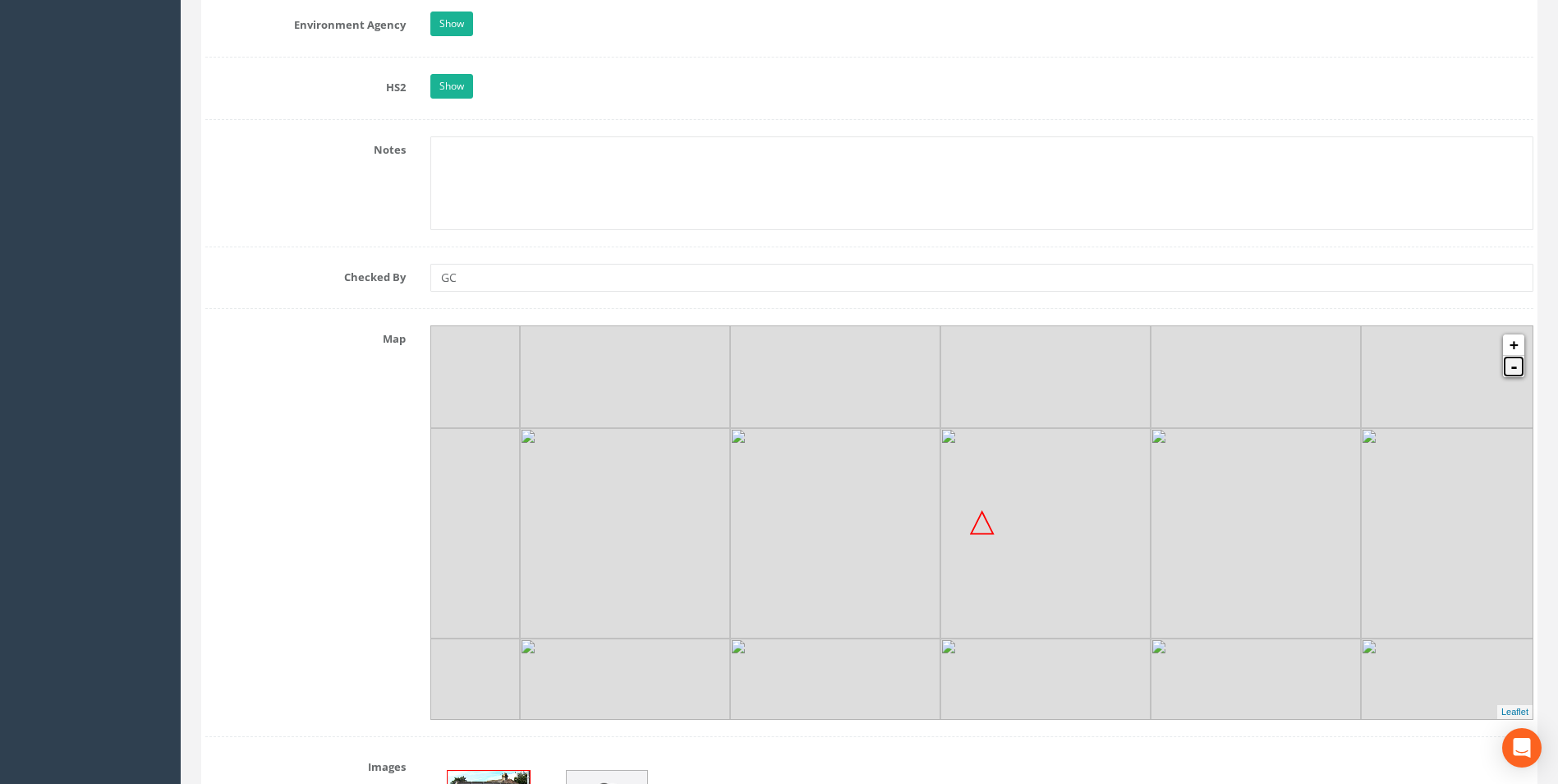
click at [1519, 370] on link "-" at bounding box center [1514, 366] width 21 height 21
drag, startPoint x: 983, startPoint y: 570, endPoint x: 962, endPoint y: 530, distance: 45.2
click at [962, 530] on img at bounding box center [875, 629] width 210 height 210
drag, startPoint x: 746, startPoint y: 539, endPoint x: 873, endPoint y: 534, distance: 127.1
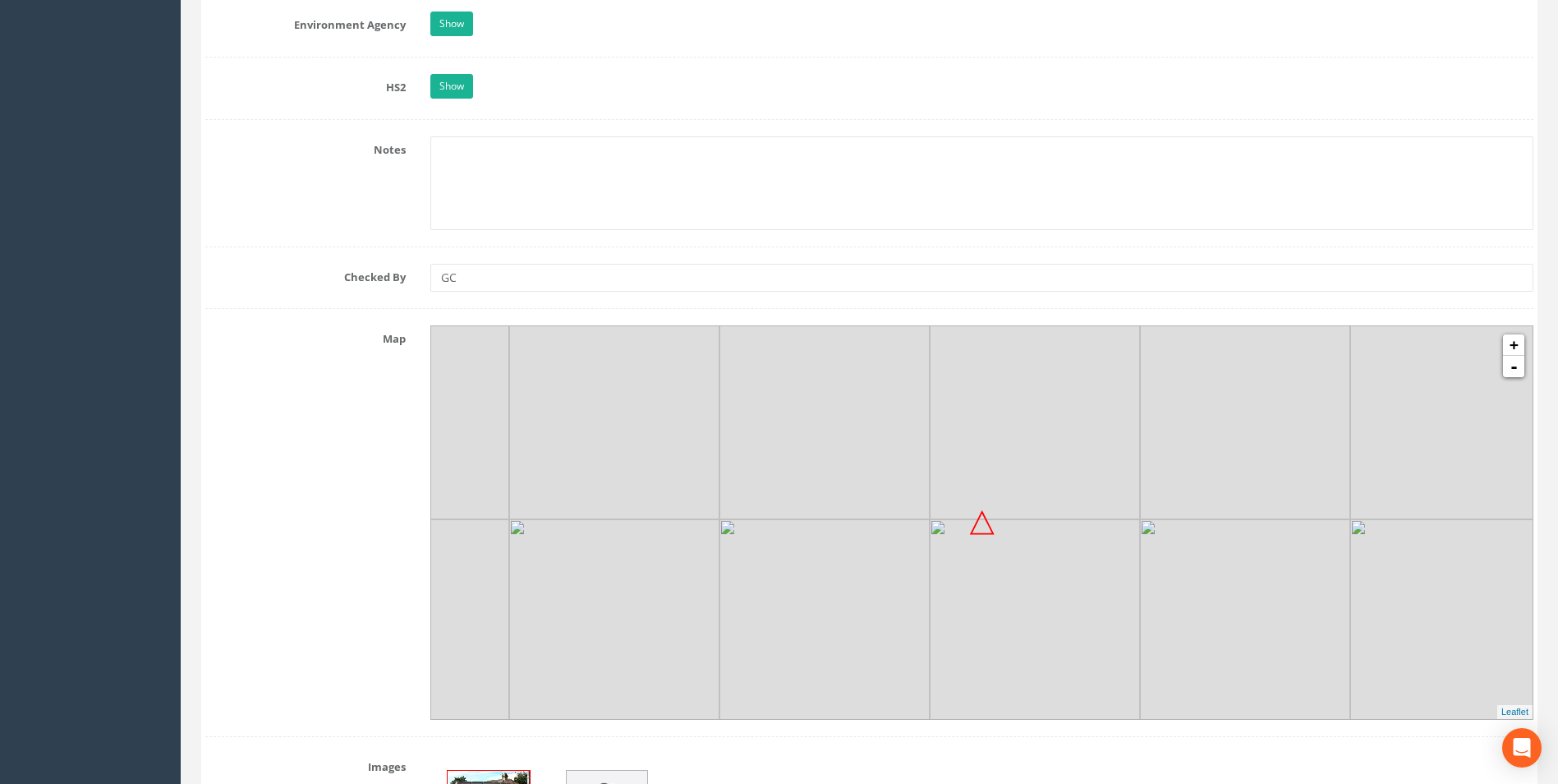
click at [873, 534] on img at bounding box center [824, 624] width 210 height 210
click at [1512, 347] on link "+" at bounding box center [1514, 344] width 21 height 21
drag, startPoint x: 685, startPoint y: 547, endPoint x: 855, endPoint y: 614, distance: 182.7
click at [855, 614] on img at bounding box center [854, 698] width 210 height 210
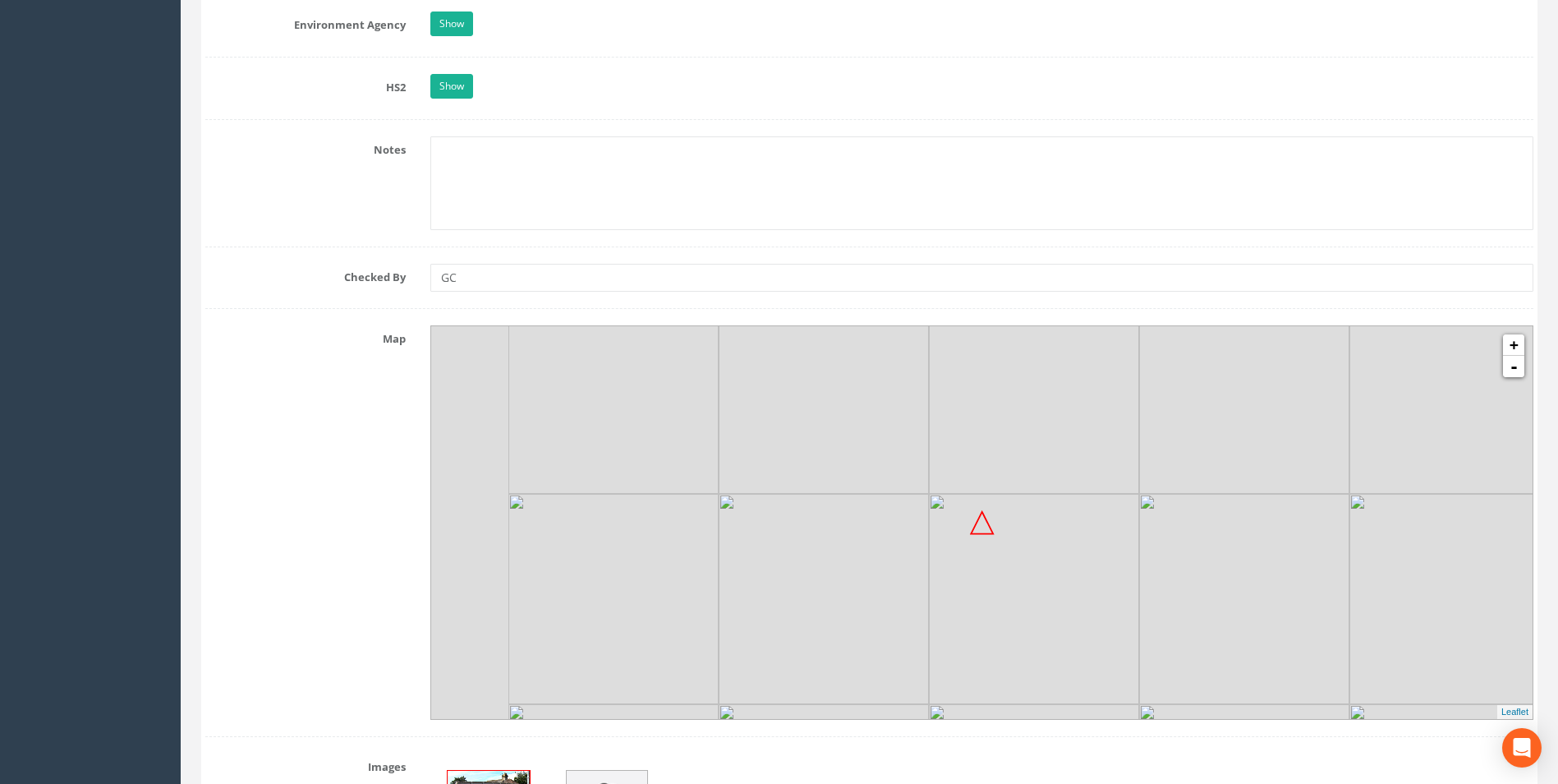
drag, startPoint x: 657, startPoint y: 513, endPoint x: 823, endPoint y: 619, distance: 197.0
click at [823, 619] on img at bounding box center [823, 598] width 210 height 210
drag, startPoint x: 801, startPoint y: 556, endPoint x: 935, endPoint y: 560, distance: 134.1
click at [935, 560] on img at bounding box center [833, 622] width 210 height 210
drag, startPoint x: 853, startPoint y: 512, endPoint x: 721, endPoint y: 595, distance: 155.9
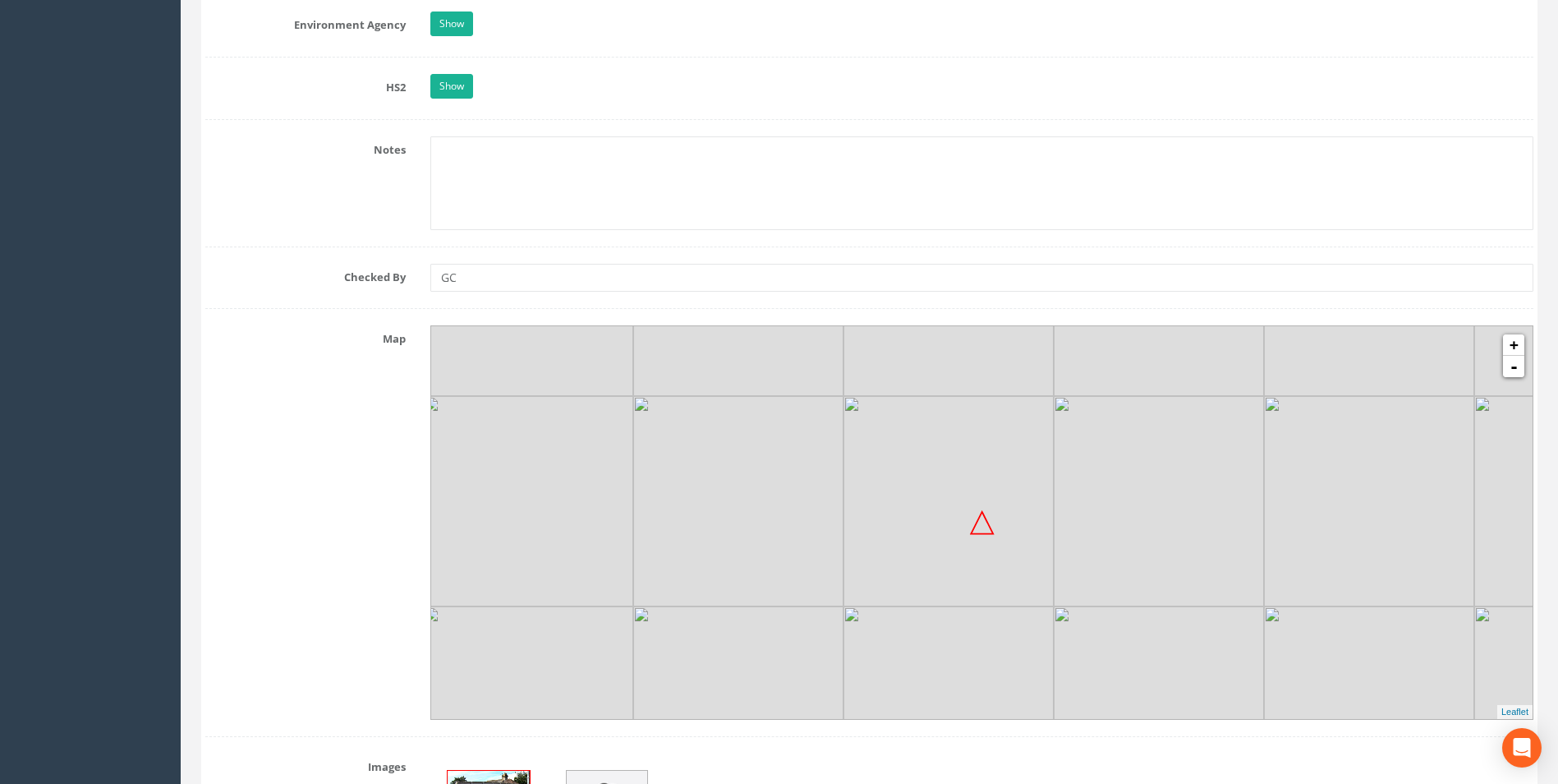
click at [721, 595] on img at bounding box center [738, 501] width 210 height 210
drag, startPoint x: 916, startPoint y: 558, endPoint x: 818, endPoint y: 652, distance: 135.8
click at [818, 652] on img at bounding box center [812, 712] width 210 height 210
drag, startPoint x: 1102, startPoint y: 578, endPoint x: 753, endPoint y: 573, distance: 349.0
click at [753, 573] on img at bounding box center [656, 493] width 210 height 210
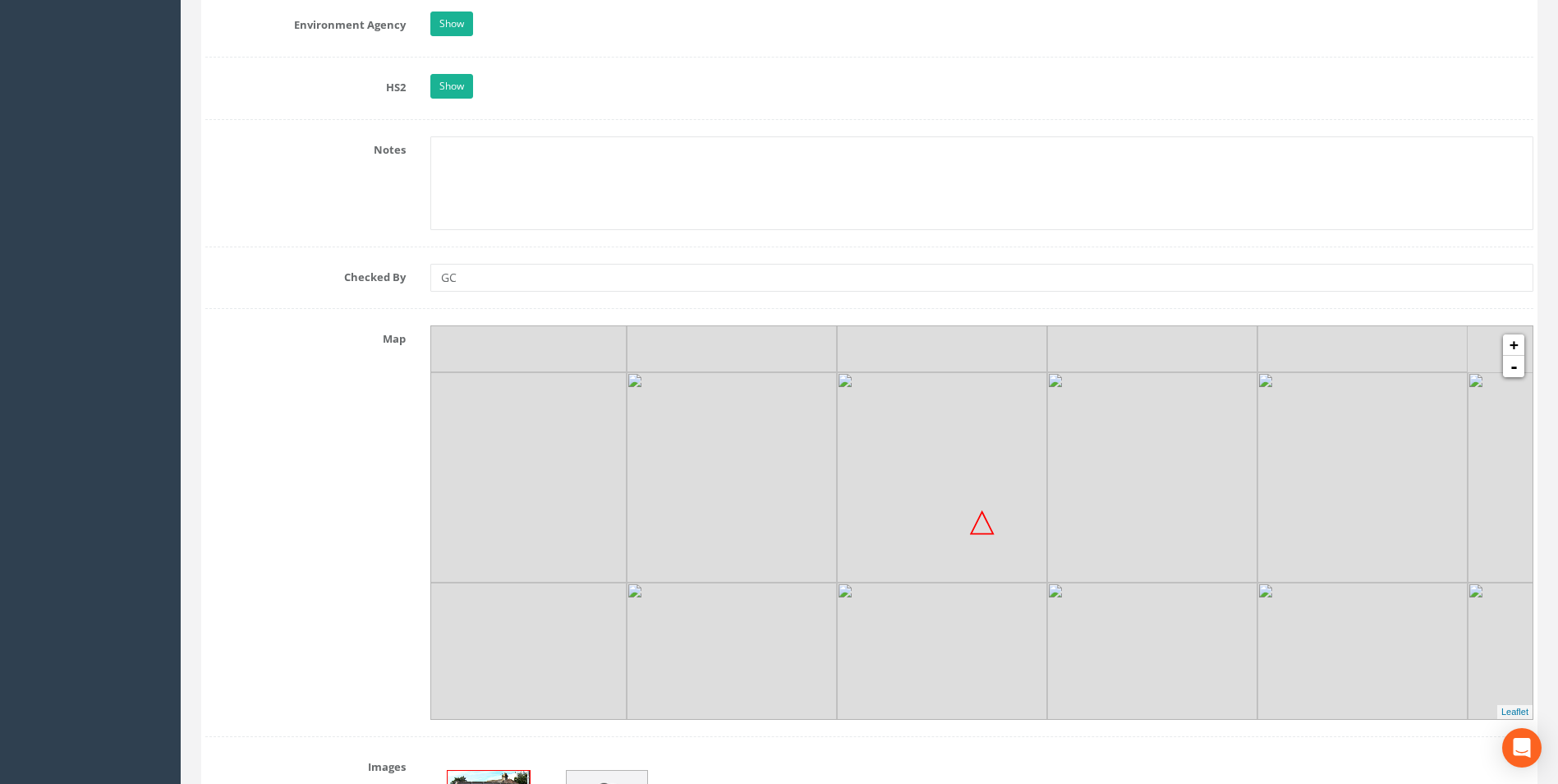
drag, startPoint x: 1124, startPoint y: 462, endPoint x: 1008, endPoint y: 641, distance: 213.3
click at [1008, 641] on img at bounding box center [942, 687] width 210 height 210
drag, startPoint x: 1072, startPoint y: 384, endPoint x: 961, endPoint y: 557, distance: 205.5
click at [961, 557] on img at bounding box center [1041, 650] width 210 height 210
click at [1510, 377] on img at bounding box center [1462, 440] width 210 height 210
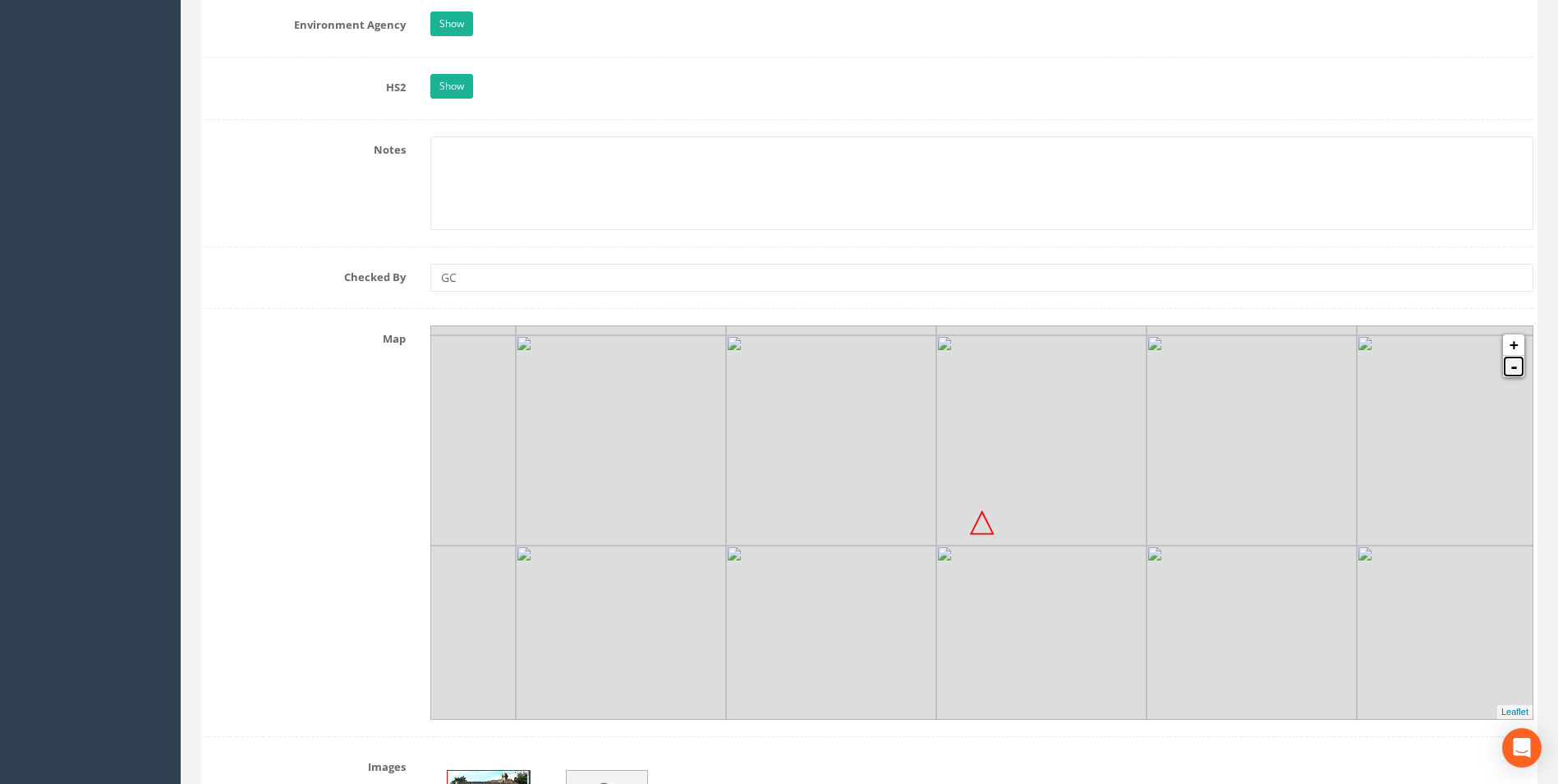
click at [1518, 372] on link "-" at bounding box center [1514, 366] width 21 height 21
drag, startPoint x: 1181, startPoint y: 640, endPoint x: 1117, endPoint y: 487, distance: 165.8
click at [1117, 487] on img at bounding box center [1068, 480] width 210 height 210
drag, startPoint x: 1050, startPoint y: 666, endPoint x: 1032, endPoint y: 513, distance: 154.1
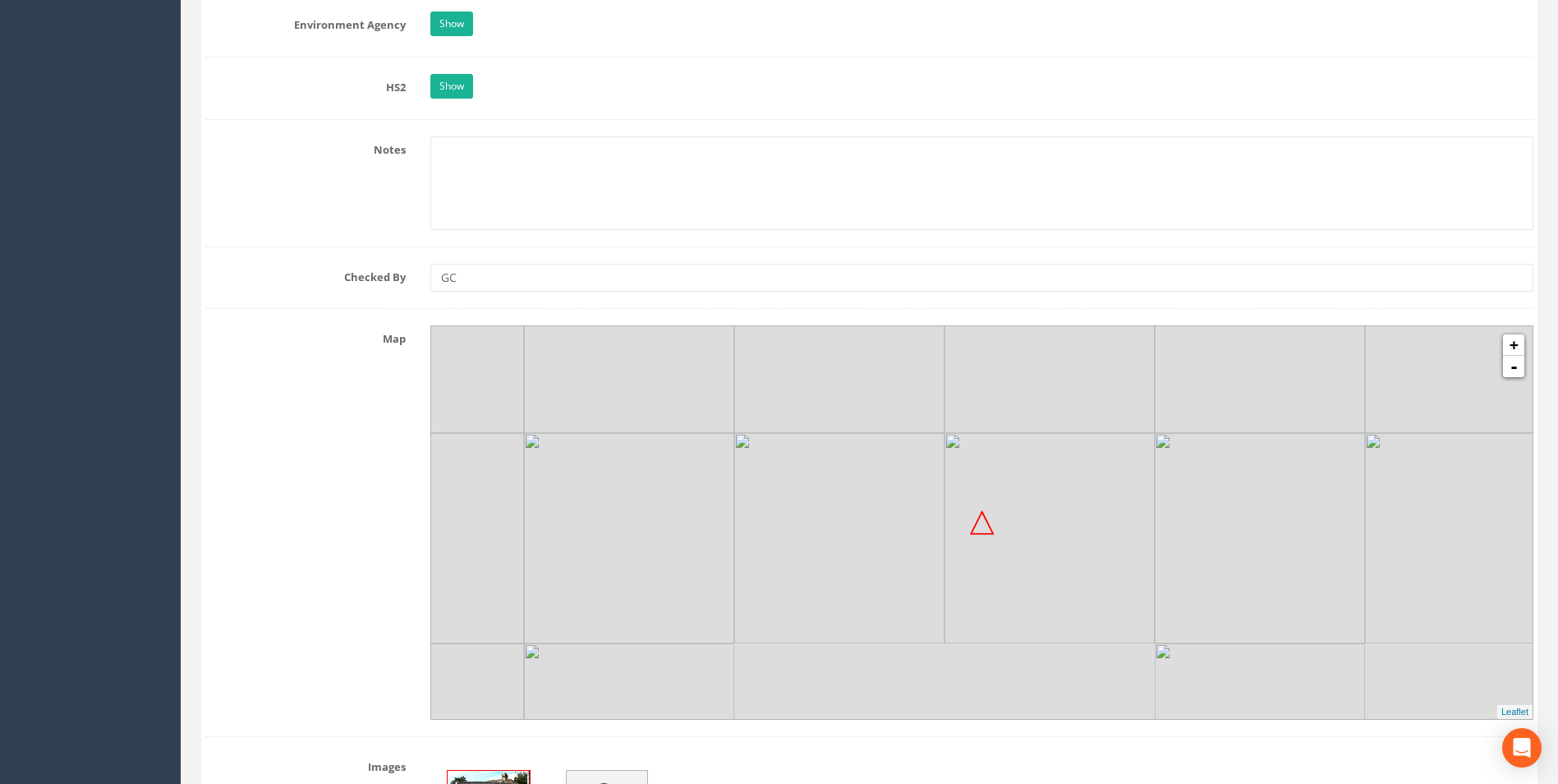
click at [1032, 513] on img at bounding box center [1050, 538] width 210 height 210
drag, startPoint x: 1013, startPoint y: 523, endPoint x: 1059, endPoint y: 571, distance: 66.5
click at [1059, 571] on img at bounding box center [1096, 586] width 210 height 210
click at [1514, 375] on link "-" at bounding box center [1514, 366] width 21 height 21
drag, startPoint x: 972, startPoint y: 551, endPoint x: 991, endPoint y: 545, distance: 19.9
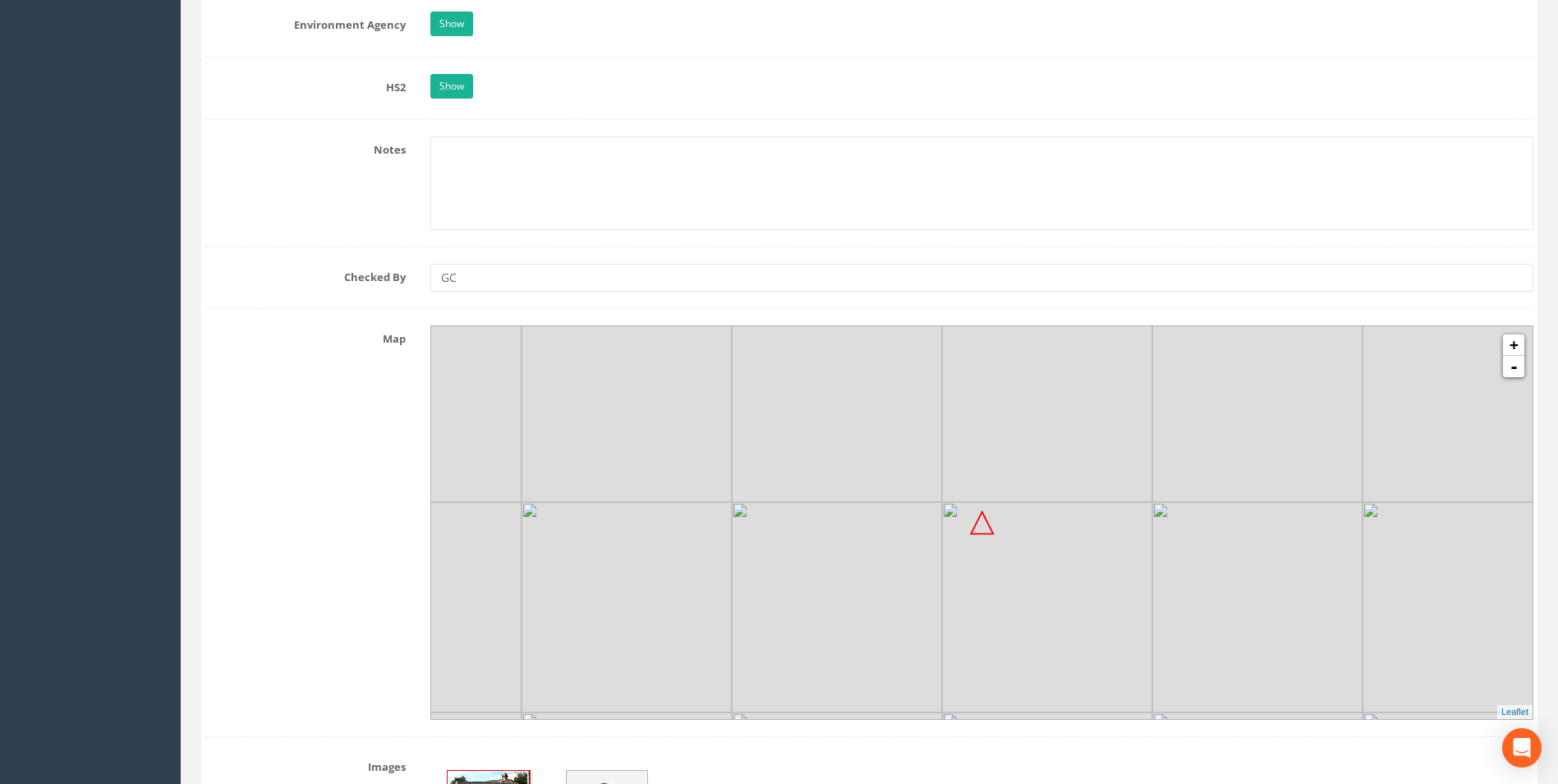
click at [991, 545] on img at bounding box center [1047, 606] width 210 height 210
click at [1515, 346] on link "+" at bounding box center [1514, 344] width 21 height 21
drag, startPoint x: 889, startPoint y: 524, endPoint x: 983, endPoint y: 561, distance: 101.0
click at [983, 561] on img at bounding box center [1040, 627] width 210 height 210
click at [1511, 346] on link "+" at bounding box center [1514, 344] width 21 height 21
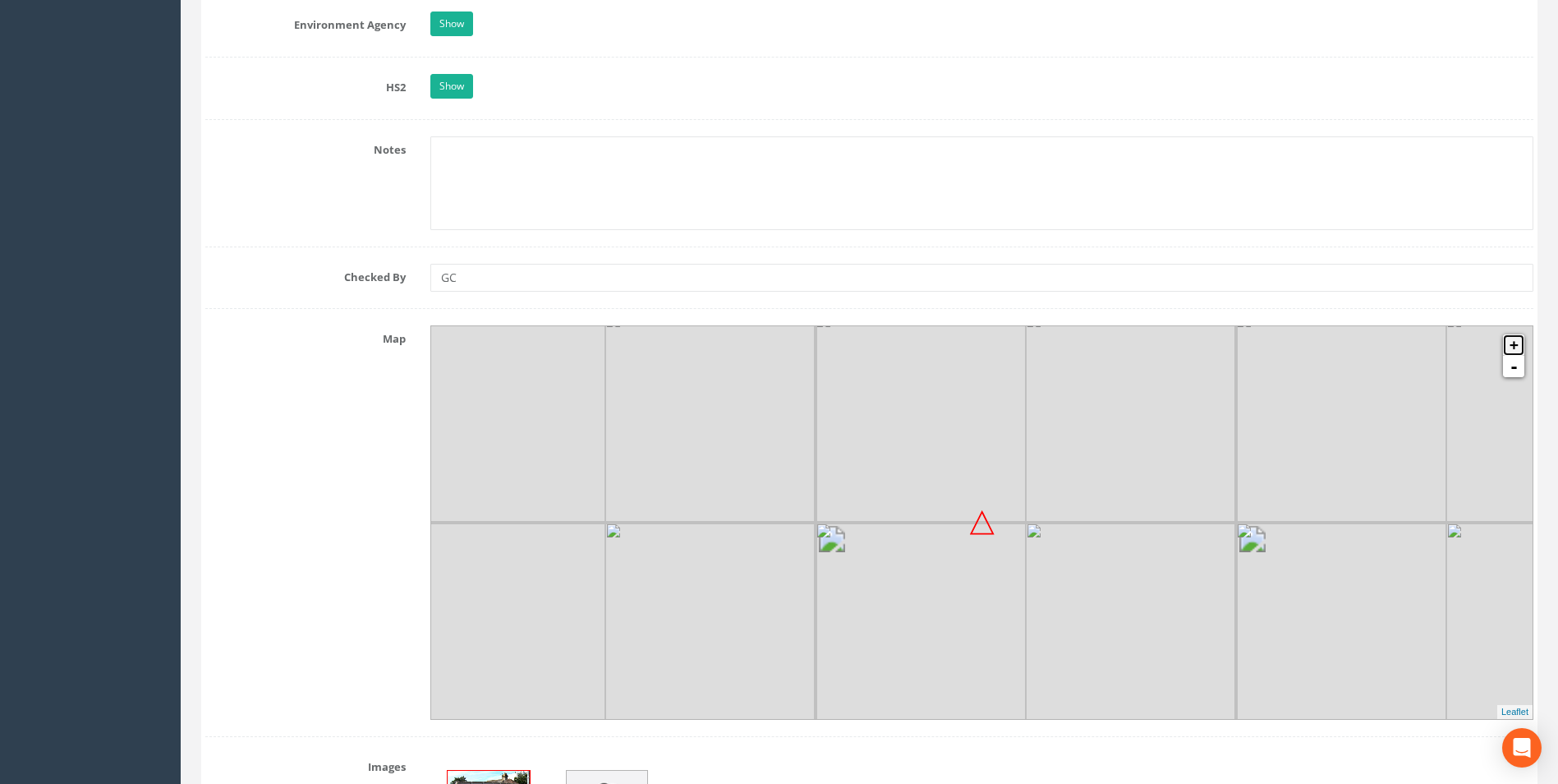
click at [1511, 346] on link "+" at bounding box center [1514, 344] width 21 height 21
drag, startPoint x: 909, startPoint y: 685, endPoint x: 897, endPoint y: 473, distance: 212.3
click at [897, 473] on img at bounding box center [878, 421] width 210 height 210
drag, startPoint x: 1027, startPoint y: 661, endPoint x: 943, endPoint y: 532, distance: 153.9
click at [943, 532] on img at bounding box center [1004, 497] width 210 height 210
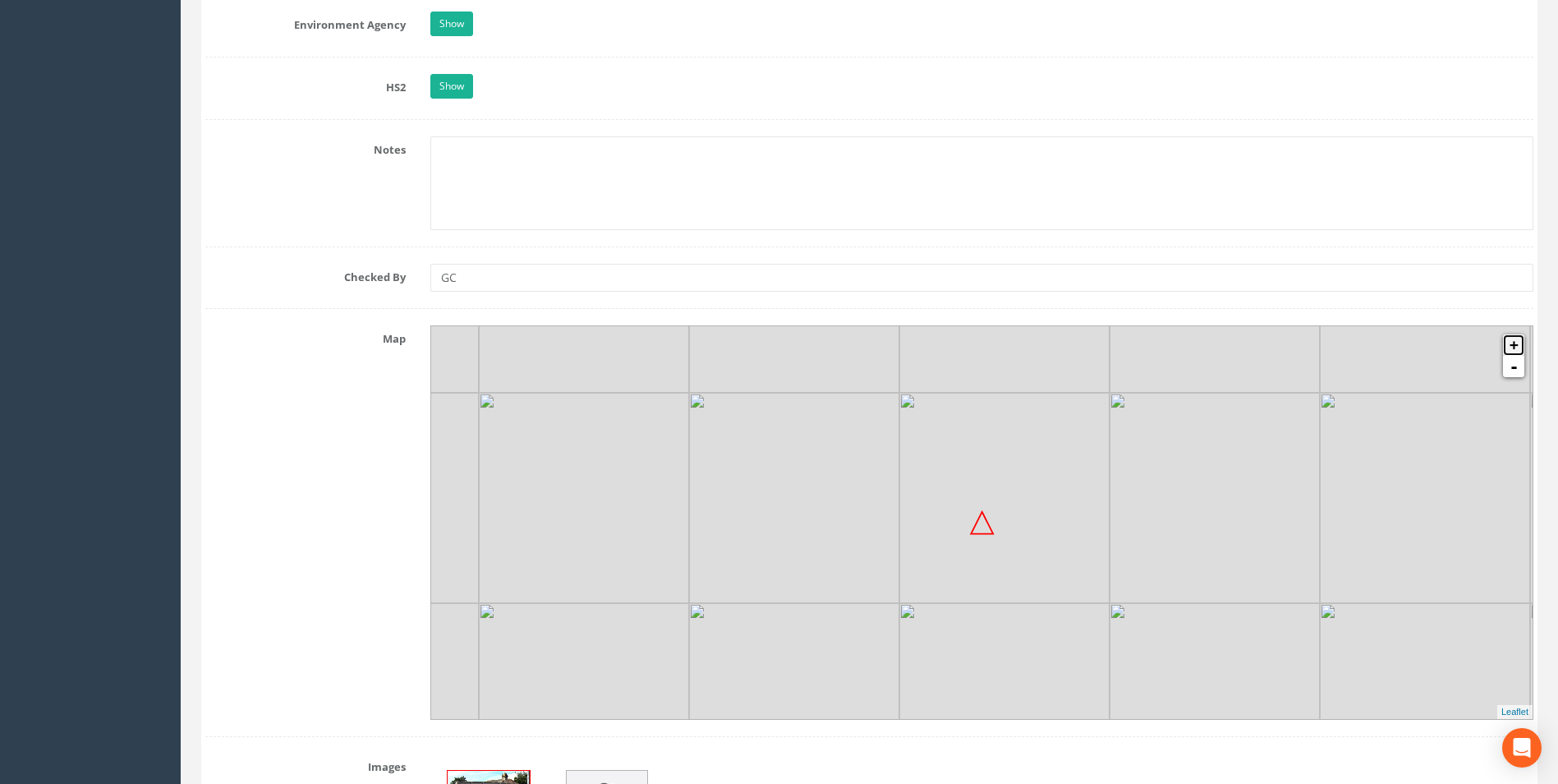
click at [1517, 346] on link "+" at bounding box center [1514, 344] width 21 height 21
drag, startPoint x: 937, startPoint y: 592, endPoint x: 1019, endPoint y: 536, distance: 99.3
click at [1019, 537] on img at bounding box center [1082, 642] width 210 height 210
drag, startPoint x: 960, startPoint y: 598, endPoint x: 950, endPoint y: 607, distance: 13.5
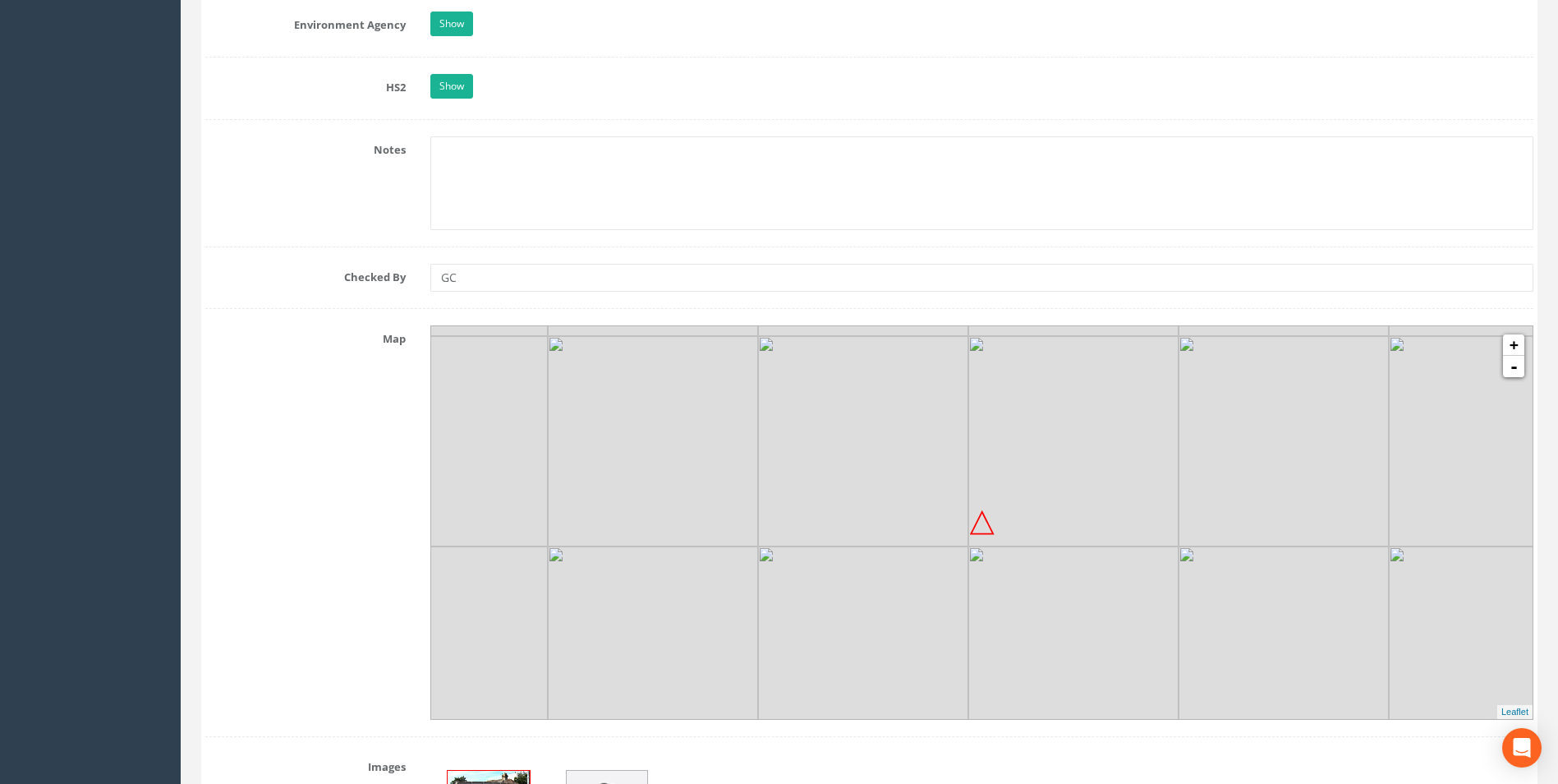
click at [950, 607] on img at bounding box center [863, 651] width 210 height 210
click at [1519, 340] on link "+" at bounding box center [1514, 344] width 21 height 21
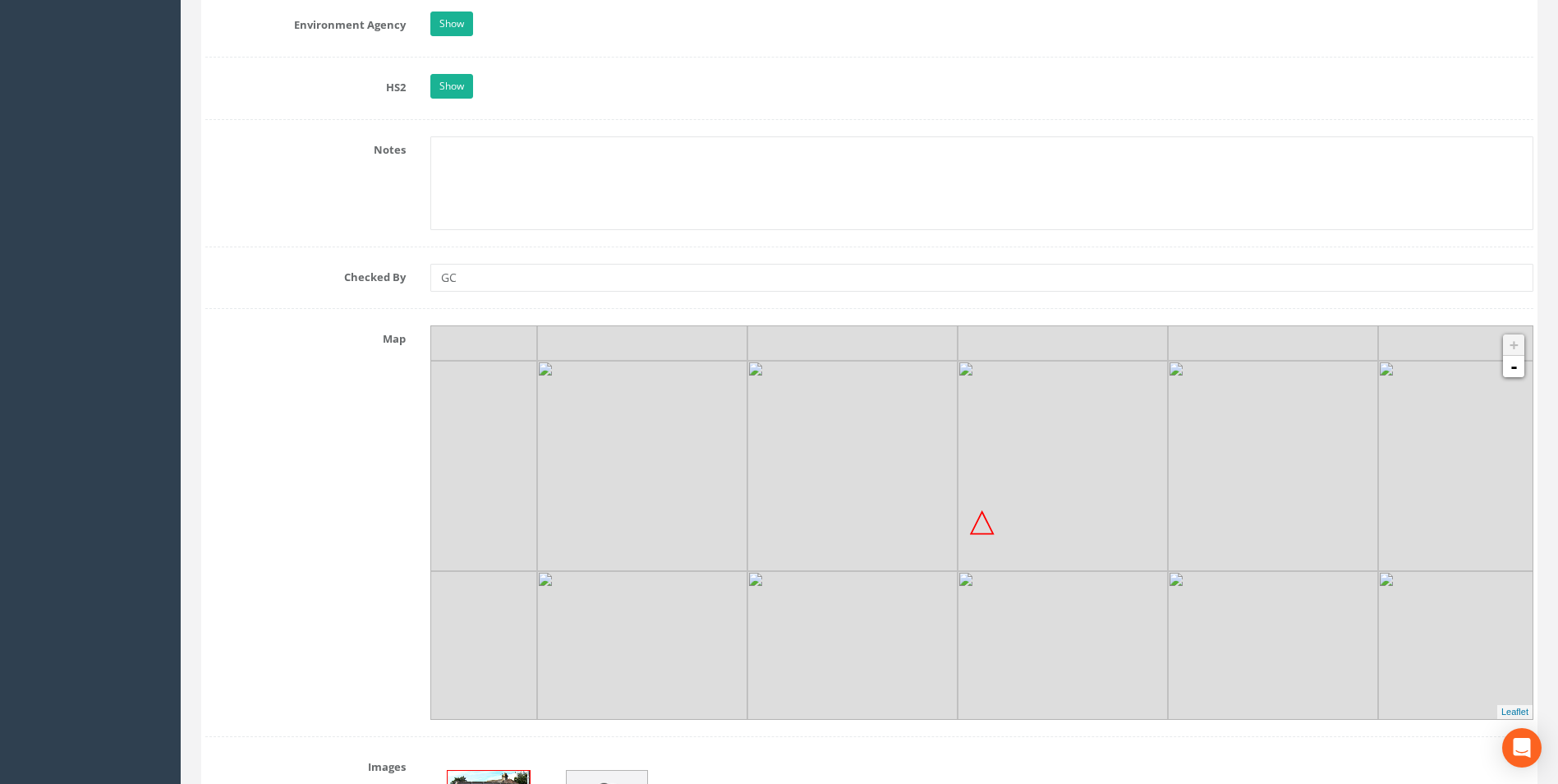
drag, startPoint x: 927, startPoint y: 565, endPoint x: 1008, endPoint y: 566, distance: 81.0
click at [1008, 566] on img at bounding box center [1063, 466] width 210 height 210
click at [333, 479] on div "Map + - MapQuest Leaflet" at bounding box center [869, 522] width 1353 height 395
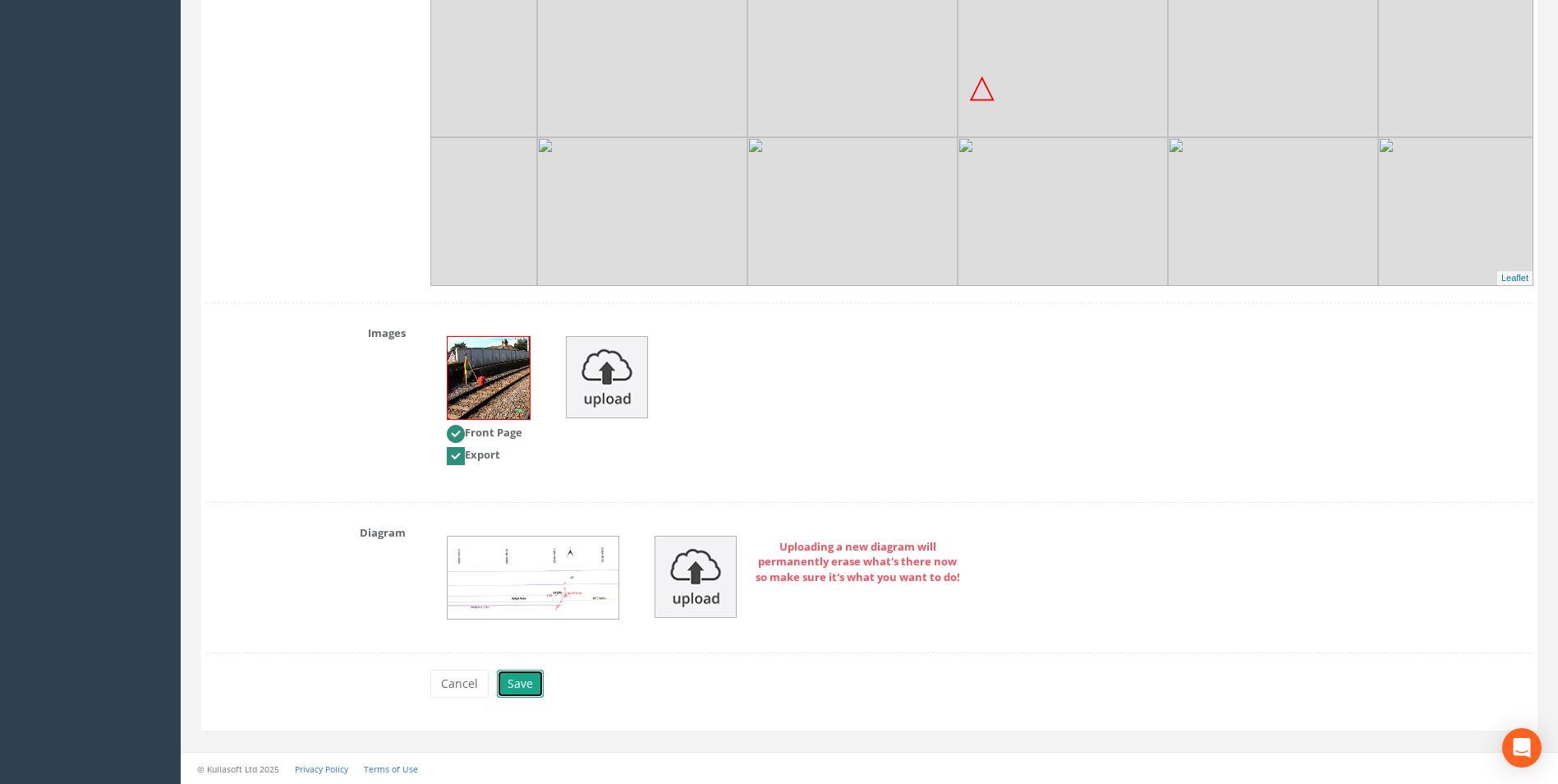
click at [534, 683] on button "Save" at bounding box center [520, 683] width 47 height 28
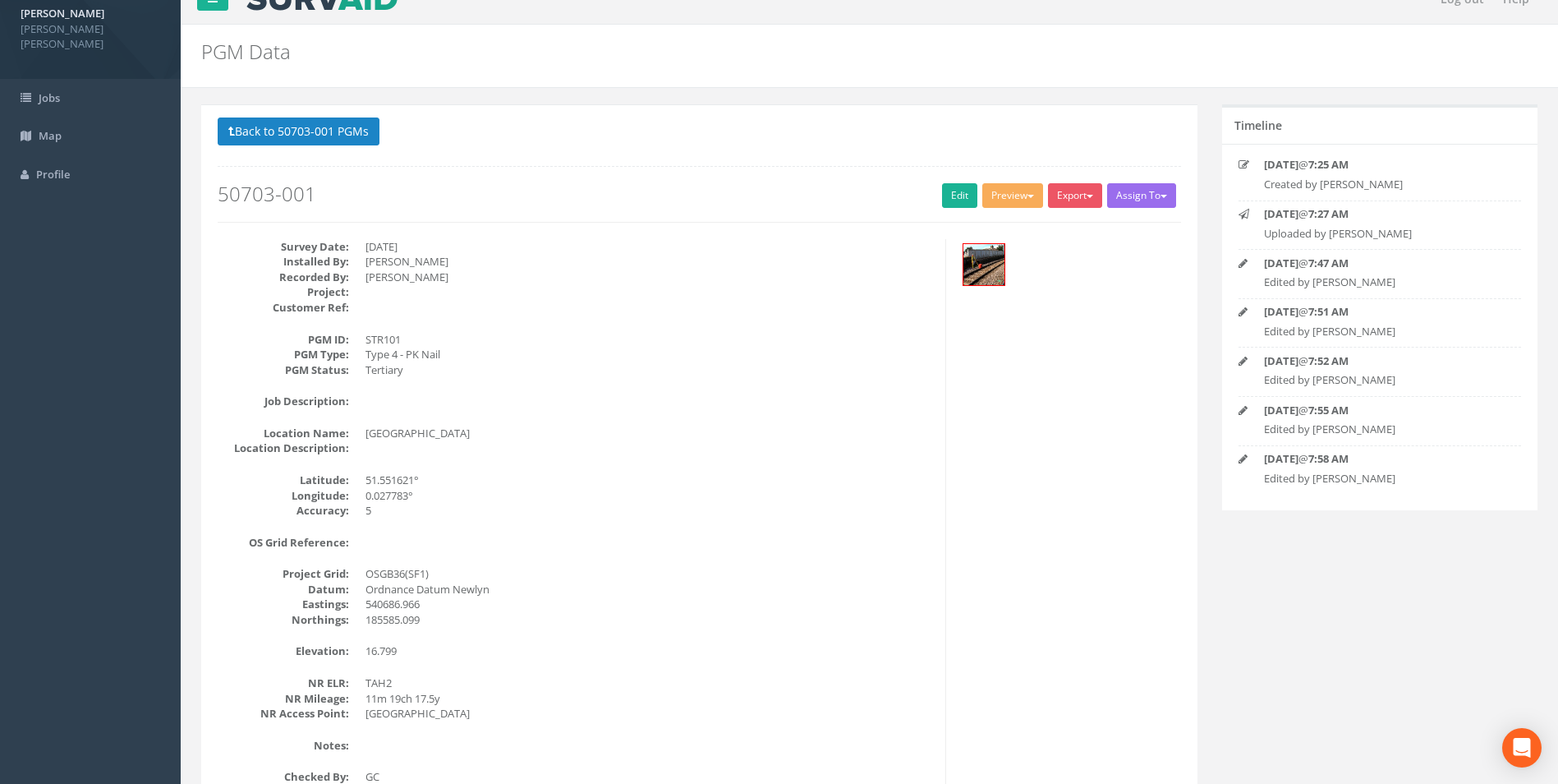
scroll to position [0, 0]
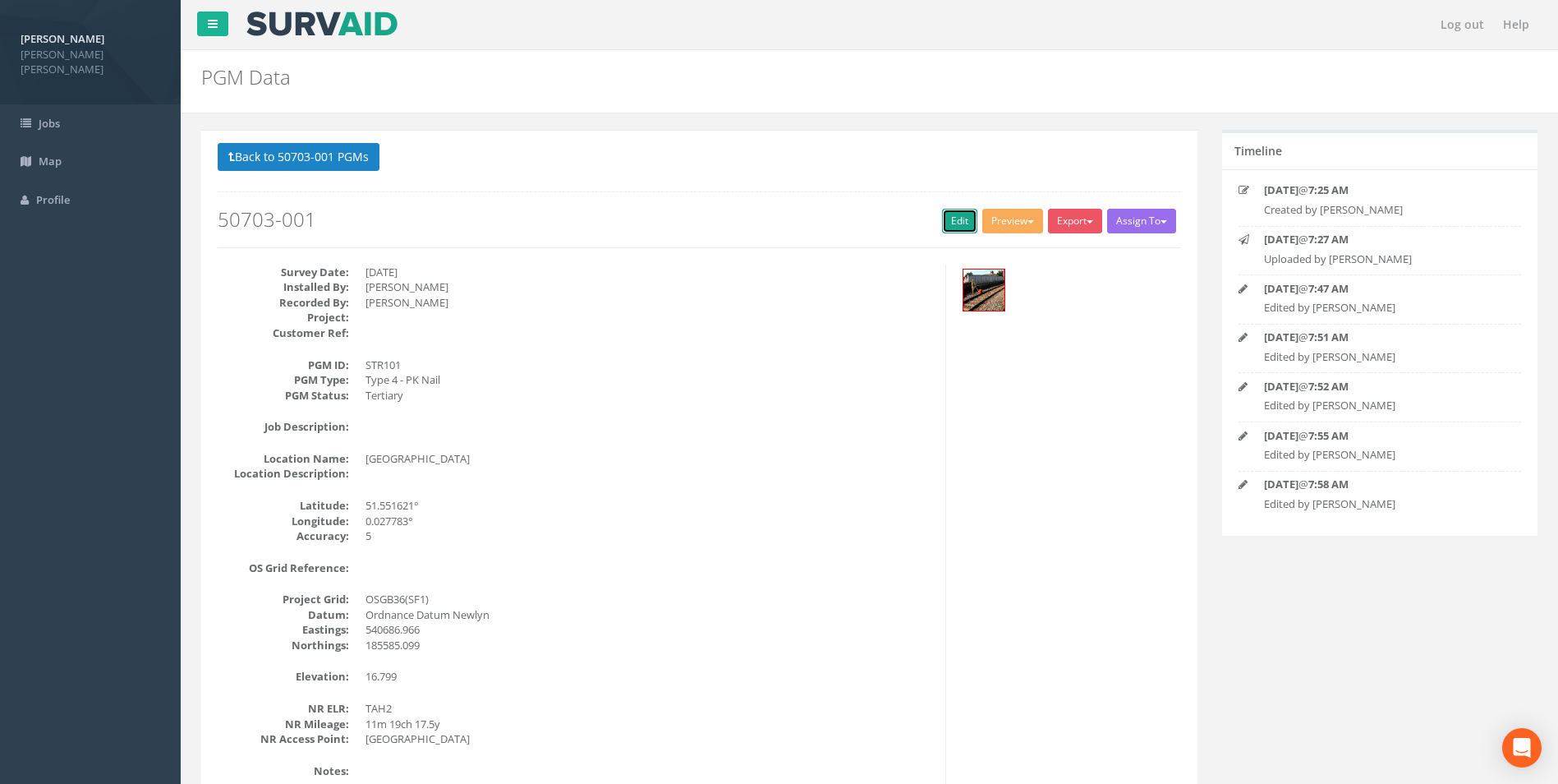
click at [952, 227] on link "Edit" at bounding box center [960, 220] width 35 height 24
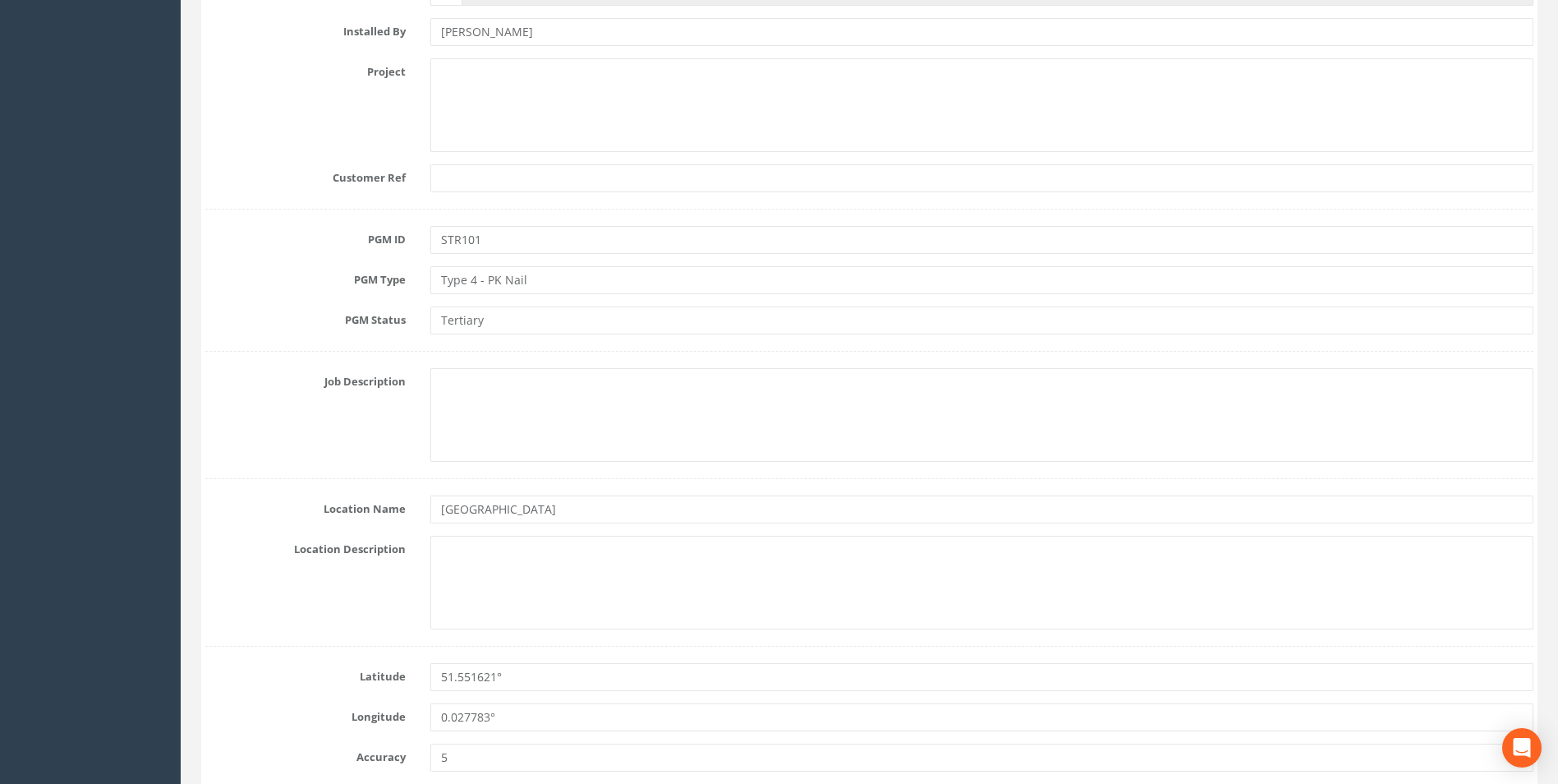
scroll to position [410, 0]
click at [580, 506] on input "[GEOGRAPHIC_DATA]" at bounding box center [982, 508] width 1103 height 28
type input "[GEOGRAPHIC_DATA]"
click at [244, 399] on div "Job Description" at bounding box center [869, 414] width 1353 height 94
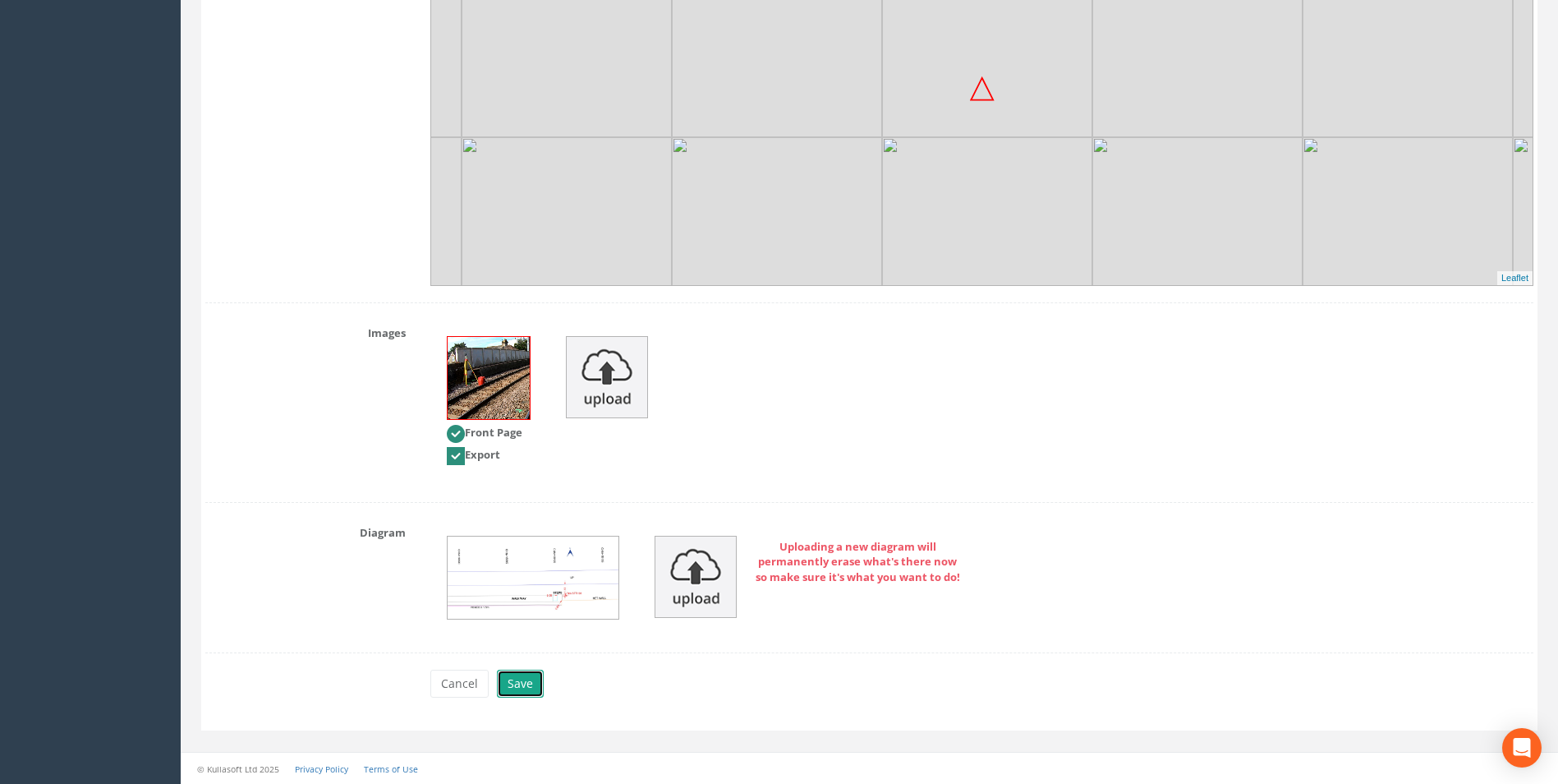
click at [527, 680] on button "Save" at bounding box center [520, 683] width 47 height 28
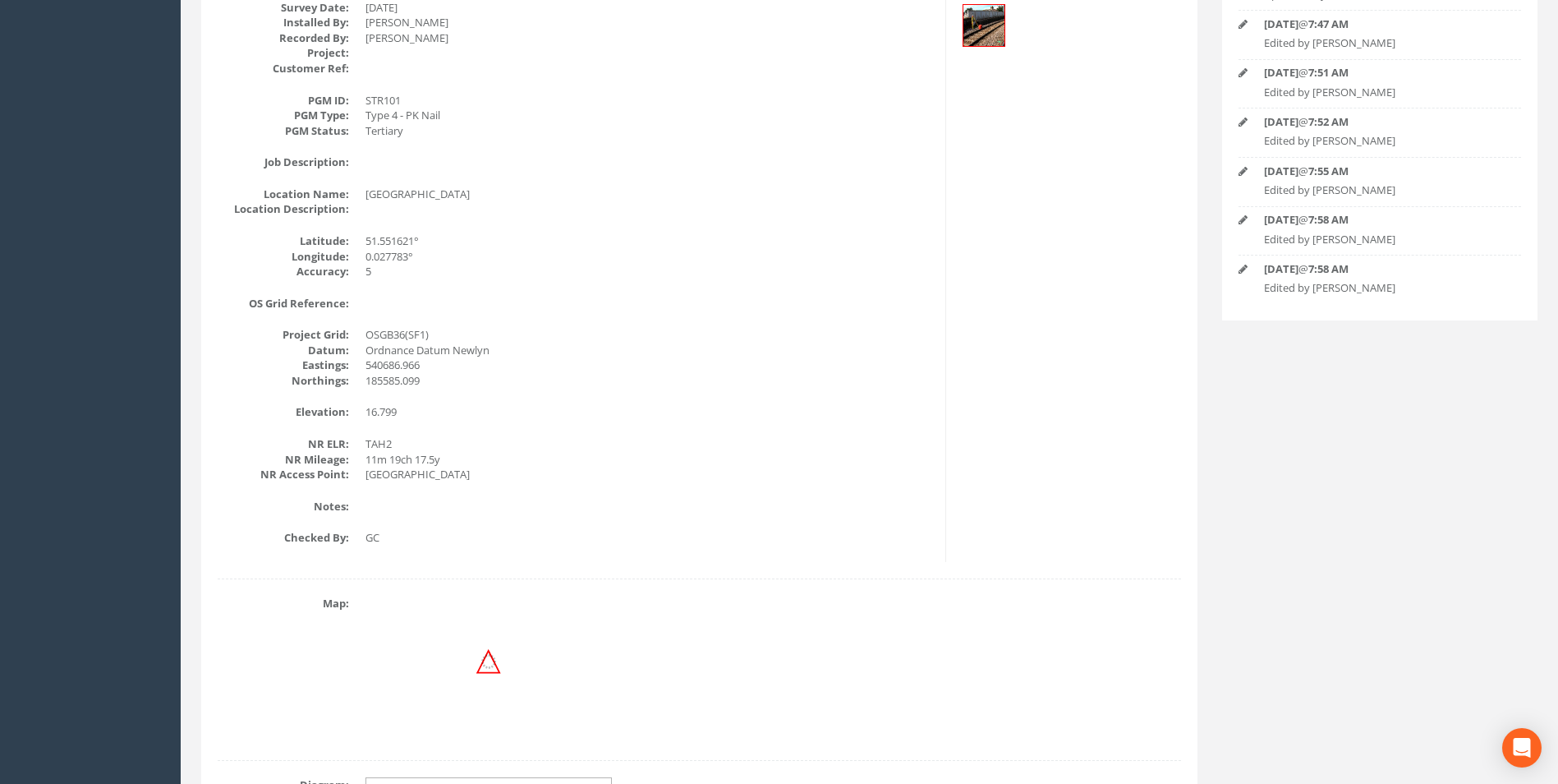
scroll to position [0, 0]
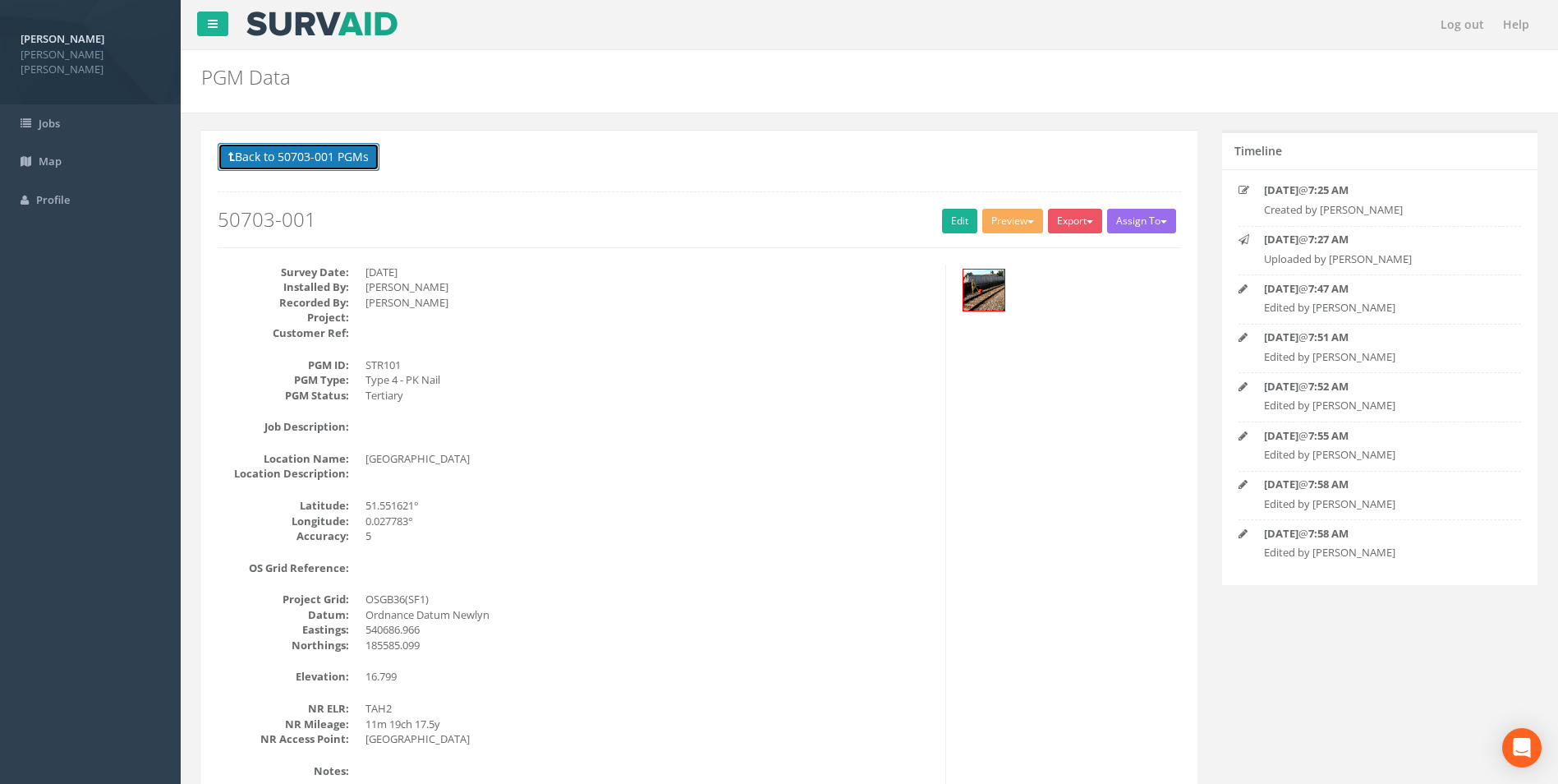
click at [333, 158] on button "Back to 50703-001 PGMs" at bounding box center [298, 157] width 162 height 28
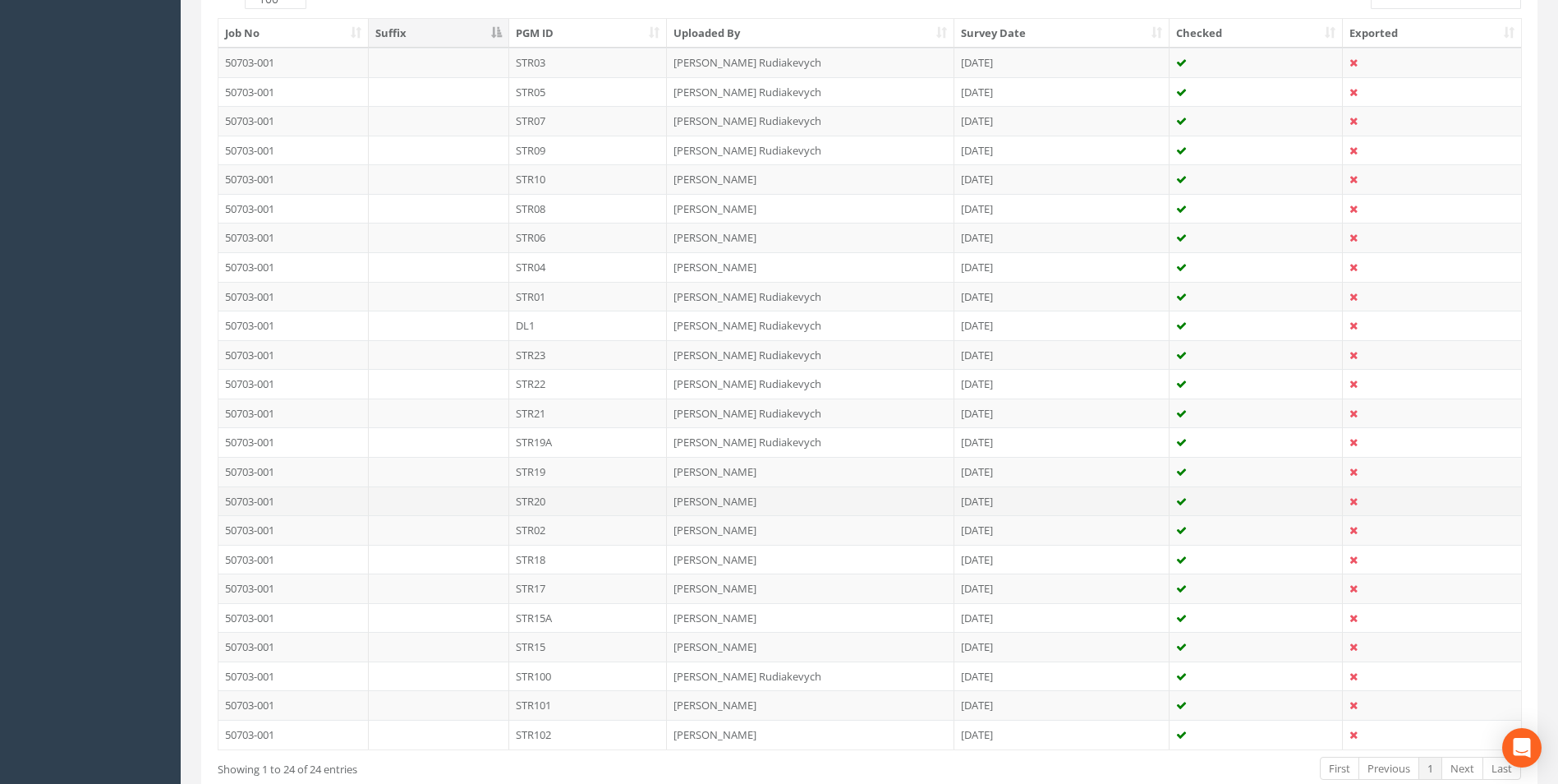
scroll to position [344, 0]
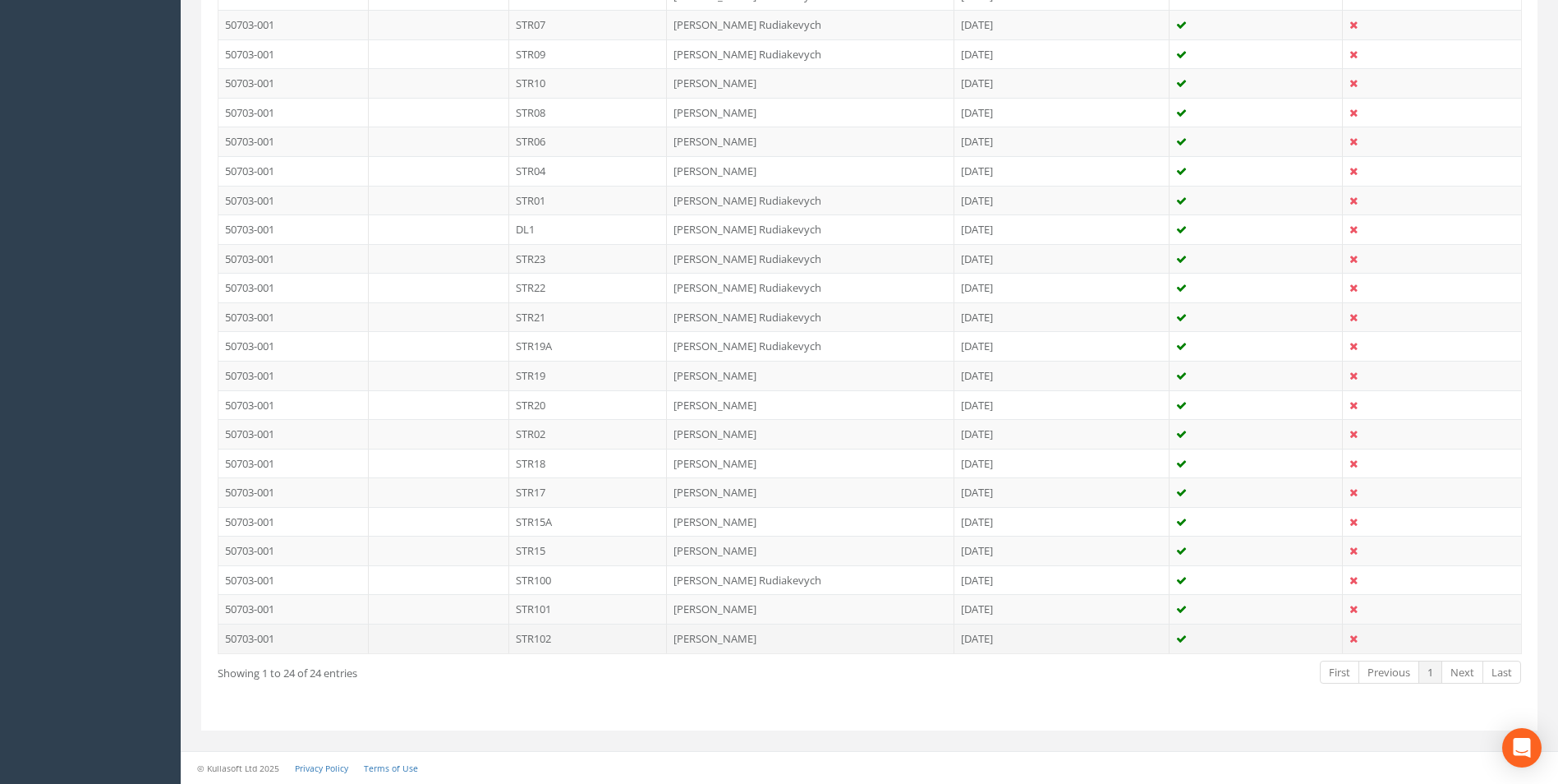
click at [752, 641] on td "[PERSON_NAME]" at bounding box center [810, 637] width 287 height 29
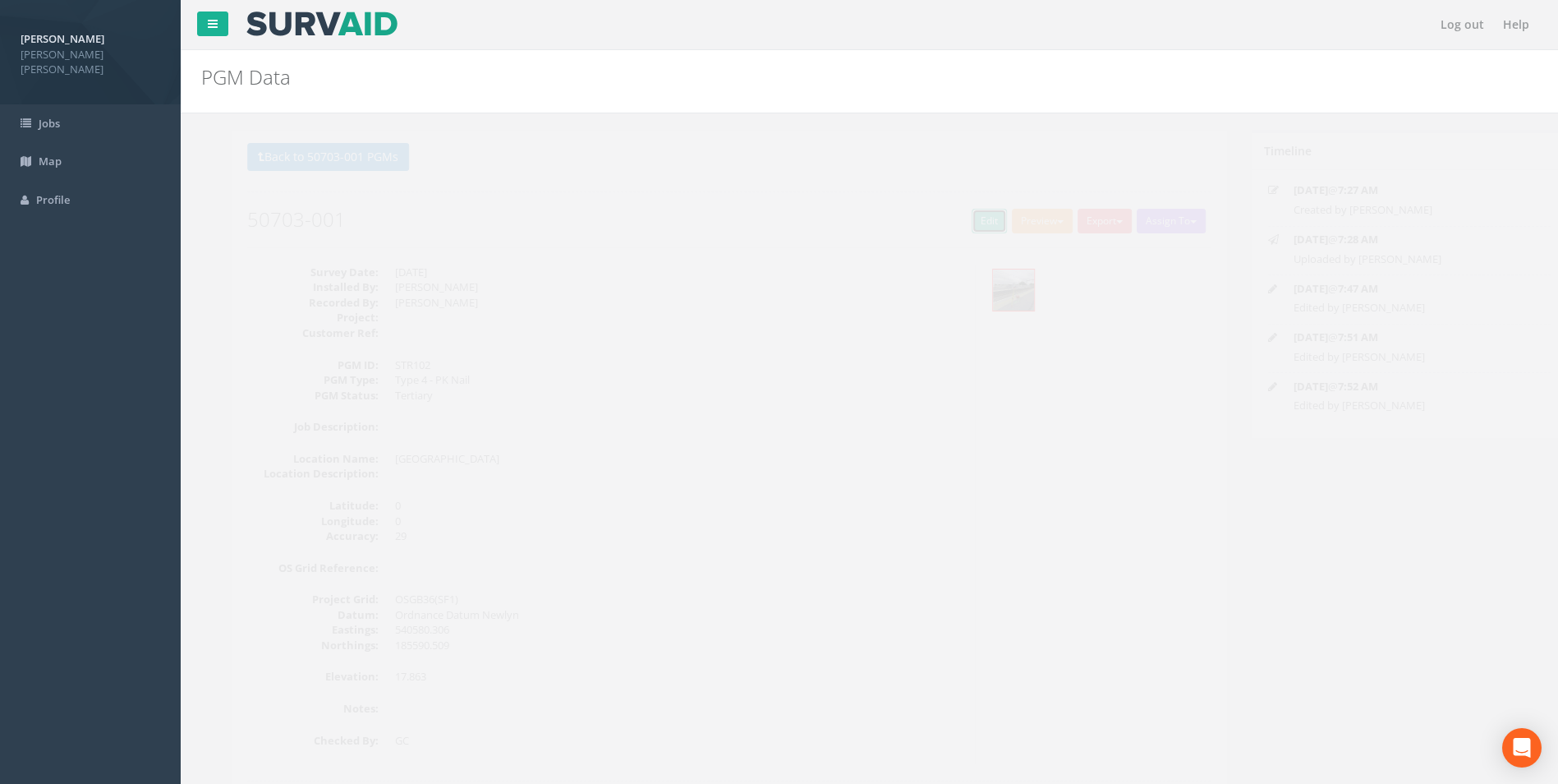
click at [959, 222] on link "Edit" at bounding box center [960, 220] width 35 height 24
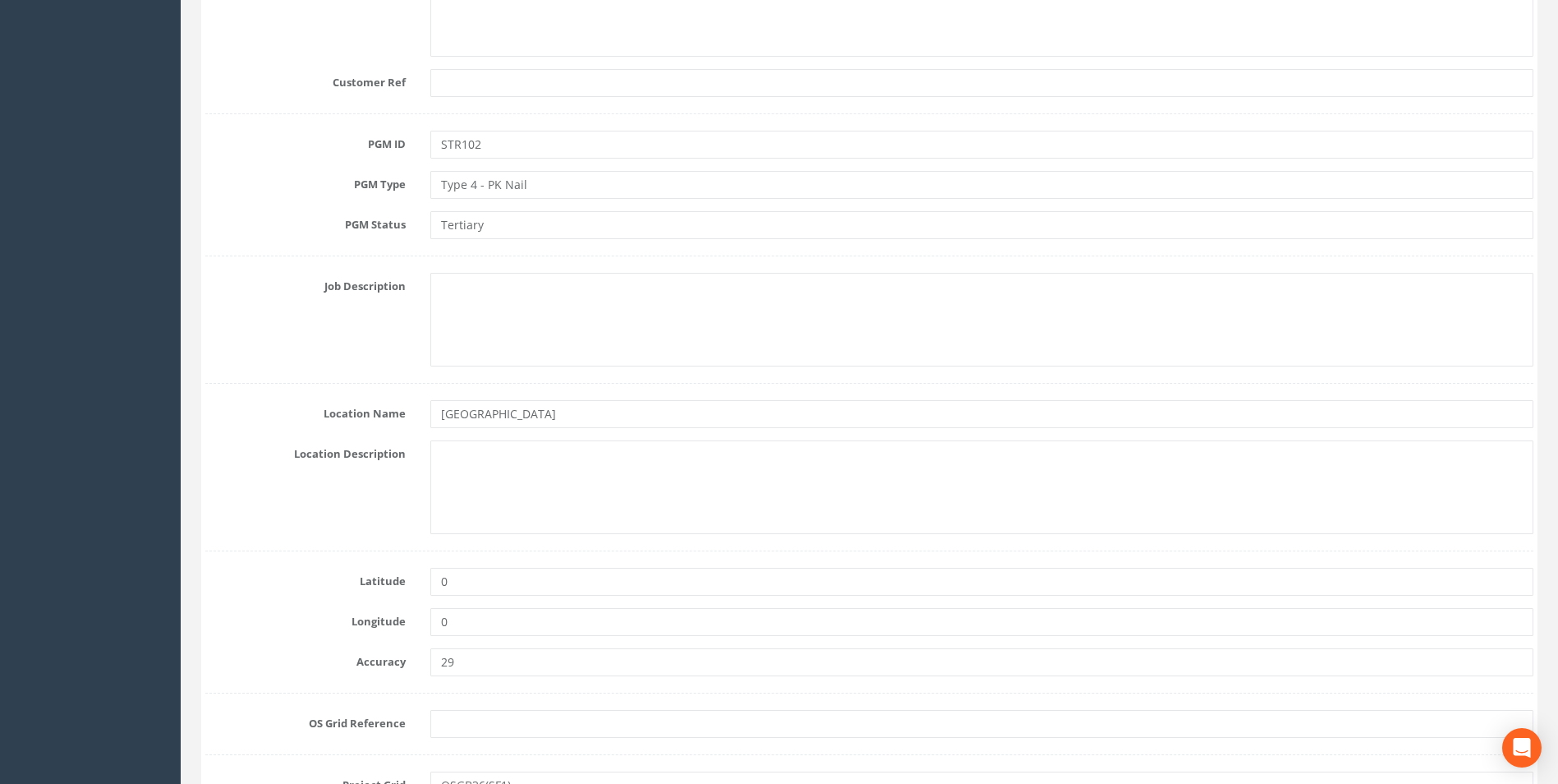
scroll to position [740, 0]
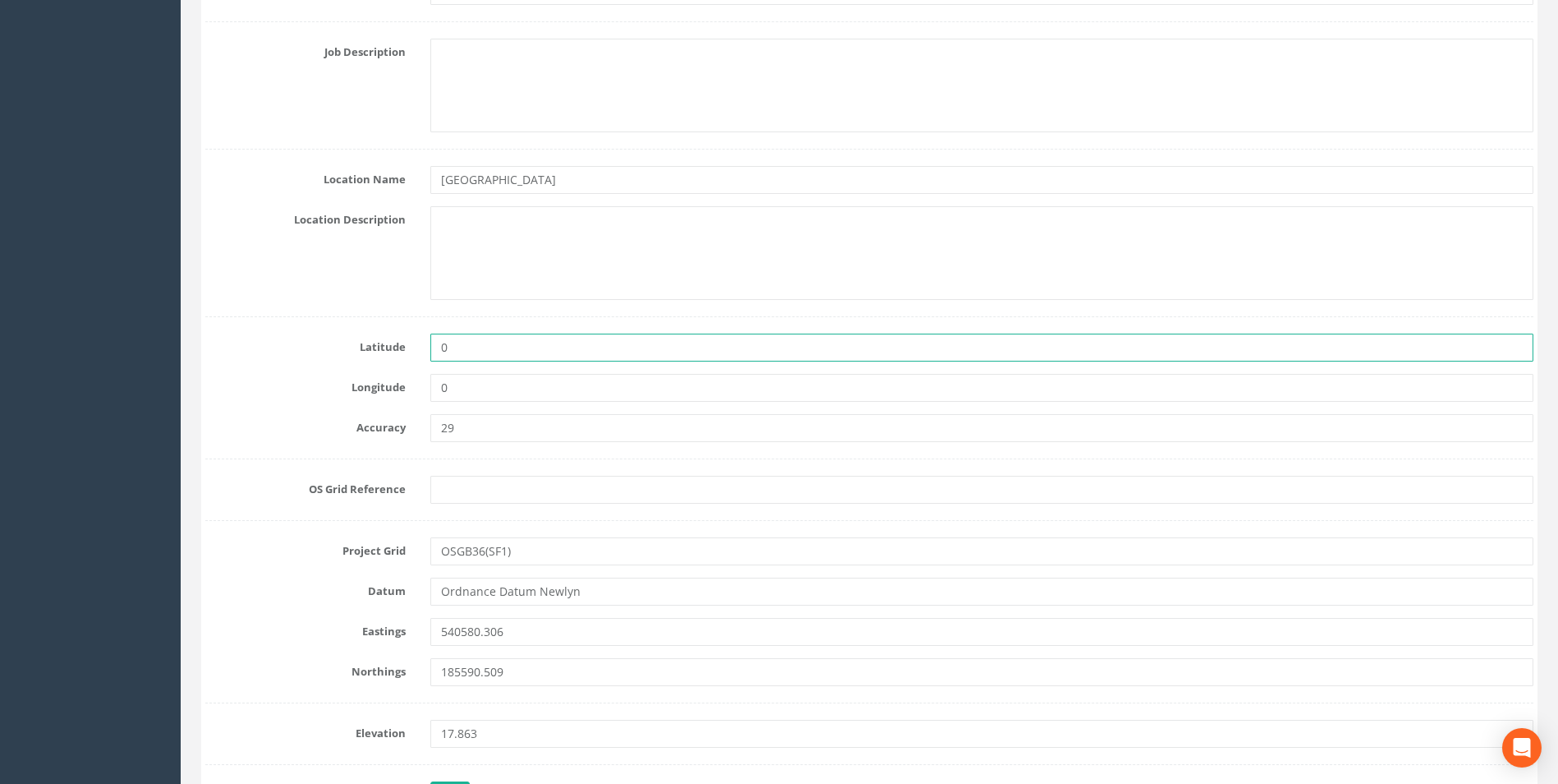
drag, startPoint x: 395, startPoint y: 358, endPoint x: 255, endPoint y: 384, distance: 142.4
click at [268, 358] on div "Latitude 0" at bounding box center [869, 347] width 1353 height 28
paste input "51.551696°"
type input "51.551696°"
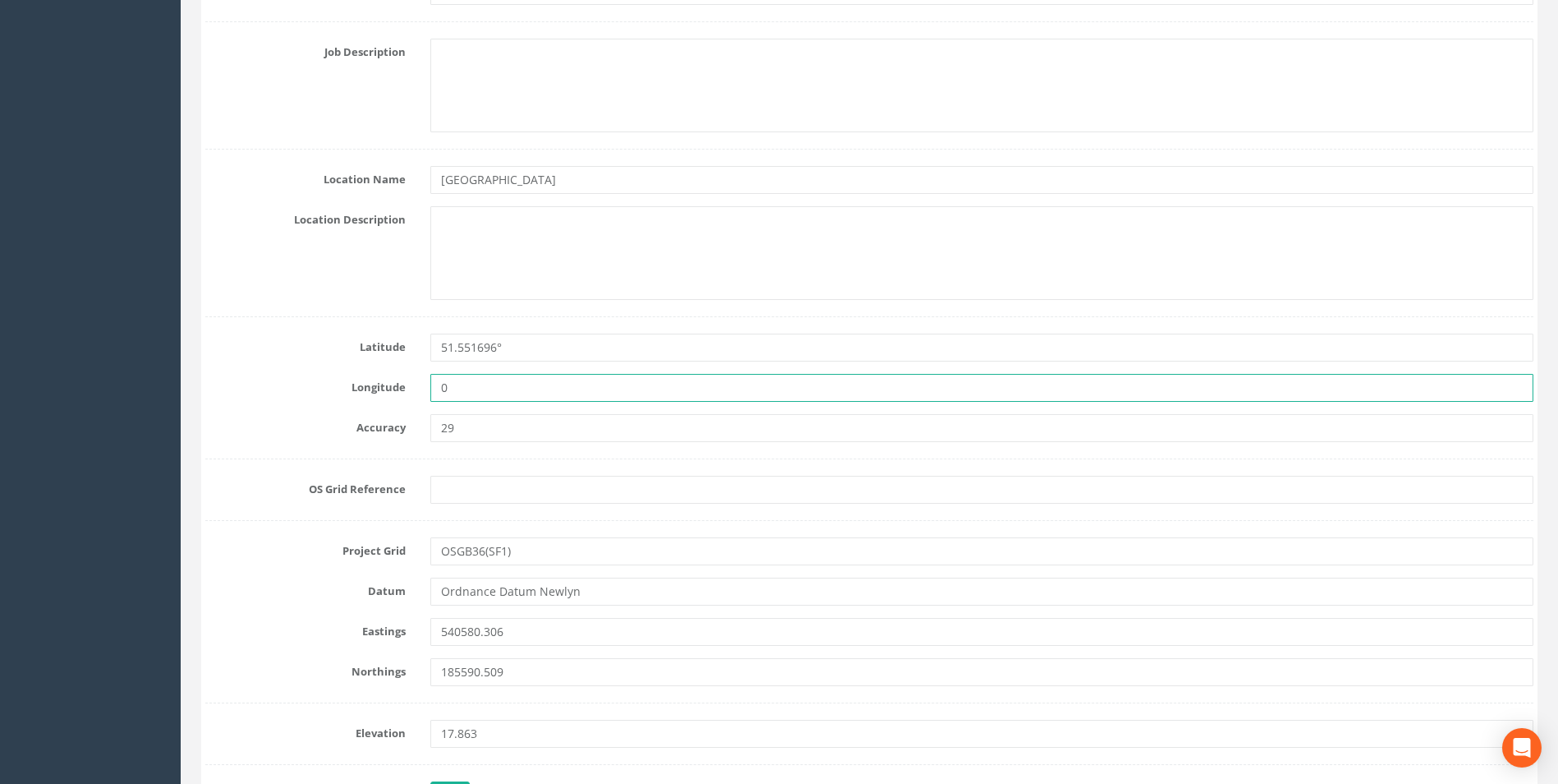
drag, startPoint x: 420, startPoint y: 394, endPoint x: 291, endPoint y: 401, distance: 129.2
click at [293, 401] on div "Longitude 0" at bounding box center [869, 387] width 1353 height 28
paste input "0.026248°"
type input "0.026248°"
drag, startPoint x: 451, startPoint y: 429, endPoint x: 407, endPoint y: 428, distance: 44.0
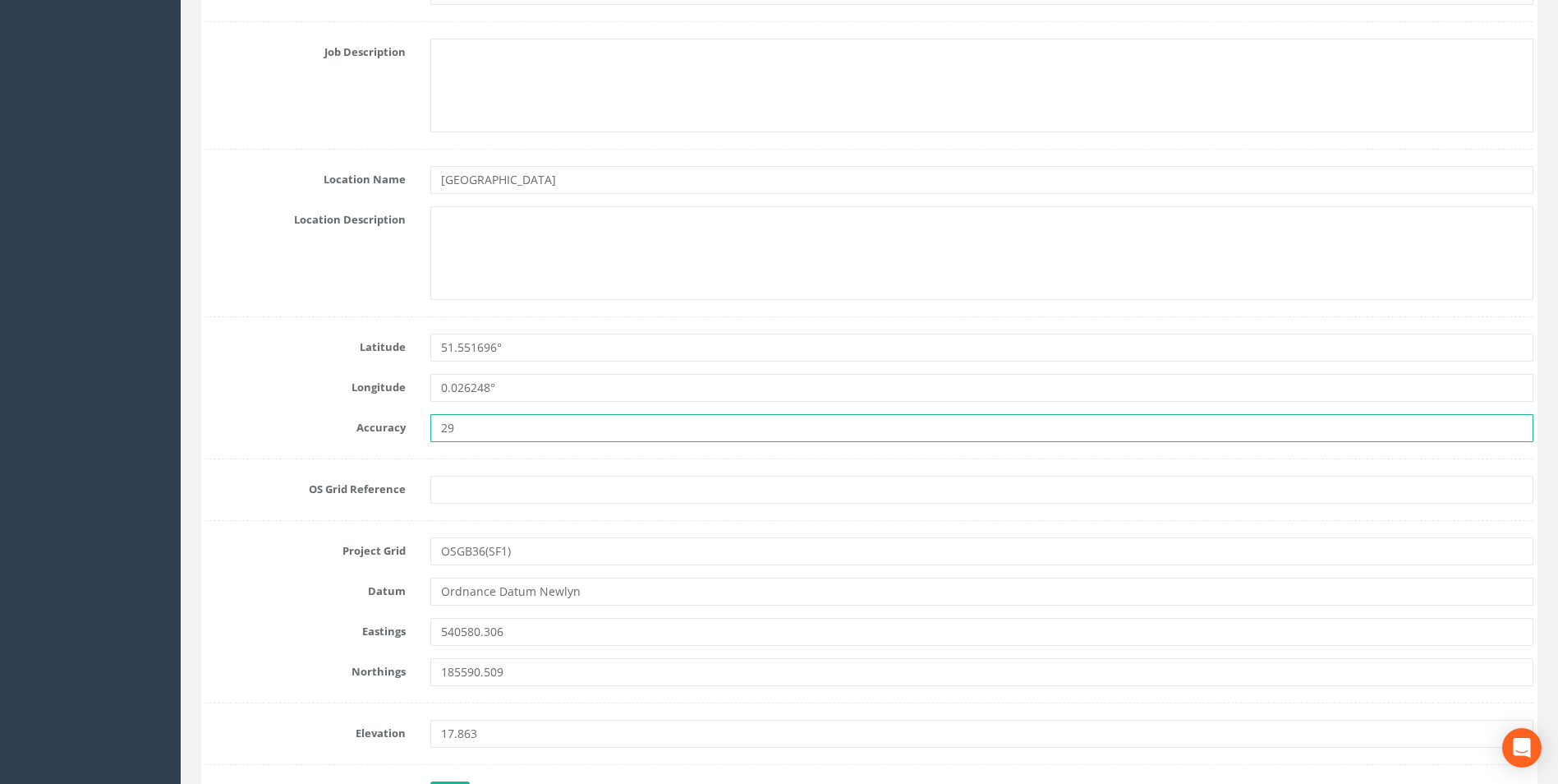
click at [409, 429] on div "Accuracy 29" at bounding box center [869, 427] width 1353 height 28
type input "5"
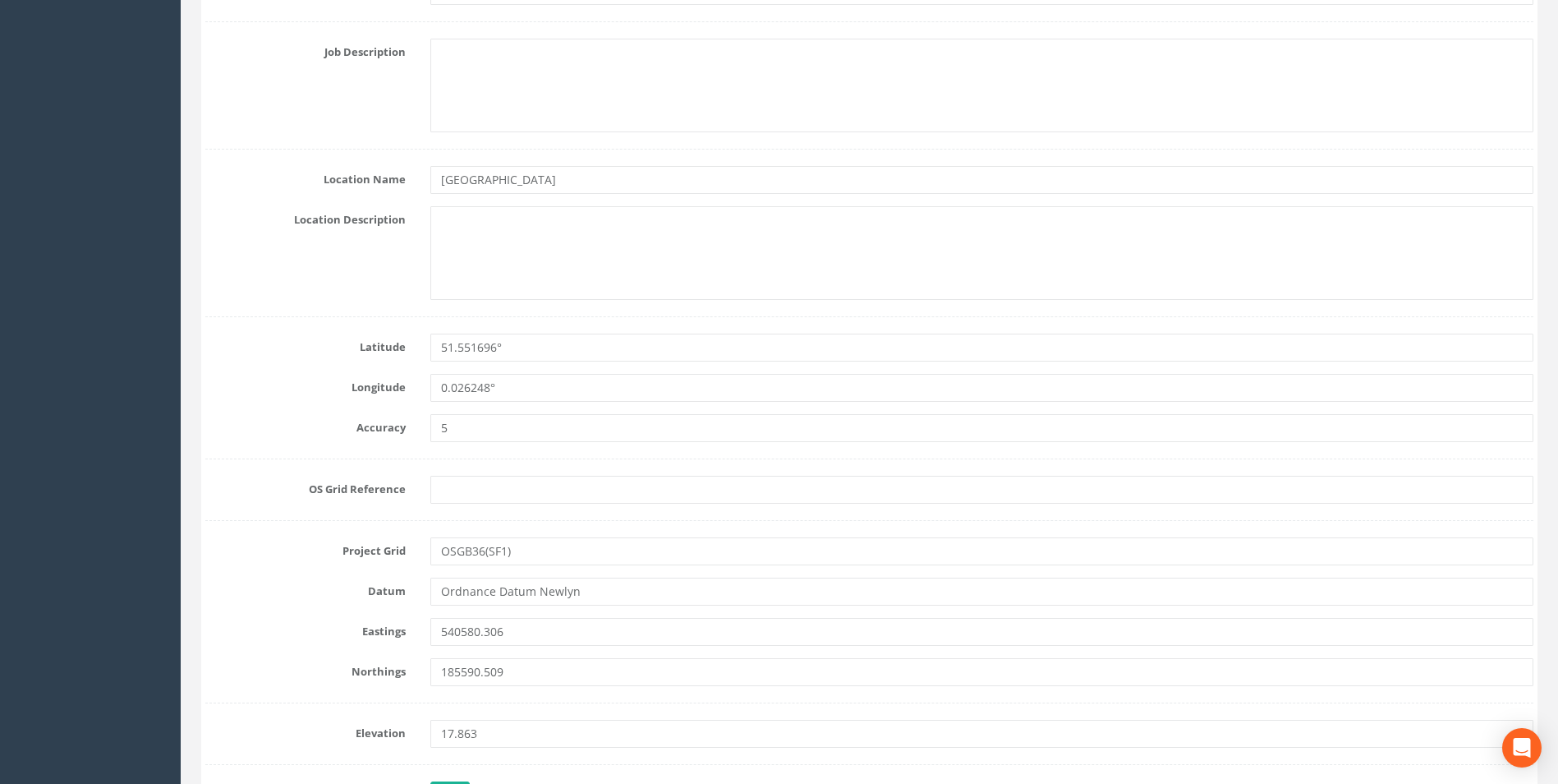
click at [299, 282] on div "Location Description" at bounding box center [869, 253] width 1353 height 94
click at [610, 169] on input "[GEOGRAPHIC_DATA]" at bounding box center [982, 179] width 1103 height 28
type input "[GEOGRAPHIC_DATA]"
type input "TAH2"
type input "11m 19ch 17.5y"
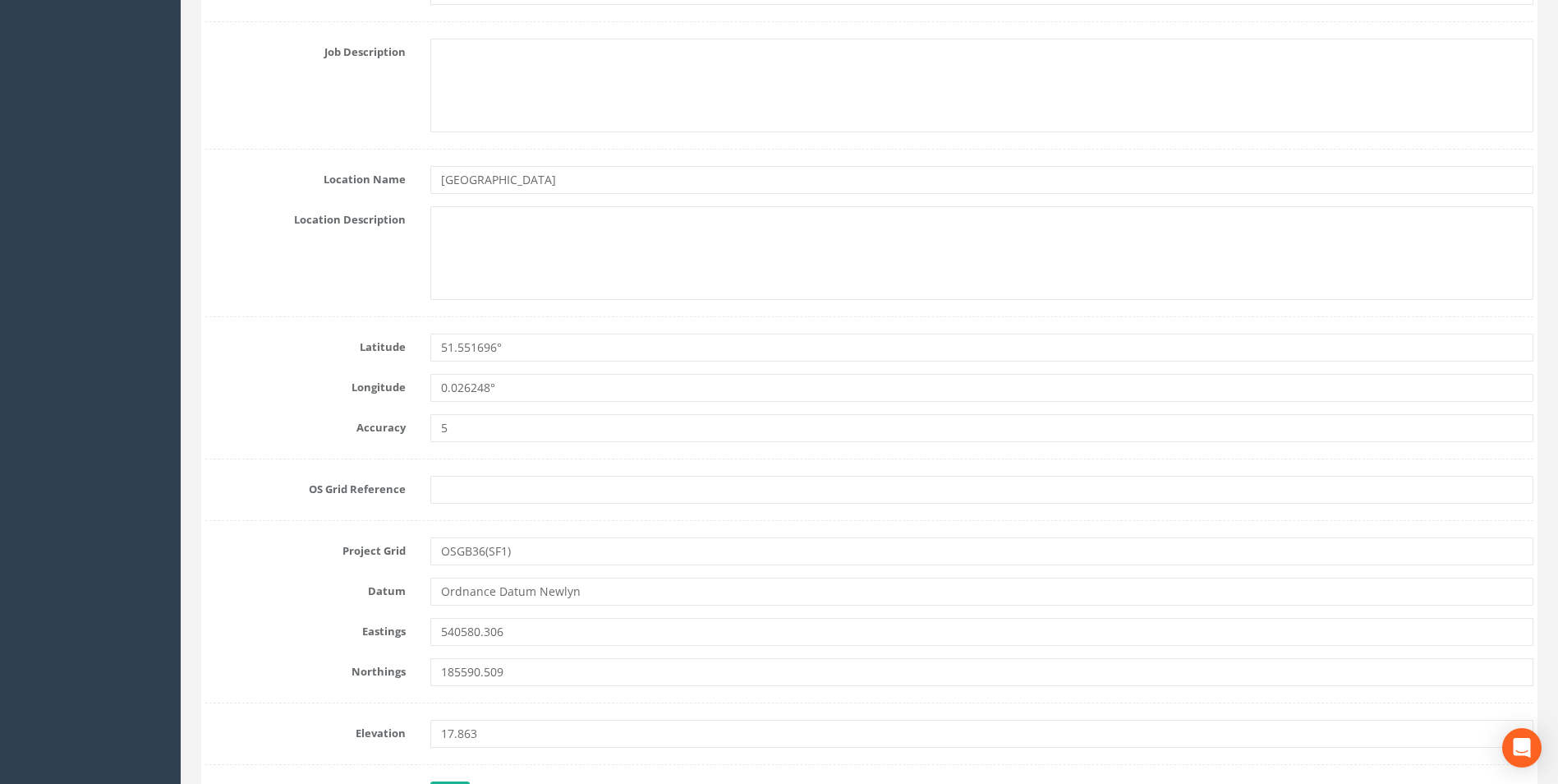
type input "[GEOGRAPHIC_DATA]"
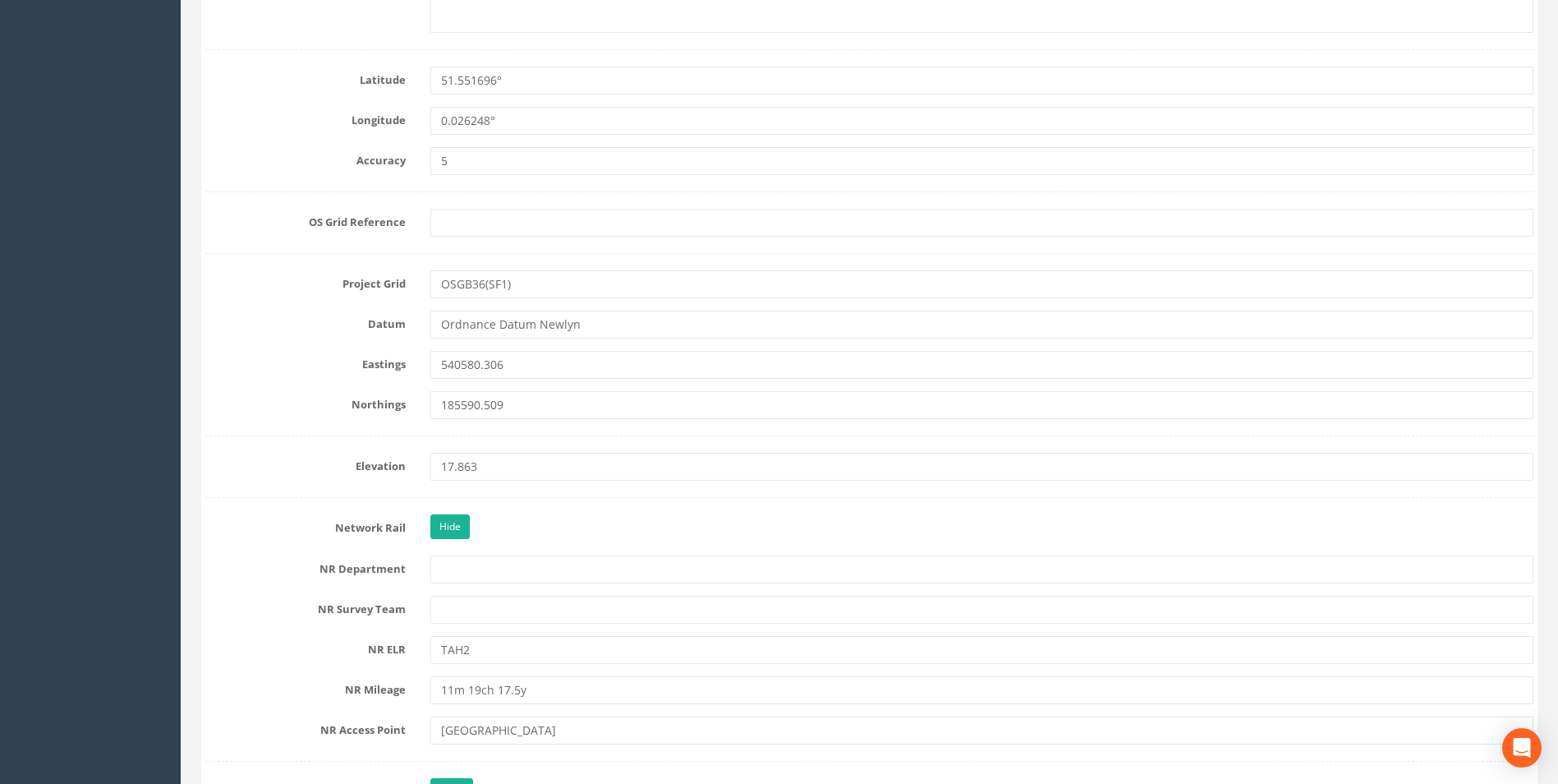
scroll to position [1314, 0]
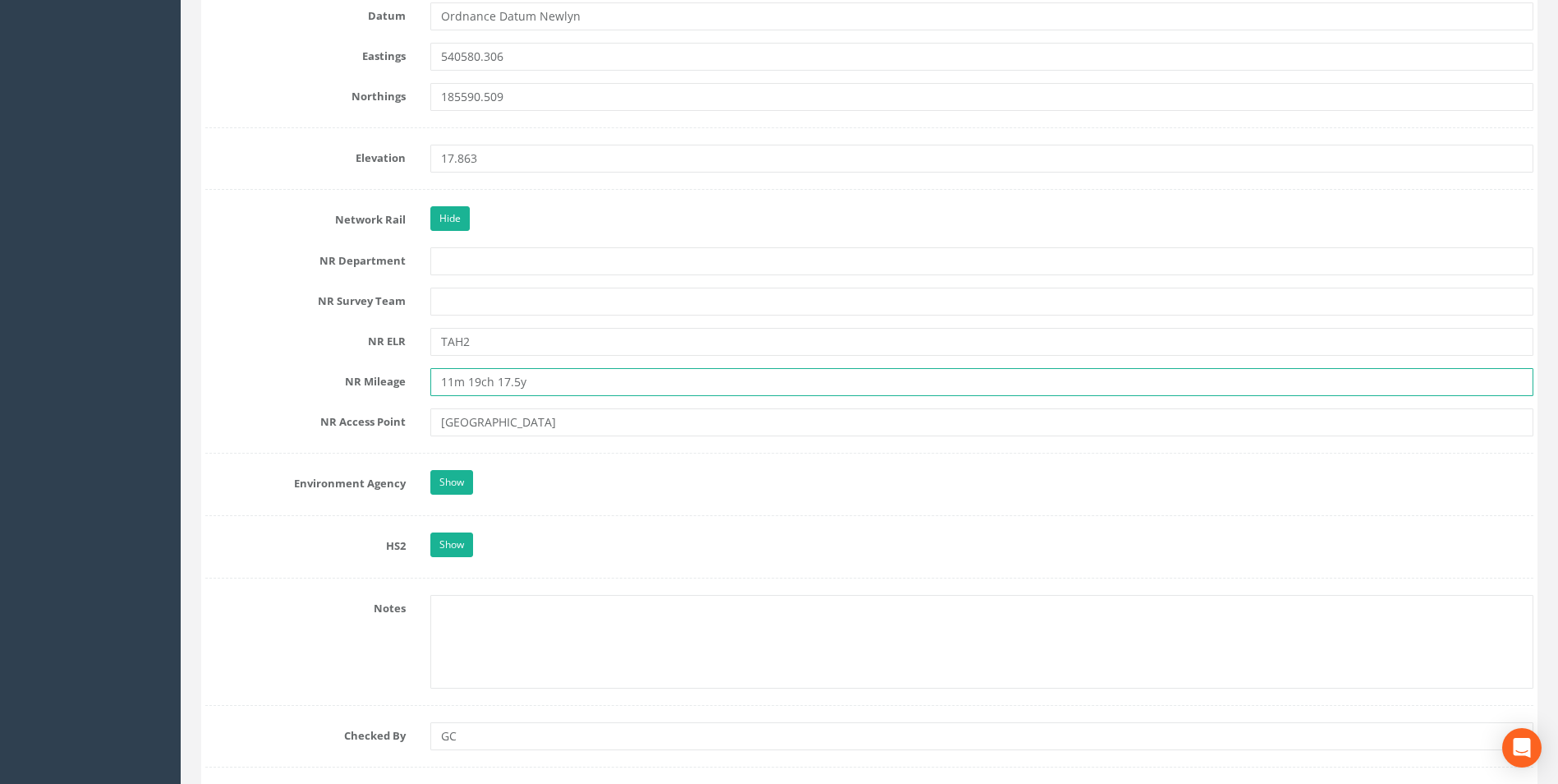
click at [543, 379] on input "11m 19ch 17.5y" at bounding box center [982, 381] width 1103 height 28
drag, startPoint x: 532, startPoint y: 379, endPoint x: 376, endPoint y: 379, distance: 156.0
click at [377, 379] on div "NR Mileage 11m 19ch 17.5y" at bounding box center [869, 381] width 1353 height 28
paste input "4ch 11.6"
type input "11m 14ch 11.6y"
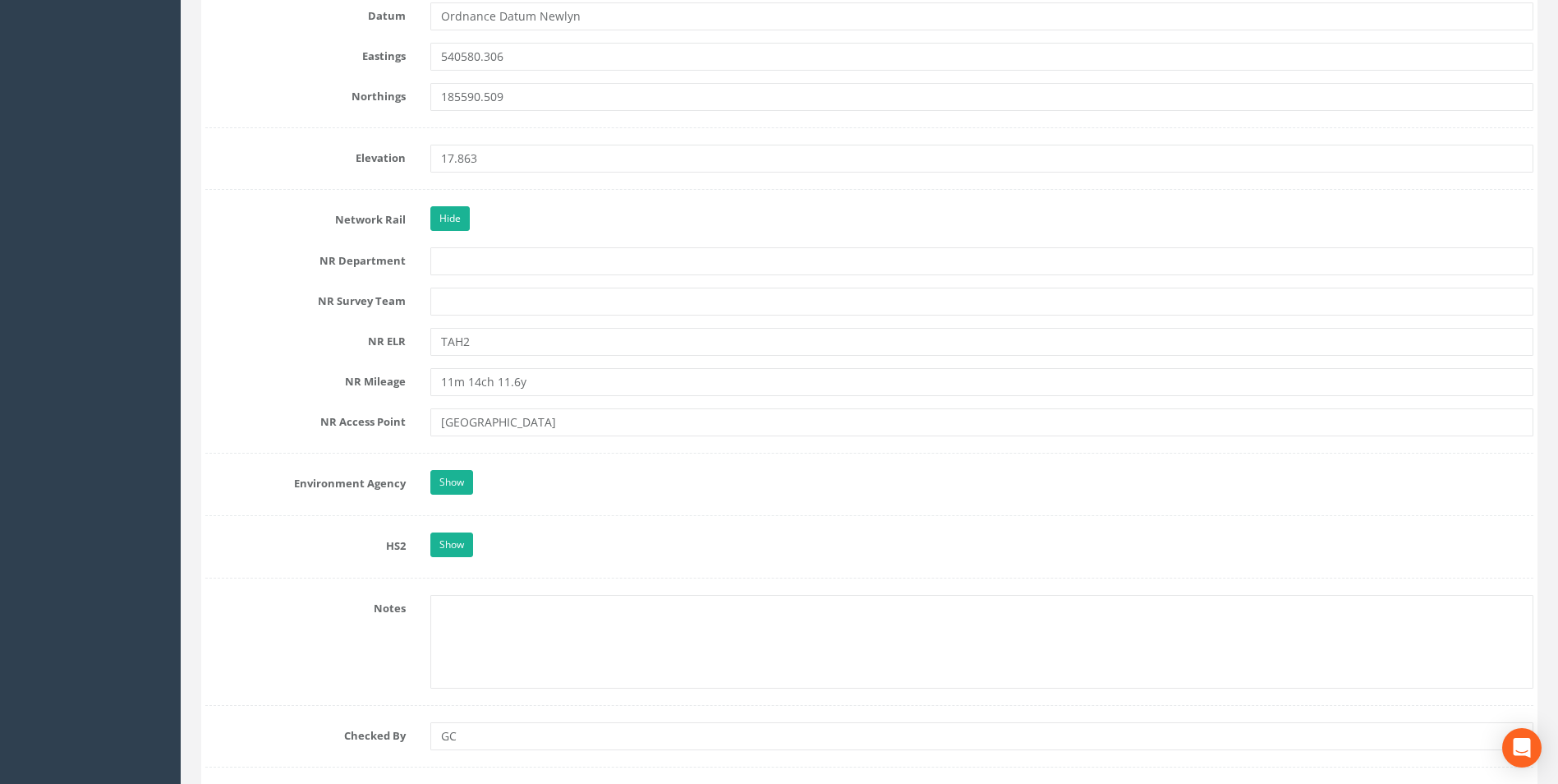
click at [261, 301] on label "NR Survey Team" at bounding box center [305, 297] width 225 height 21
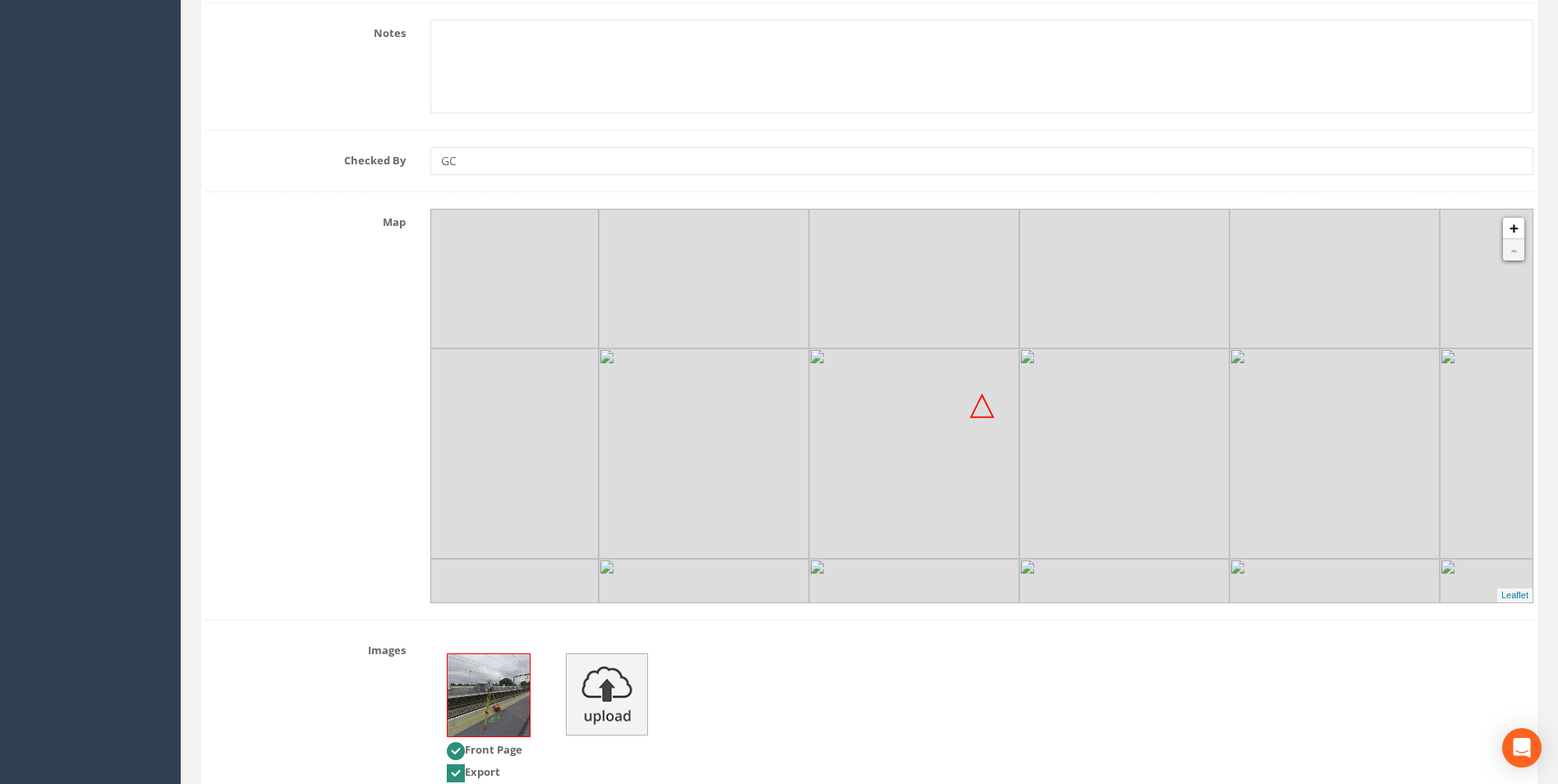
scroll to position [1972, 0]
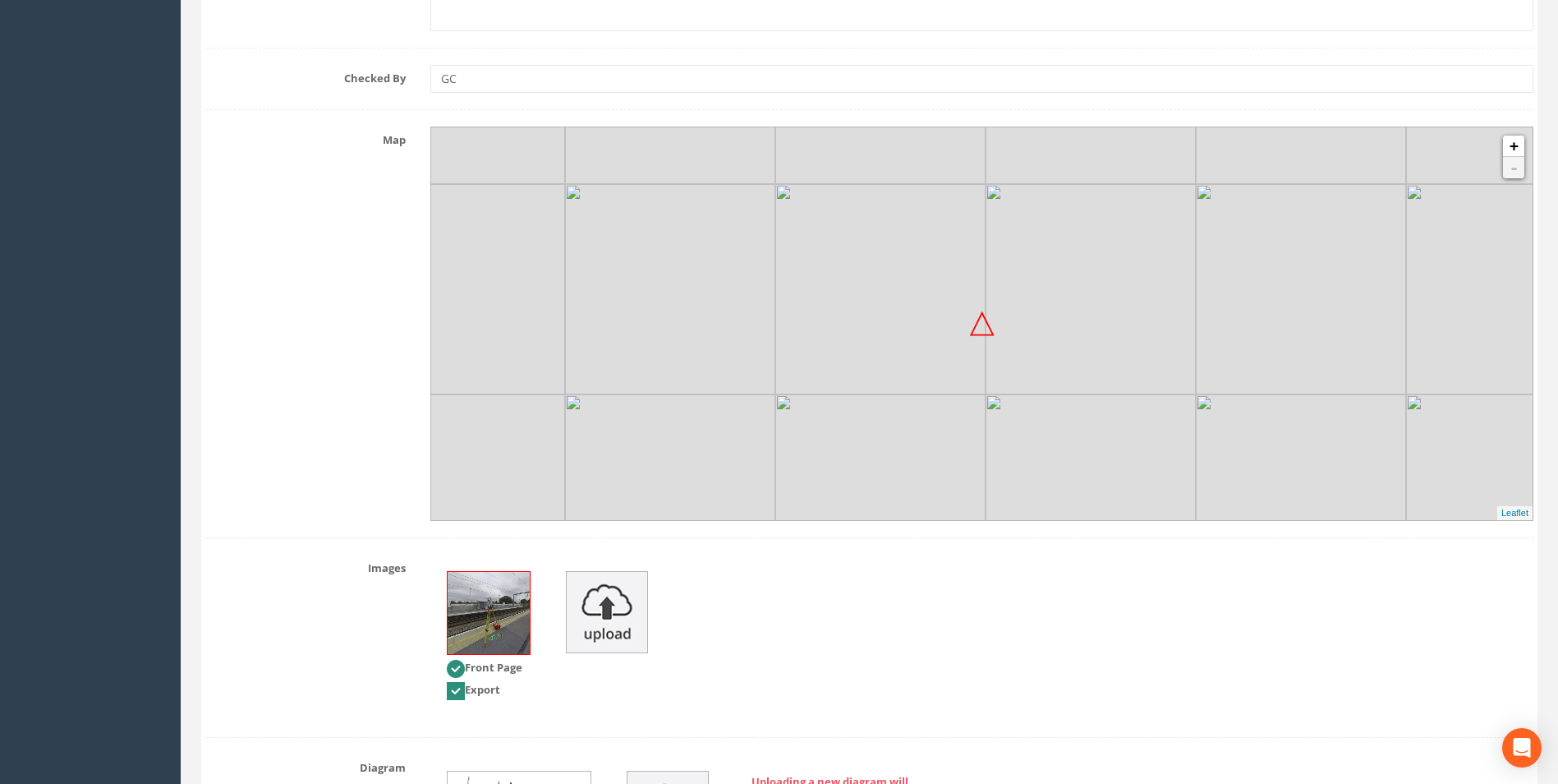
drag, startPoint x: 984, startPoint y: 374, endPoint x: 996, endPoint y: 311, distance: 64.1
click at [996, 311] on img at bounding box center [1091, 289] width 210 height 210
click at [1519, 142] on link "+" at bounding box center [1514, 146] width 21 height 21
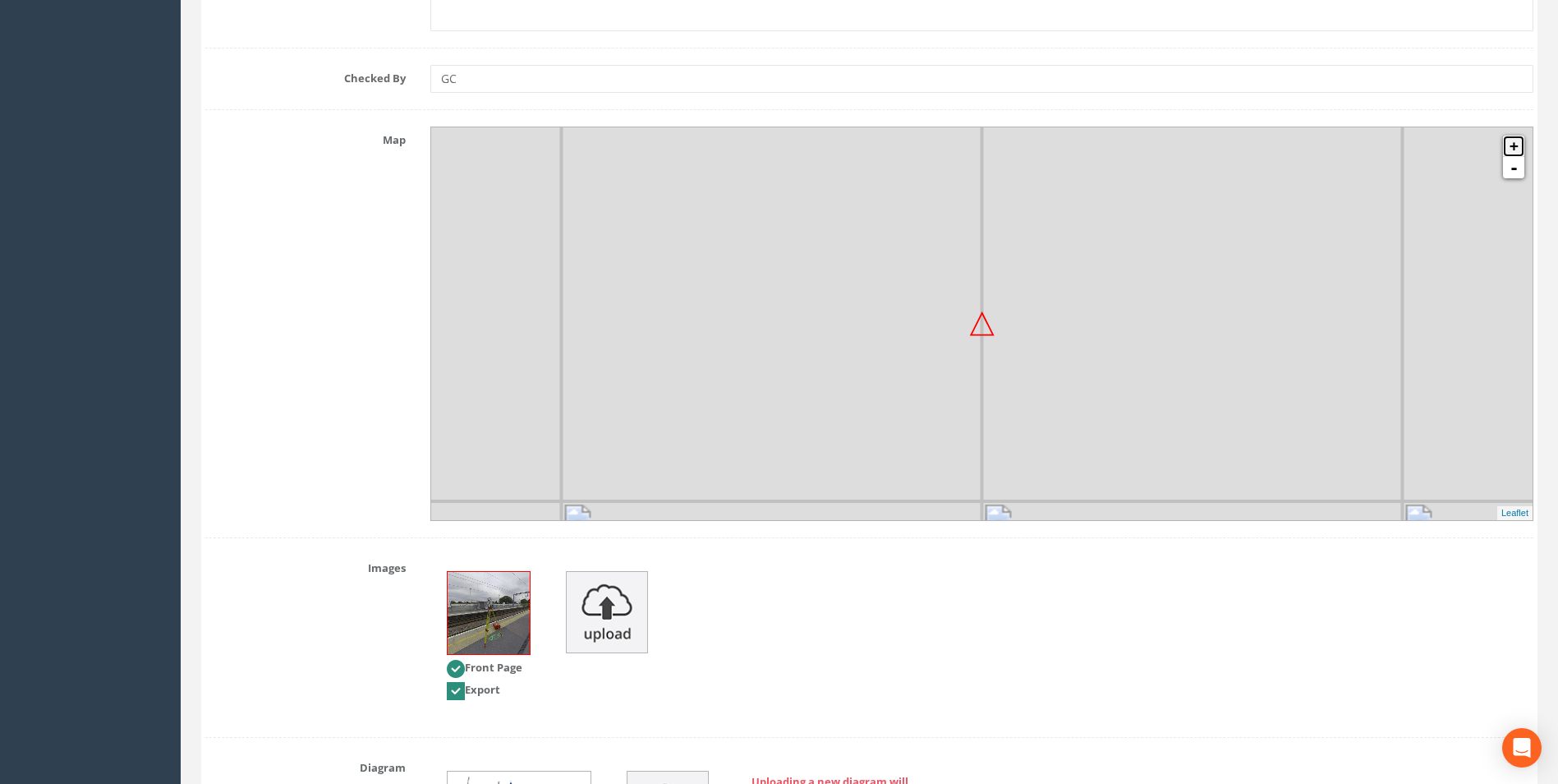
click at [1519, 142] on link "+" at bounding box center [1514, 146] width 21 height 21
drag, startPoint x: 1070, startPoint y: 244, endPoint x: 996, endPoint y: 397, distance: 170.0
click at [996, 397] on img at bounding box center [1014, 317] width 210 height 210
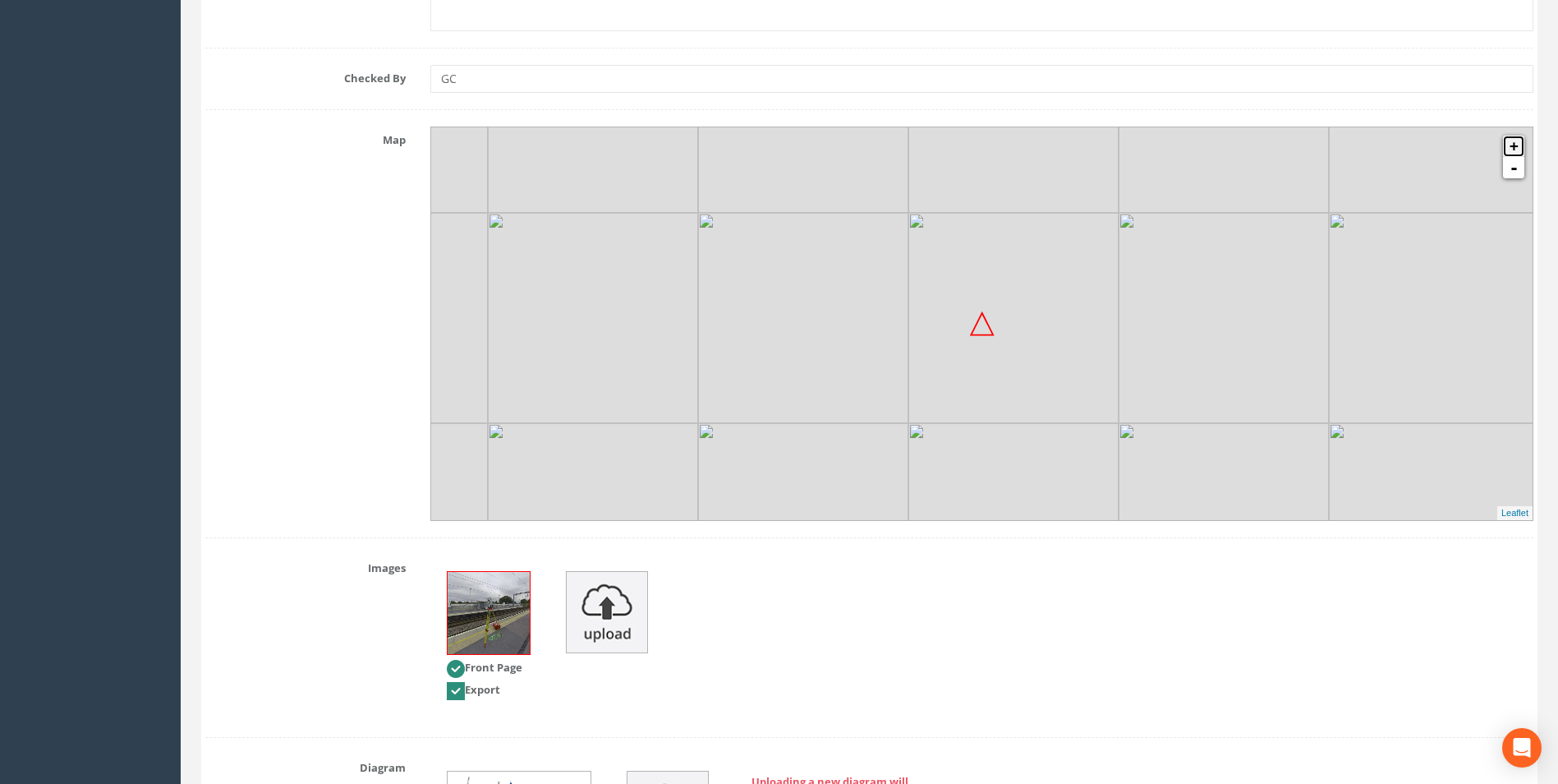
click at [1515, 146] on link "+" at bounding box center [1514, 146] width 21 height 21
drag, startPoint x: 864, startPoint y: 398, endPoint x: 1045, endPoint y: 348, distance: 187.8
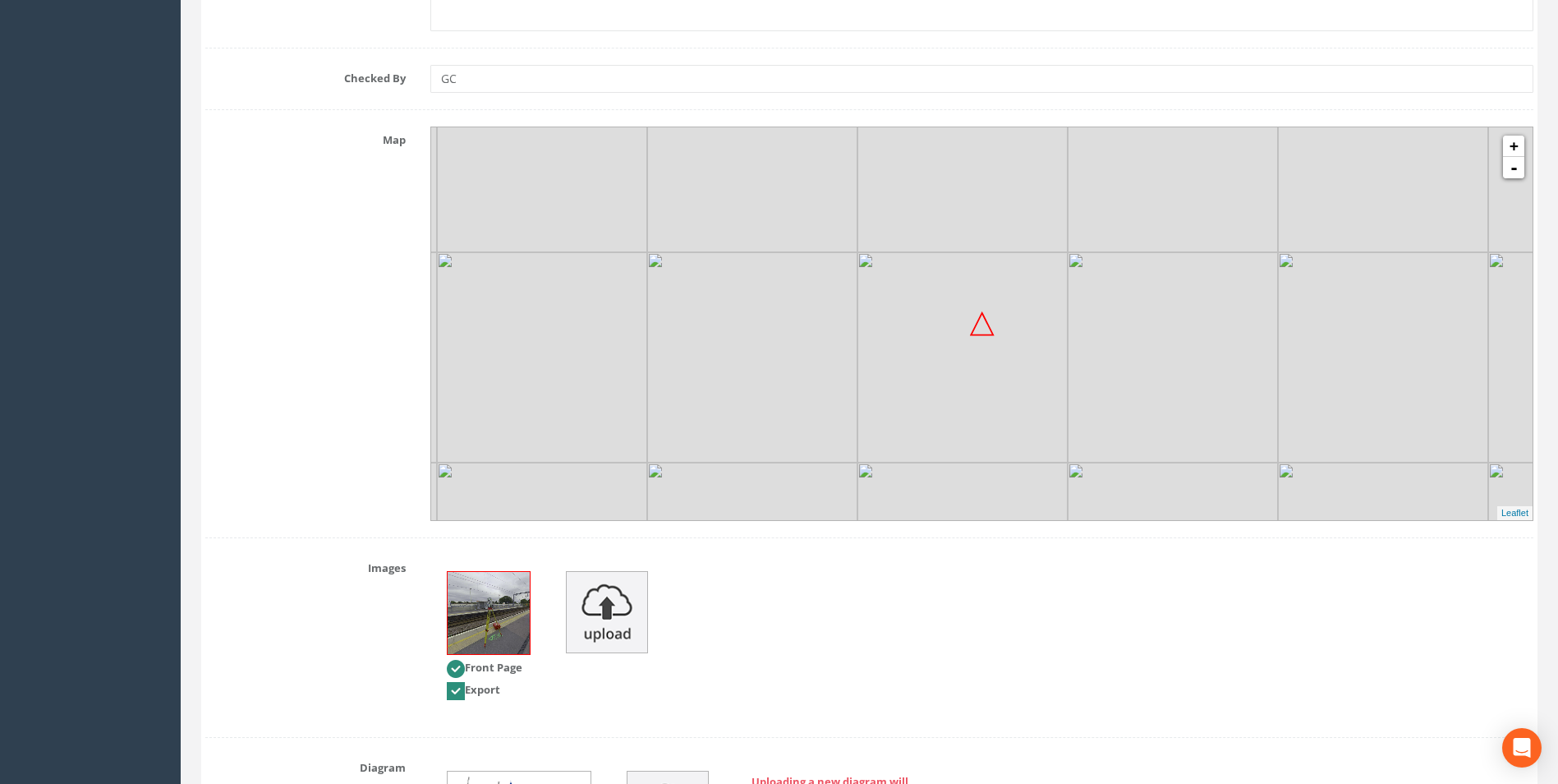
click at [1045, 348] on img at bounding box center [962, 357] width 210 height 210
click at [1521, 140] on link "+" at bounding box center [1514, 146] width 21 height 21
drag, startPoint x: 1149, startPoint y: 389, endPoint x: 1109, endPoint y: 348, distance: 57.3
click at [1109, 348] on img at bounding box center [1193, 294] width 210 height 210
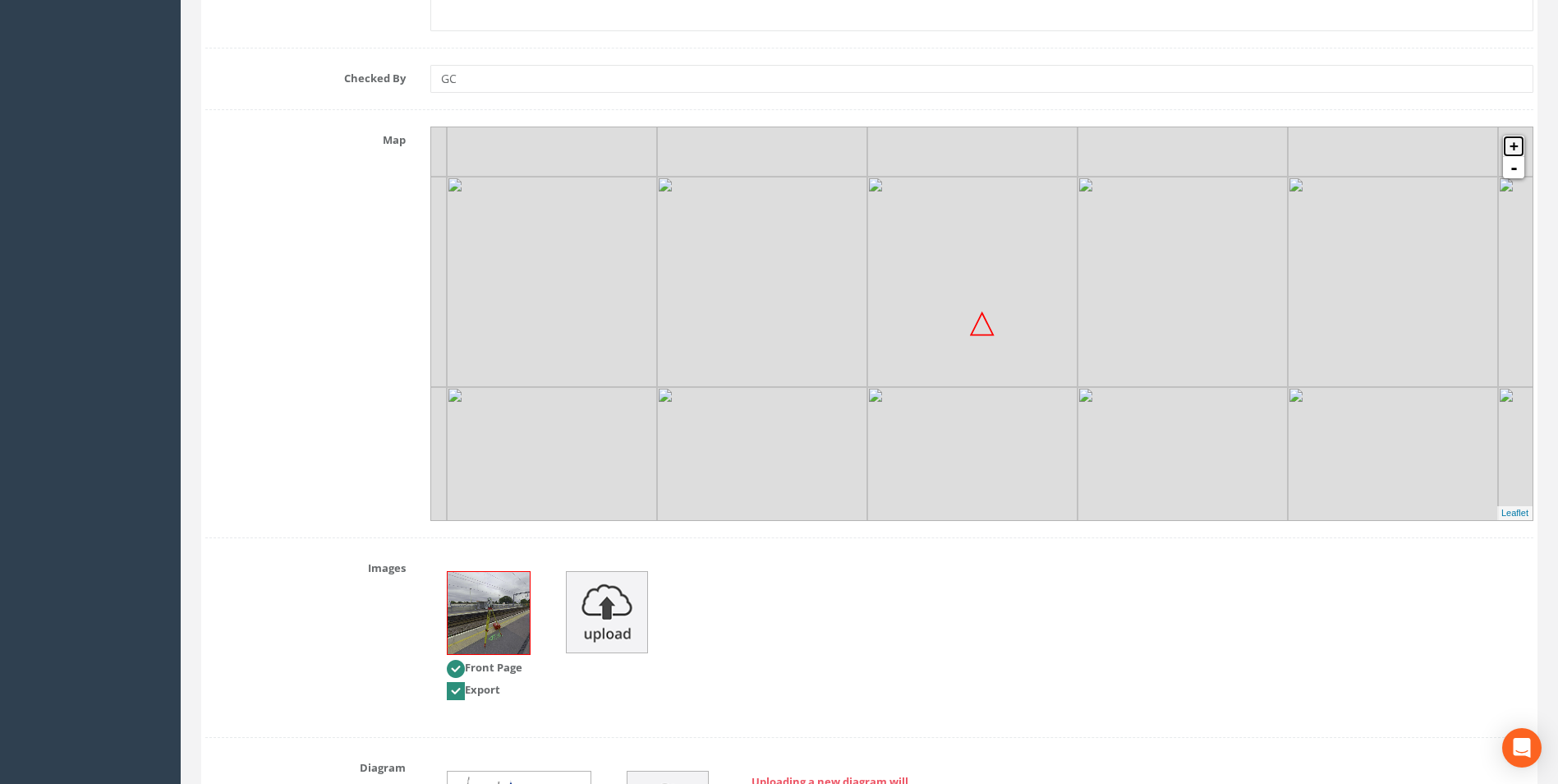
click at [1512, 147] on link "+" at bounding box center [1514, 146] width 21 height 21
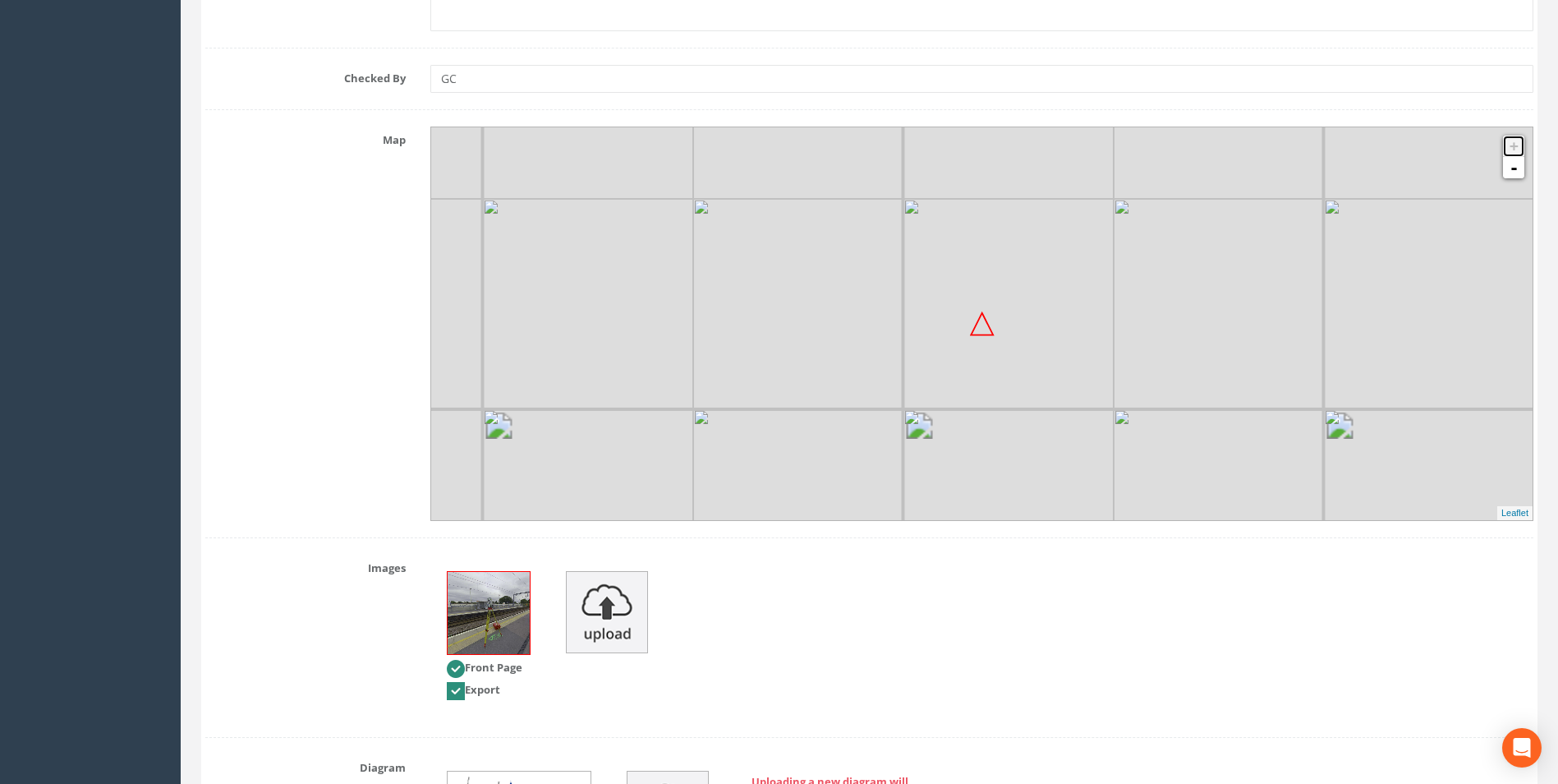
click at [1512, 147] on link "+" at bounding box center [1514, 146] width 21 height 21
drag, startPoint x: 854, startPoint y: 322, endPoint x: 1113, endPoint y: 296, distance: 260.3
click at [1113, 296] on img at bounding box center [1070, 283] width 210 height 210
click at [1514, 149] on link "+" at bounding box center [1514, 146] width 21 height 21
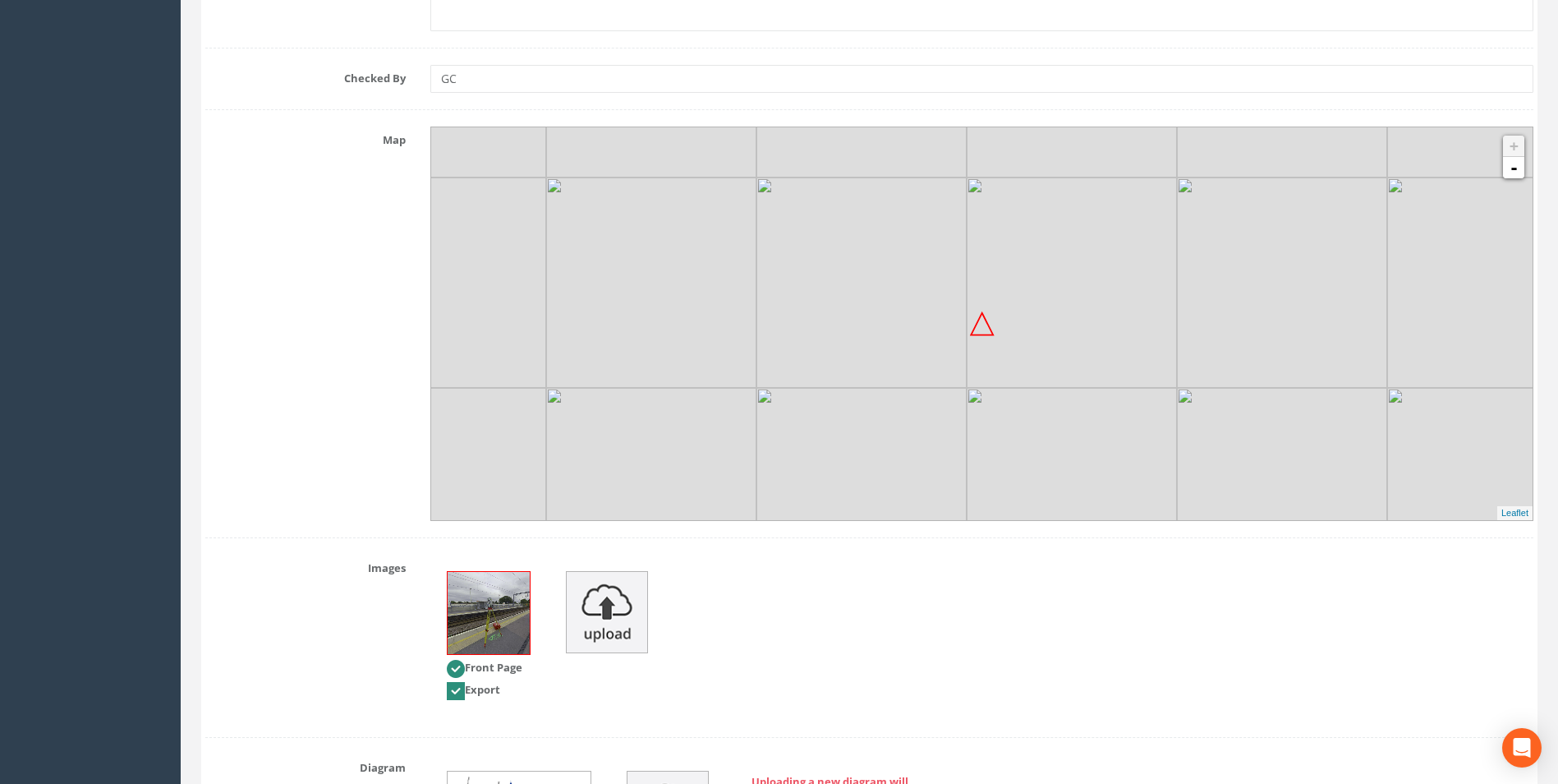
click at [307, 395] on div "Map + - MapQuest Leaflet" at bounding box center [869, 323] width 1353 height 395
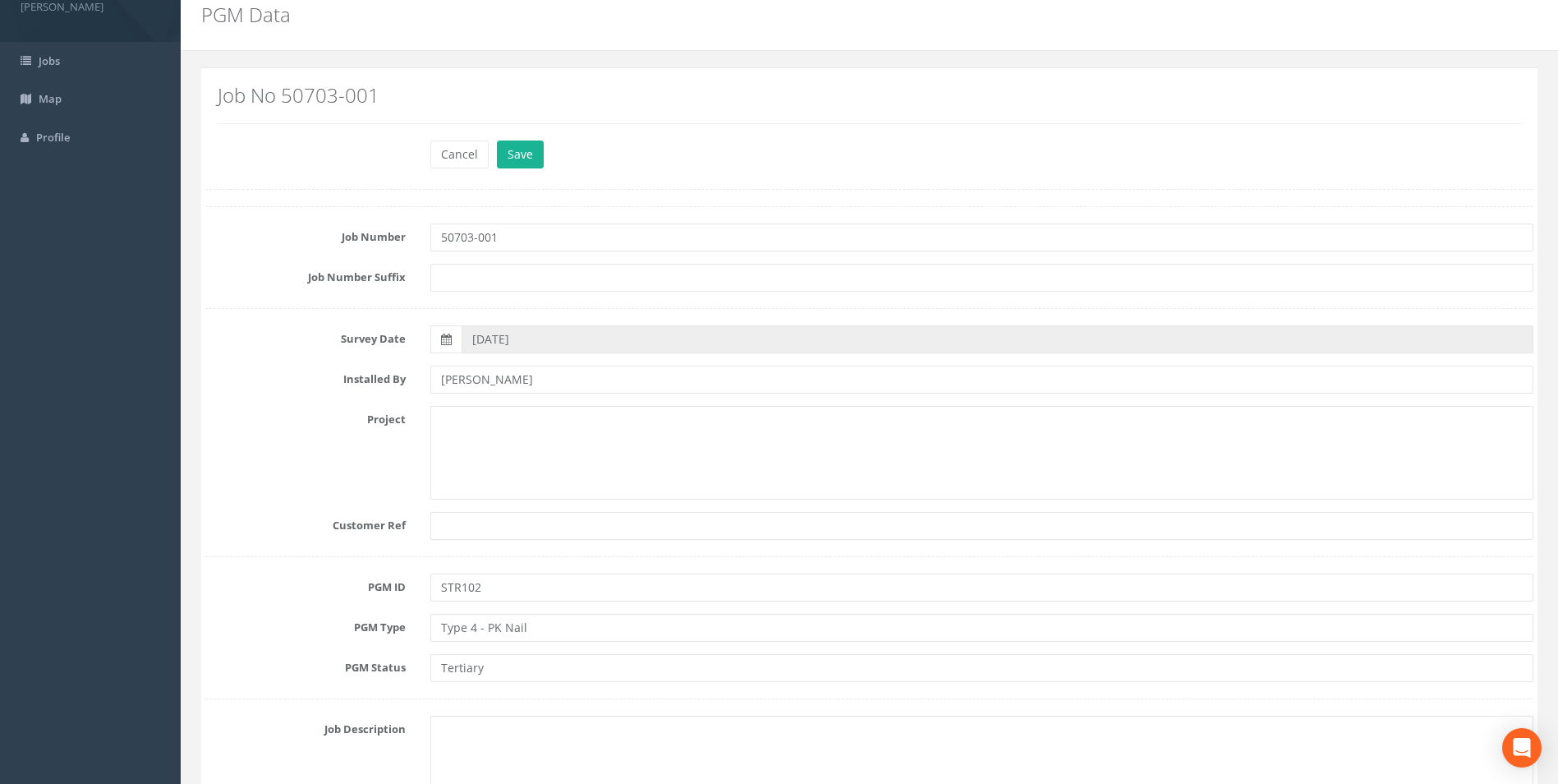
scroll to position [0, 0]
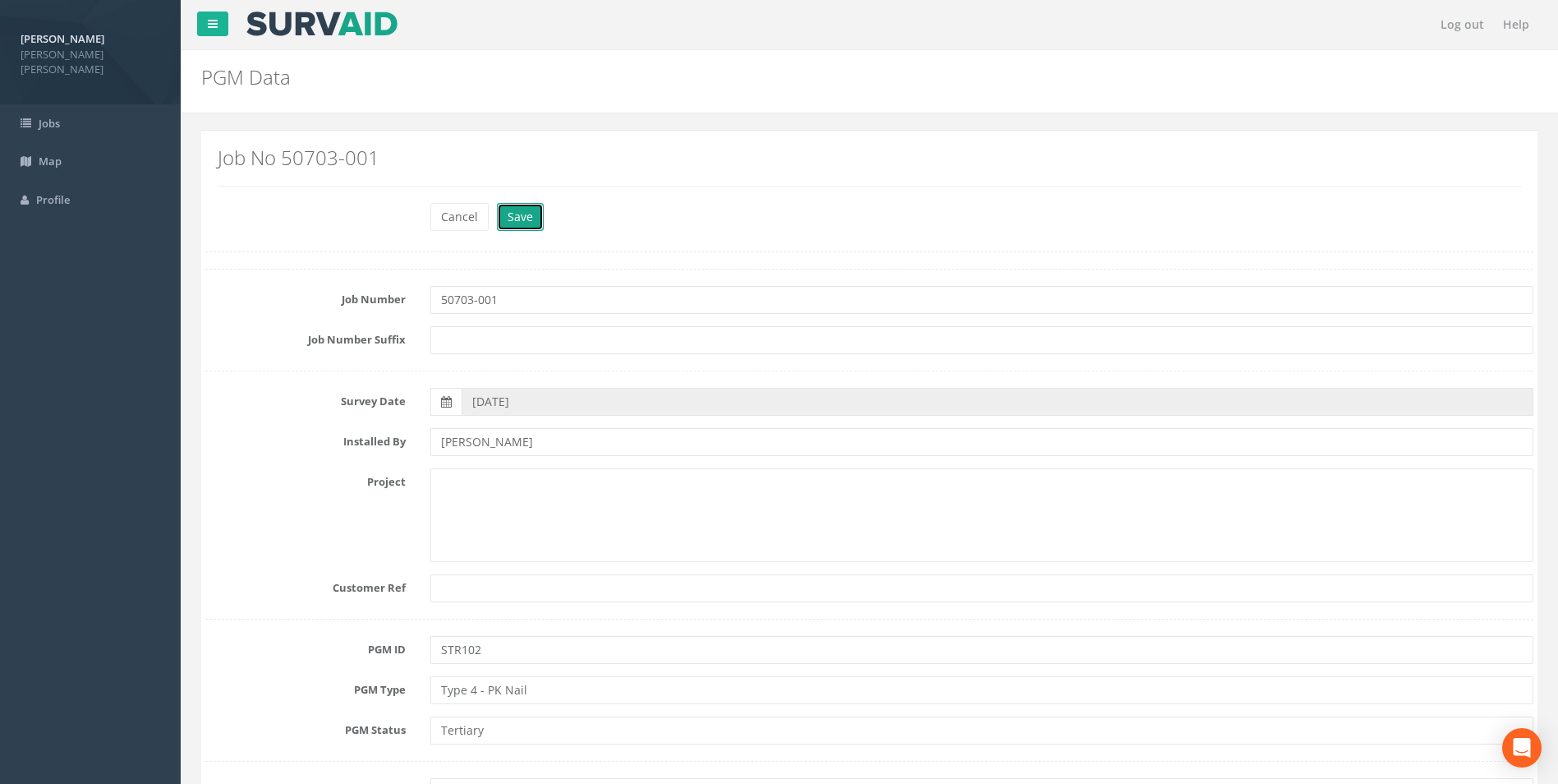
click at [518, 218] on button "Save" at bounding box center [520, 216] width 47 height 28
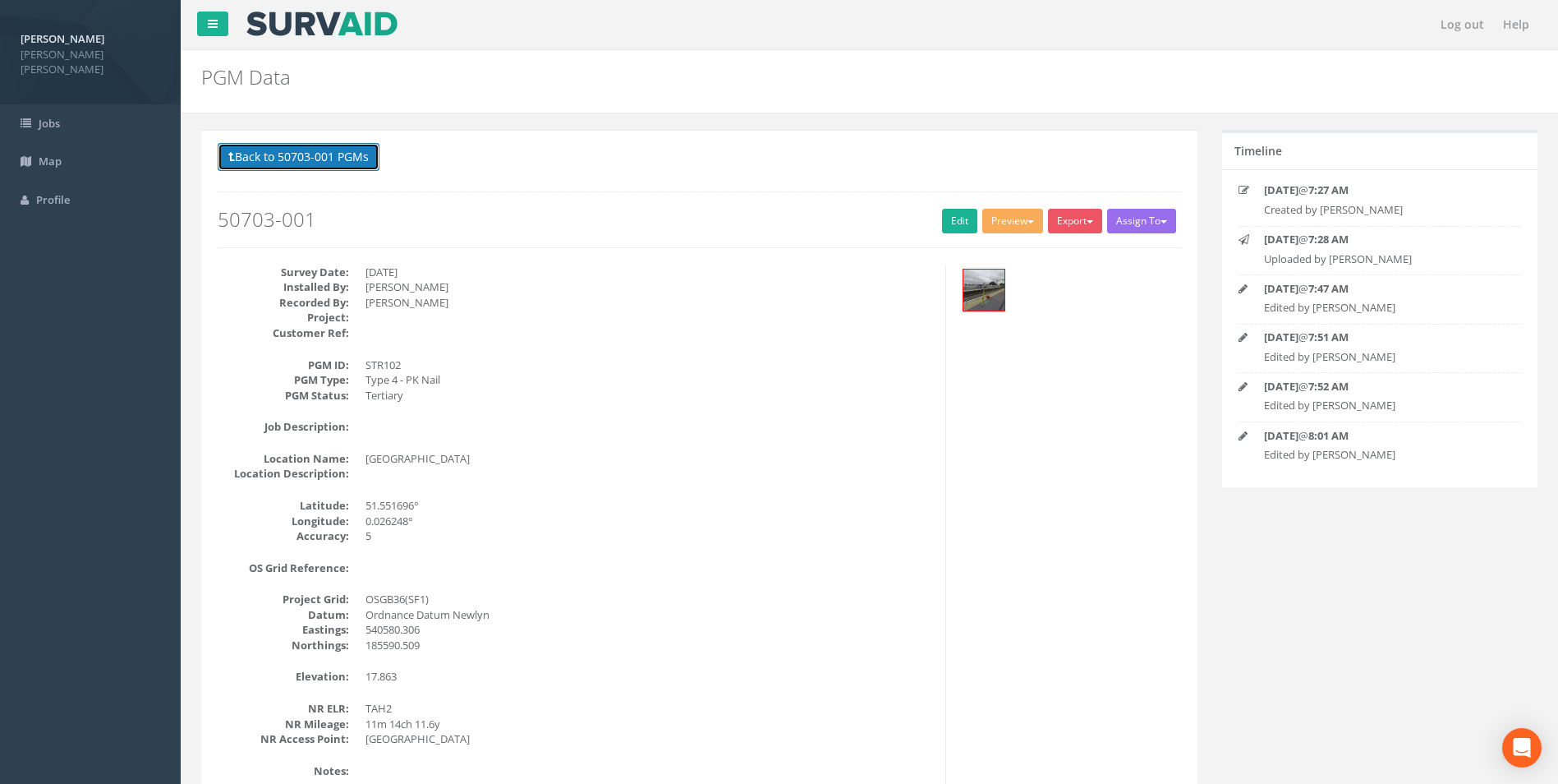
click at [302, 157] on button "Back to 50703-001 PGMs" at bounding box center [298, 157] width 162 height 28
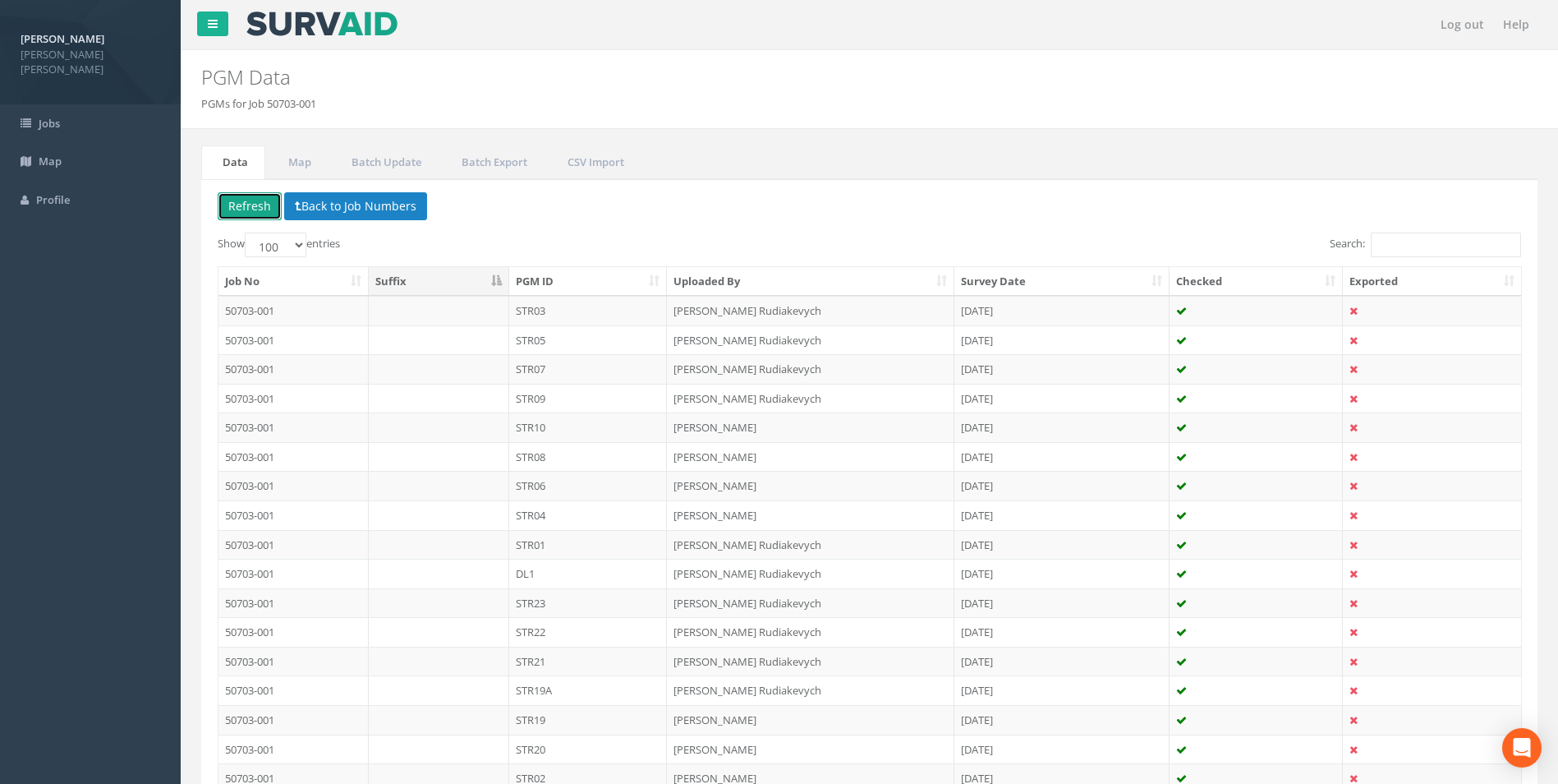
click at [240, 204] on button "Refresh" at bounding box center [250, 205] width 64 height 28
click at [565, 301] on td "STR03" at bounding box center [588, 310] width 158 height 29
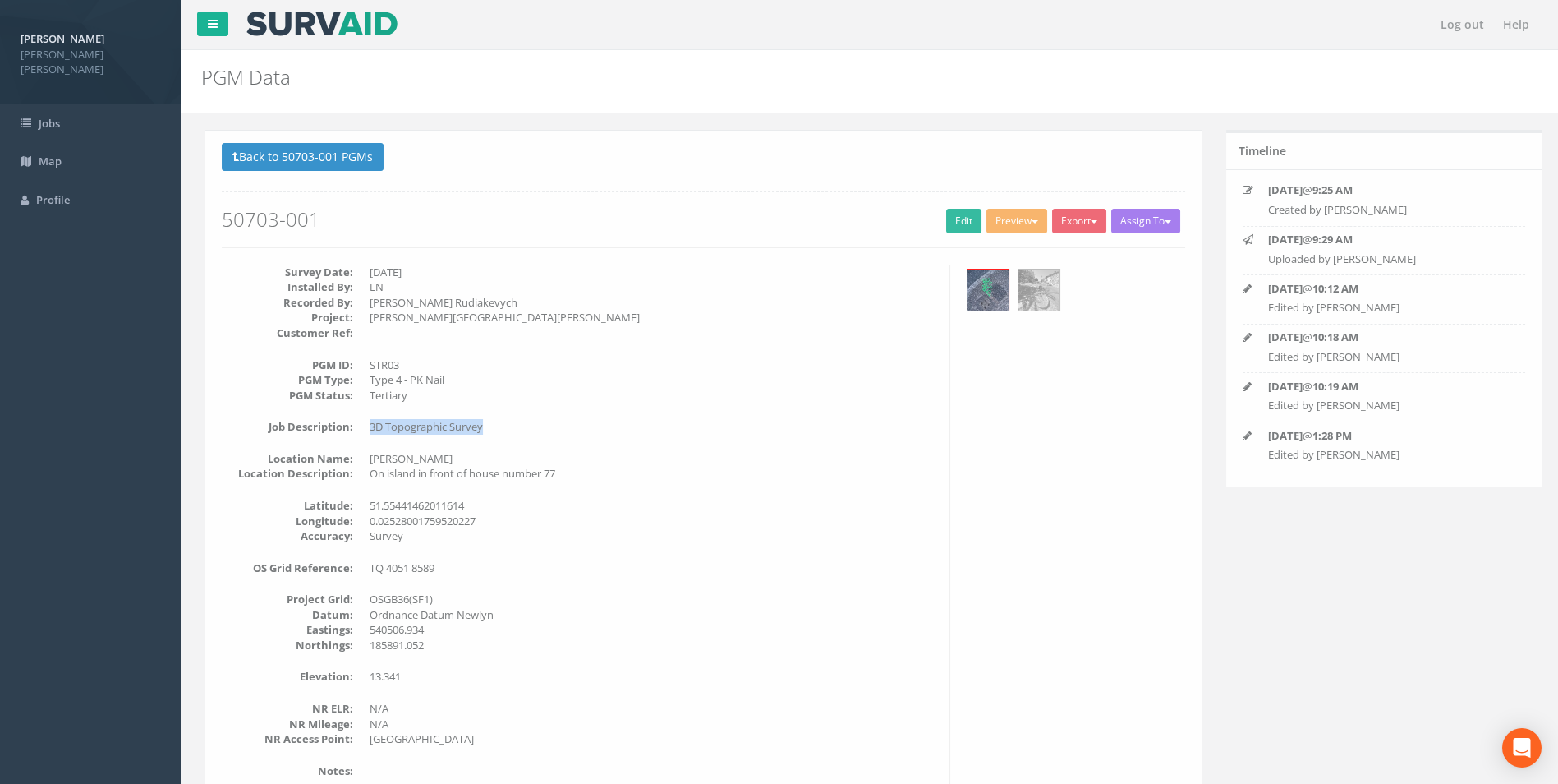
drag, startPoint x: 366, startPoint y: 427, endPoint x: 495, endPoint y: 426, distance: 129.0
click at [495, 426] on dd "3D Topographic Survey" at bounding box center [649, 426] width 568 height 16
copy dd "3D Topographic Survey"
click at [312, 152] on button "Back to 50703-001 PGMs" at bounding box center [298, 157] width 162 height 28
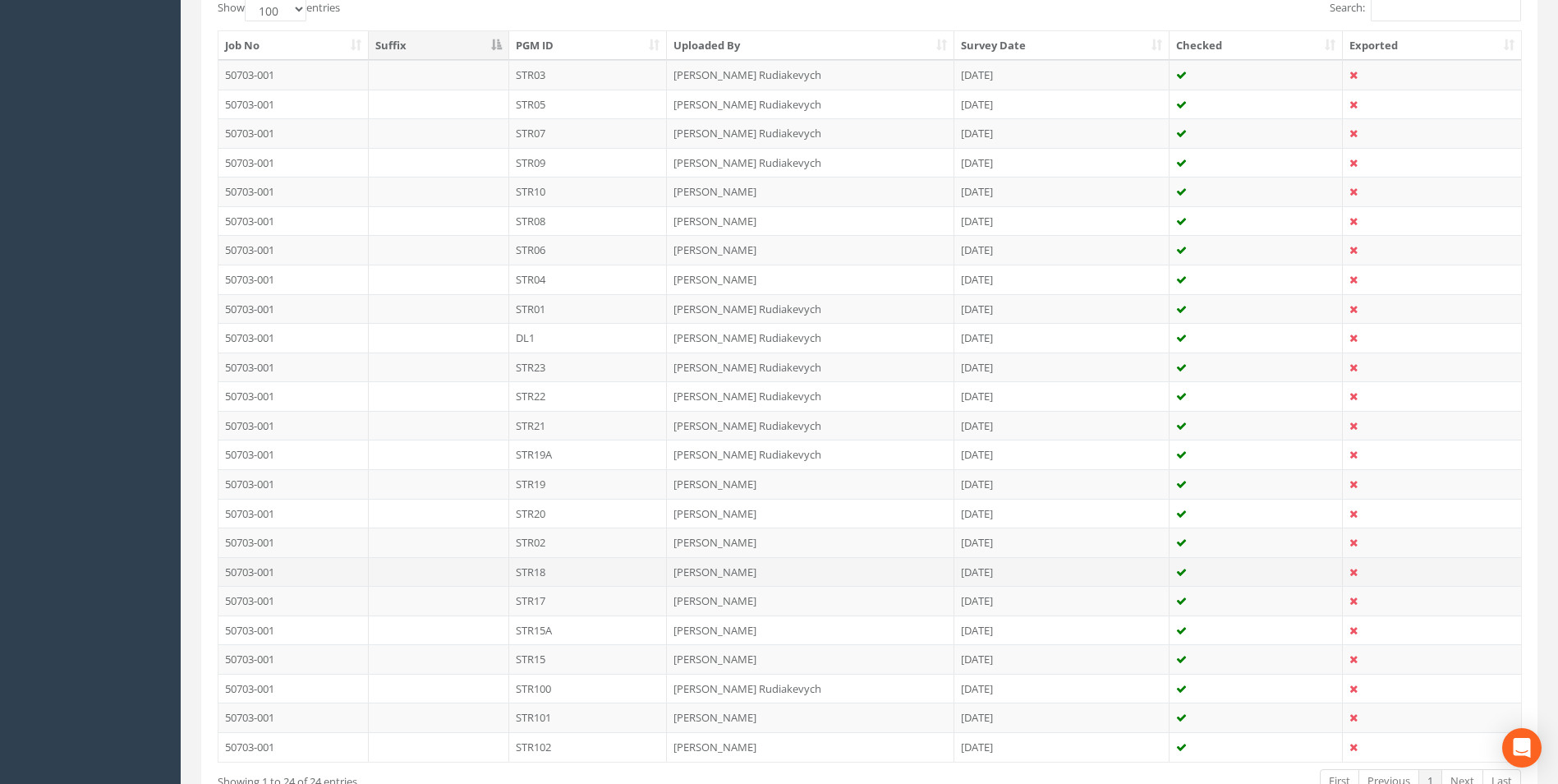
scroll to position [344, 0]
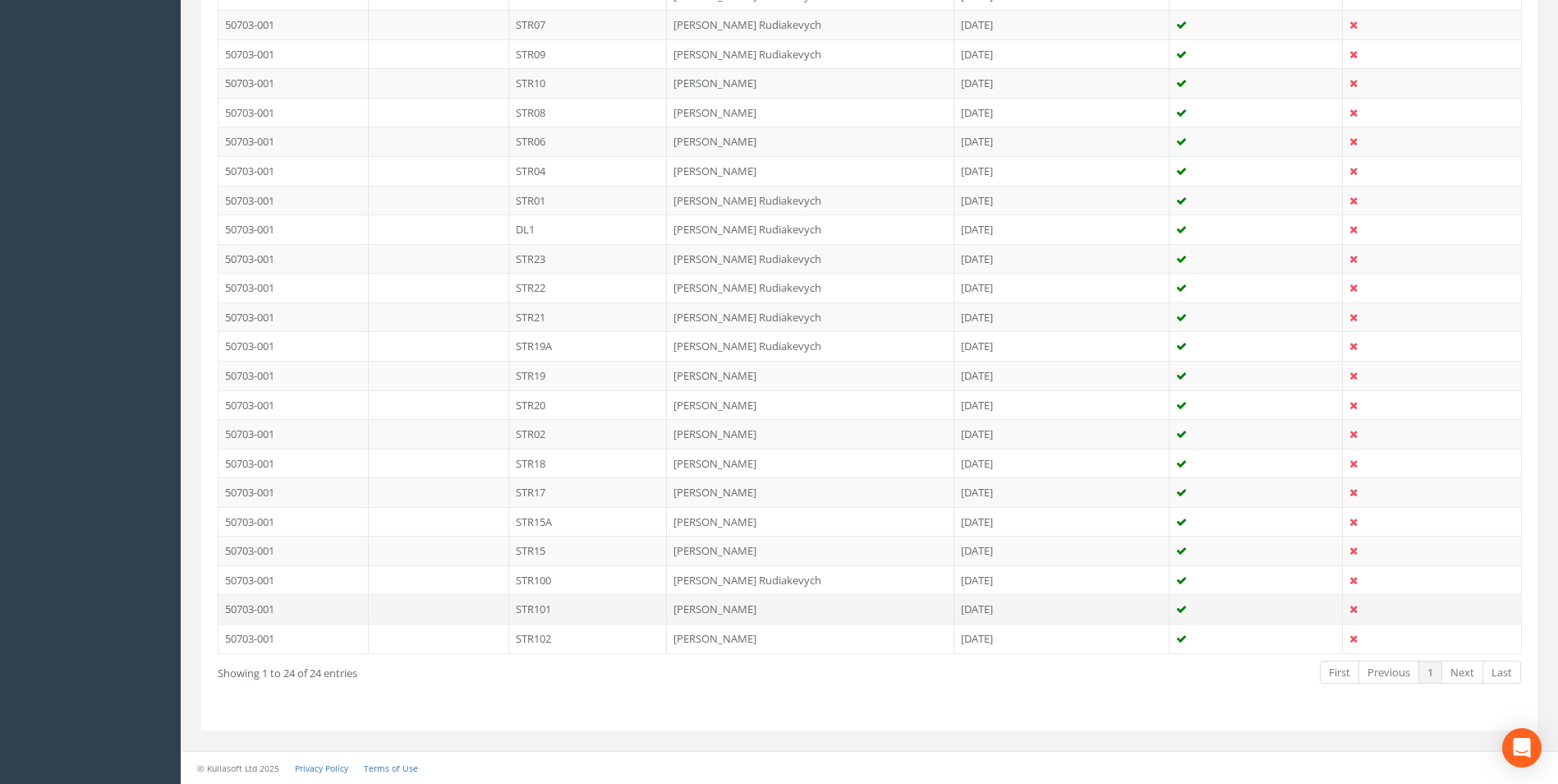
click at [539, 615] on td "STR101" at bounding box center [588, 608] width 158 height 29
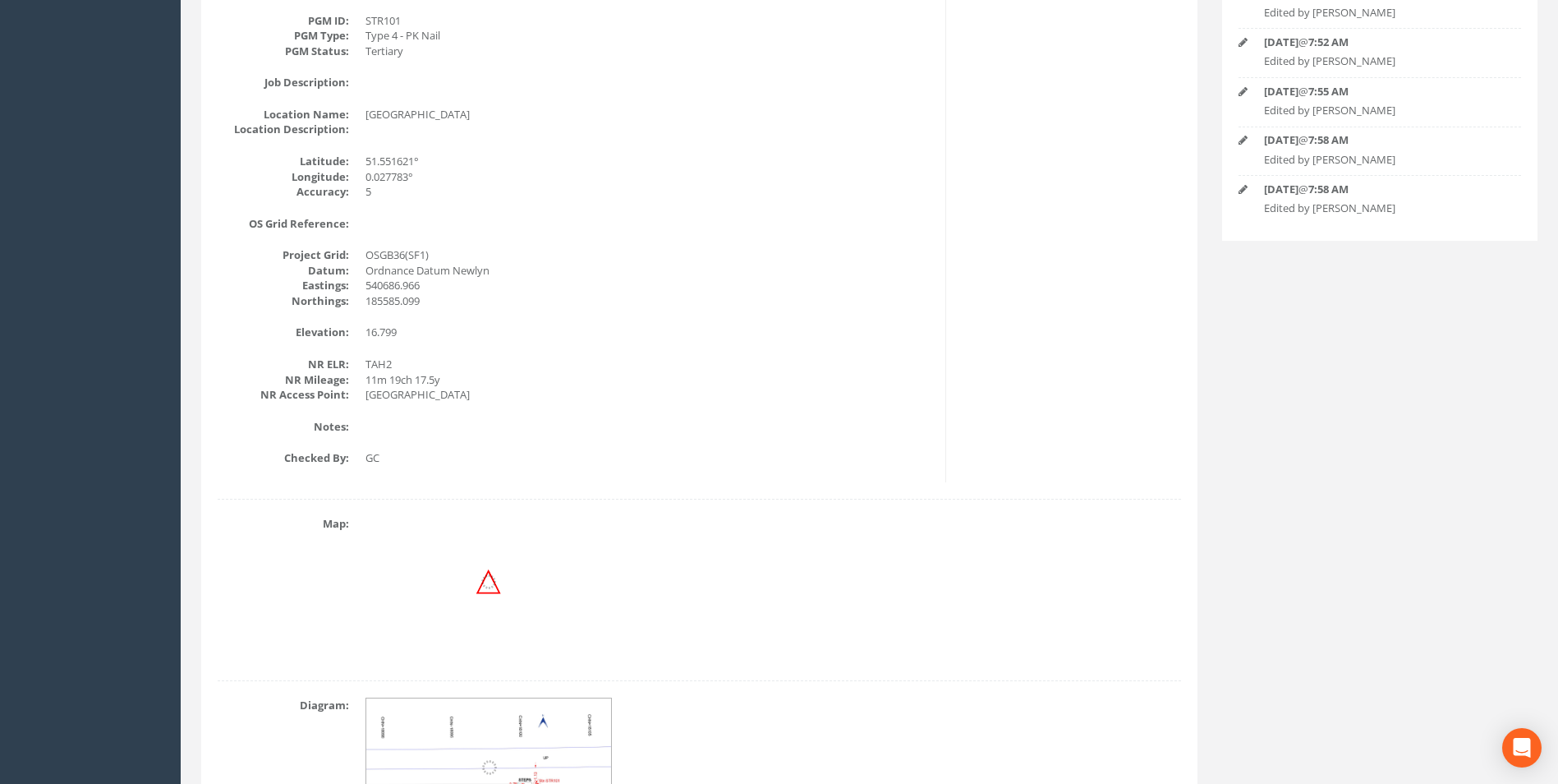
scroll to position [0, 0]
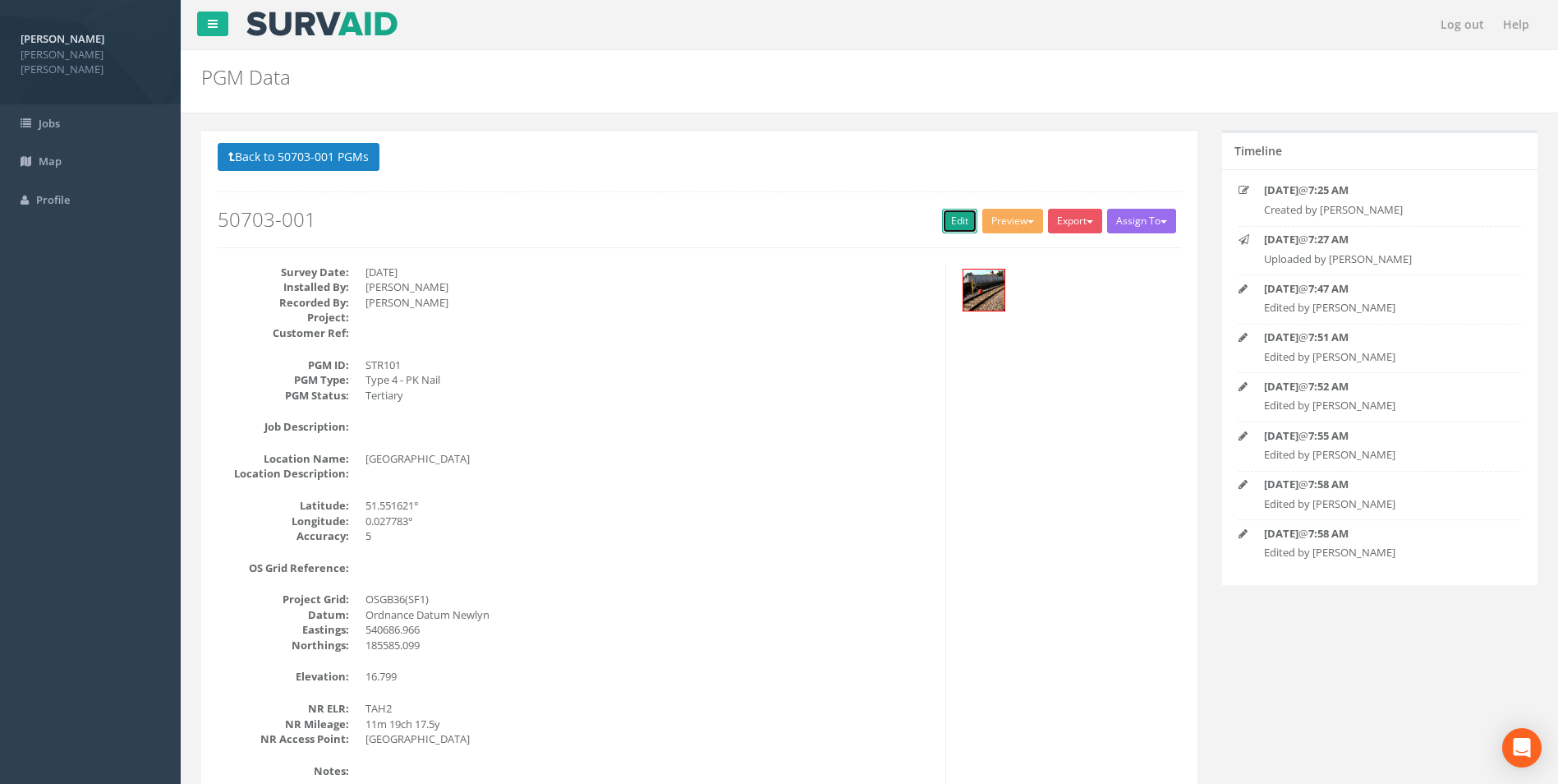
click at [952, 209] on link "Edit" at bounding box center [960, 220] width 35 height 24
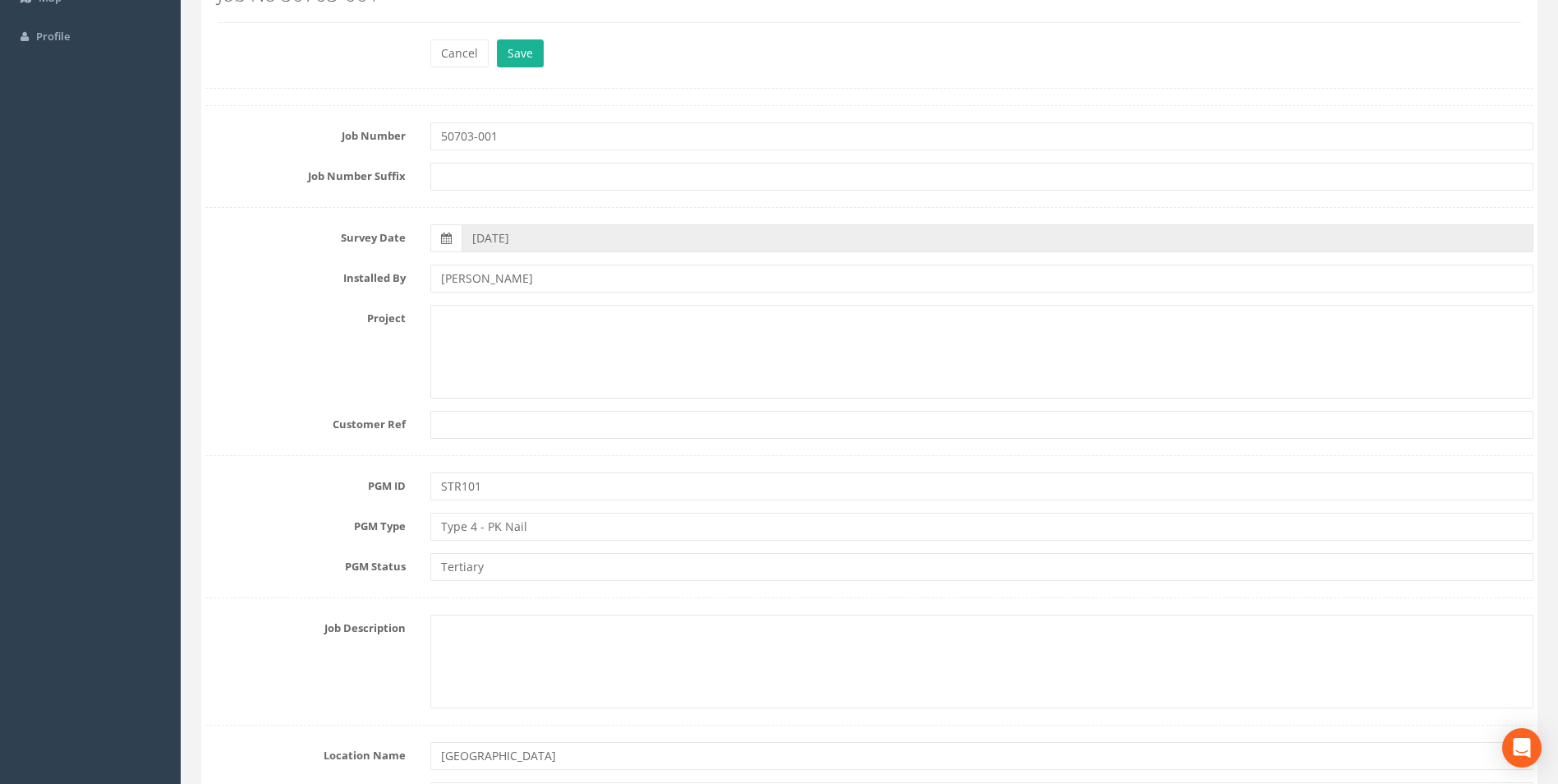
scroll to position [164, 0]
click at [467, 649] on textarea at bounding box center [982, 661] width 1103 height 94
paste textarea "3D Topographic Survey"
type textarea "3D Topographic Survey"
click at [507, 50] on button "Save" at bounding box center [520, 52] width 47 height 28
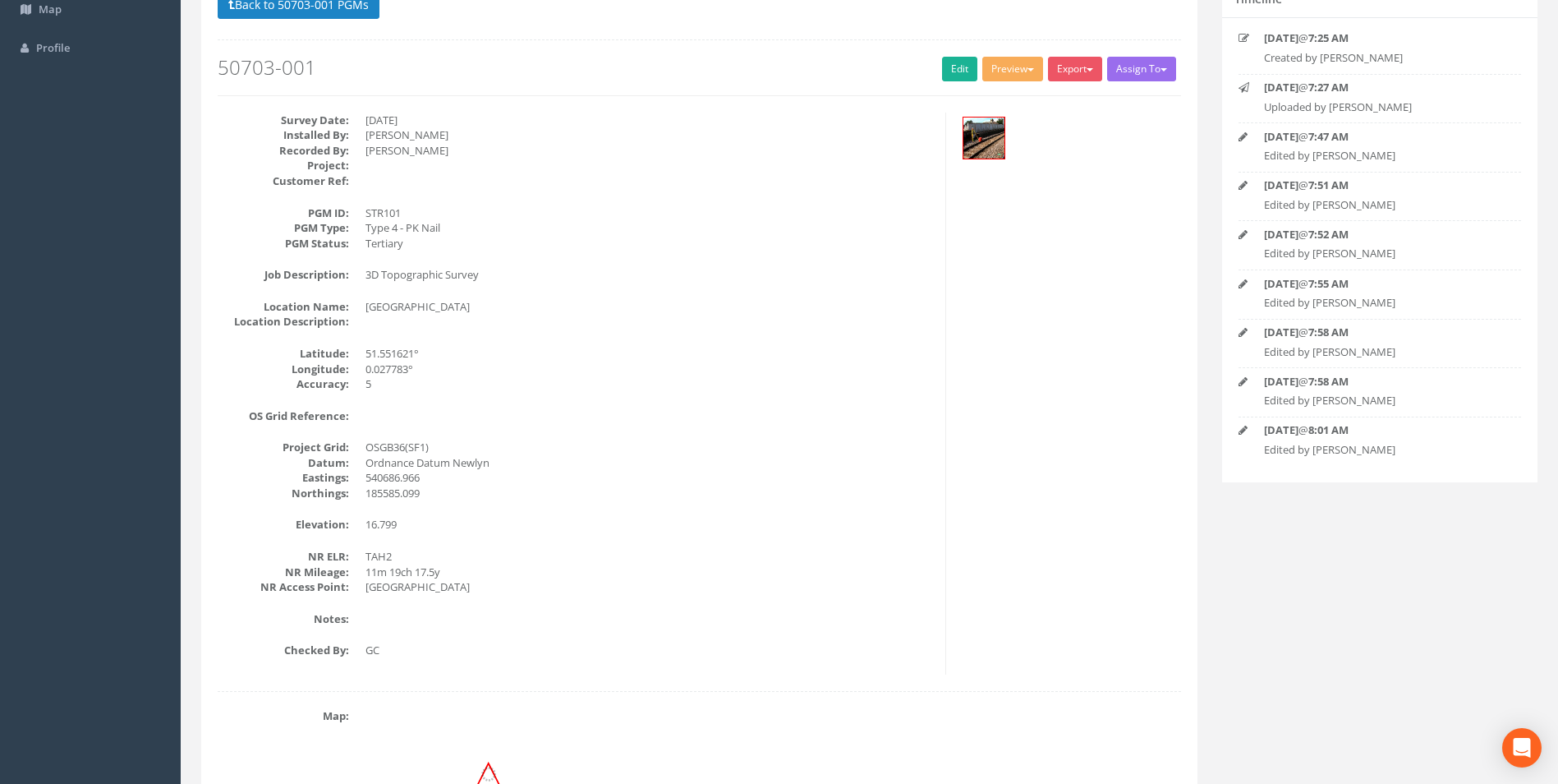
scroll to position [0, 0]
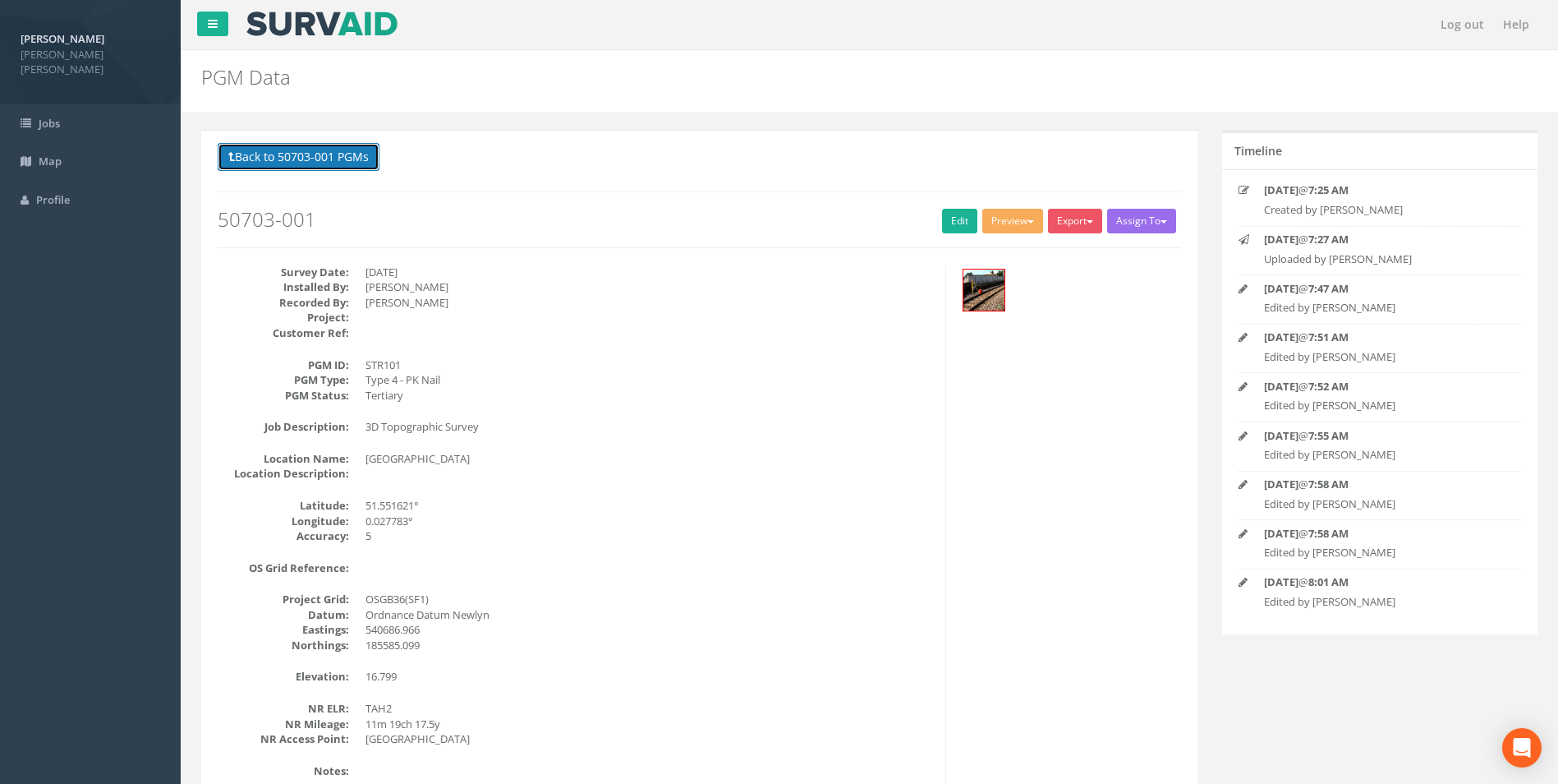
click at [300, 158] on button "Back to 50703-001 PGMs" at bounding box center [298, 157] width 162 height 28
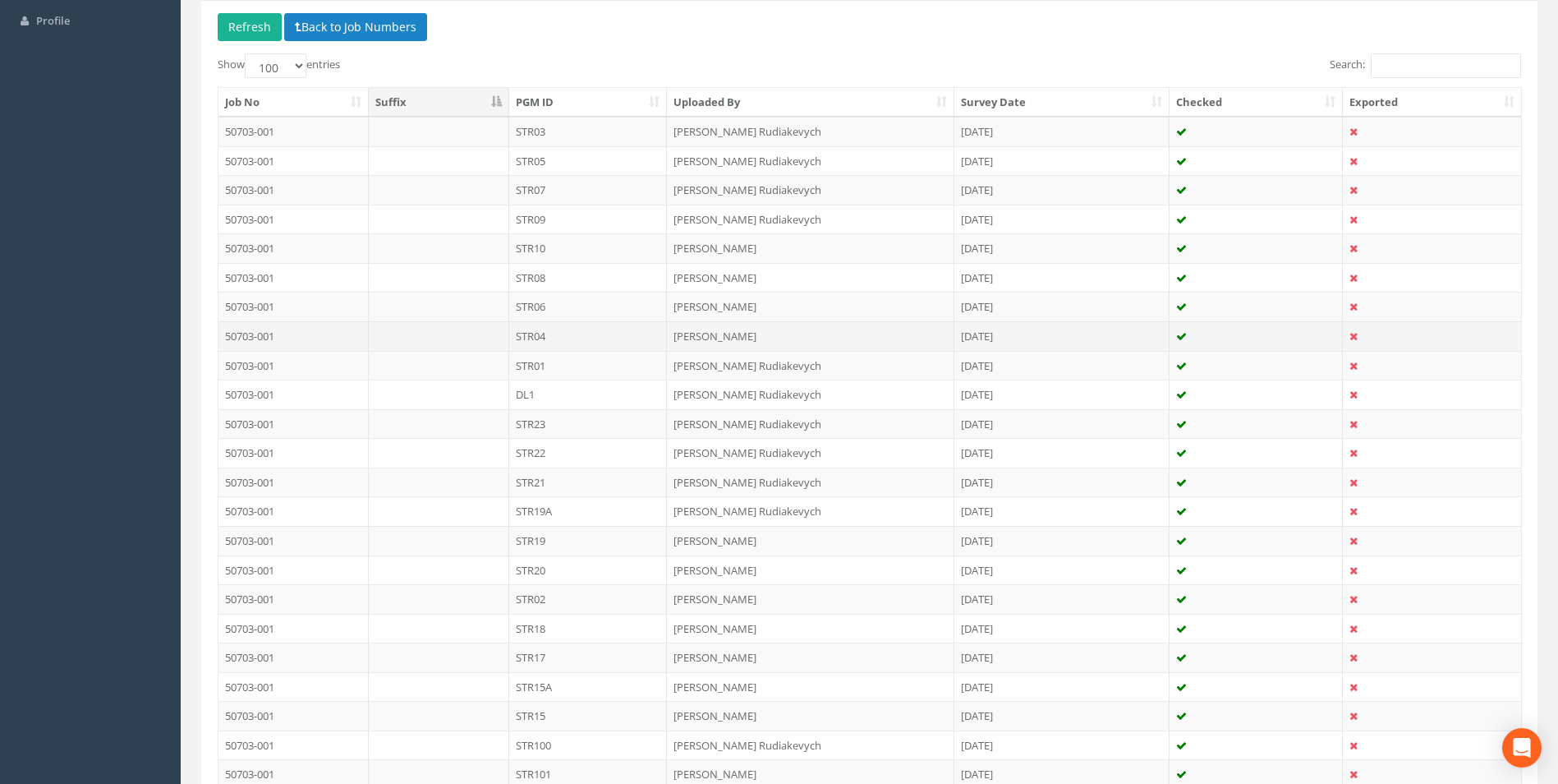
scroll to position [344, 0]
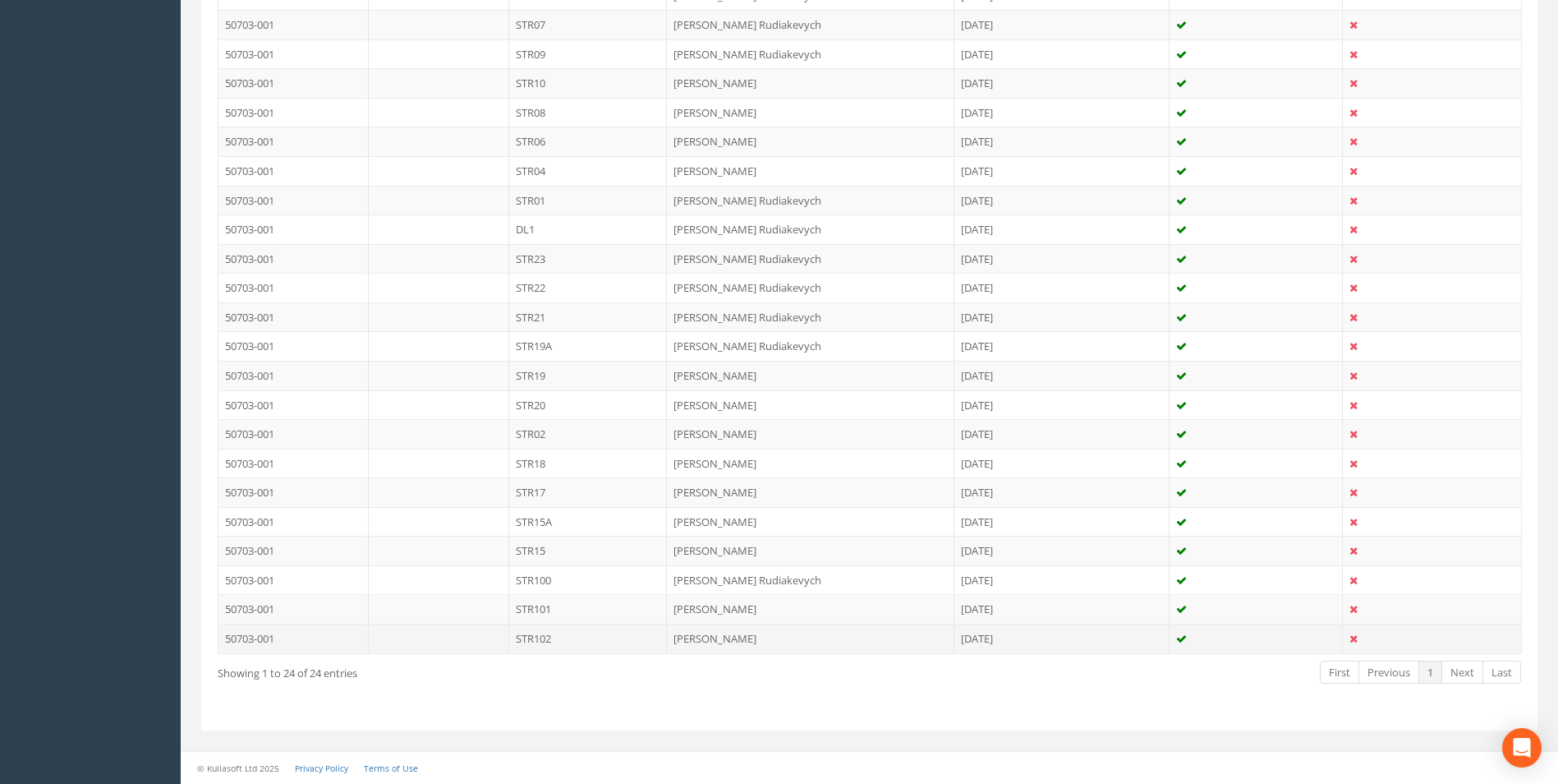
click at [552, 642] on td "STR102" at bounding box center [588, 637] width 158 height 29
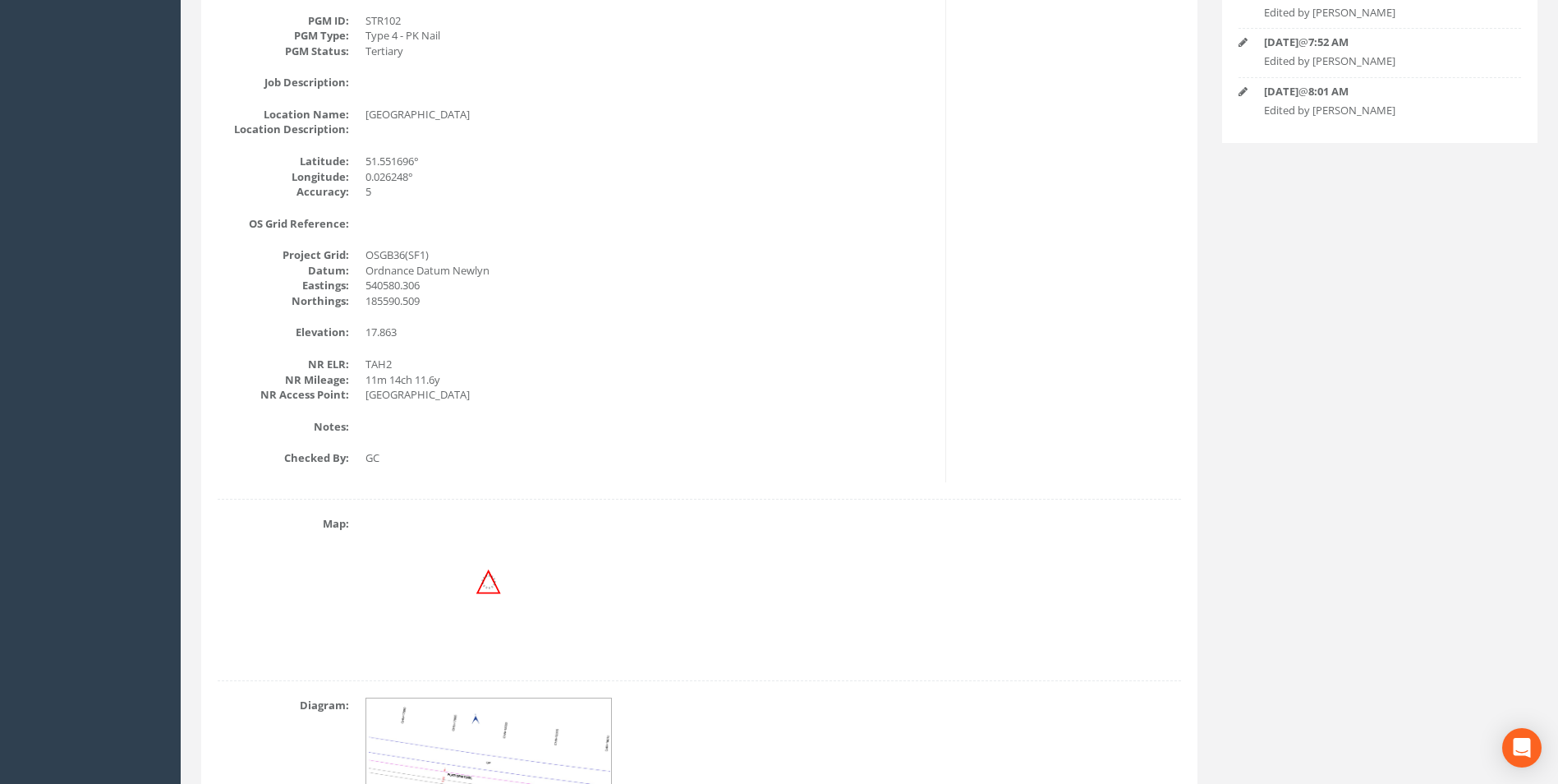
scroll to position [0, 0]
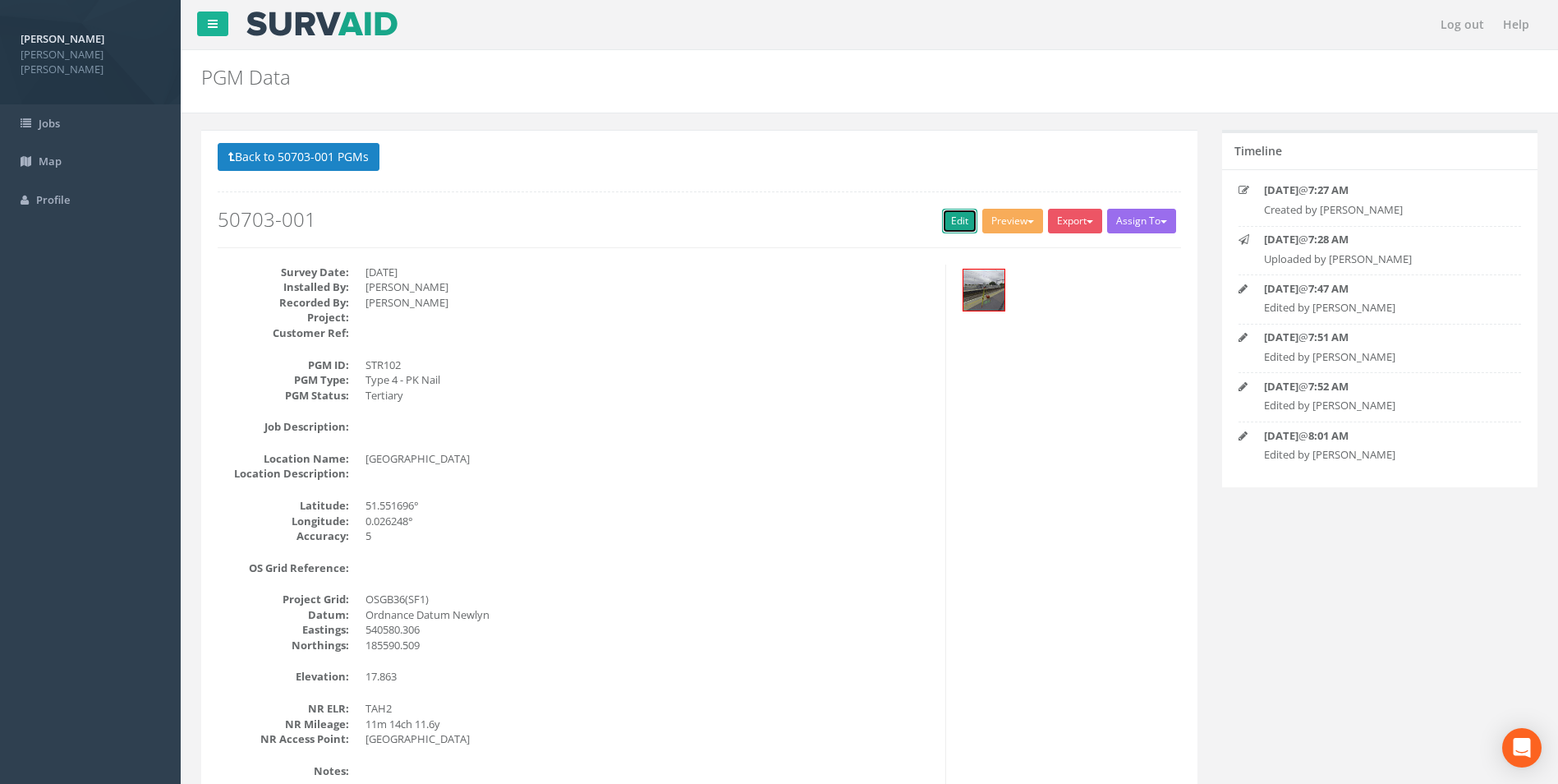
click at [955, 213] on link "Edit" at bounding box center [960, 220] width 35 height 24
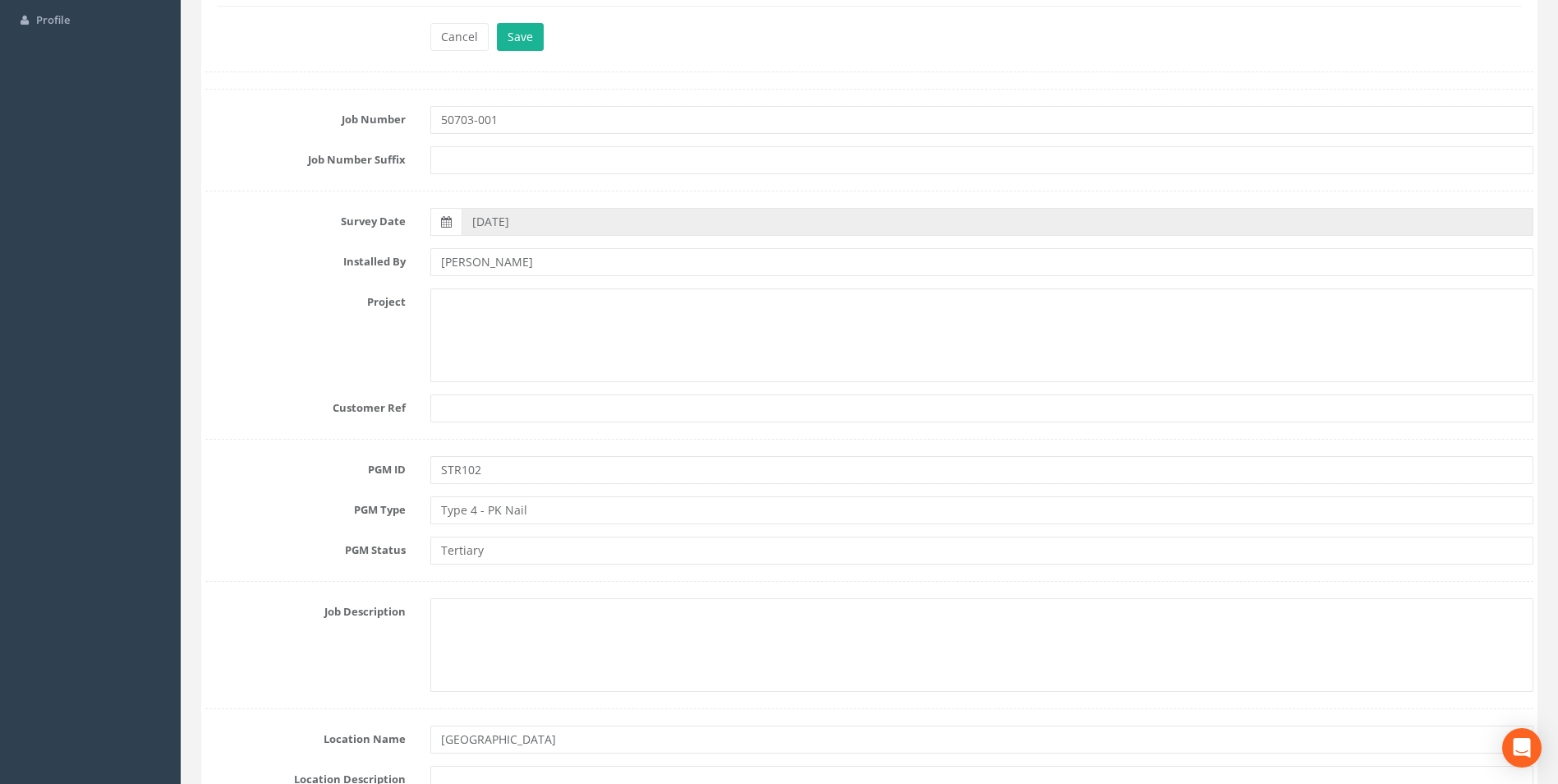
scroll to position [740, 0]
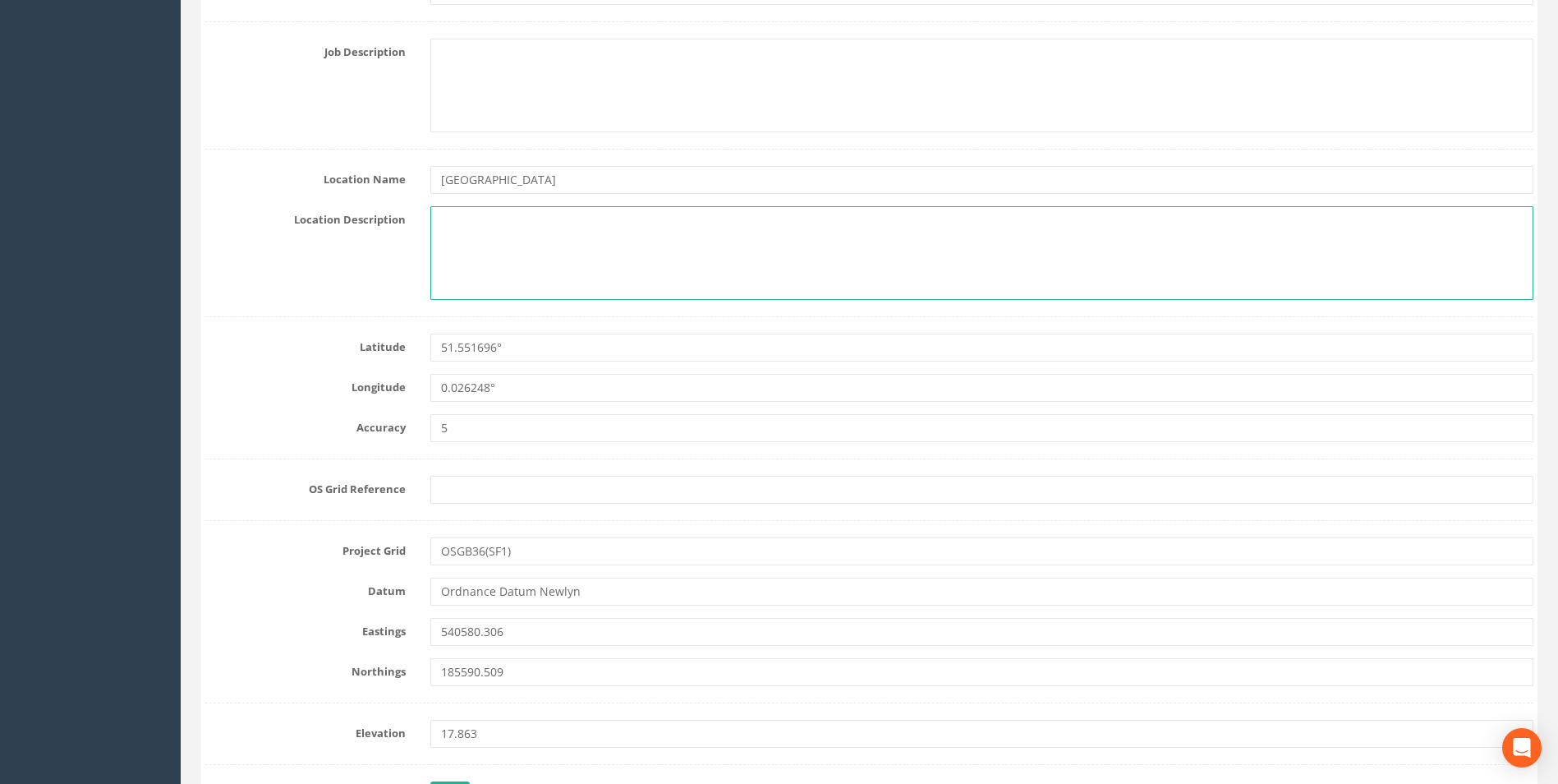
click at [487, 235] on textarea at bounding box center [982, 253] width 1103 height 94
paste textarea "3D Topographic Survey"
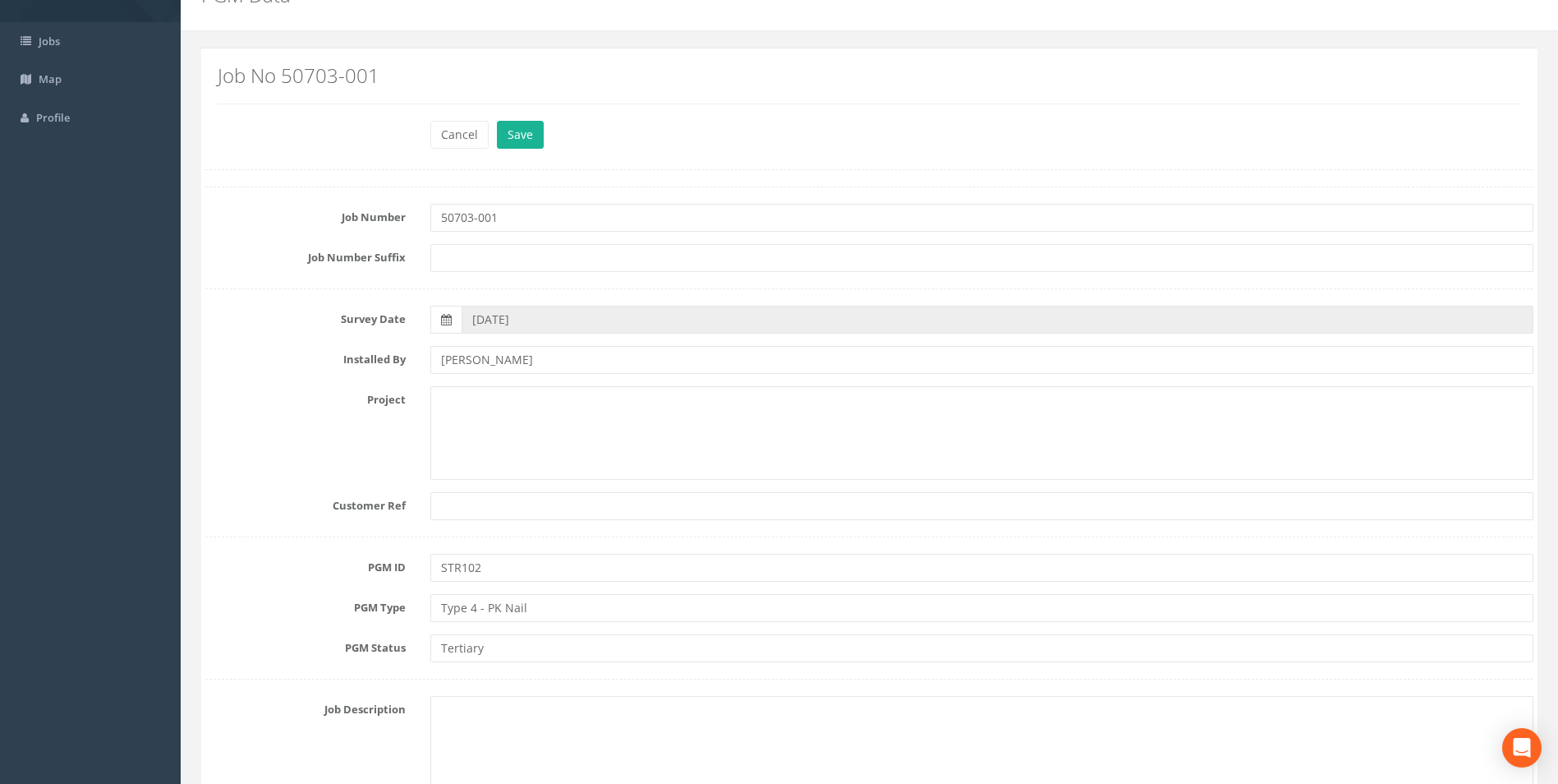
scroll to position [575, 0]
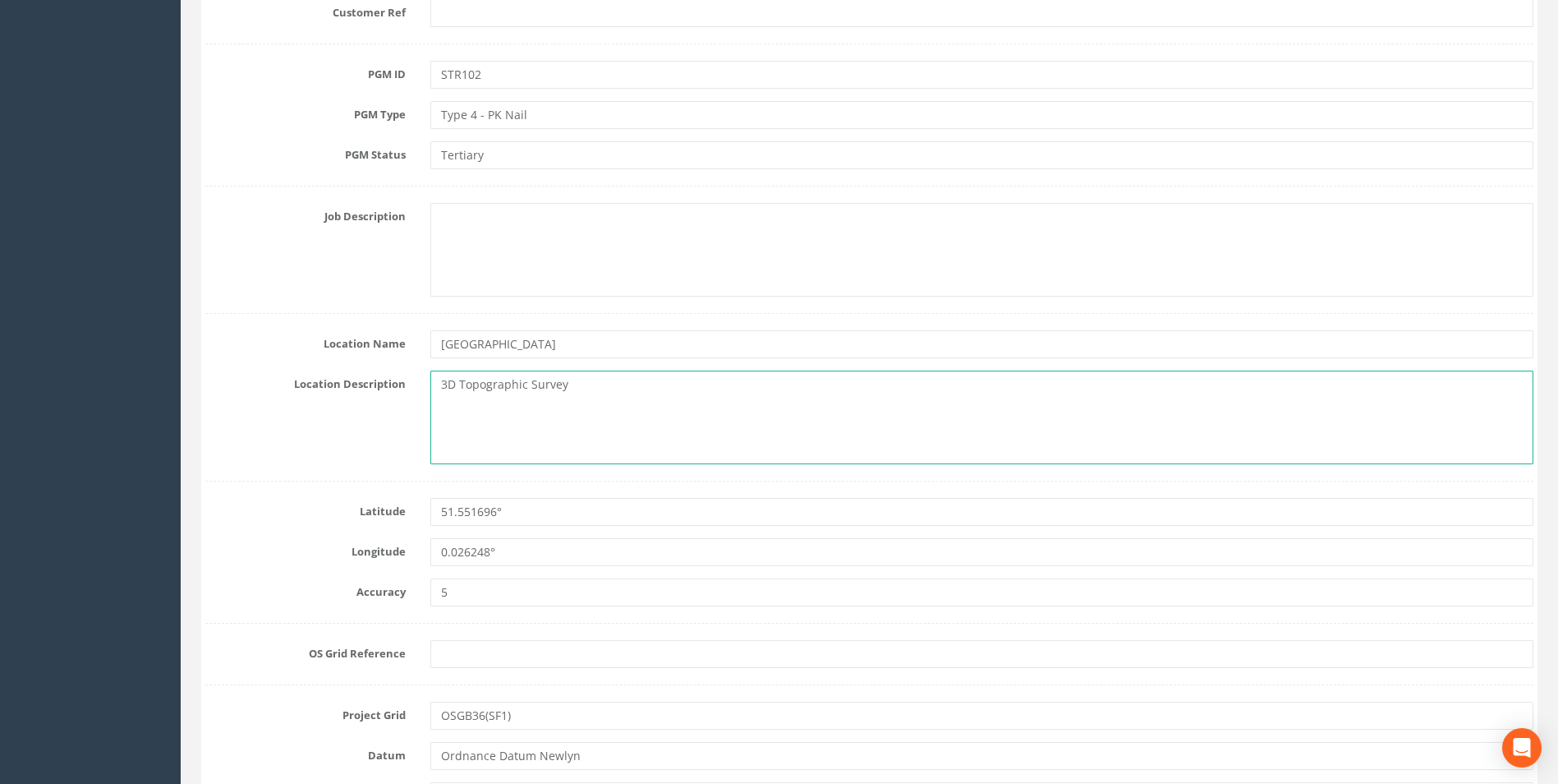
type textarea "3D Topographic Survey"
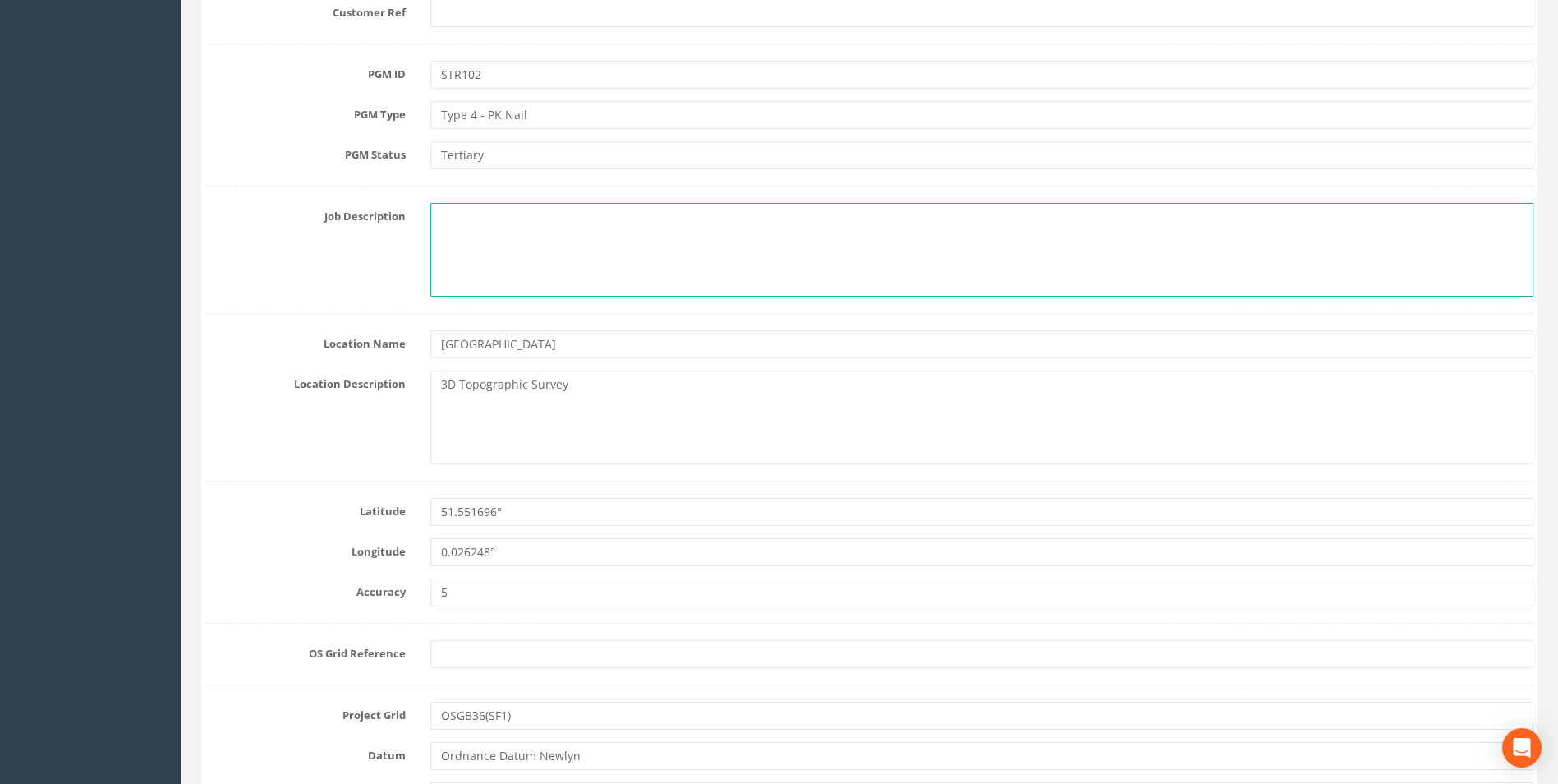
click at [506, 252] on textarea at bounding box center [982, 250] width 1103 height 94
paste textarea "3D Topographic Survey"
type textarea "3D Topographic Survey"
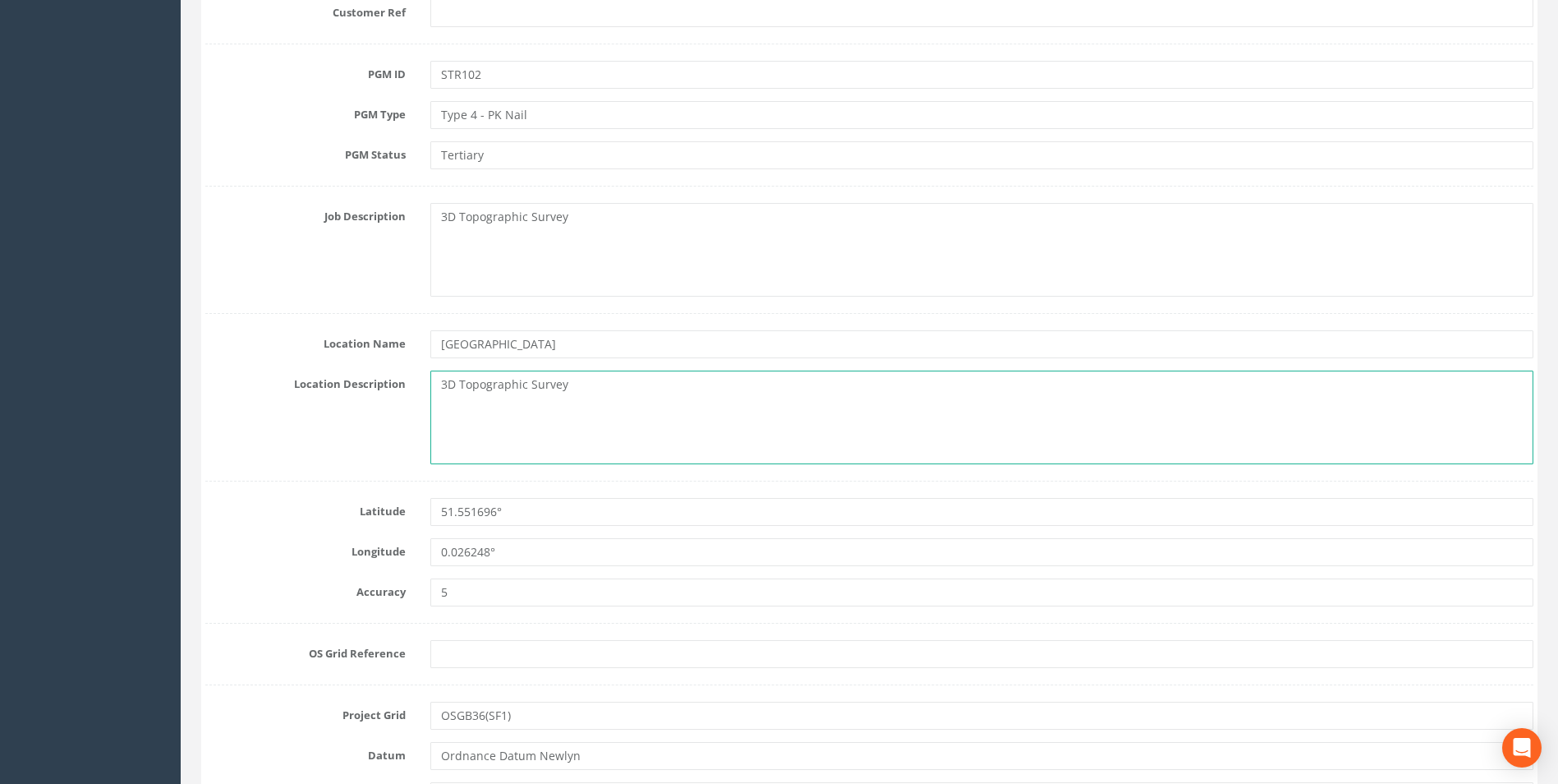
drag, startPoint x: 622, startPoint y: 391, endPoint x: 395, endPoint y: 374, distance: 227.6
click at [395, 374] on div "Location Description 3D Topographic Survey" at bounding box center [869, 417] width 1353 height 94
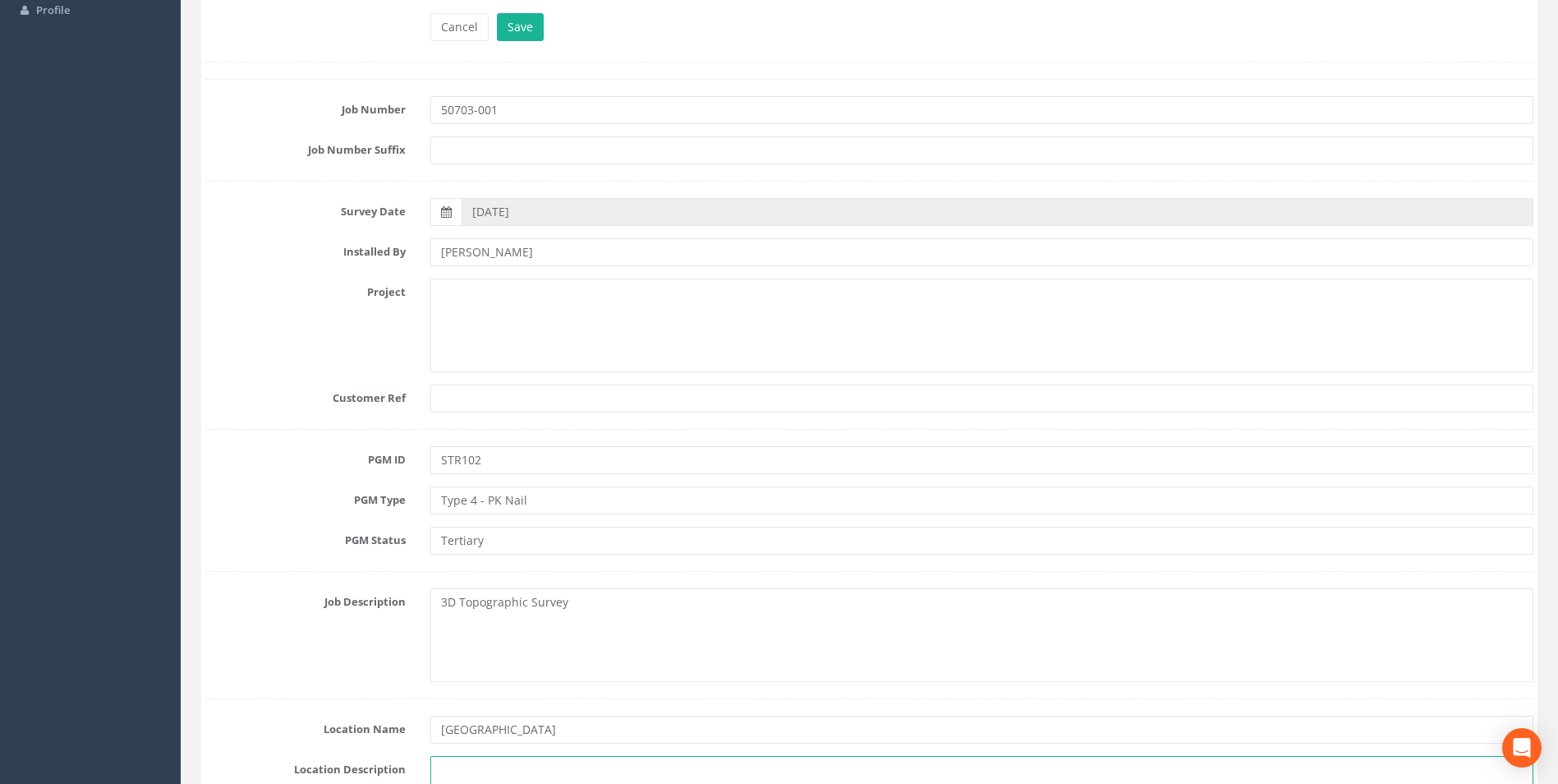
scroll to position [0, 0]
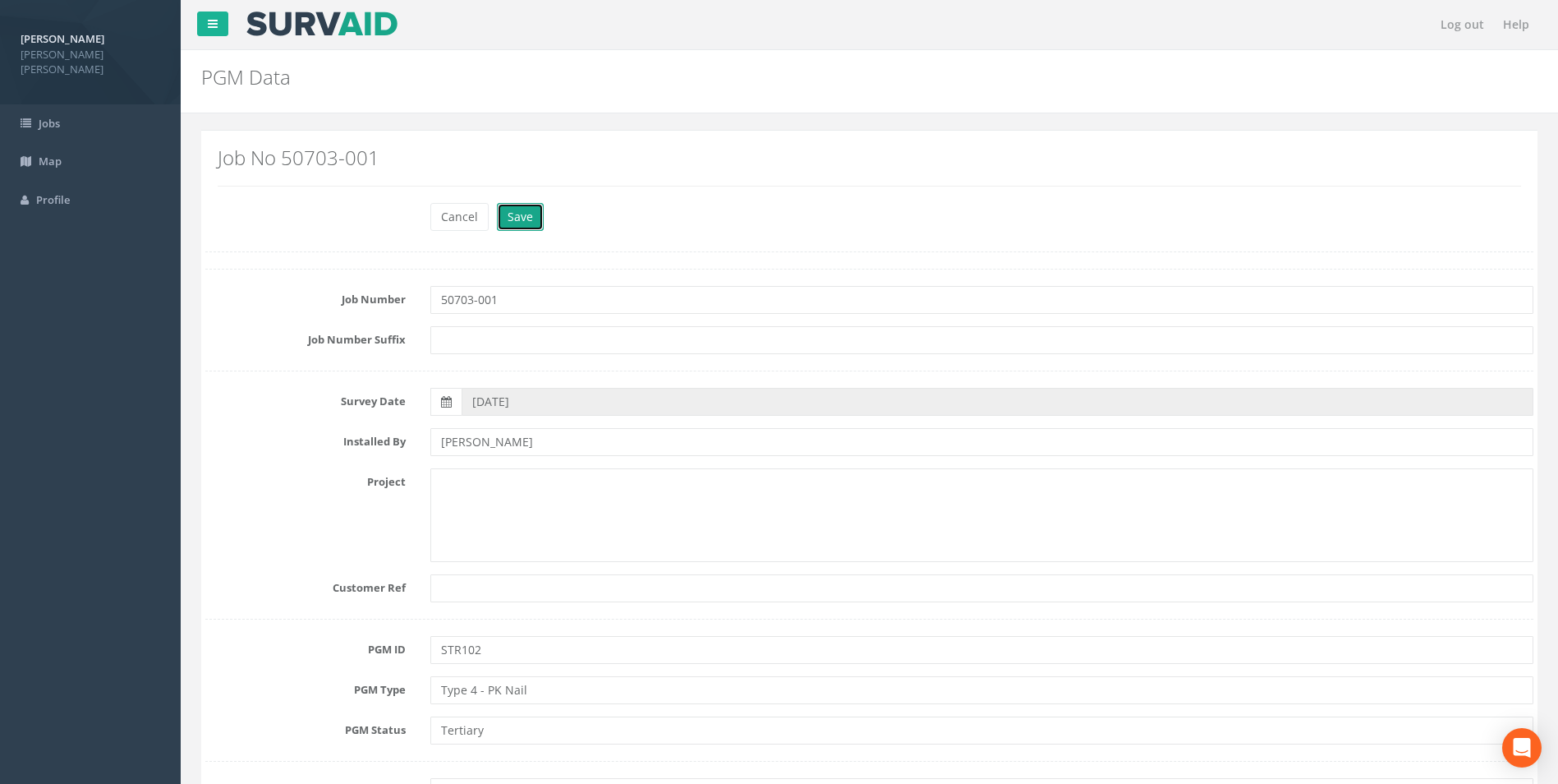
click at [518, 207] on button "Save" at bounding box center [520, 216] width 47 height 28
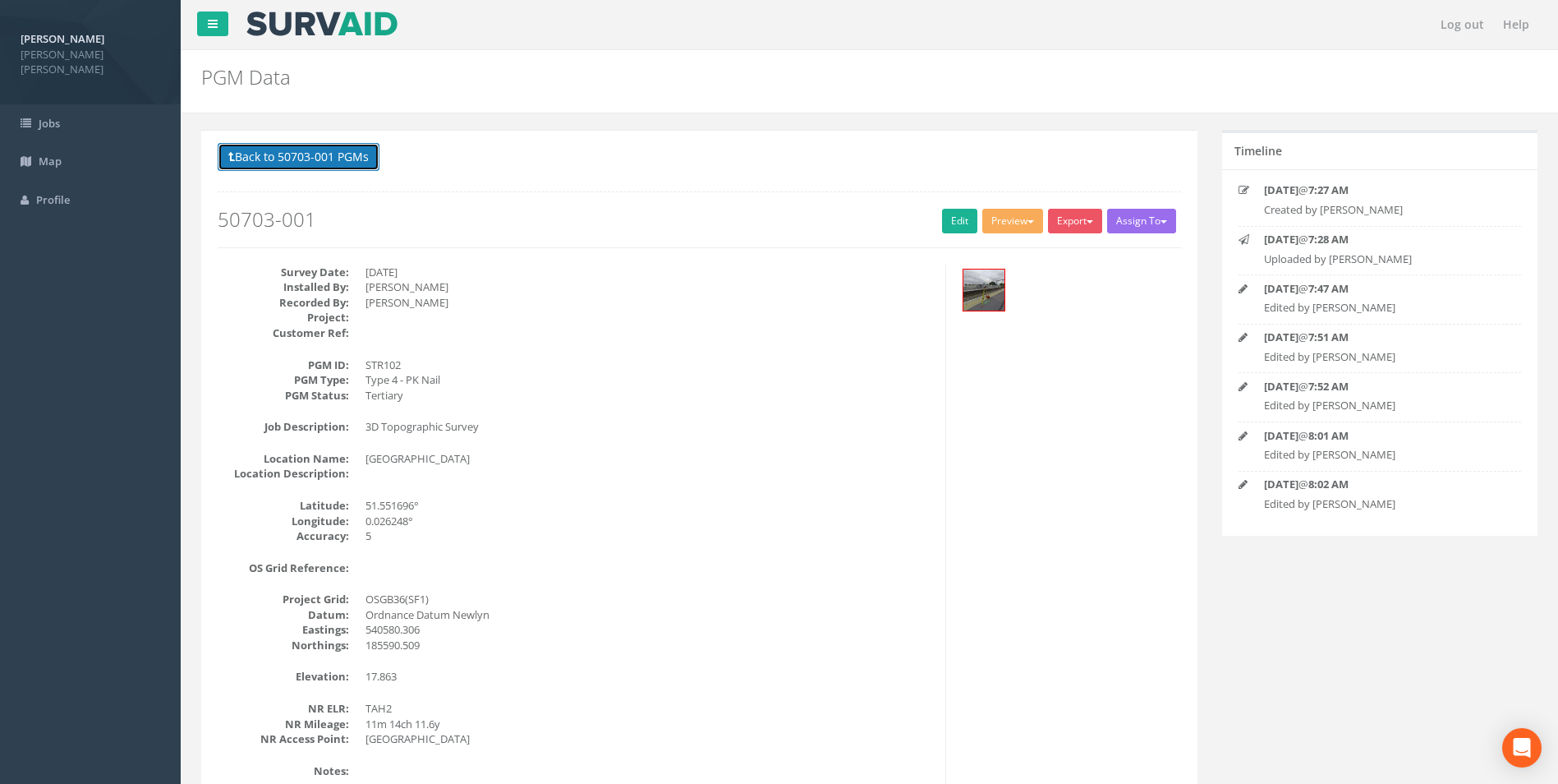
click at [319, 157] on button "Back to 50703-001 PGMs" at bounding box center [298, 157] width 162 height 28
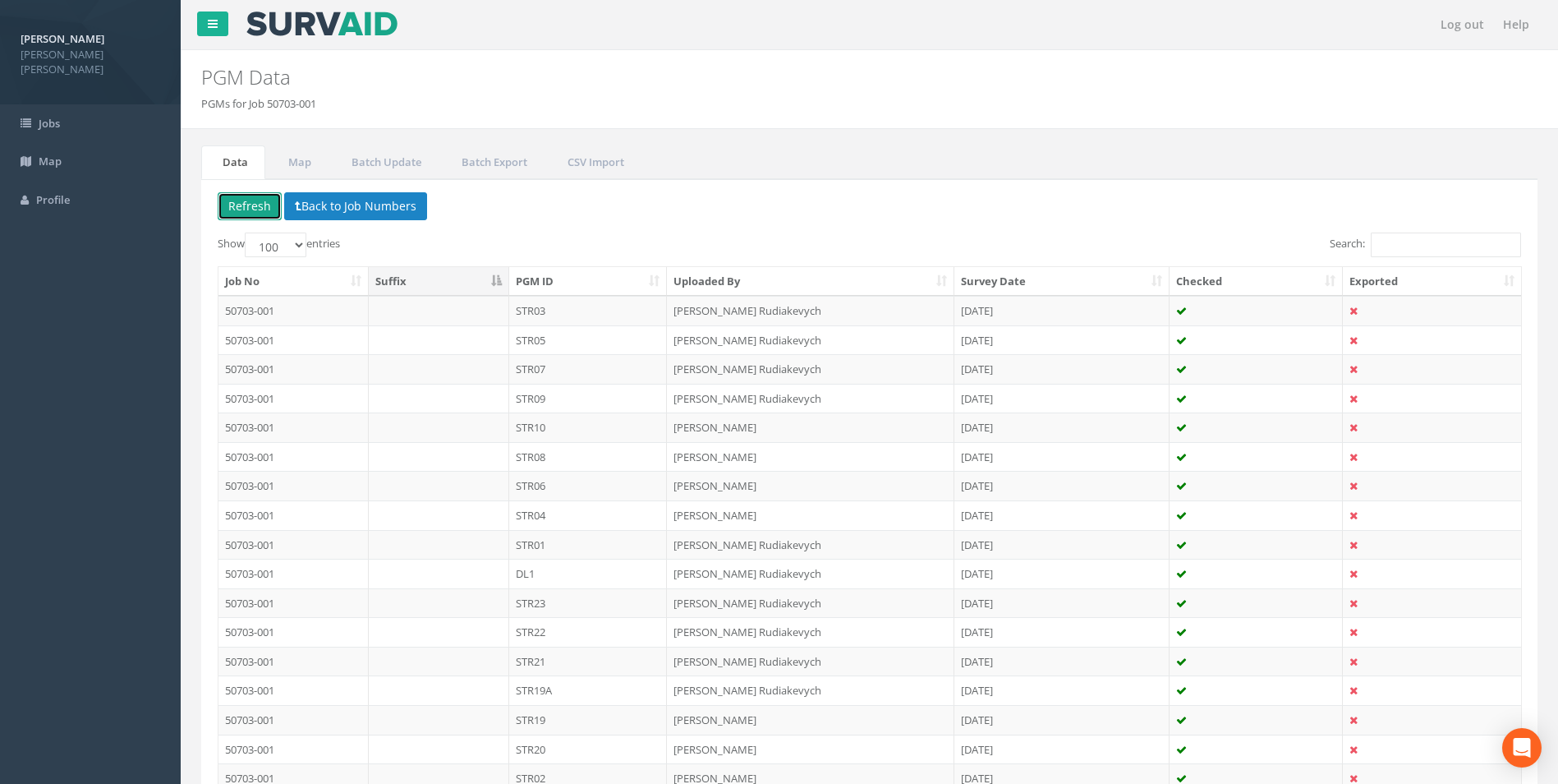
click at [253, 214] on button "Refresh" at bounding box center [250, 205] width 64 height 28
click at [488, 162] on link "Batch Export" at bounding box center [493, 162] width 105 height 34
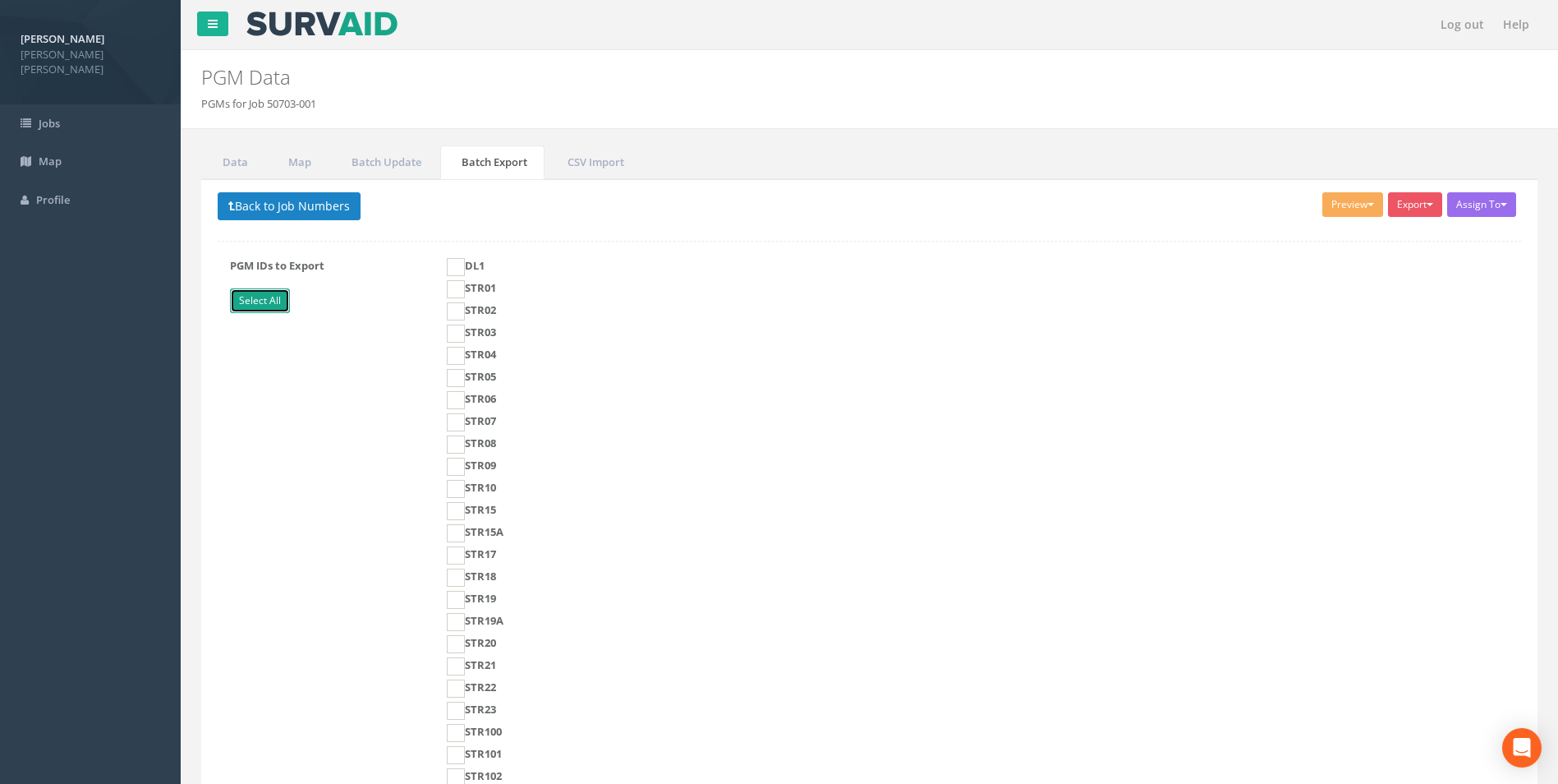
click at [277, 297] on link "Select All" at bounding box center [261, 300] width 60 height 24
checkbox input "true"
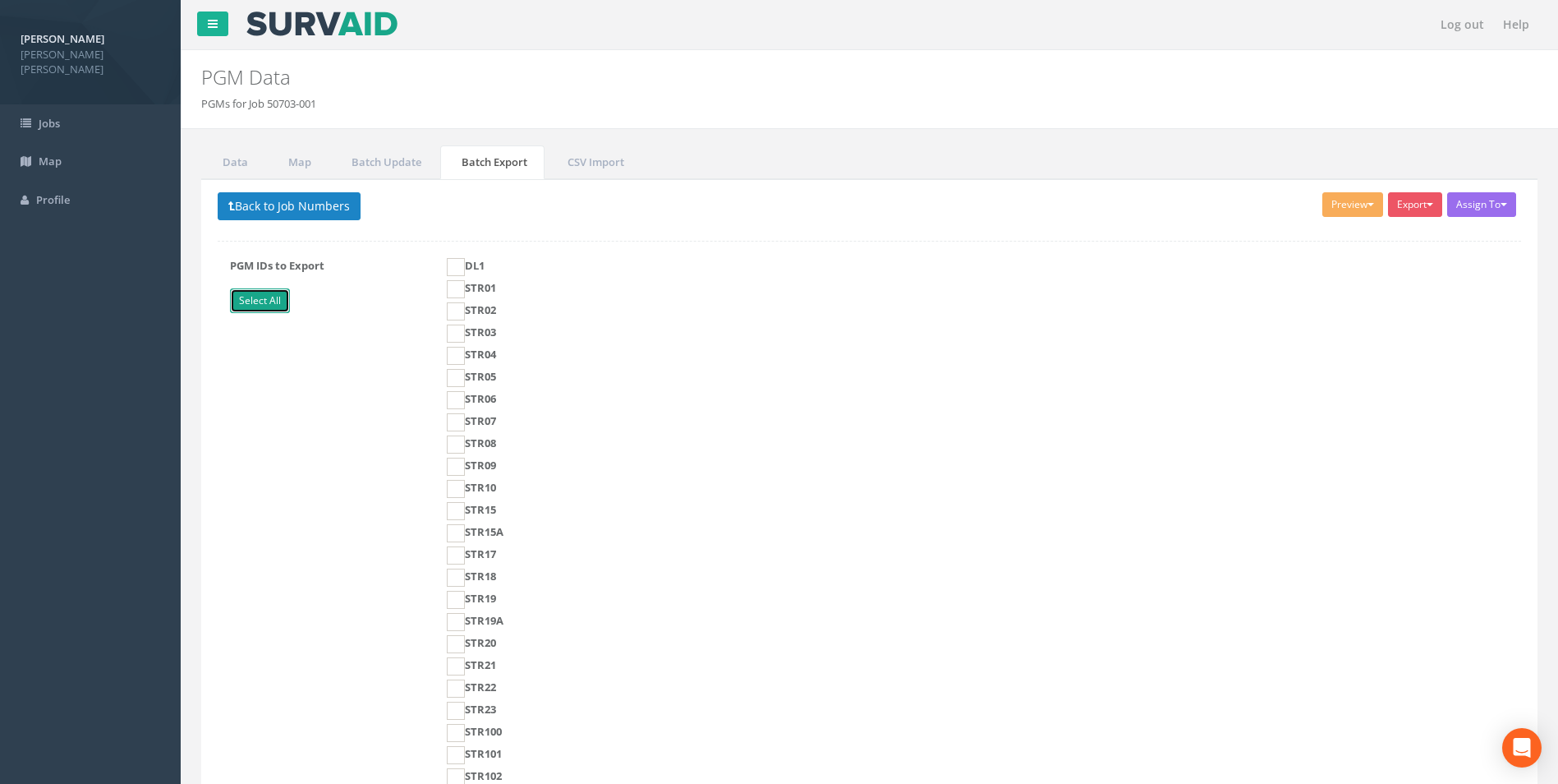
checkbox input "true"
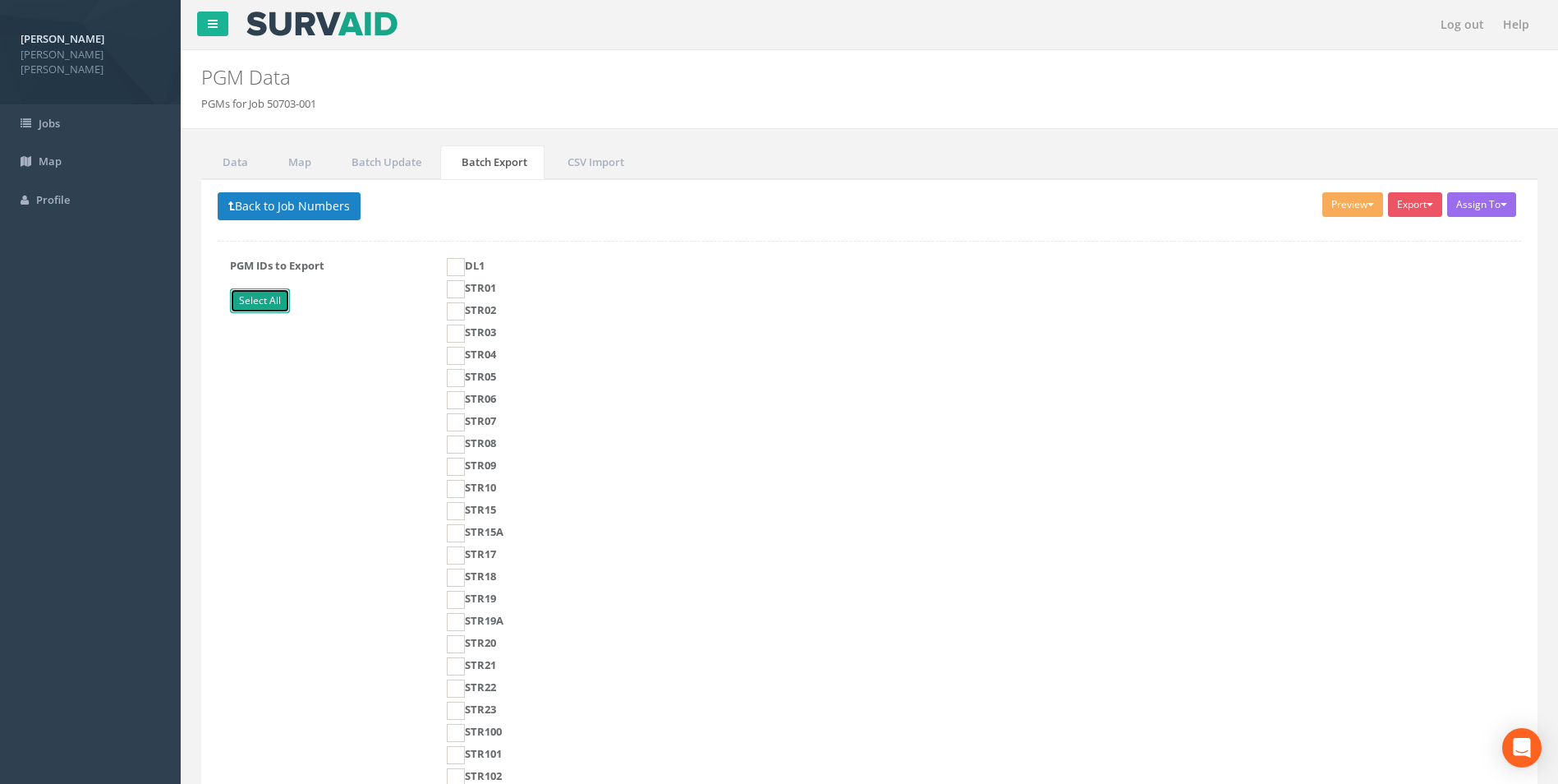
checkbox input "true"
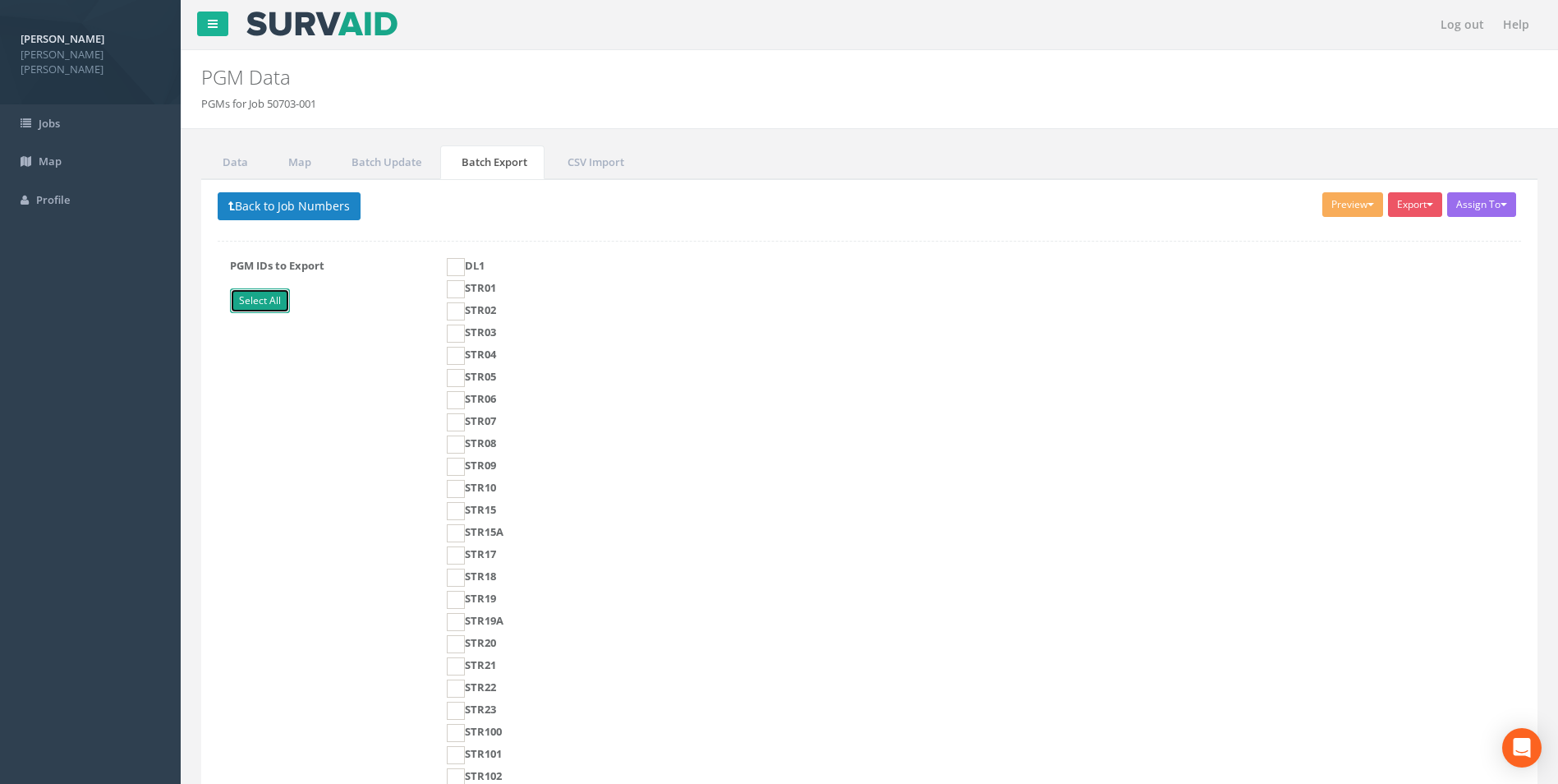
checkbox input "true"
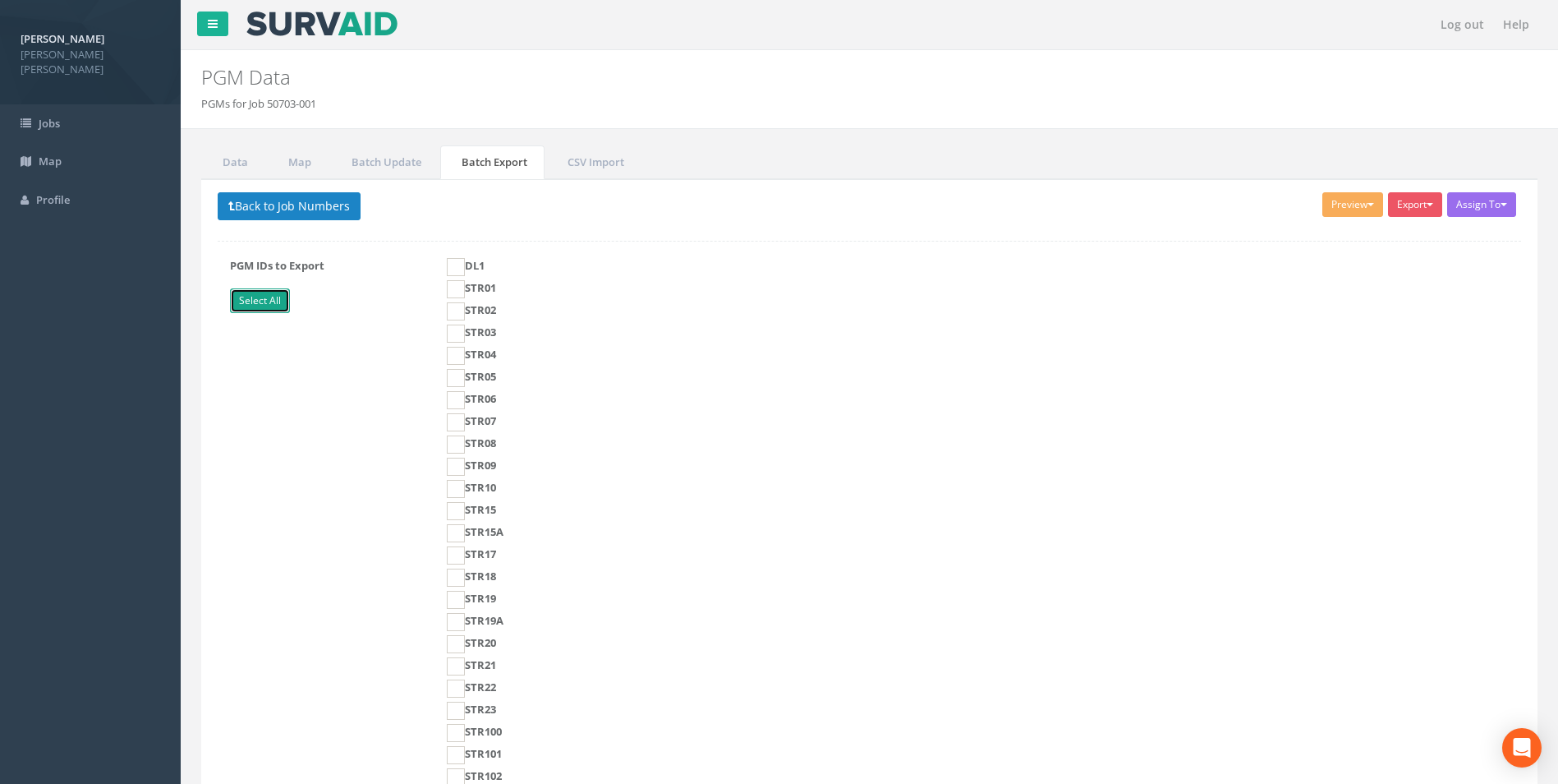
checkbox input "true"
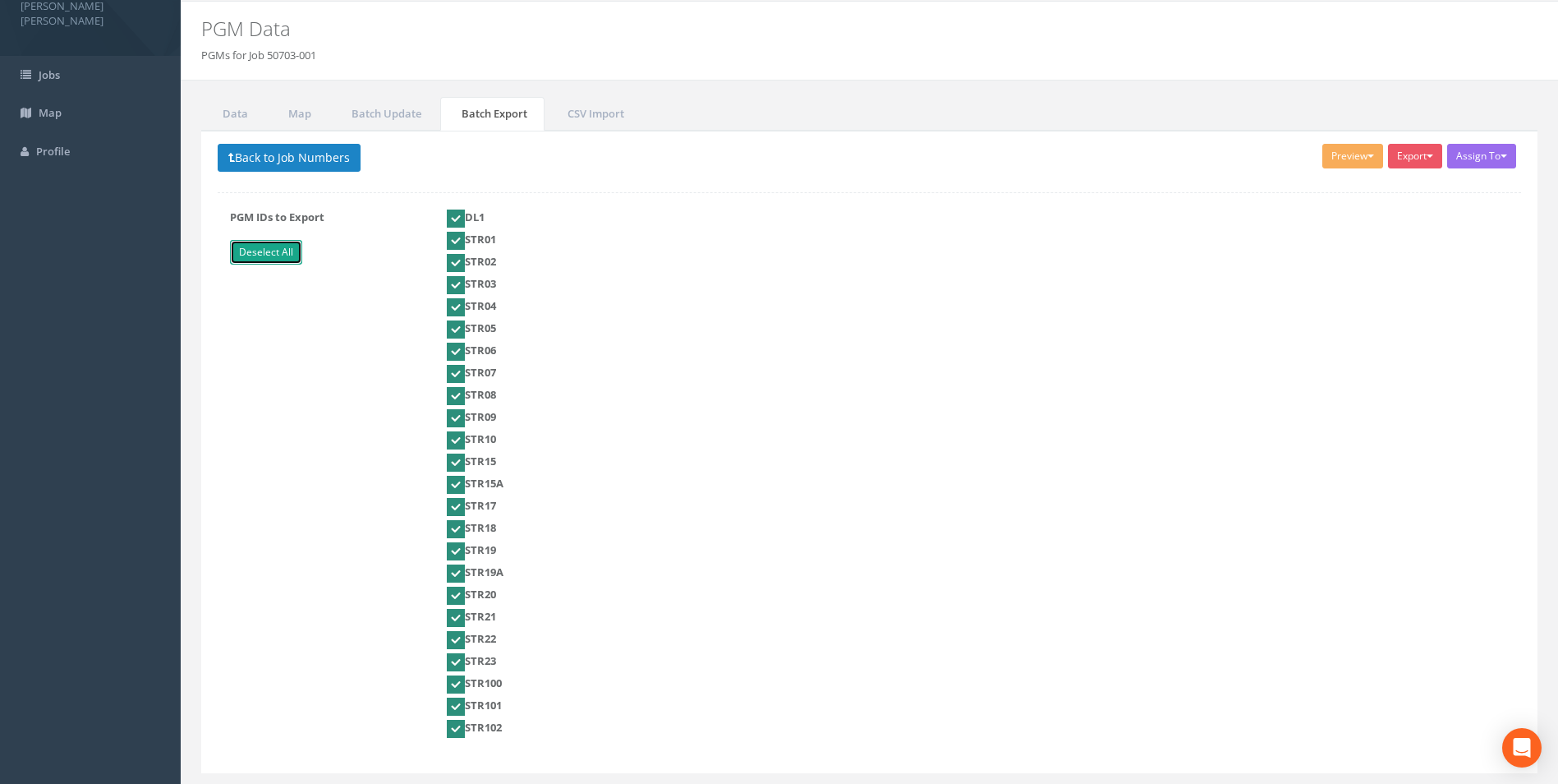
scroll to position [91, 0]
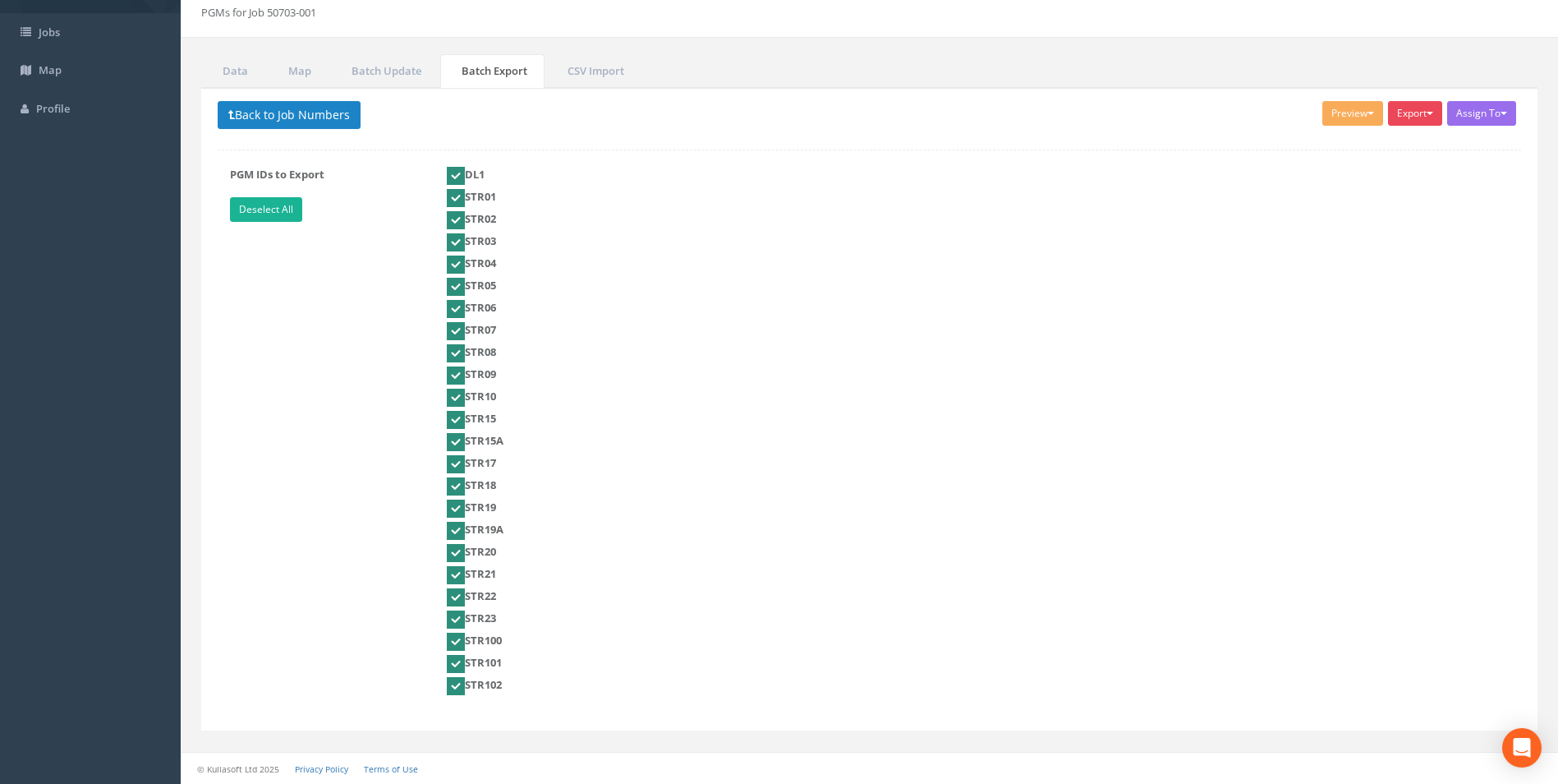
click at [1430, 114] on span "button" at bounding box center [1431, 113] width 7 height 3
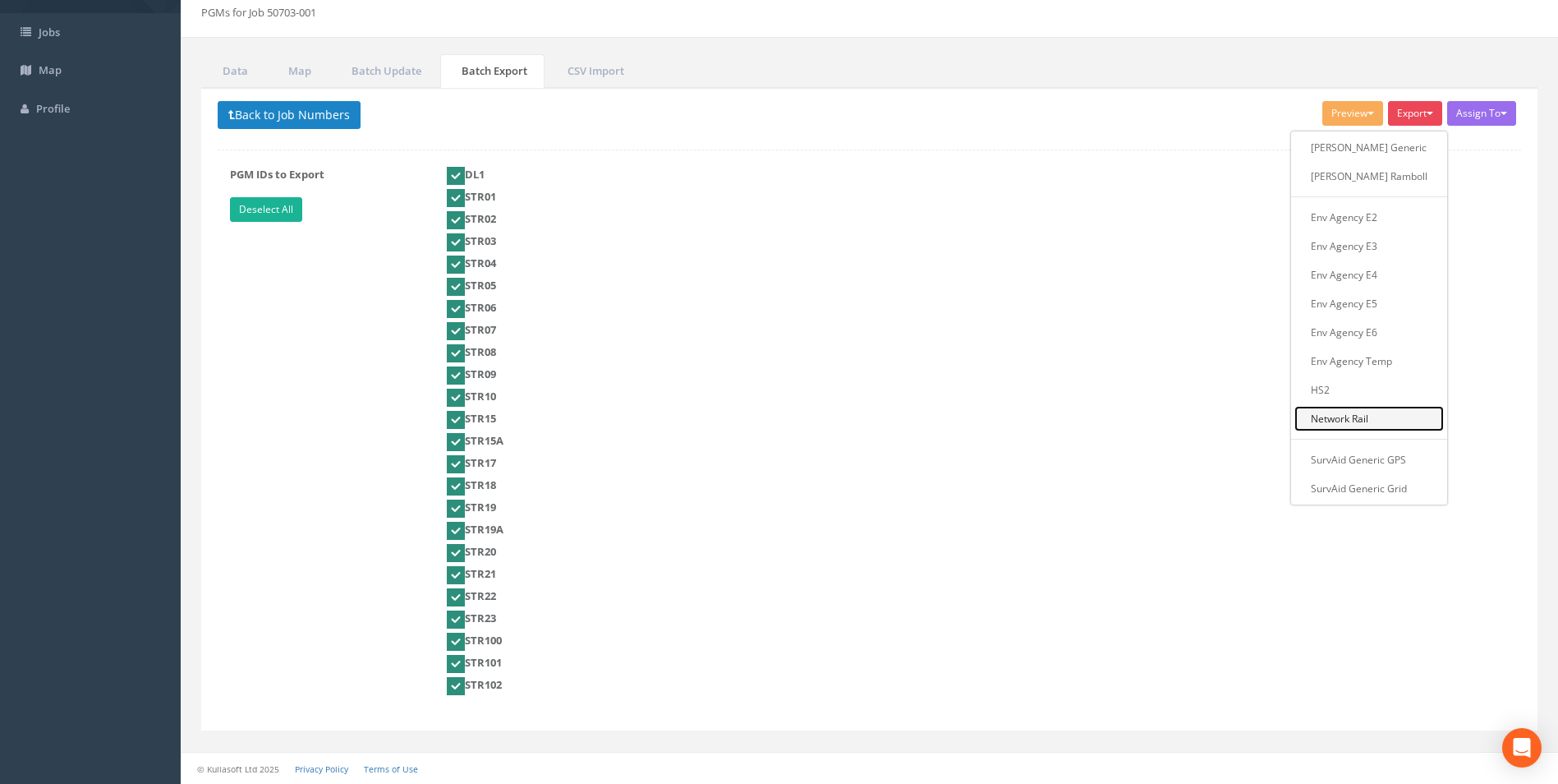
click at [1363, 425] on link "Network Rail" at bounding box center [1370, 418] width 149 height 25
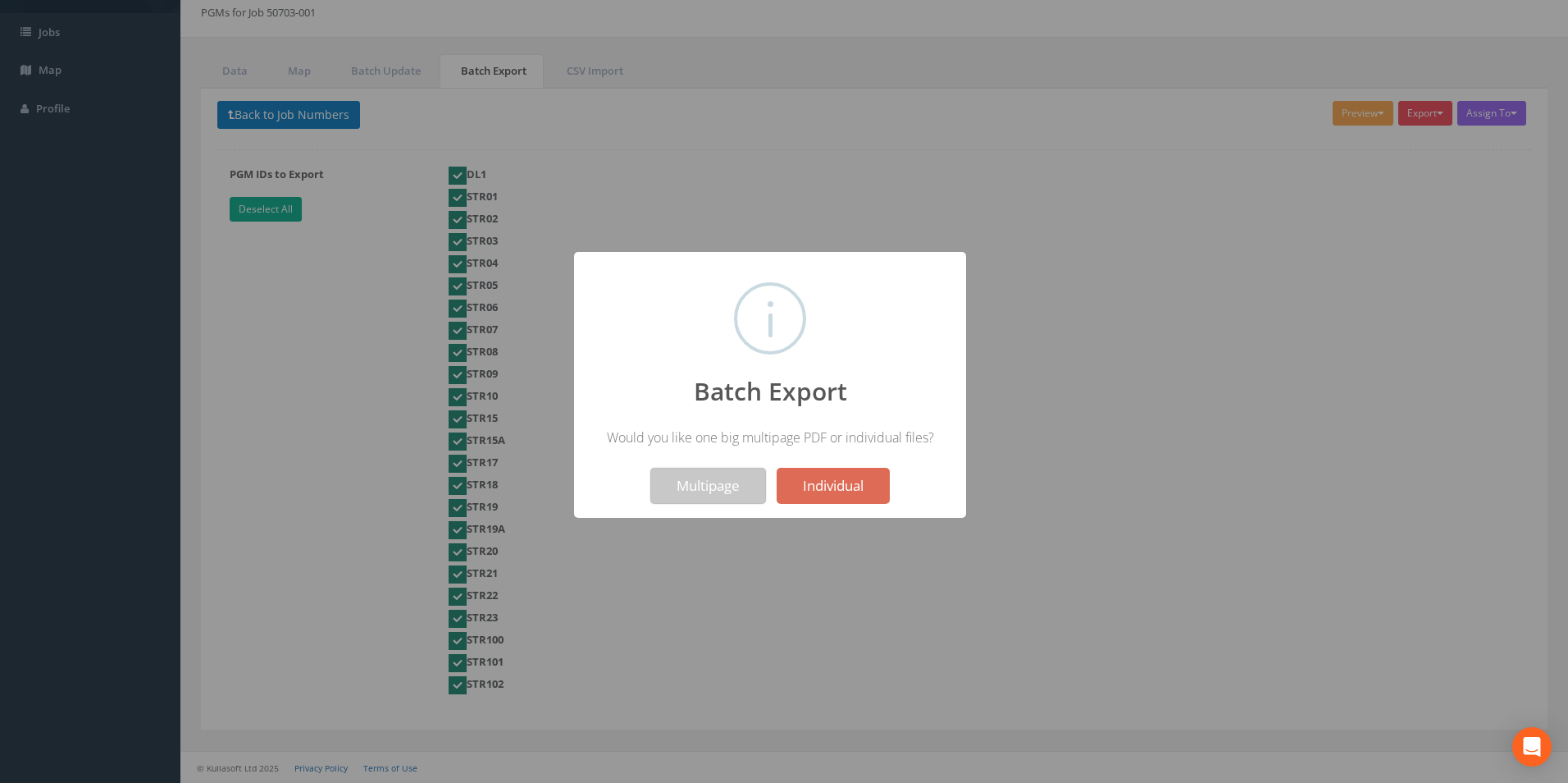
click at [702, 481] on button "Multipage" at bounding box center [708, 485] width 115 height 36
